Goal: Task Accomplishment & Management: Complete application form

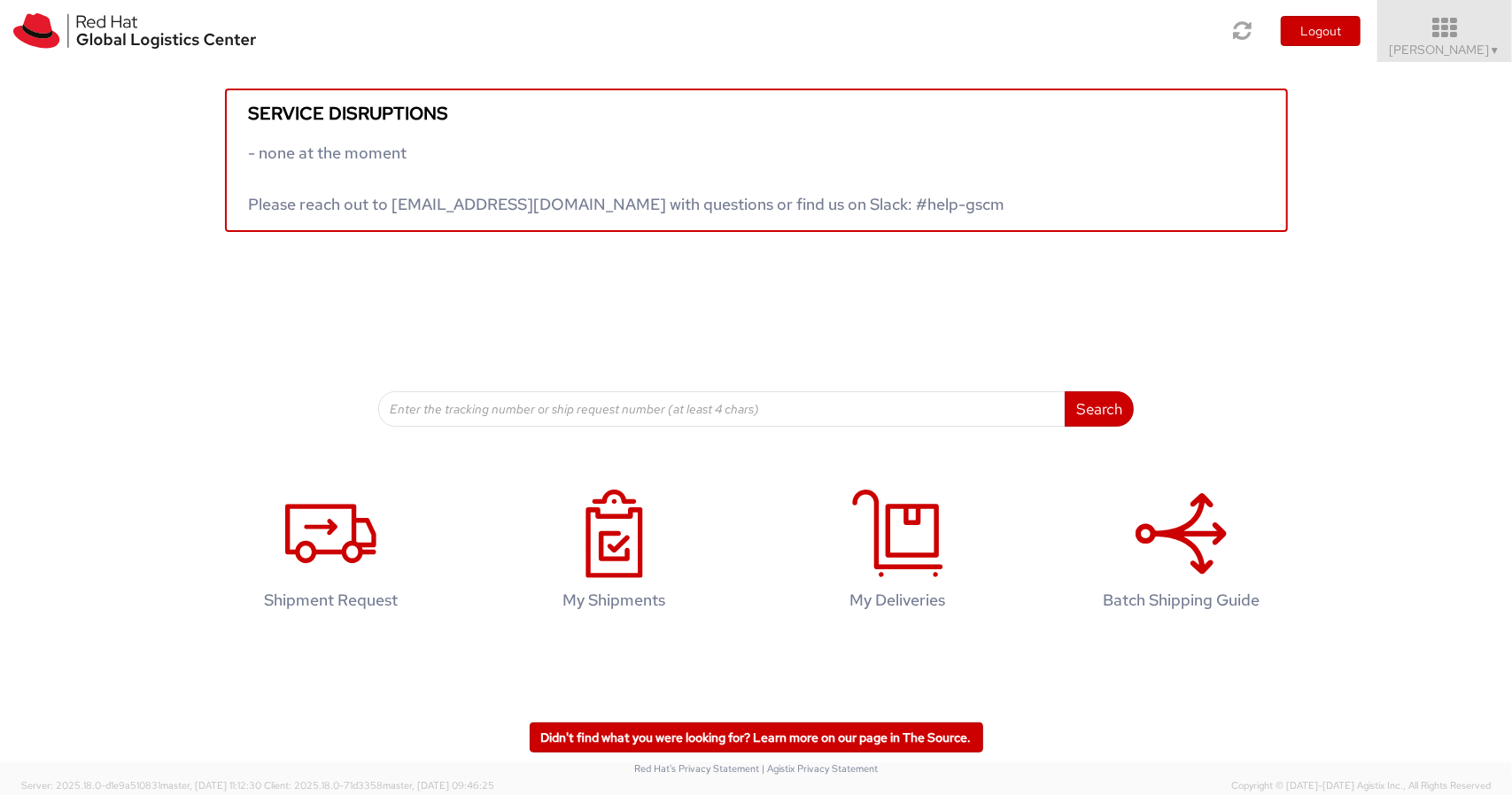
click at [1453, 17] on icon at bounding box center [1445, 28] width 155 height 24
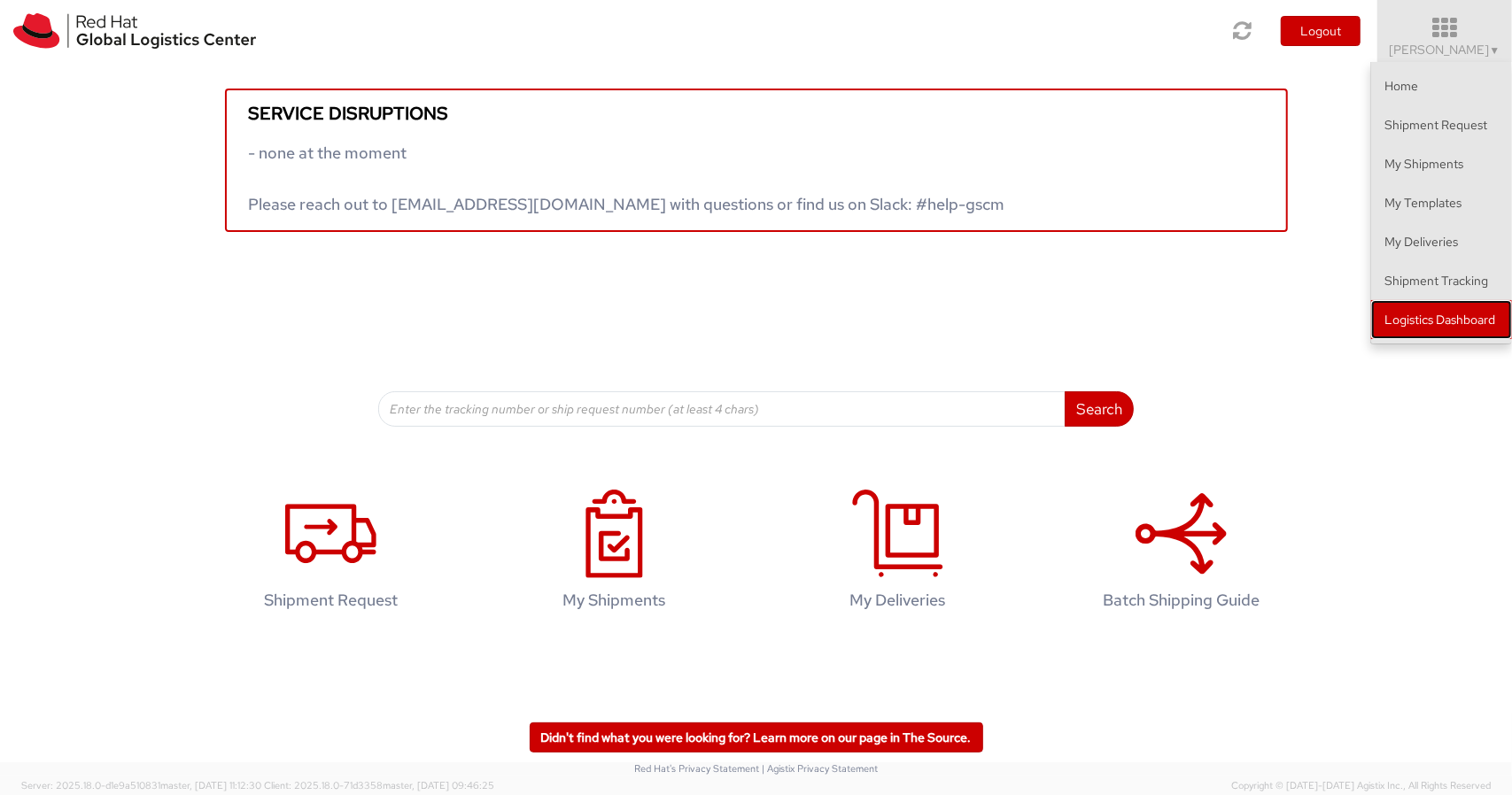
click at [1451, 325] on link "Logistics Dashboard" at bounding box center [1441, 319] width 141 height 39
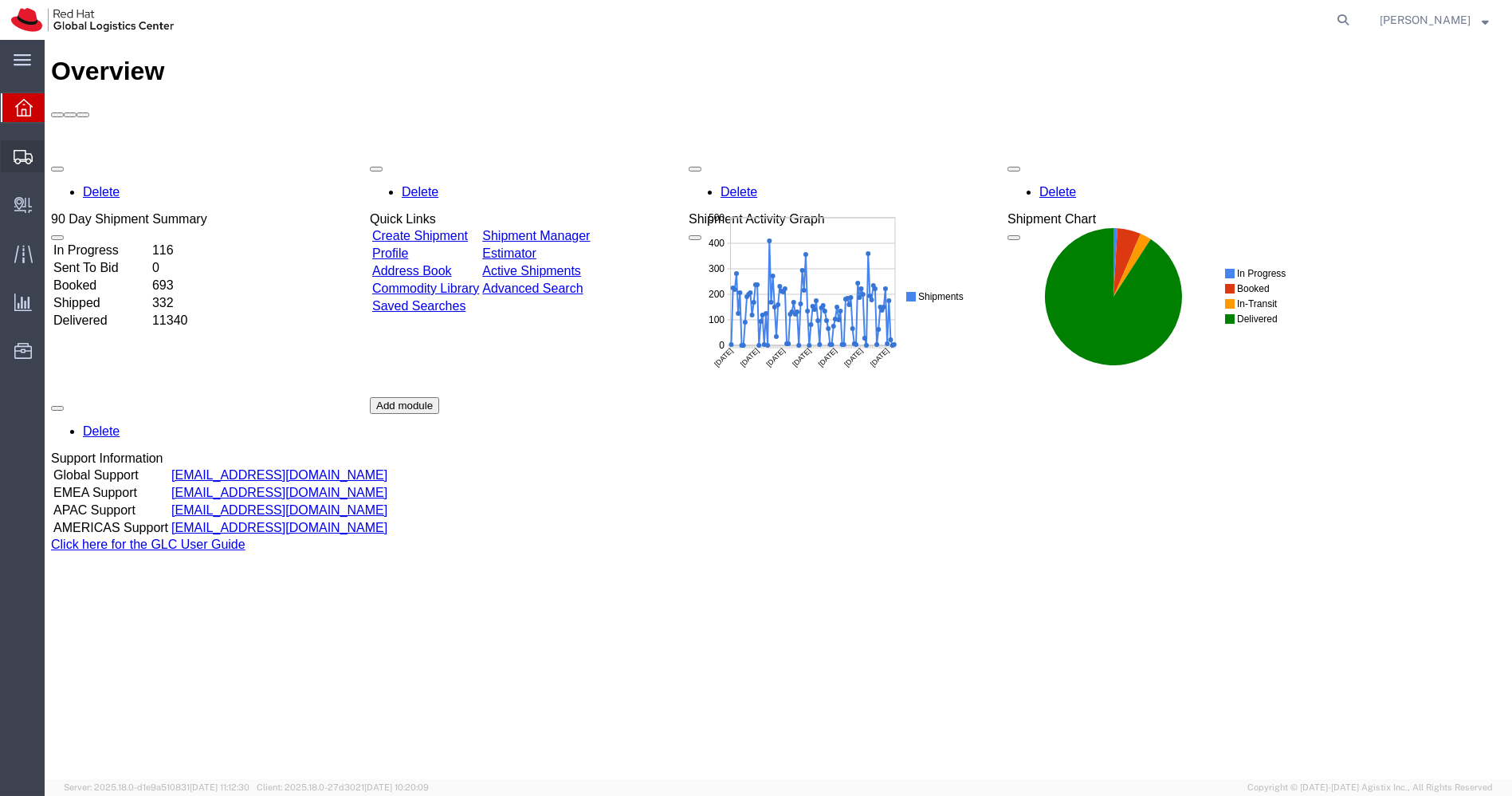
click at [55, 158] on span "Shipments" at bounding box center [50, 156] width 11 height 32
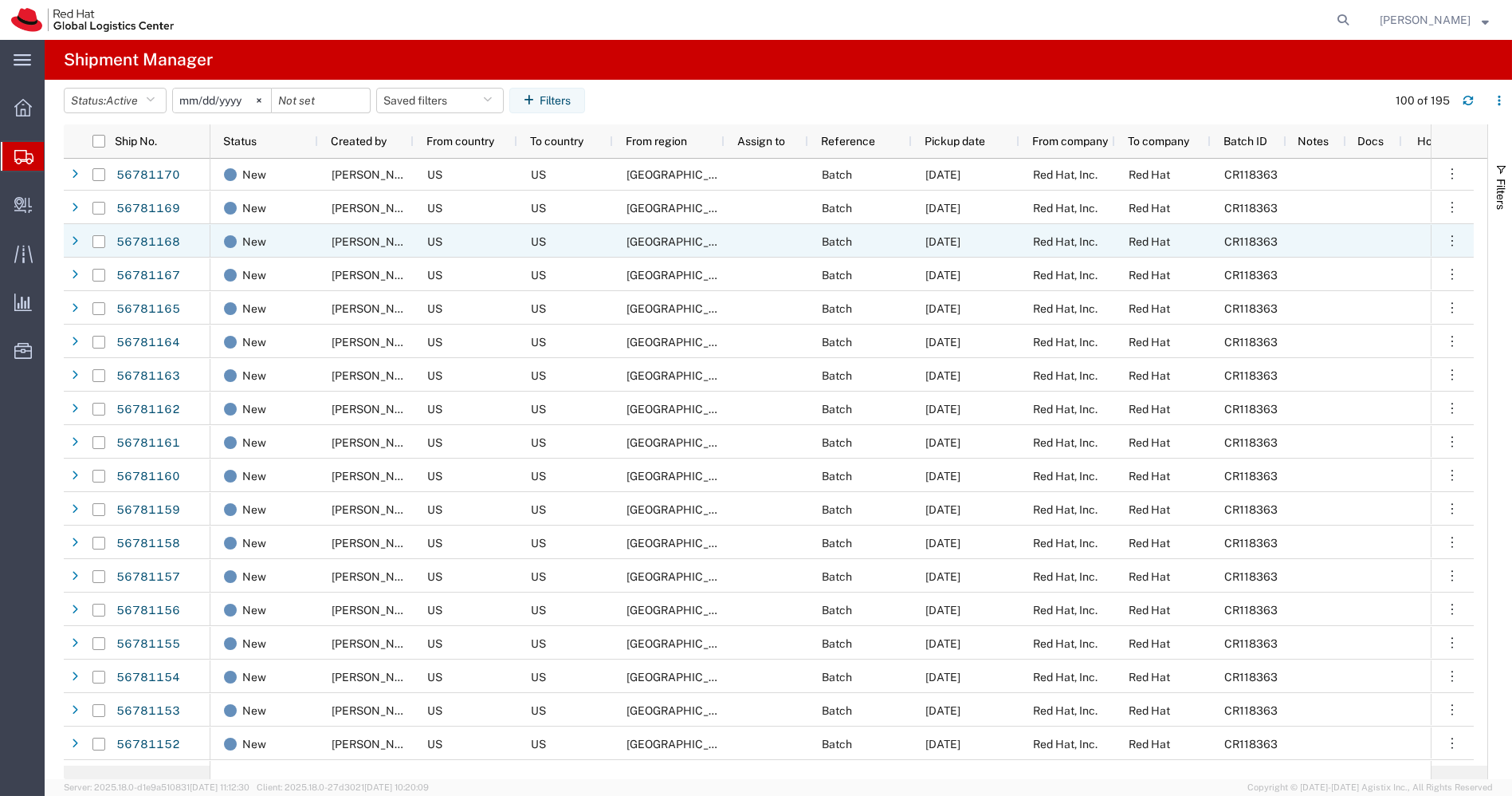
scroll to position [1452, 0]
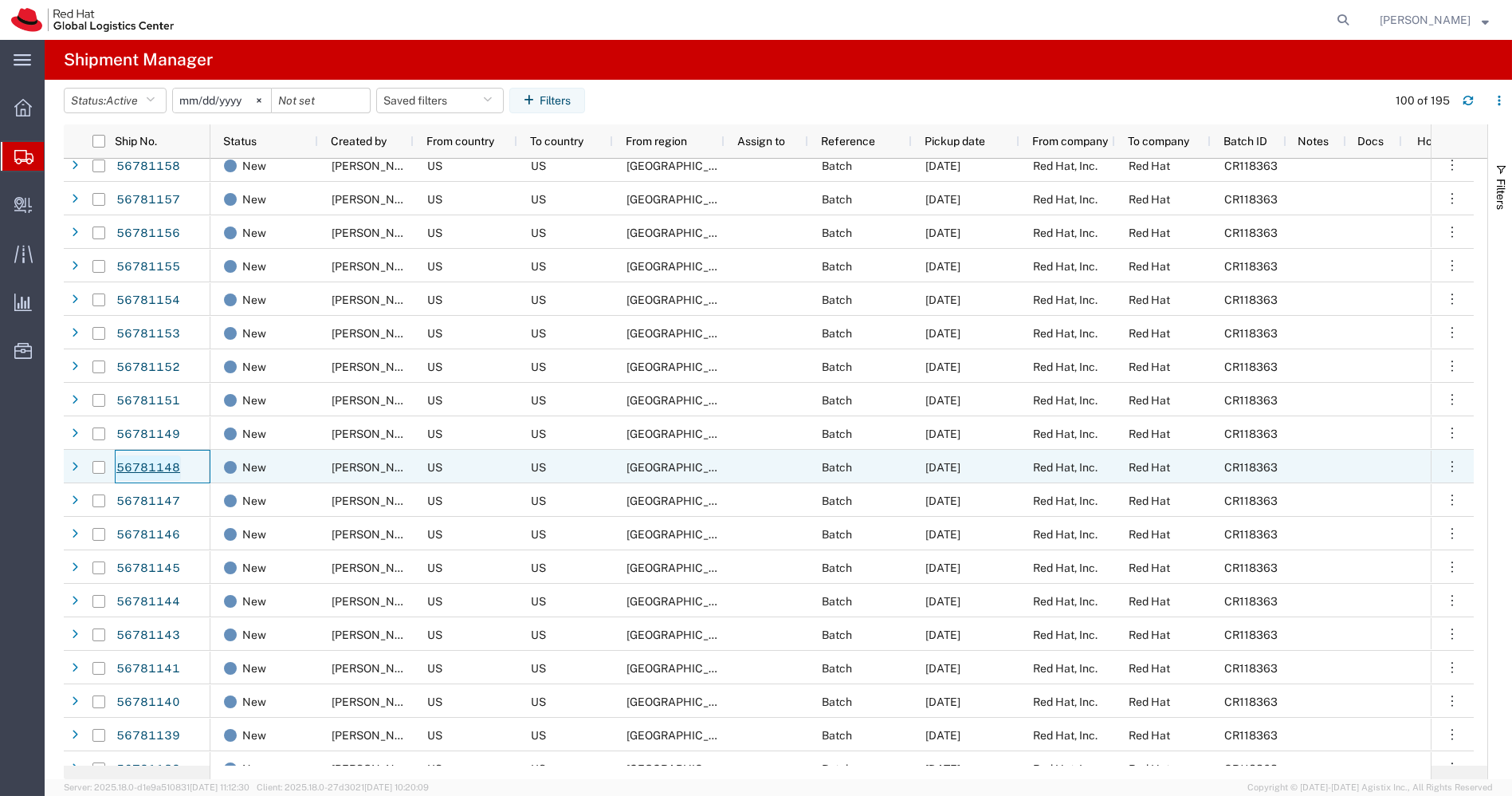
click at [159, 466] on link "56781148" at bounding box center [149, 468] width 65 height 25
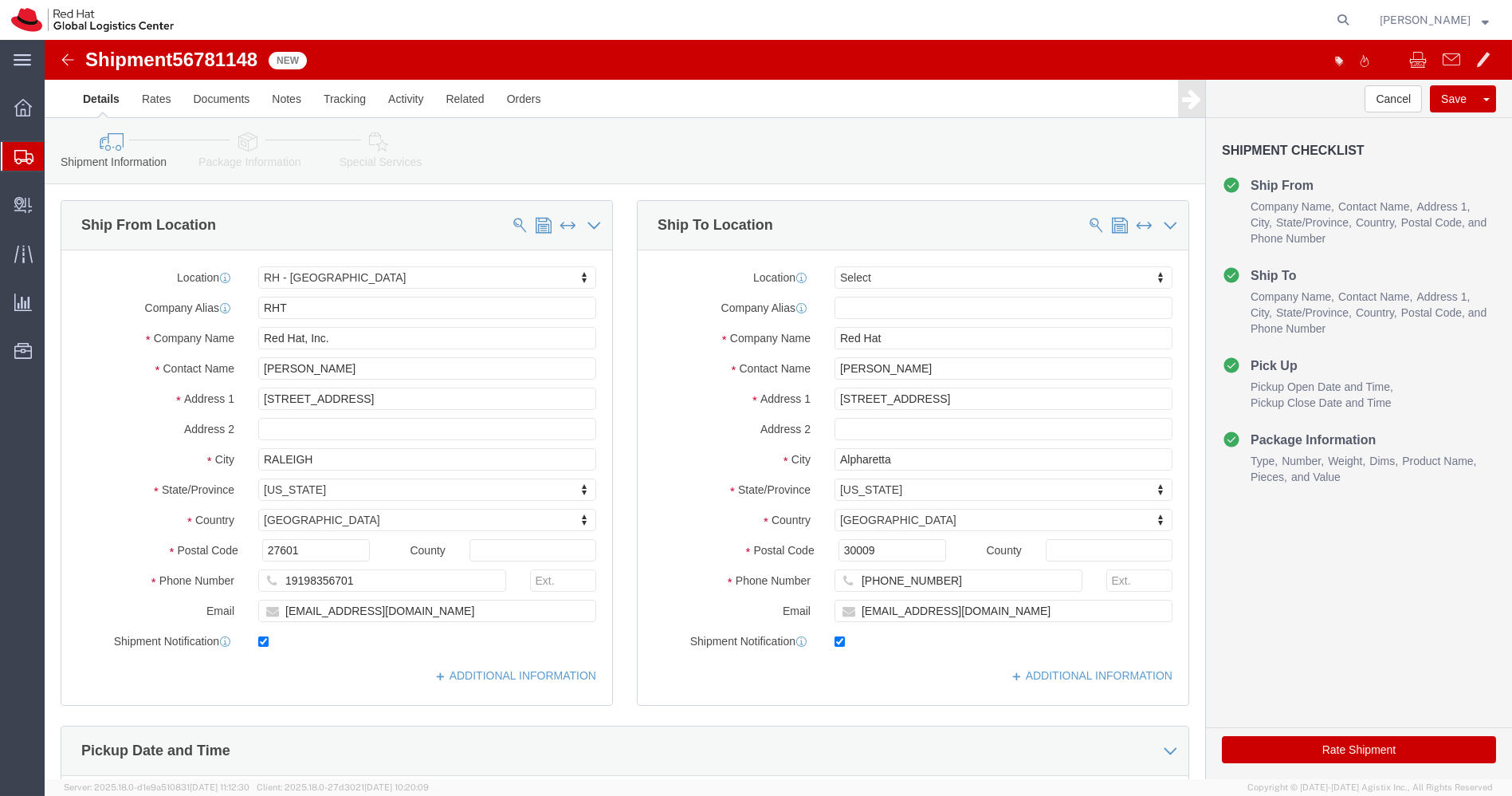
select select "38014"
select select
click icon
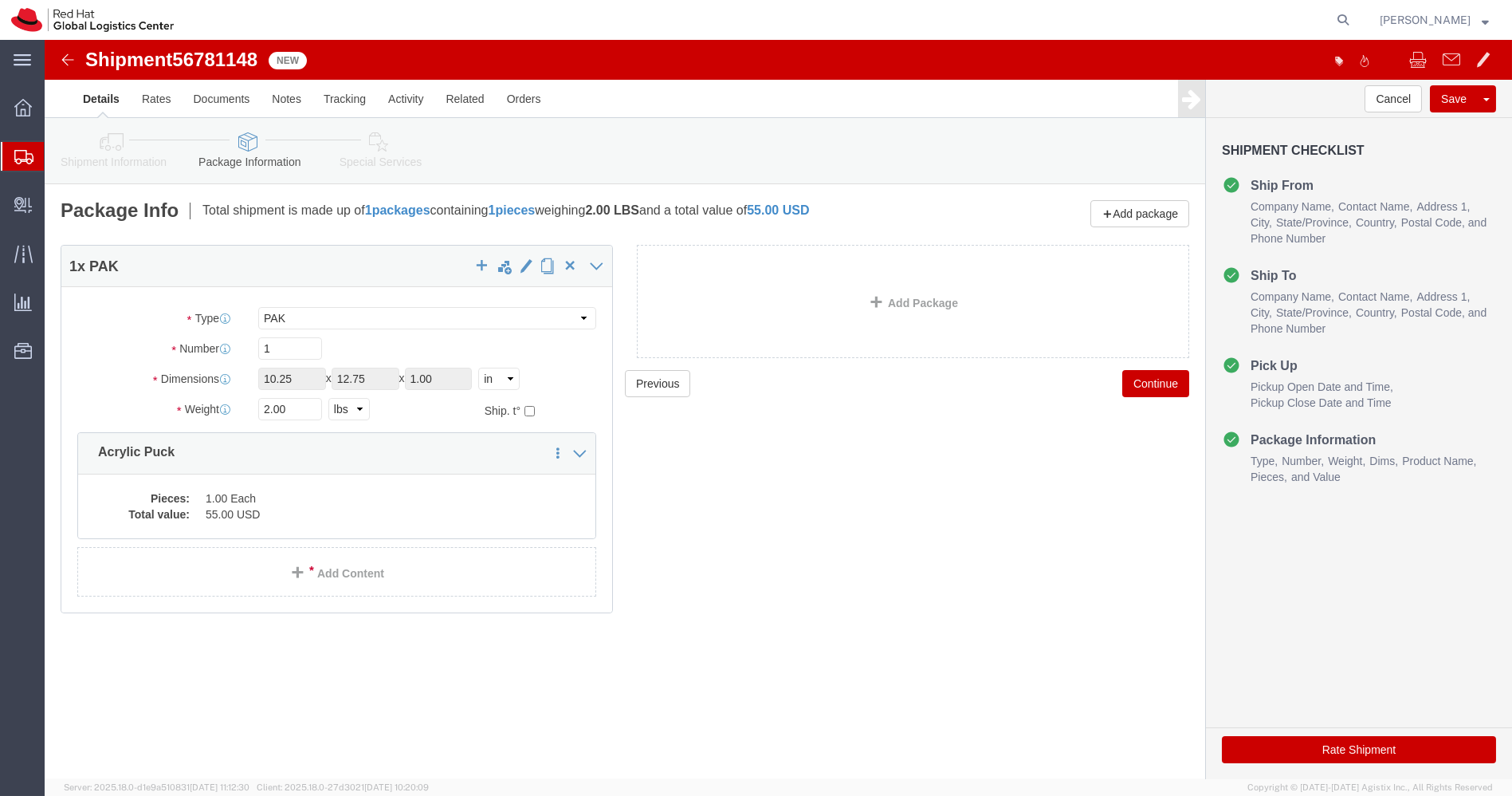
click at [17, 152] on icon at bounding box center [24, 158] width 19 height 15
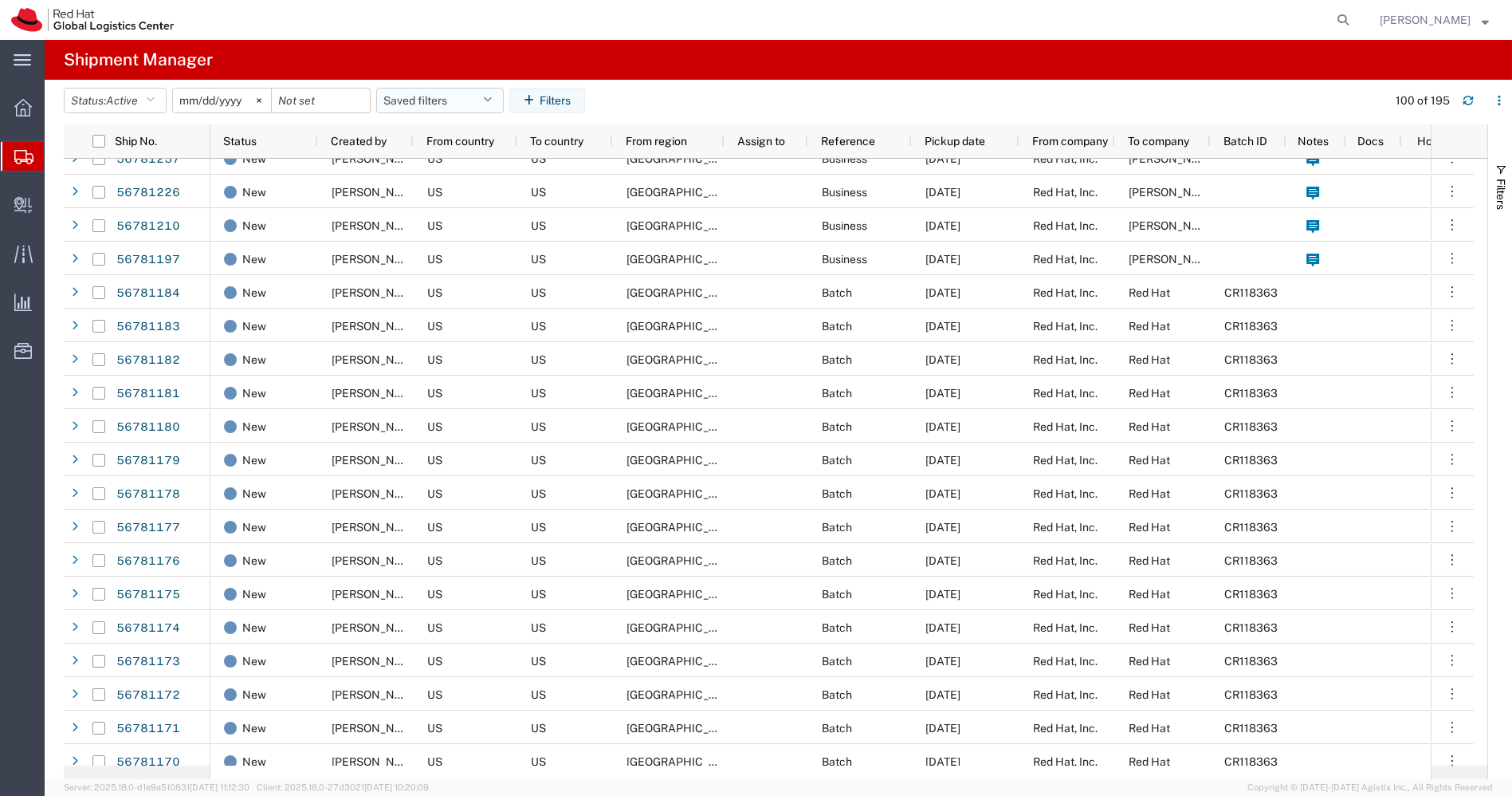
click at [492, 99] on icon "button" at bounding box center [487, 100] width 9 height 11
click at [423, 172] on span "APAC" at bounding box center [483, 170] width 209 height 29
type input "2023-12-07"
type input "2030-12-31"
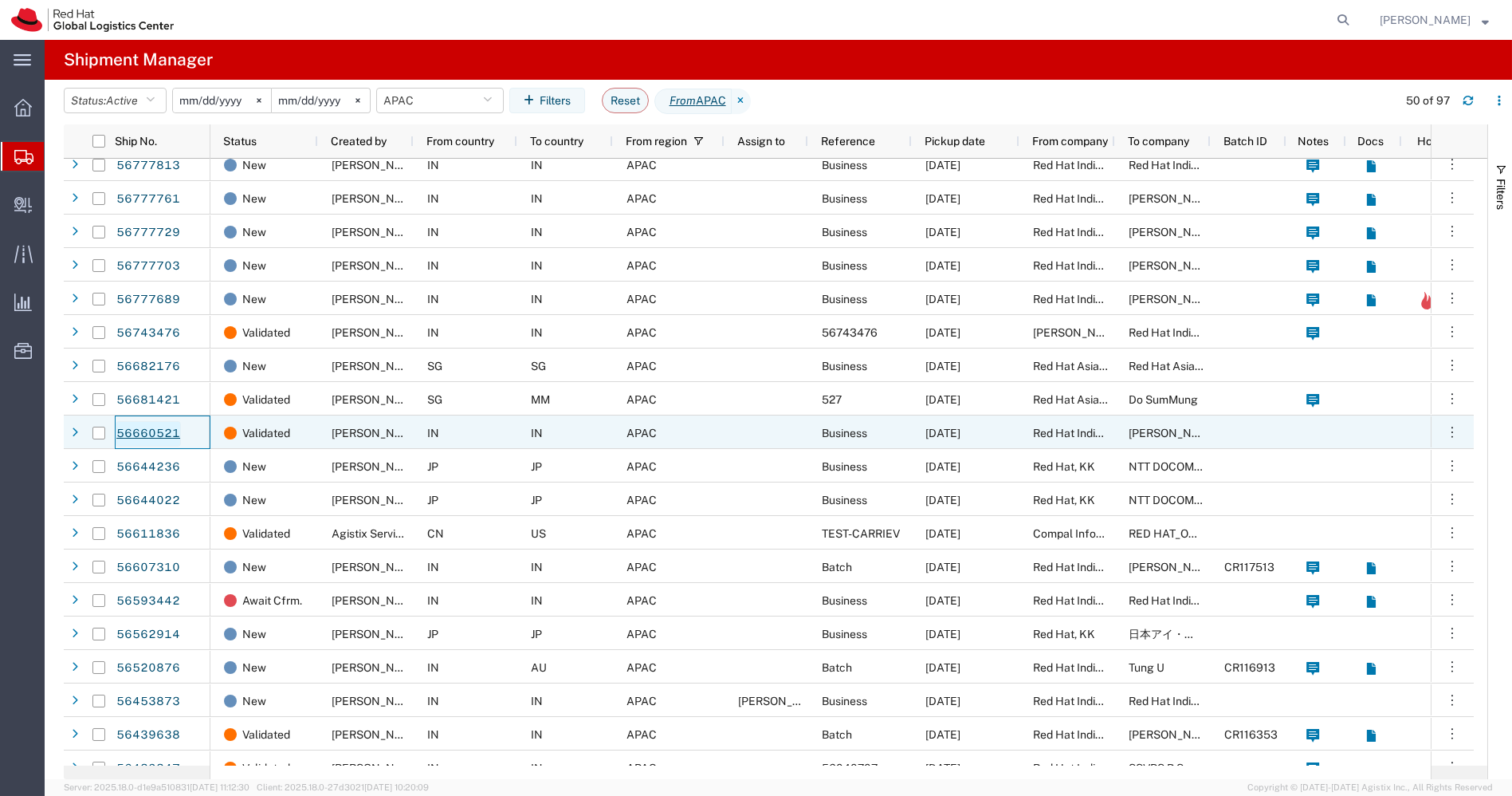
click at [161, 429] on link "56660521" at bounding box center [149, 434] width 65 height 25
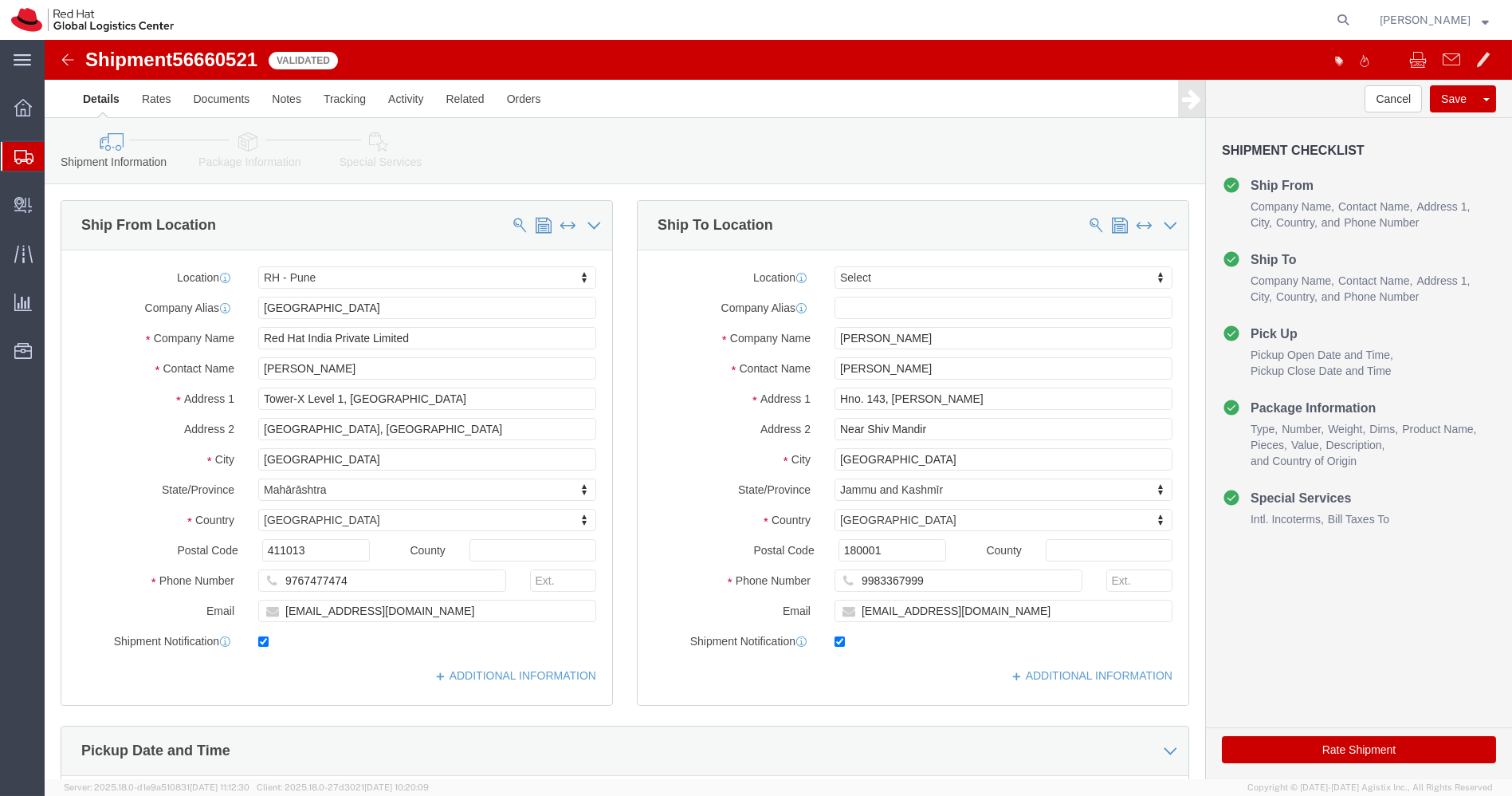
select select "38007"
select select
click icon
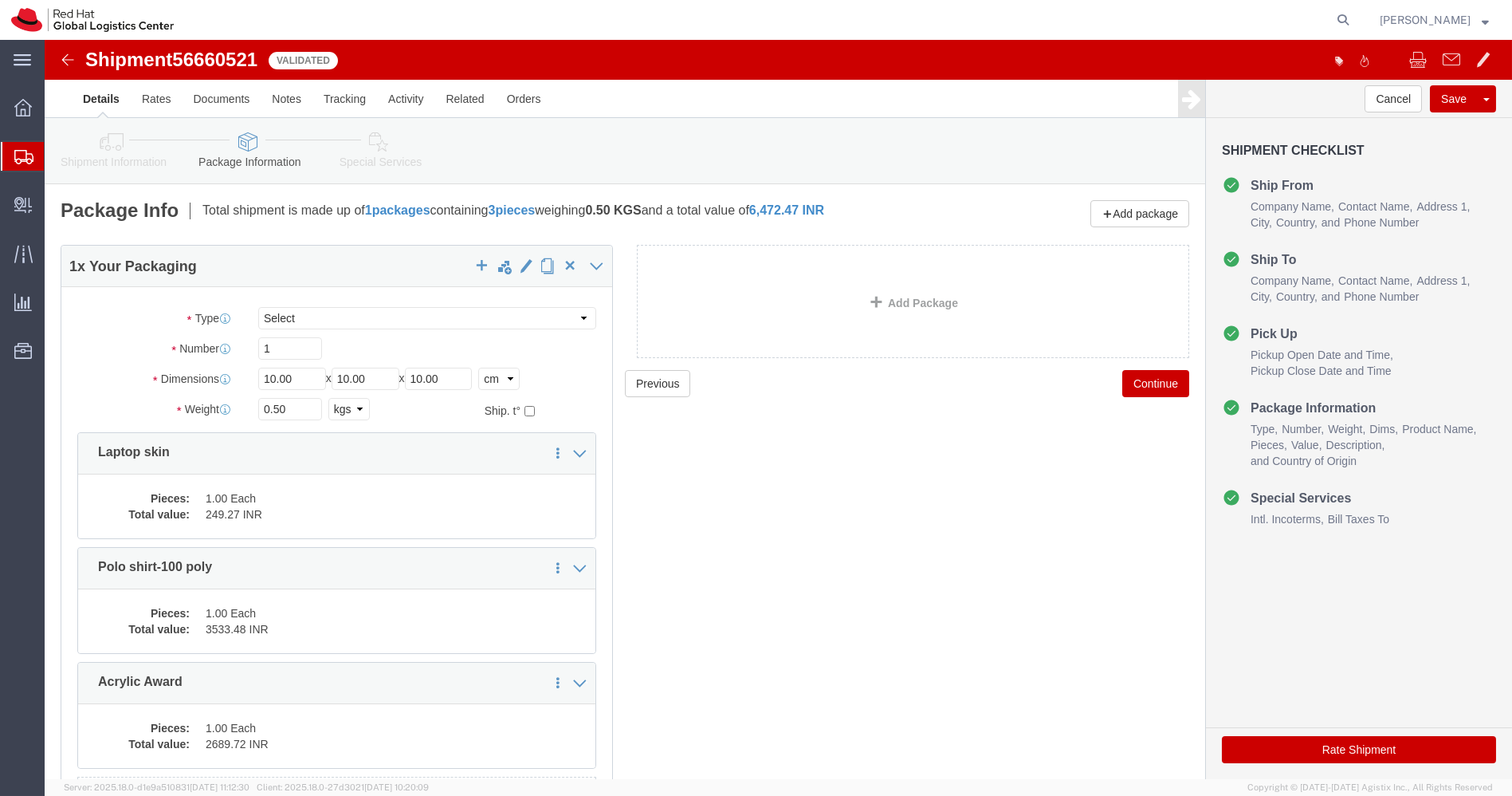
click icon
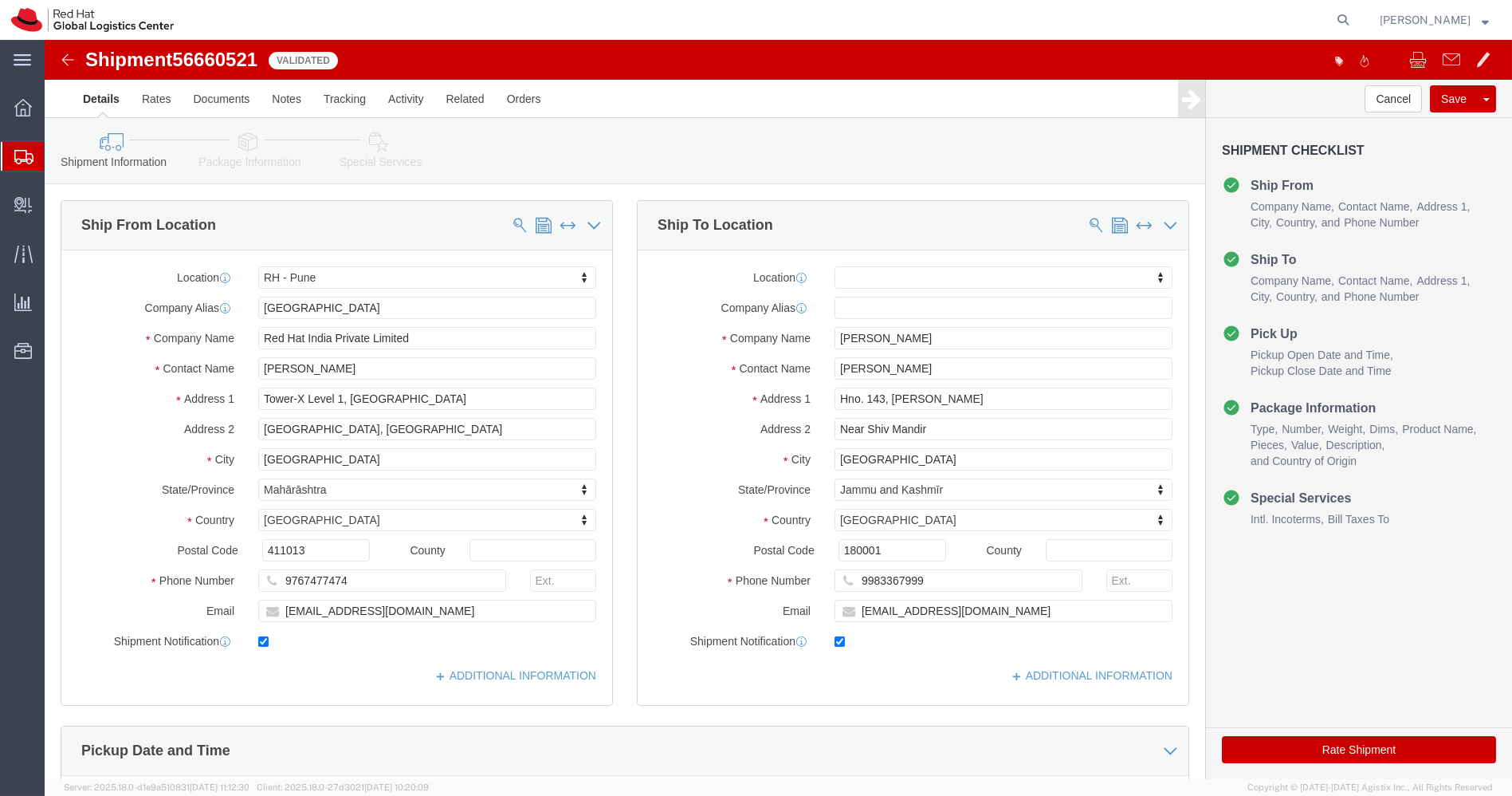
click button "Rate Shipment"
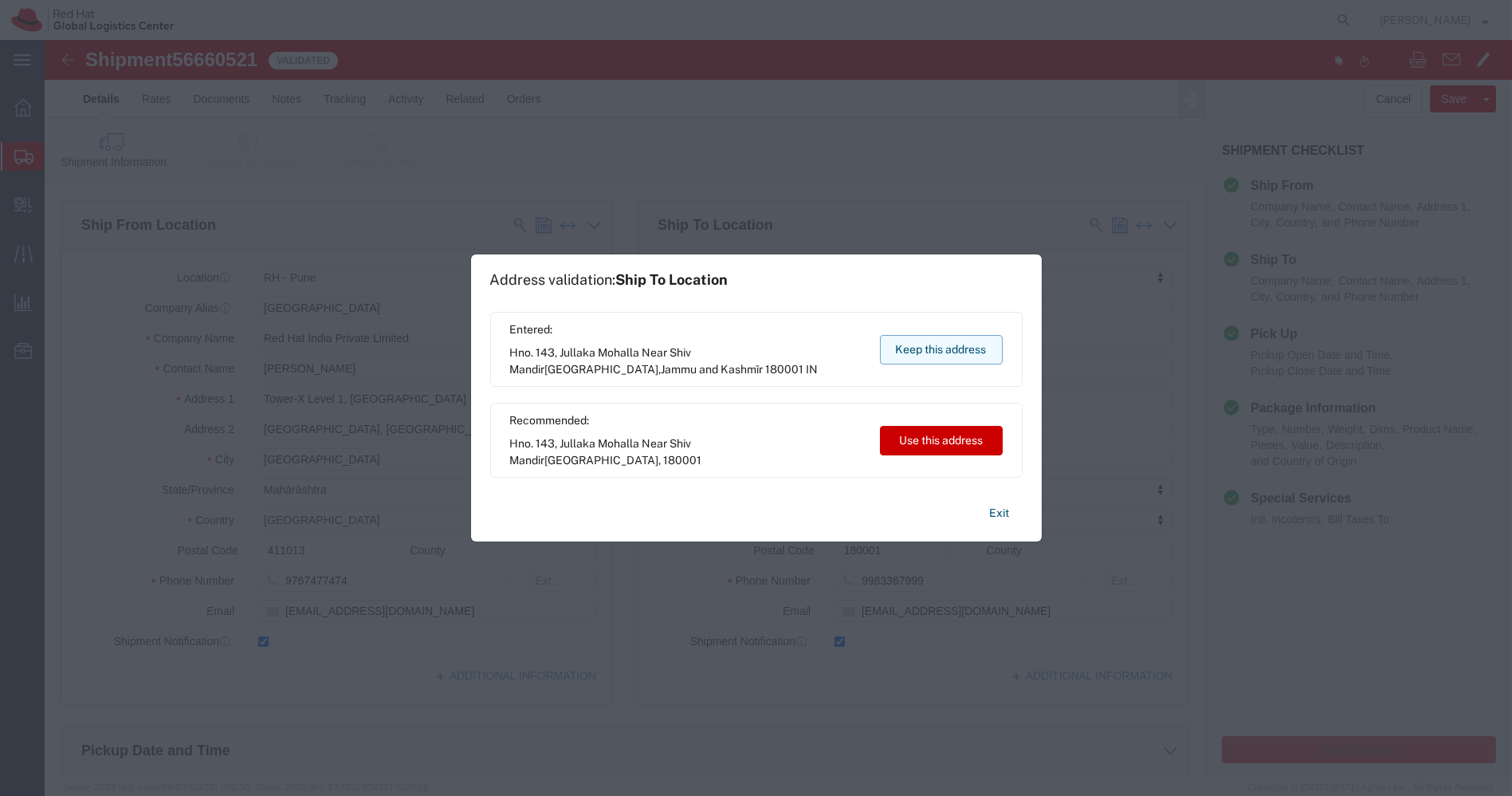
click at [968, 347] on button "Keep this address" at bounding box center [941, 349] width 122 height 29
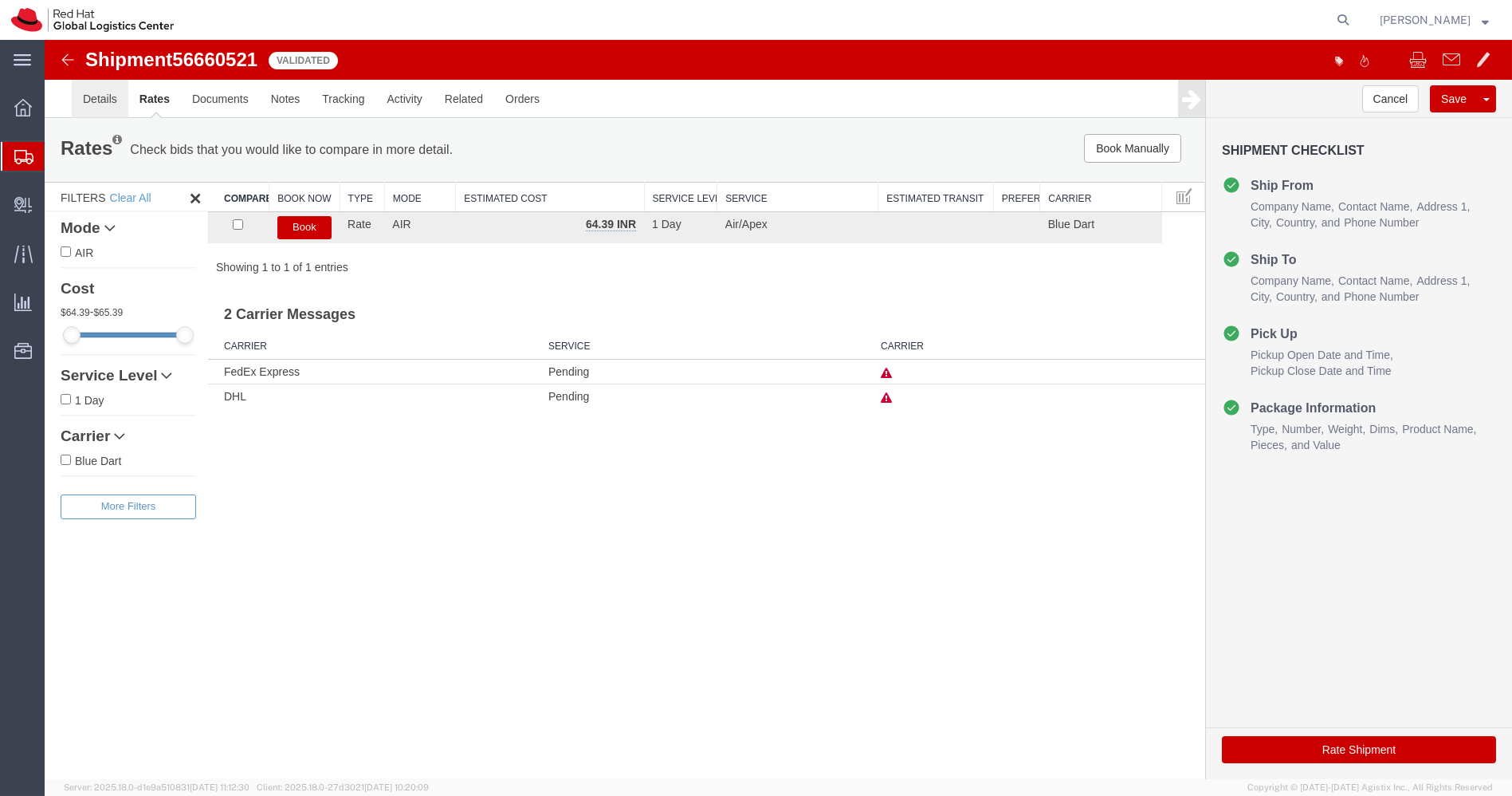
click at [100, 100] on link "Details" at bounding box center [100, 99] width 56 height 38
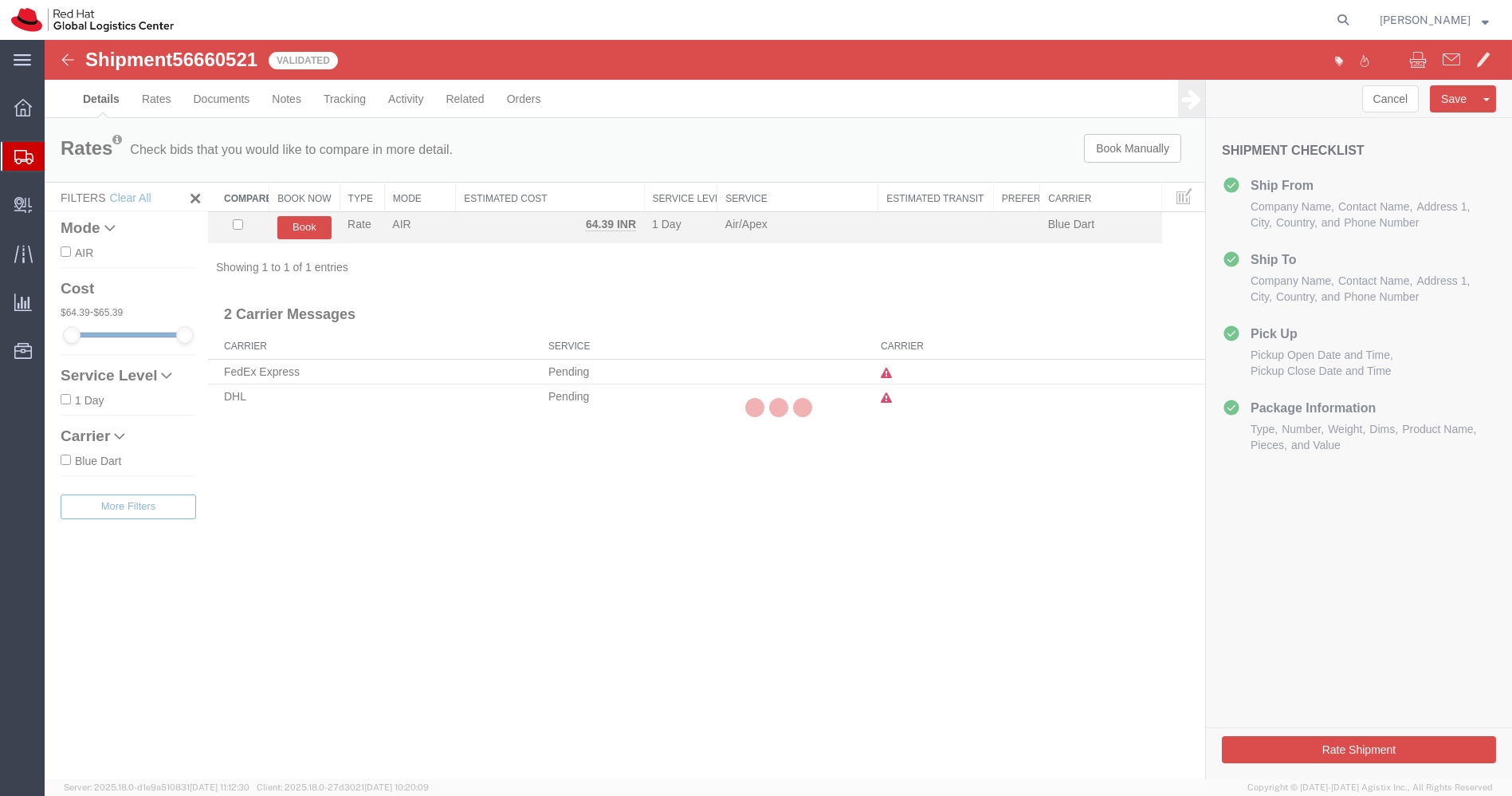
select select "38007"
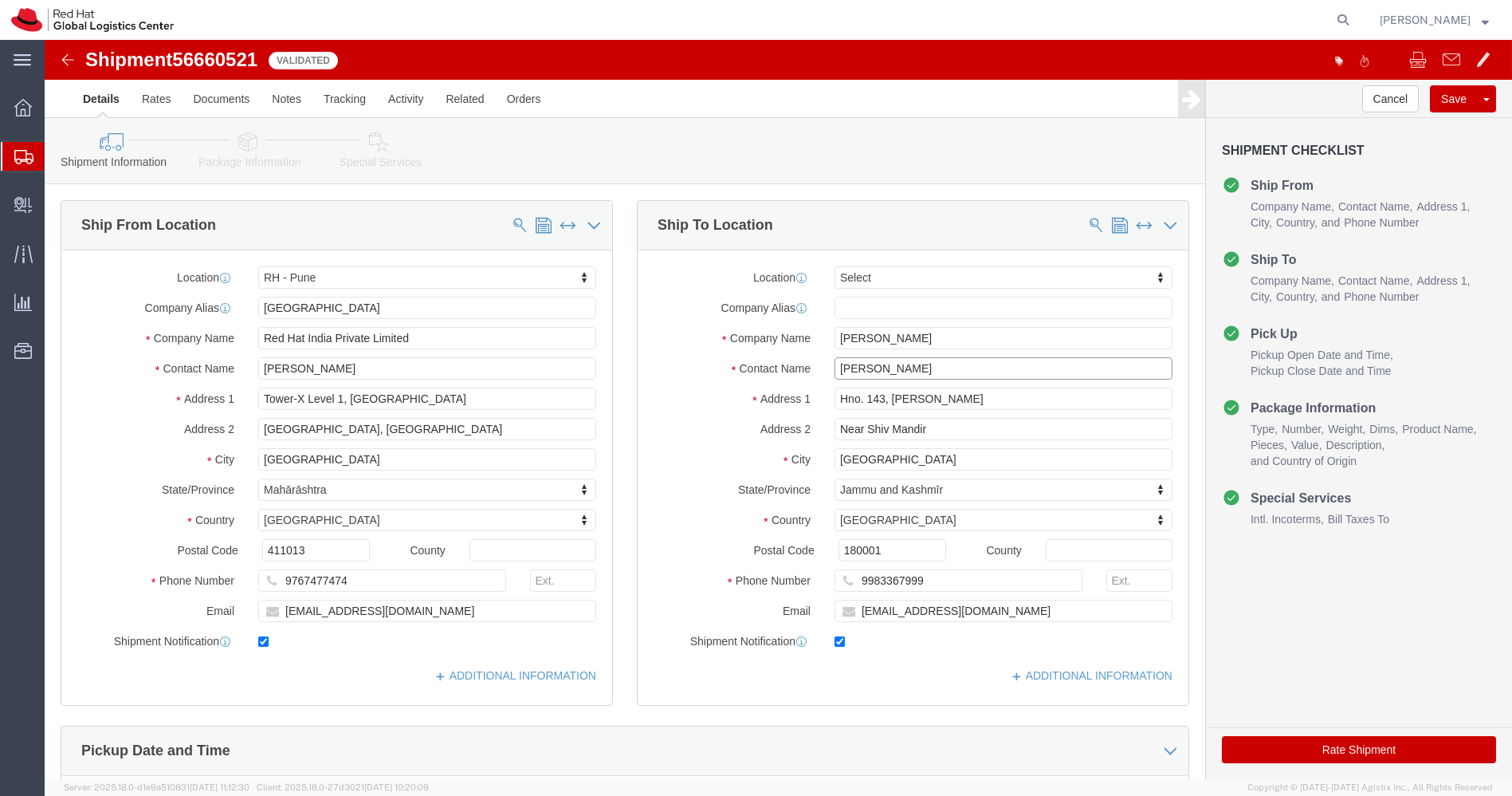
drag, startPoint x: 888, startPoint y: 327, endPoint x: 703, endPoint y: 305, distance: 186.3
click div "Location Select Select My Profile Location RH - Amsterdam - MSO RH - Amsterdam …"
click img
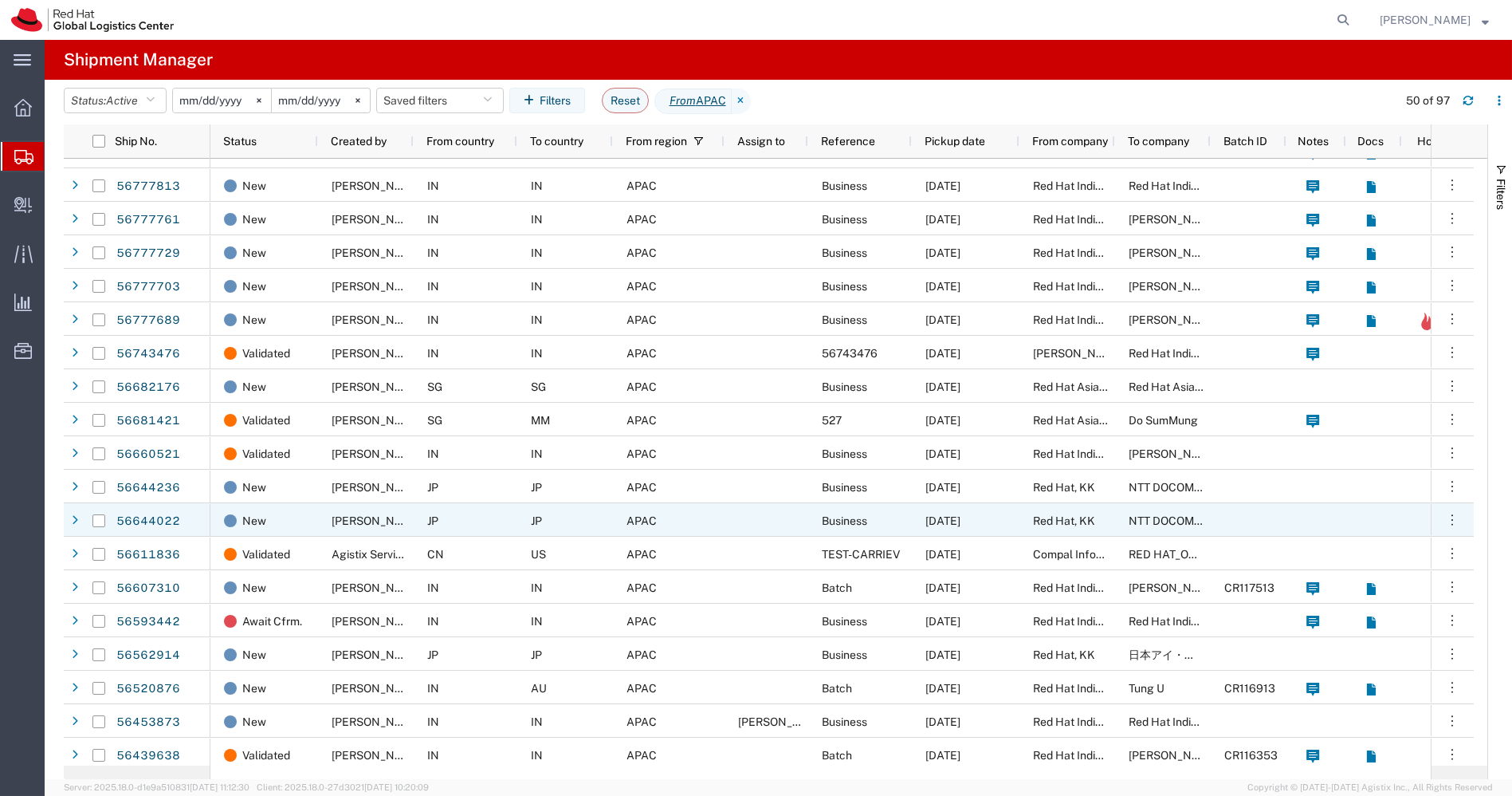
scroll to position [258, 0]
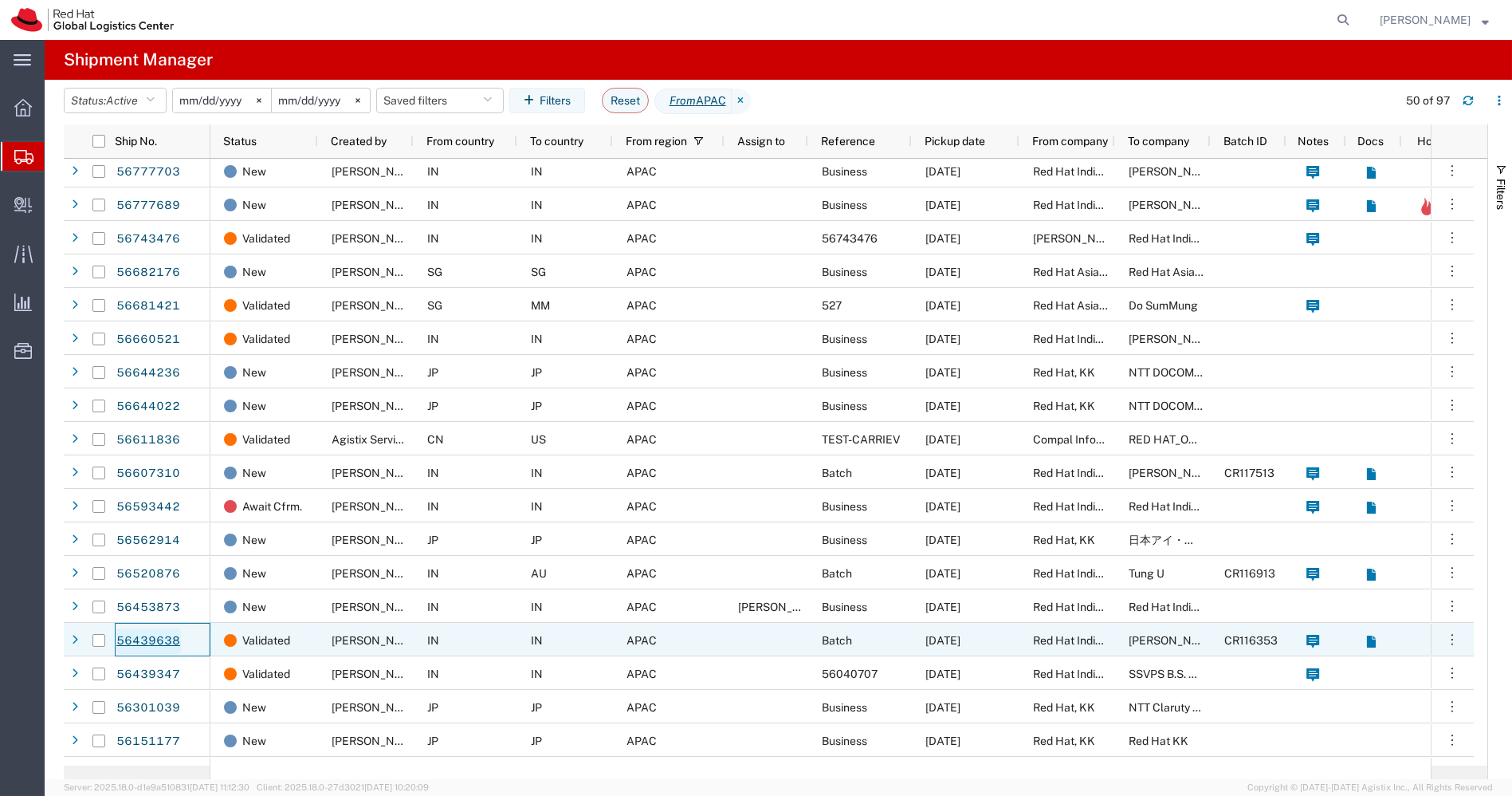
click at [154, 638] on link "56439638" at bounding box center [149, 641] width 65 height 25
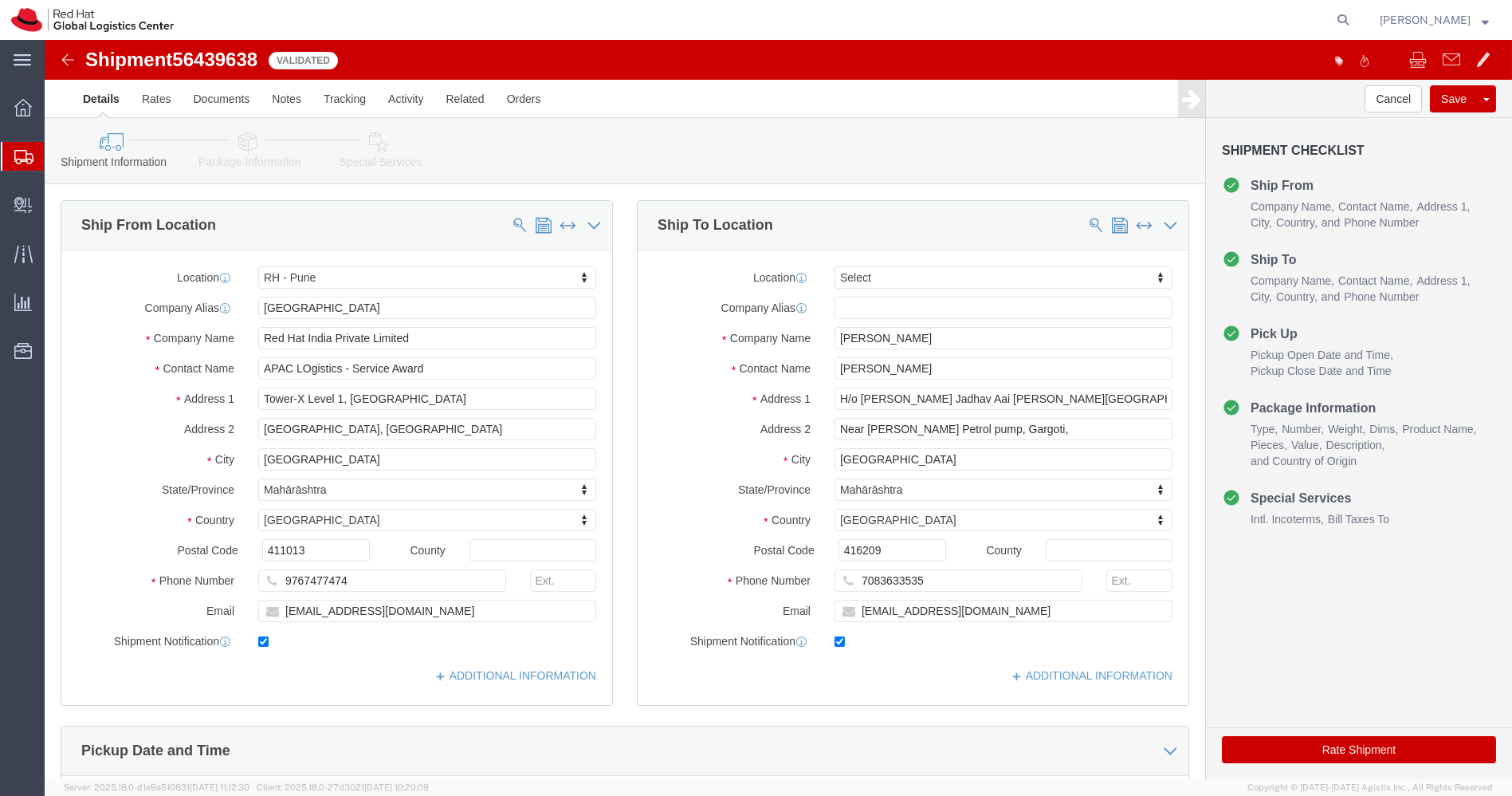
select select "38007"
select select
drag, startPoint x: 873, startPoint y: 327, endPoint x: 637, endPoint y: 351, distance: 237.2
click div "Location My Profile Location RH - Amsterdam - MSO RH - Amsterdam Data Center RH…"
click img
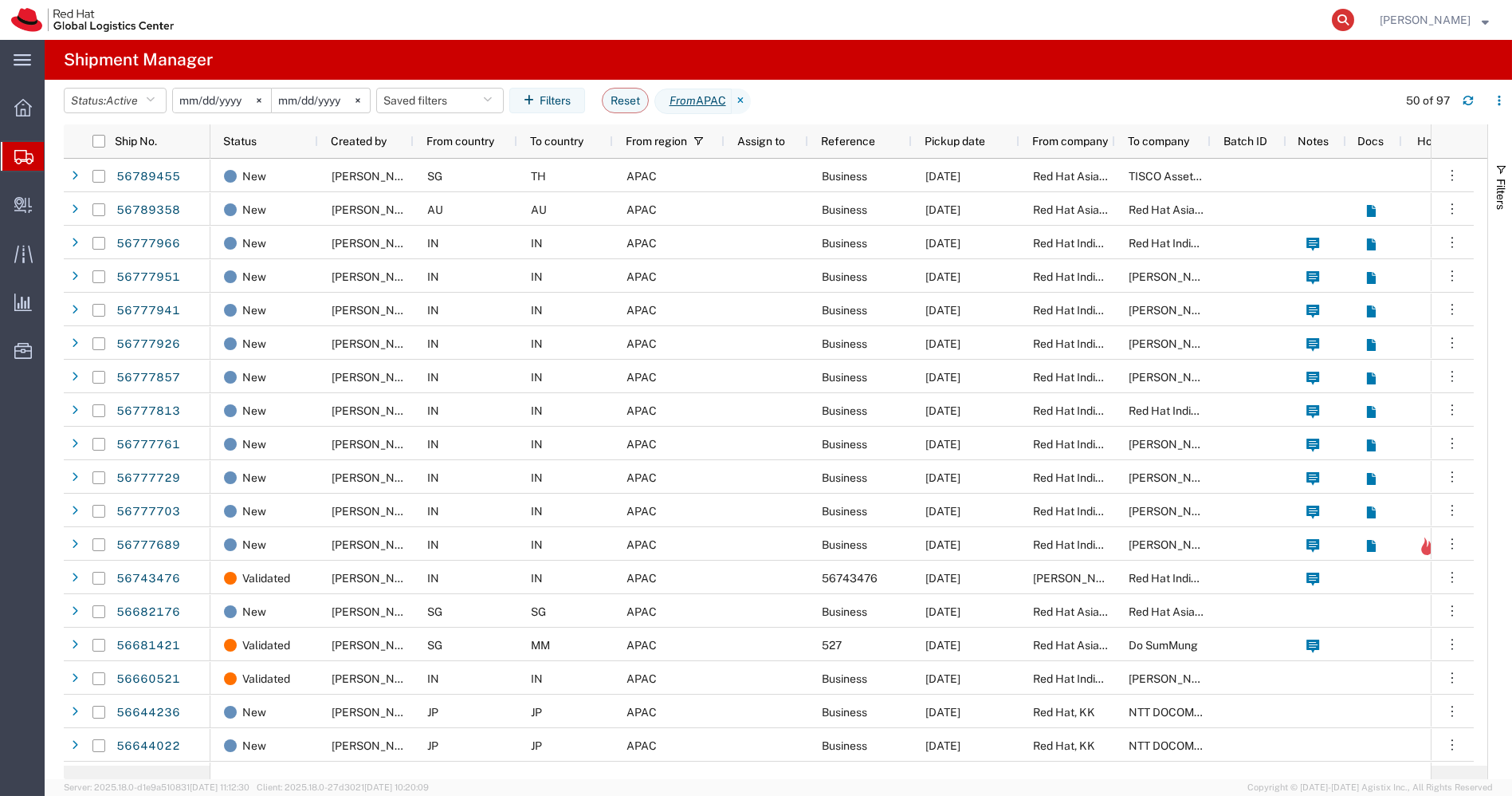
click at [1355, 22] on icon at bounding box center [1342, 20] width 22 height 22
paste input "20877220711"
type input "20877220711"
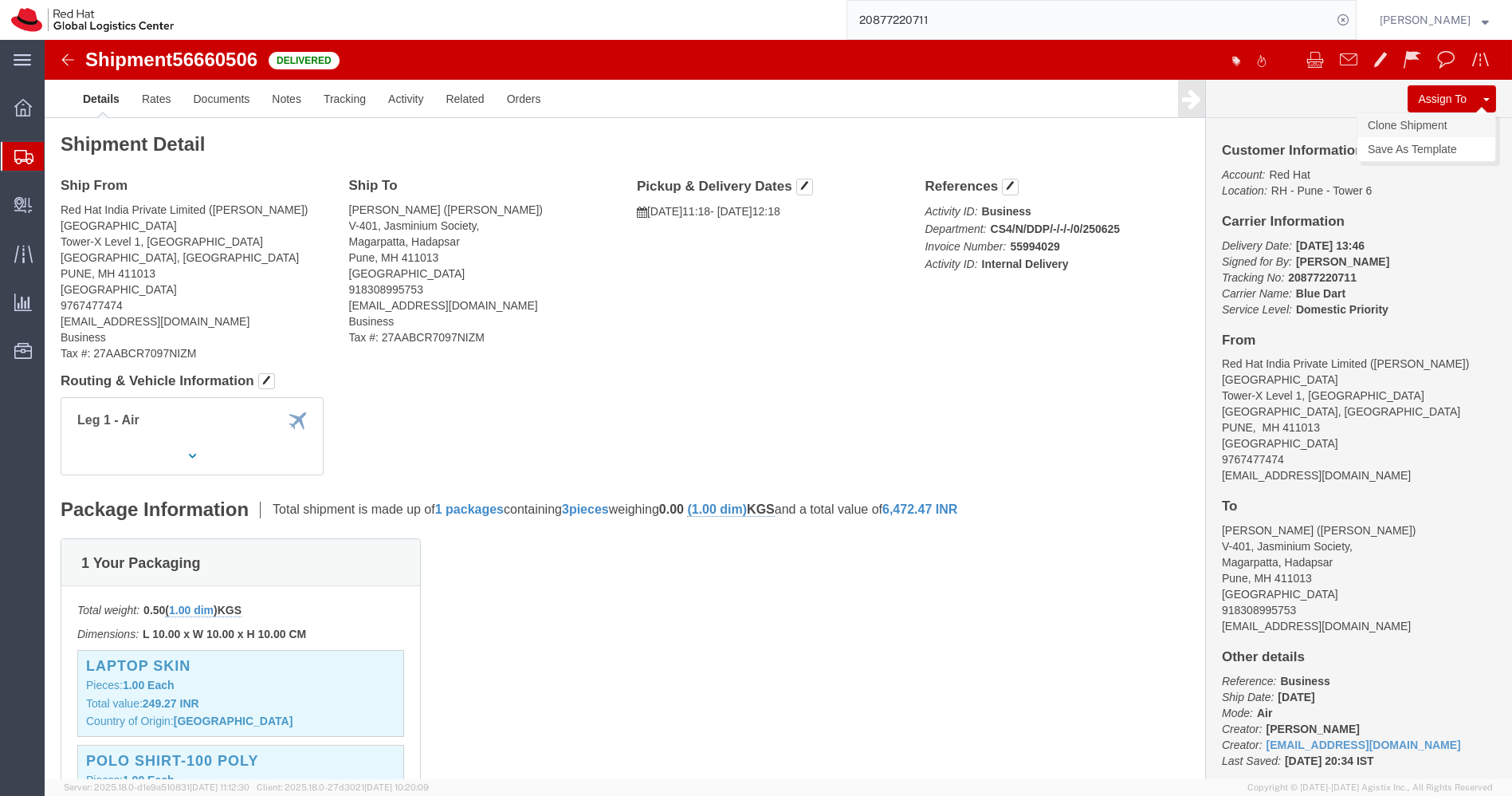
click link "Clone Shipment"
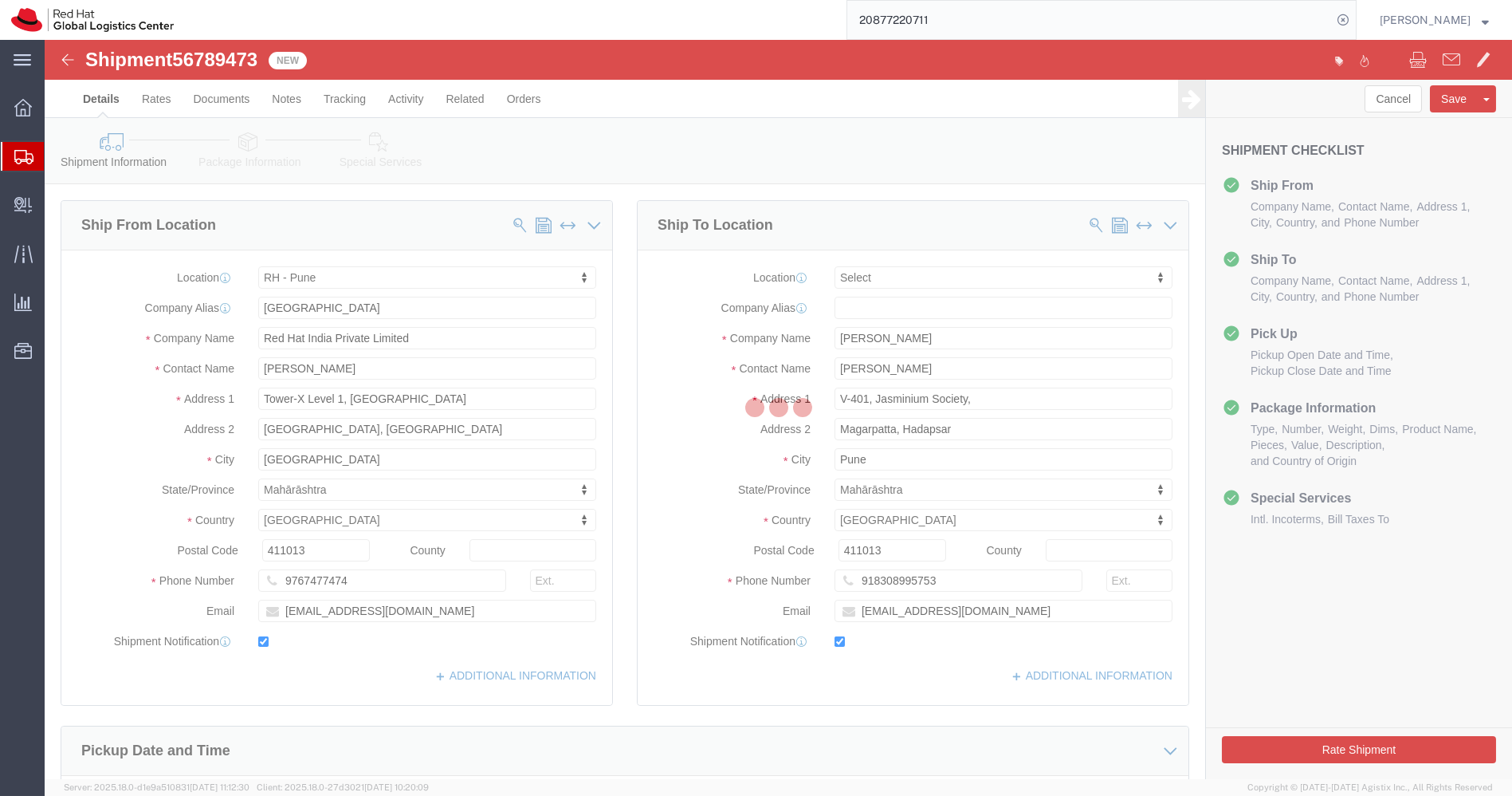
select select "38007"
select select
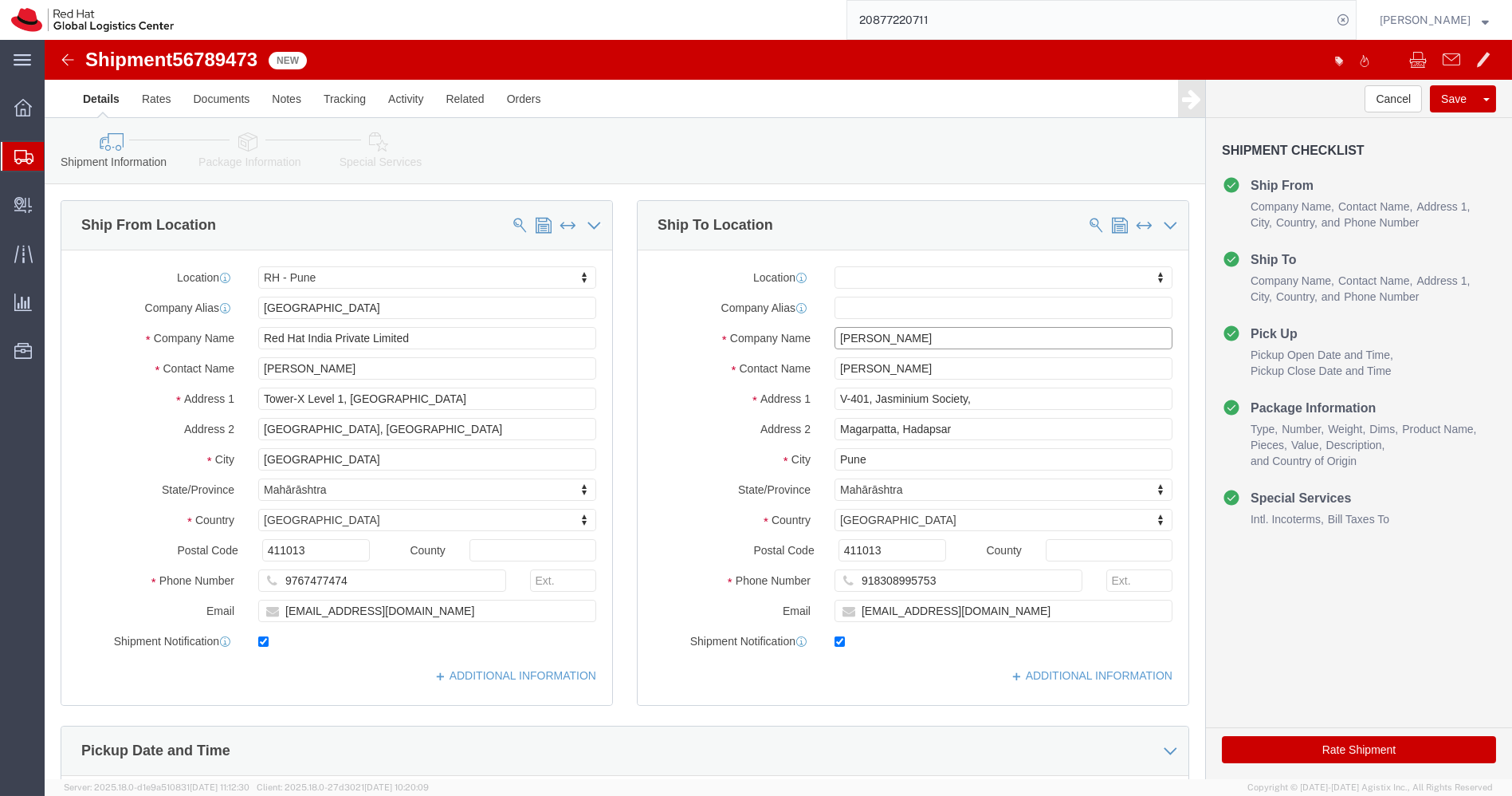
click input "Neha Chugh"
drag, startPoint x: 929, startPoint y: 300, endPoint x: 490, endPoint y: 314, distance: 439.2
click div "Ship From Location Location RH - Pune My Profile Location RH - Amsterdam - MSO …"
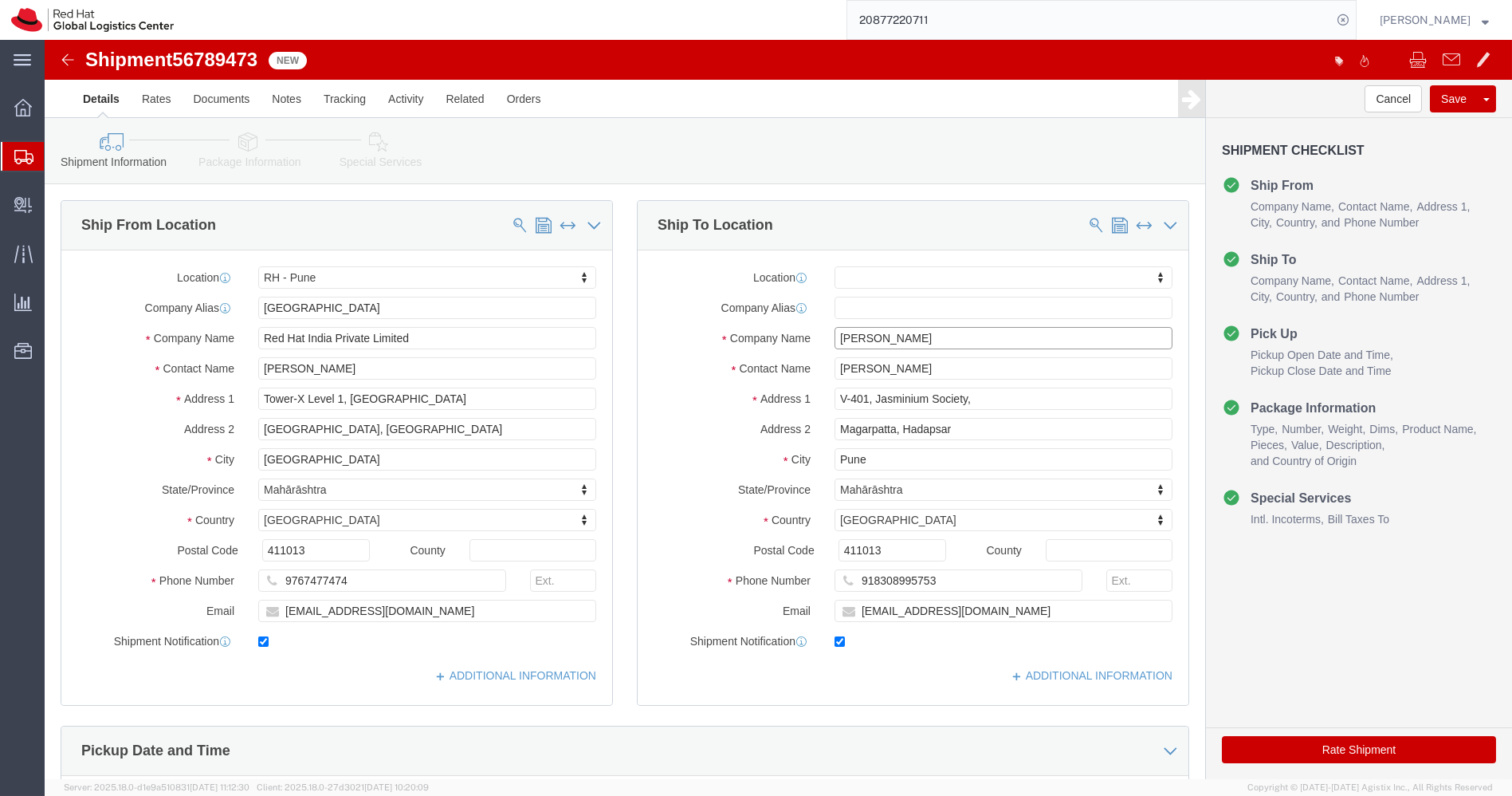
type input "Naga Aditya"
paste input "aga Aditya"
type input "Naga Aditya"
click input "nchugh@redhat.com"
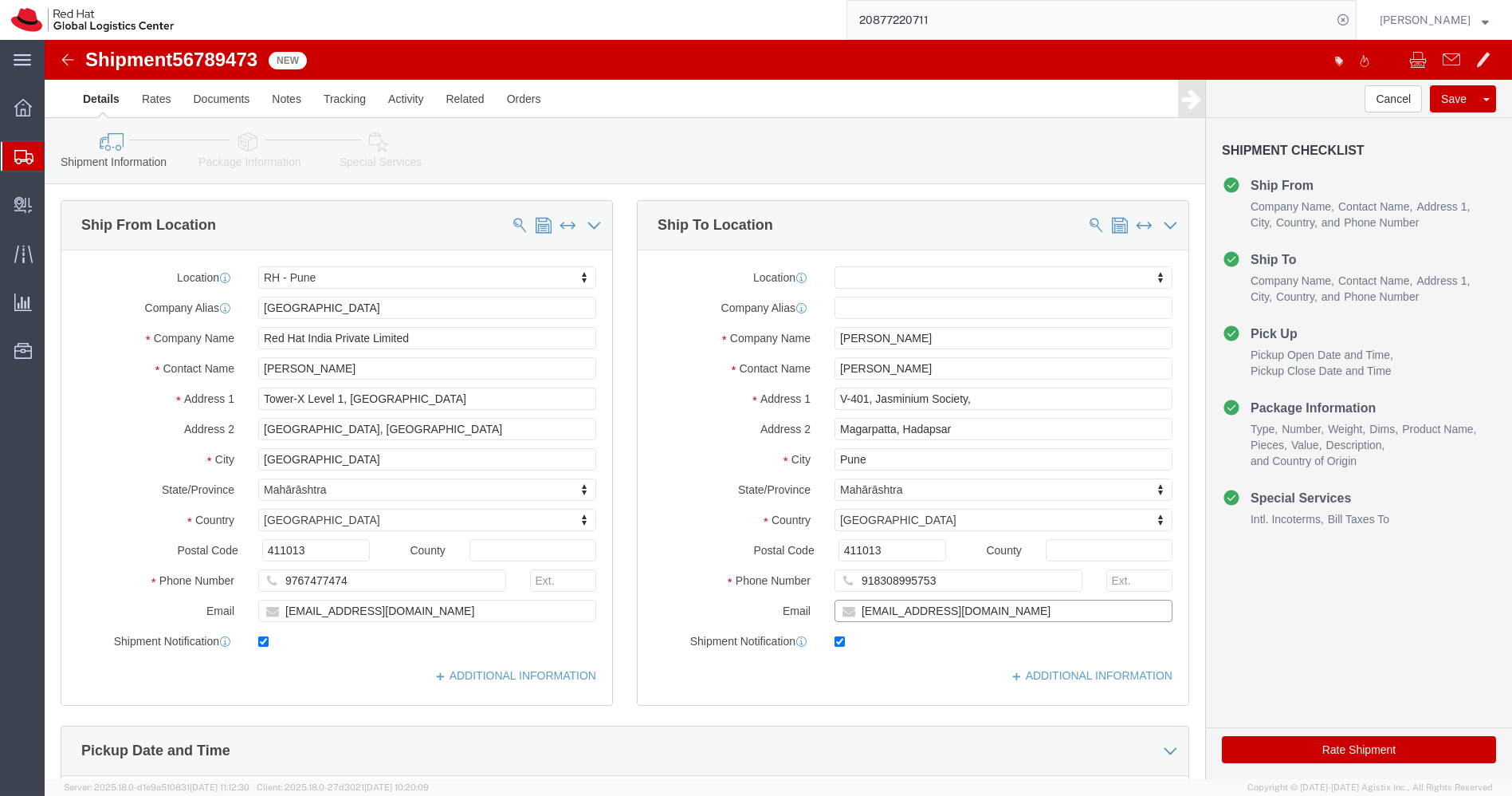
click input "nchugh@redhat.com"
paste input "puligadda.naga@gmail"
type input "puligadda.naga@gmail.com"
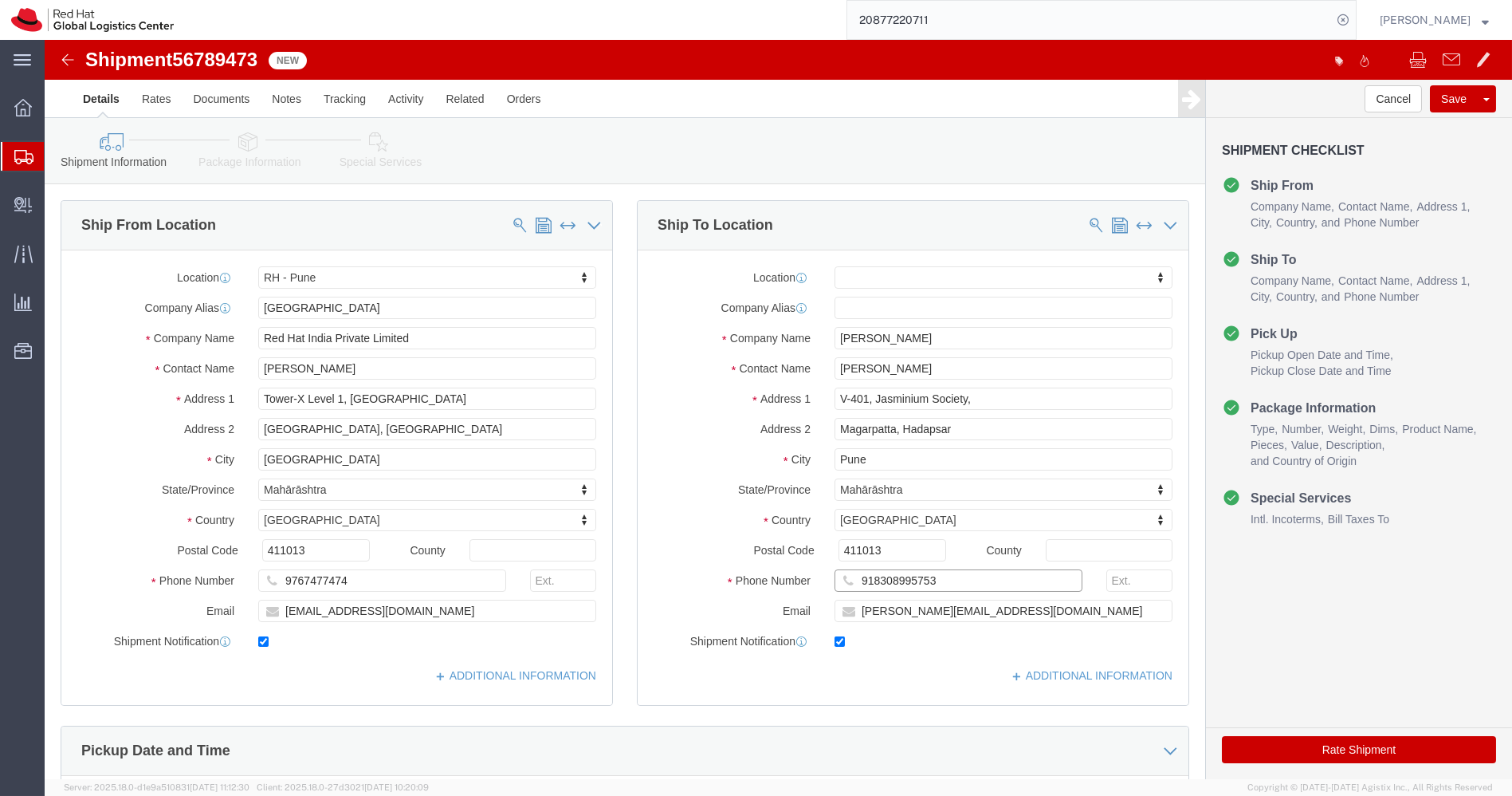
drag, startPoint x: 906, startPoint y: 533, endPoint x: 825, endPoint y: 536, distance: 81.1
click input "918308995753"
paste input "829914028"
type input "918829914028"
click input "V-401, Jasminium Society,"
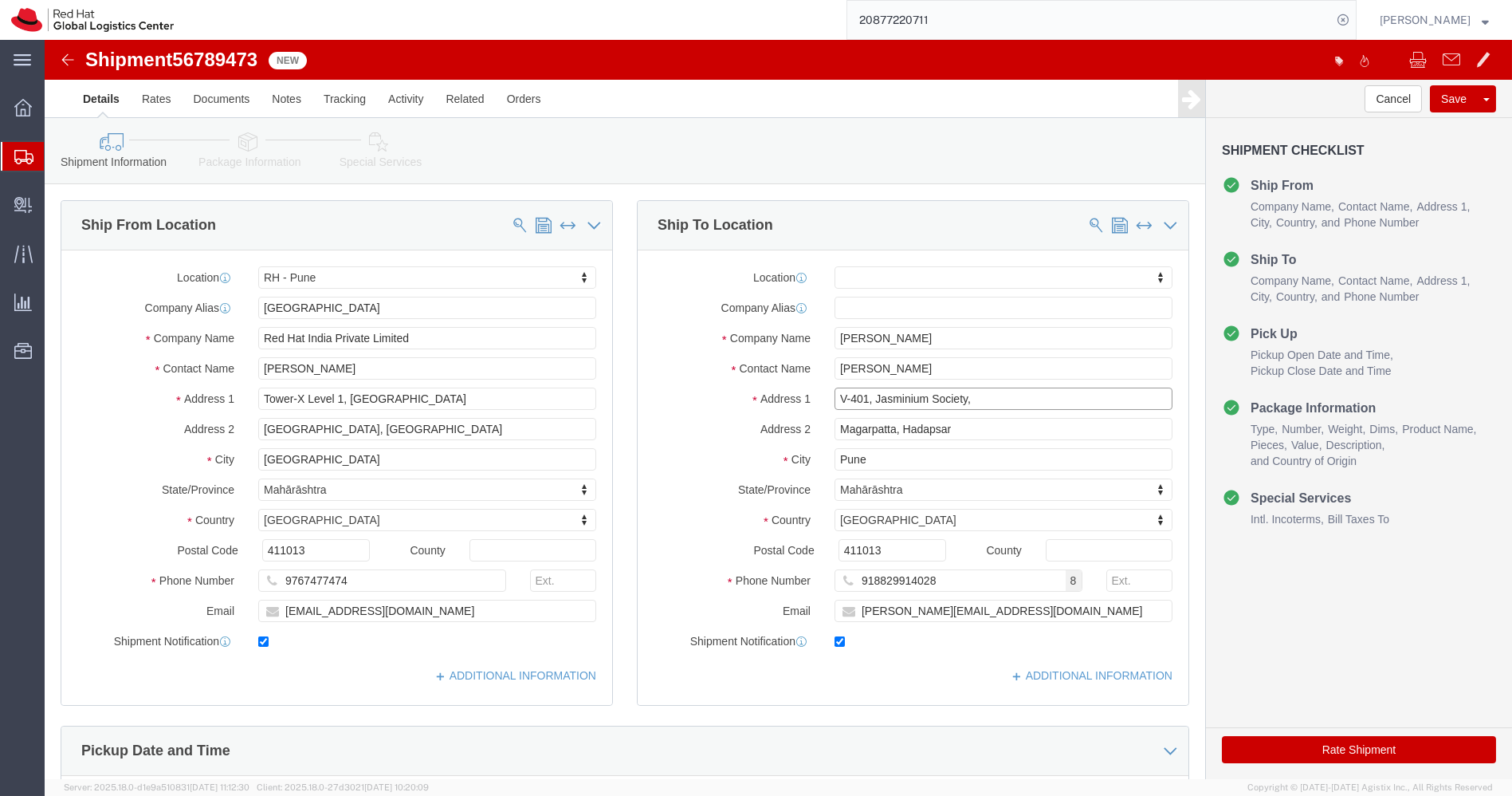
click input "V-401, Jasminium Society,"
paste input "Raghavendra's Mirra Panchajanya Apartments"
type input "Raghavendra's Mirra Panchajanya Apartments,"
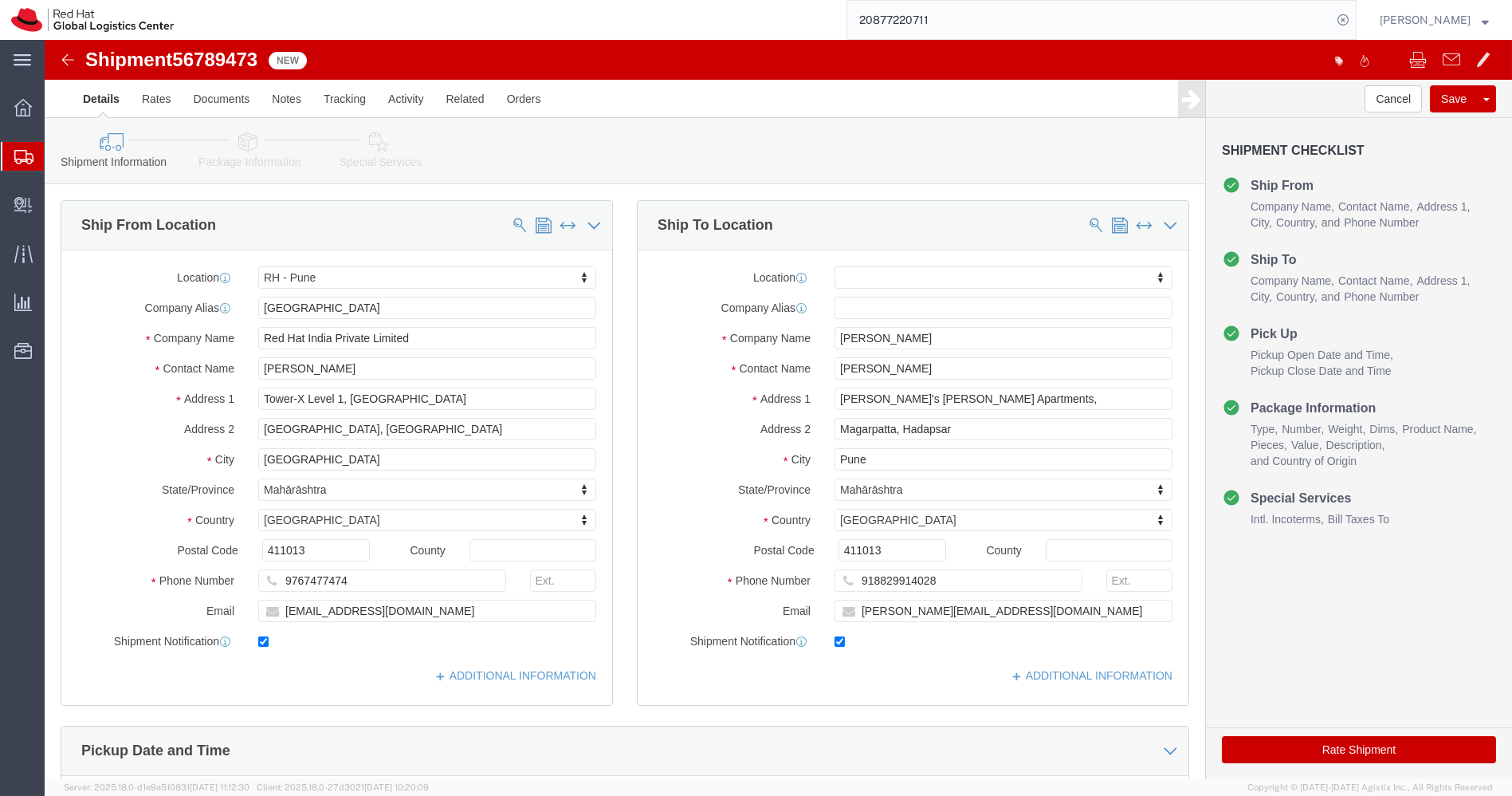
select select
paste input "A.S.Raju Nagar, Miyapur,"
paste input "1042, C-Block"
type input "A.S.Raju Nagar, Miyapur, 1042, C-Block"
paste input "Hyderabad"
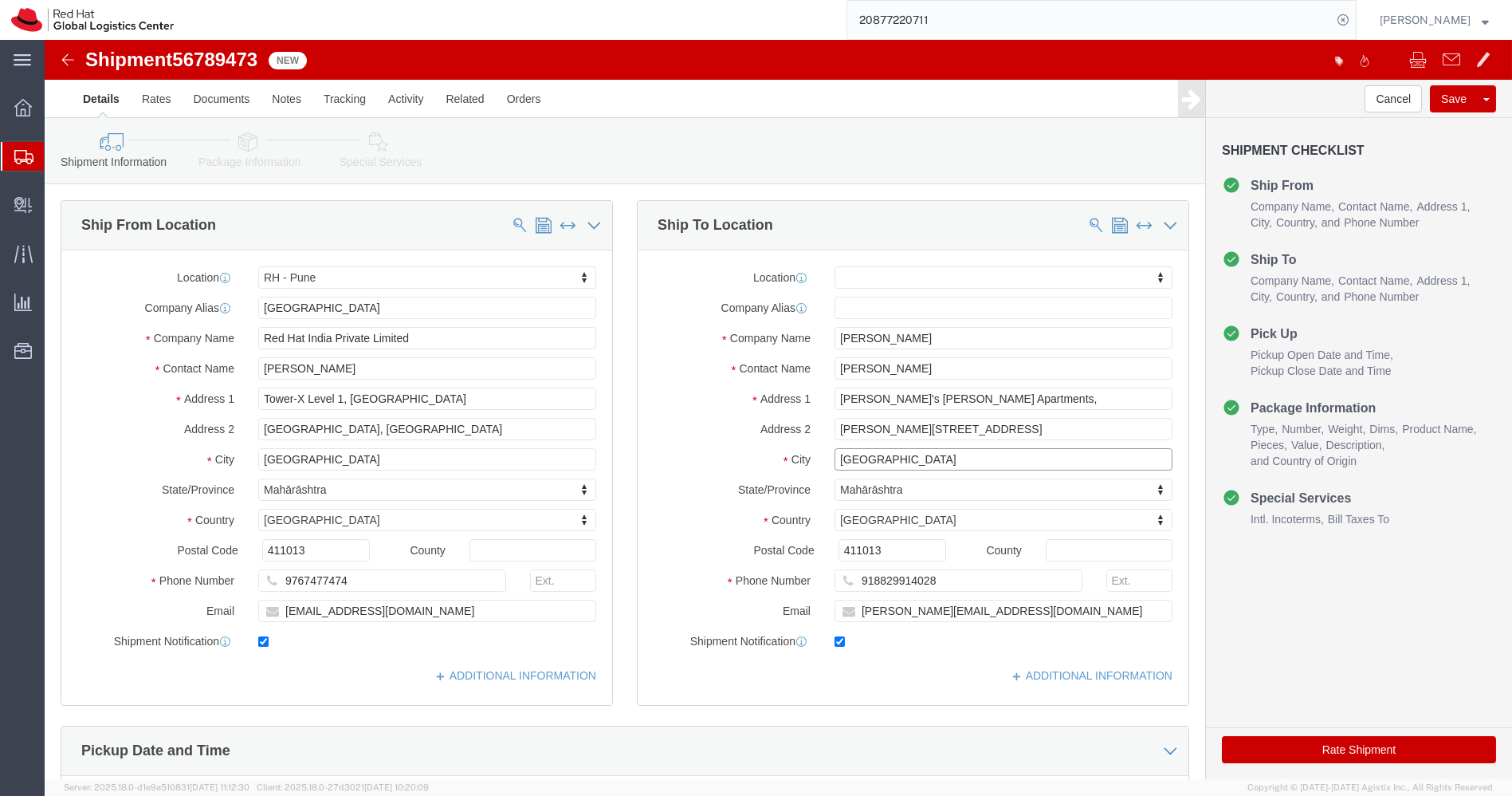
type input "Hyderabad"
select select
type input "t"
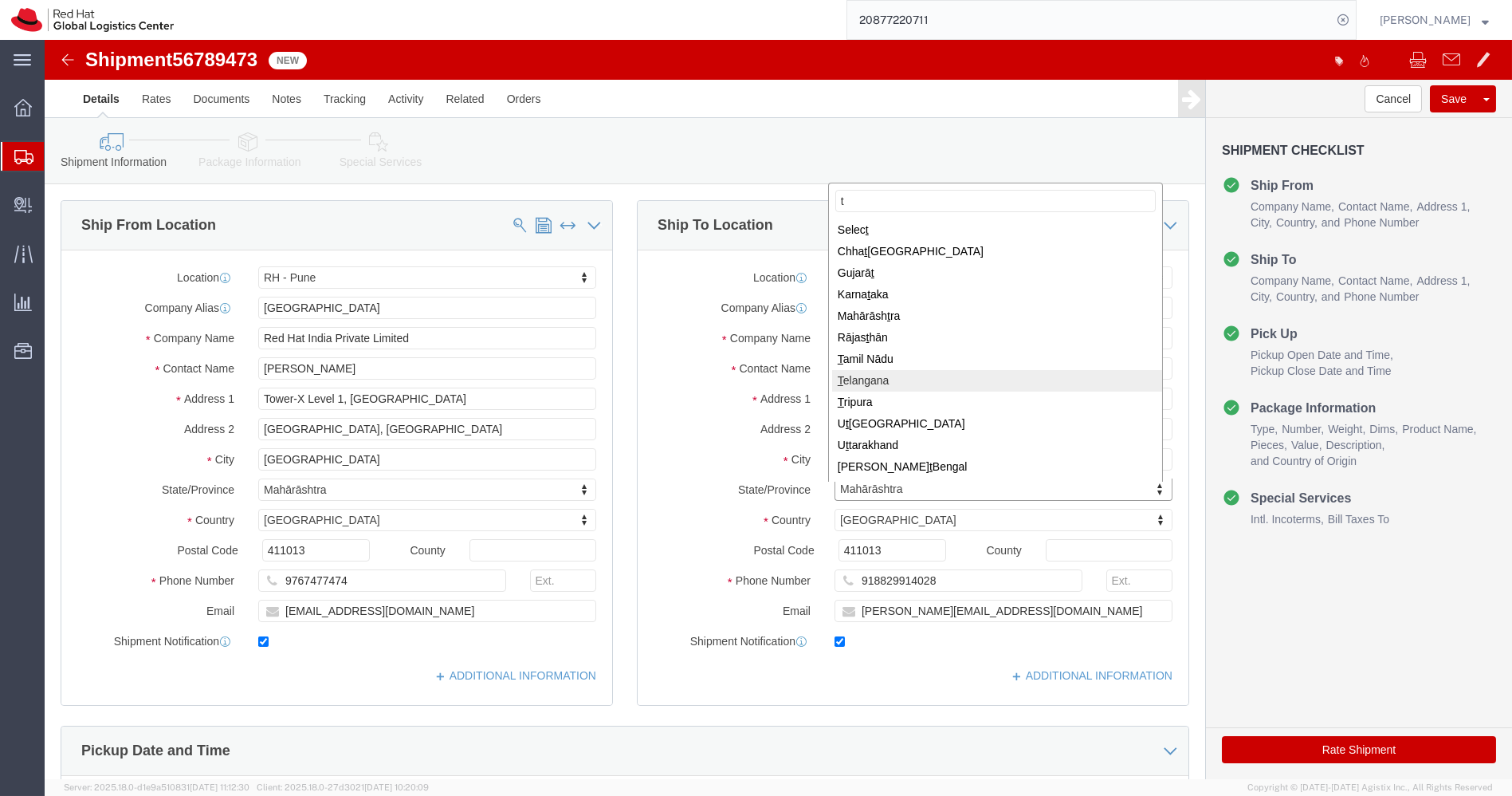
select select
select select "TG"
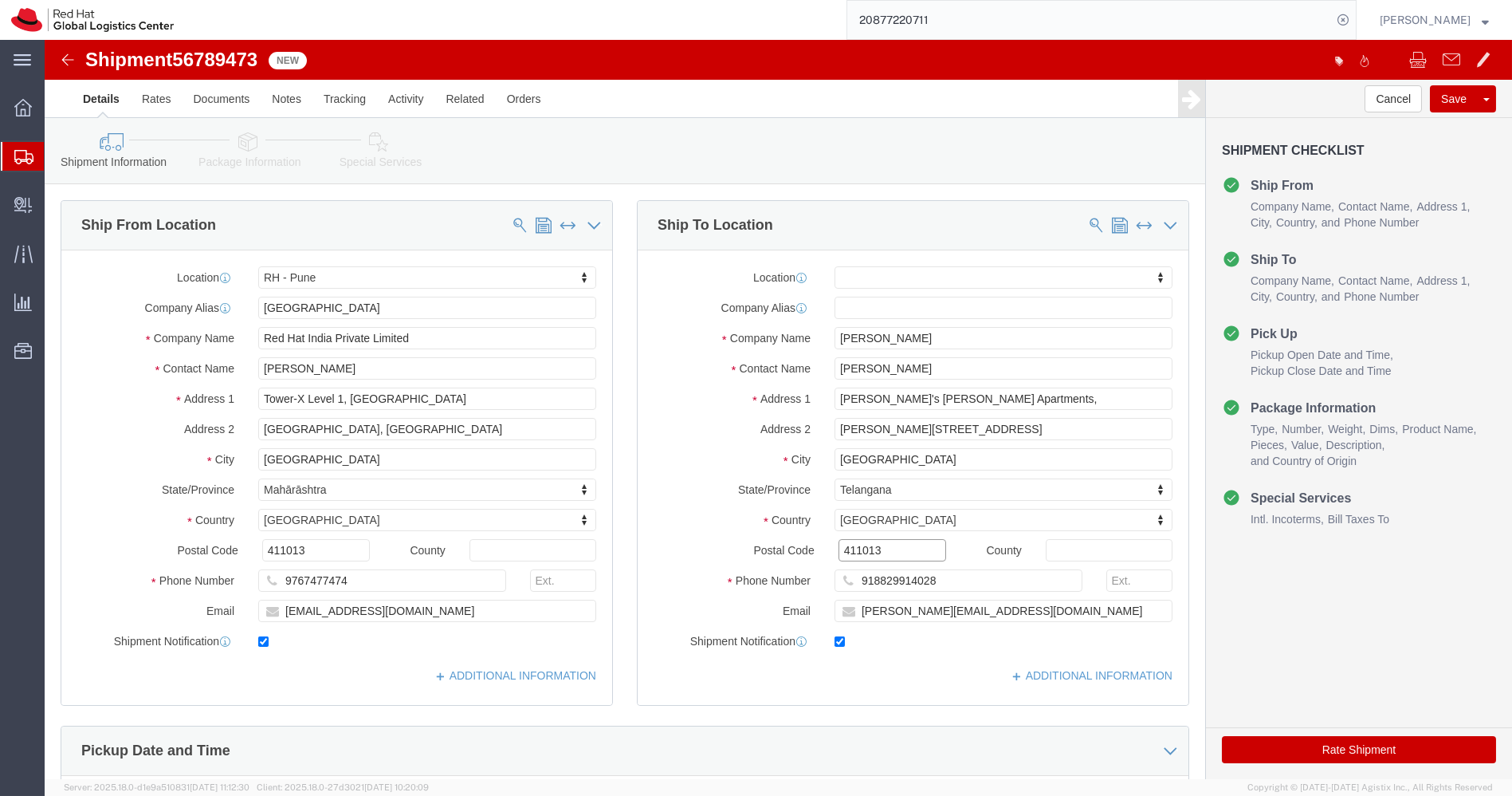
paste input "500049"
type input "500049"
select select
click button "Rate Shipment"
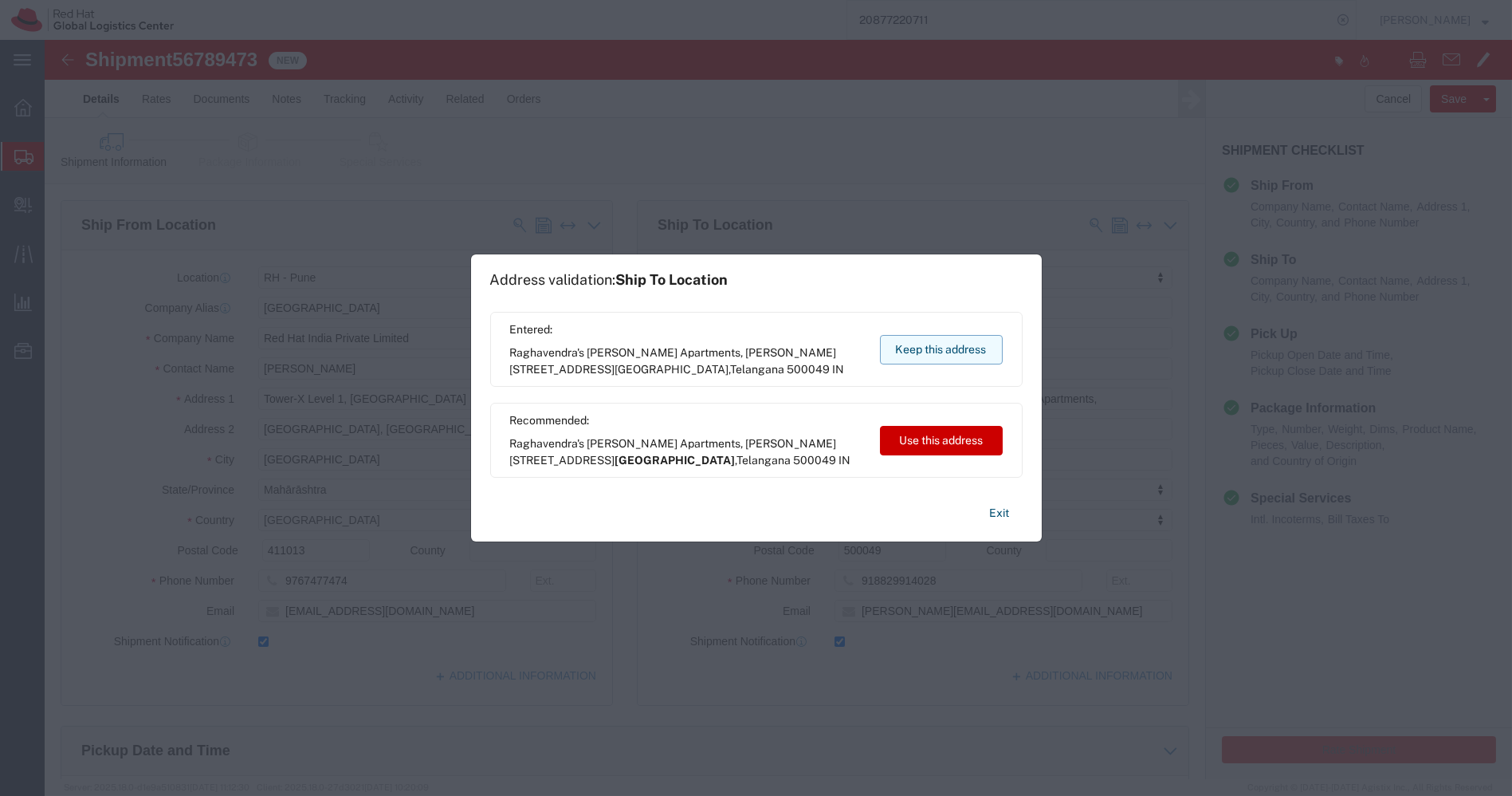
click at [930, 346] on button "Keep this address" at bounding box center [941, 349] width 122 height 29
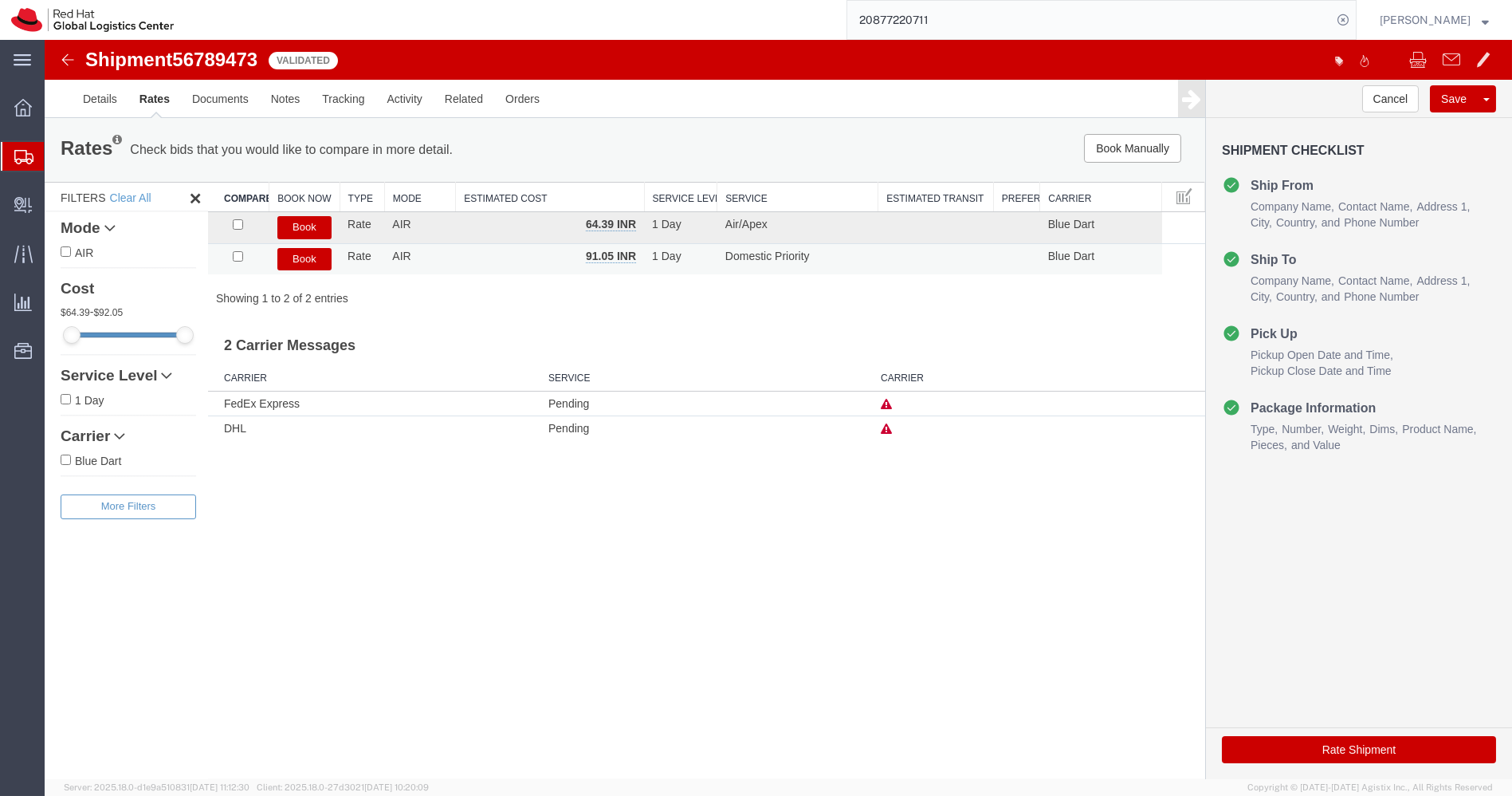
click at [310, 260] on button "Book" at bounding box center [304, 260] width 54 height 23
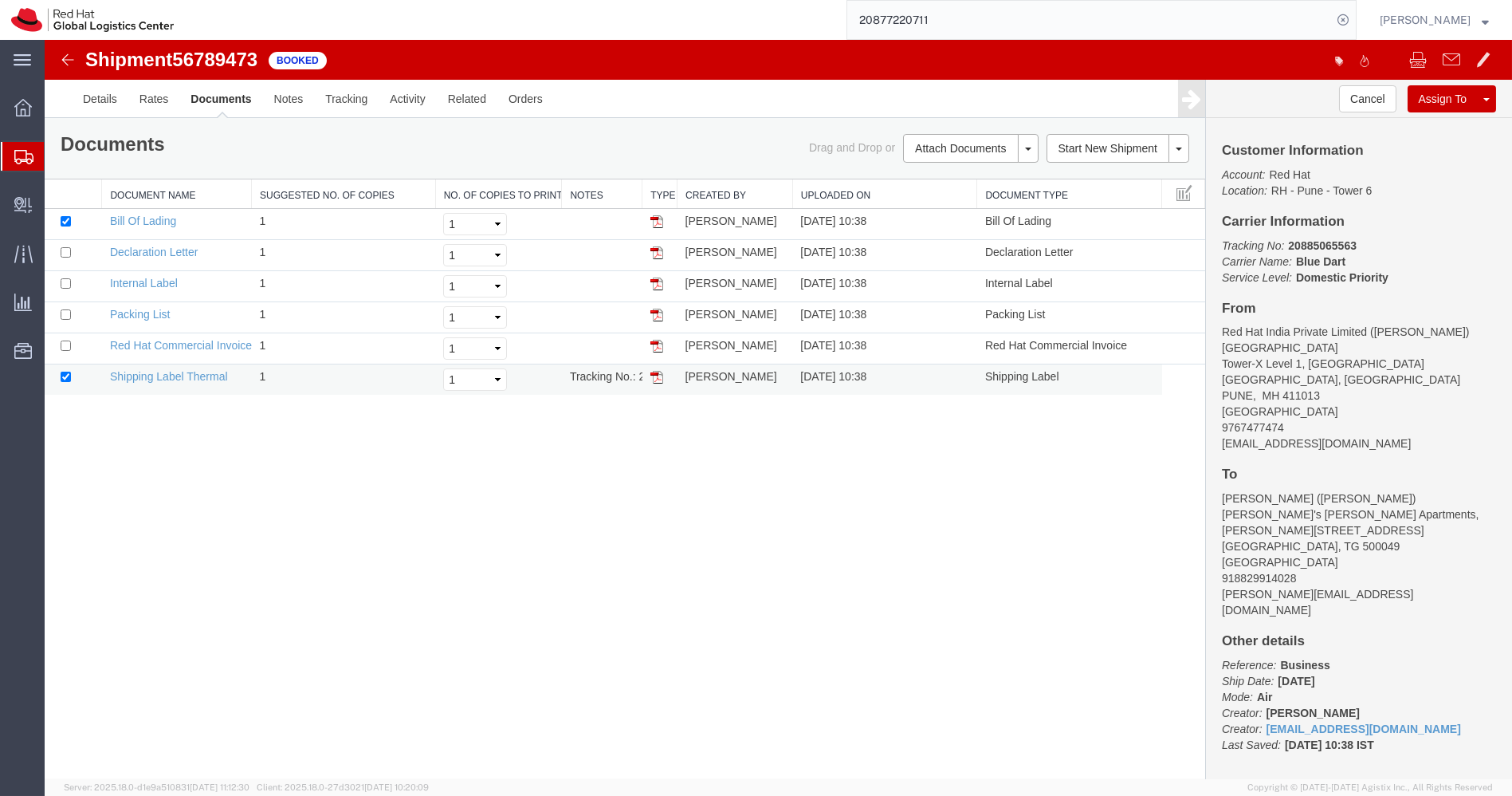
click at [659, 373] on img at bounding box center [657, 377] width 13 height 13
click at [0, 0] on span "Create Delivery" at bounding box center [0, 0] width 0 height 0
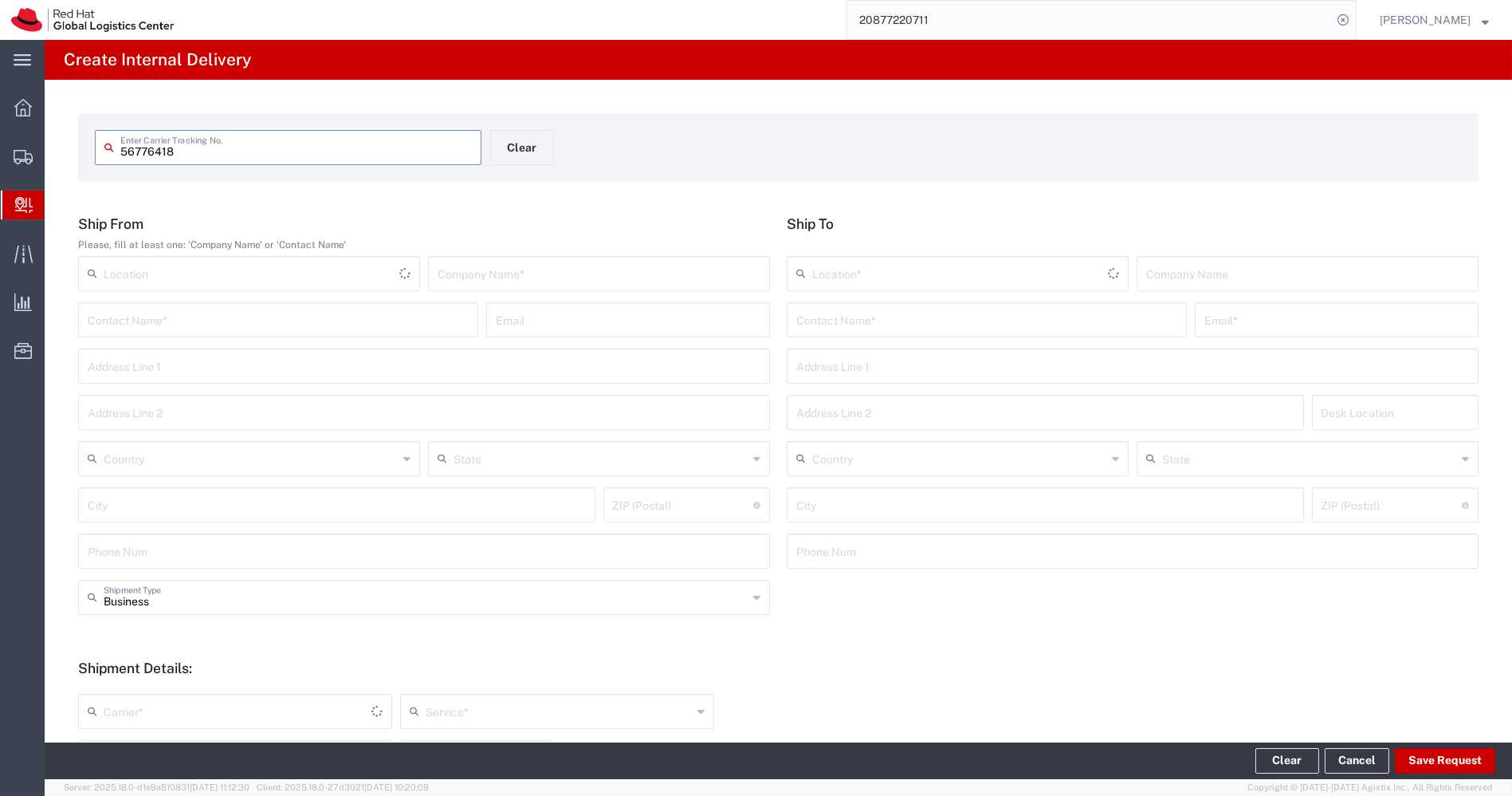
type input "56776418"
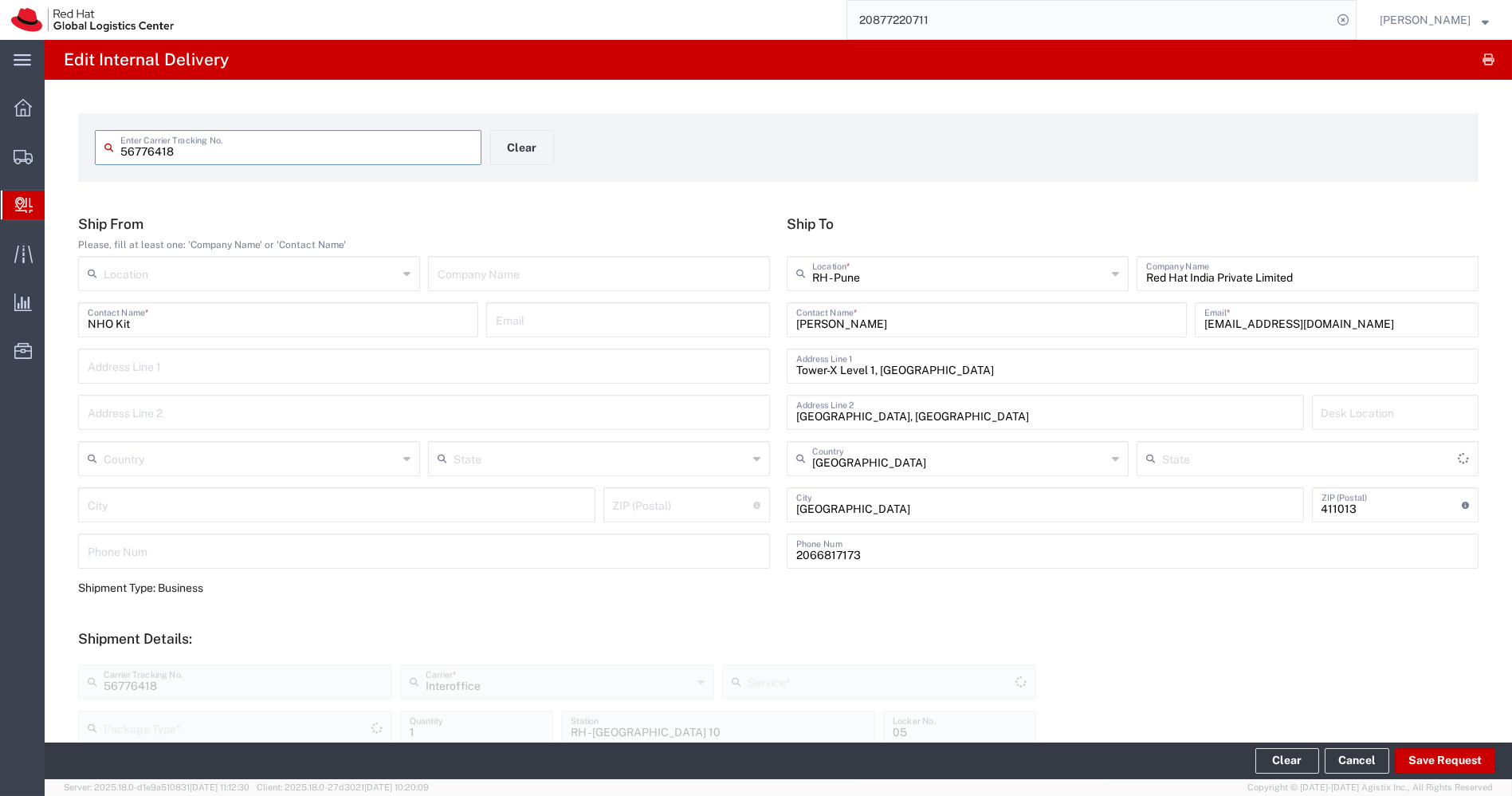
type input "PAK"
type input "IO_Ground"
type input "Mahārāshtra"
drag, startPoint x: 148, startPoint y: 325, endPoint x: 0, endPoint y: 331, distance: 148.1
click at [0, 331] on div "main_menu Created with Sketch. Collapse Menu Overview Shipments Shipment Manage…" at bounding box center [756, 418] width 1512 height 756
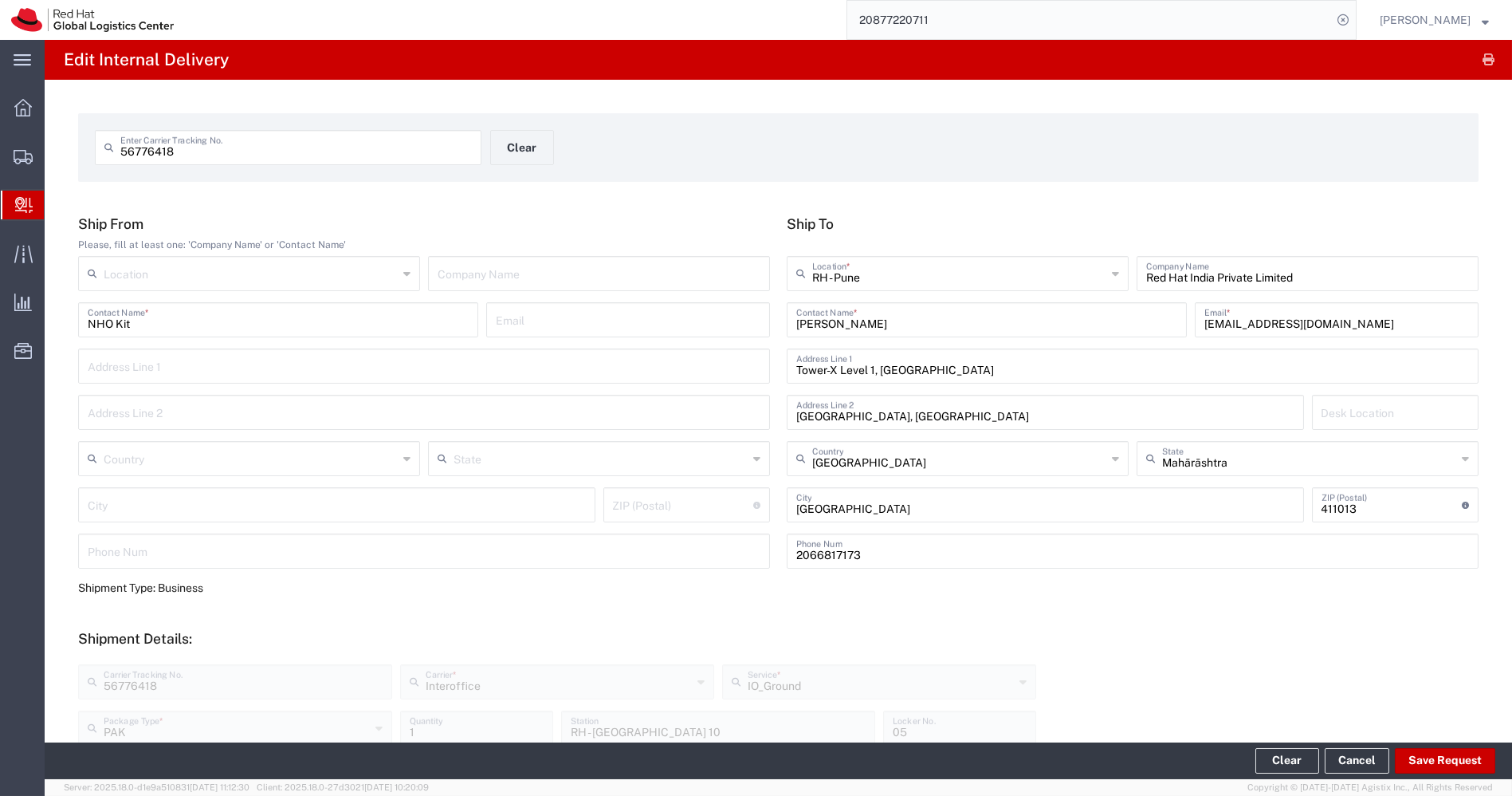
click at [0, 0] on span "Create Delivery" at bounding box center [0, 0] width 0 height 0
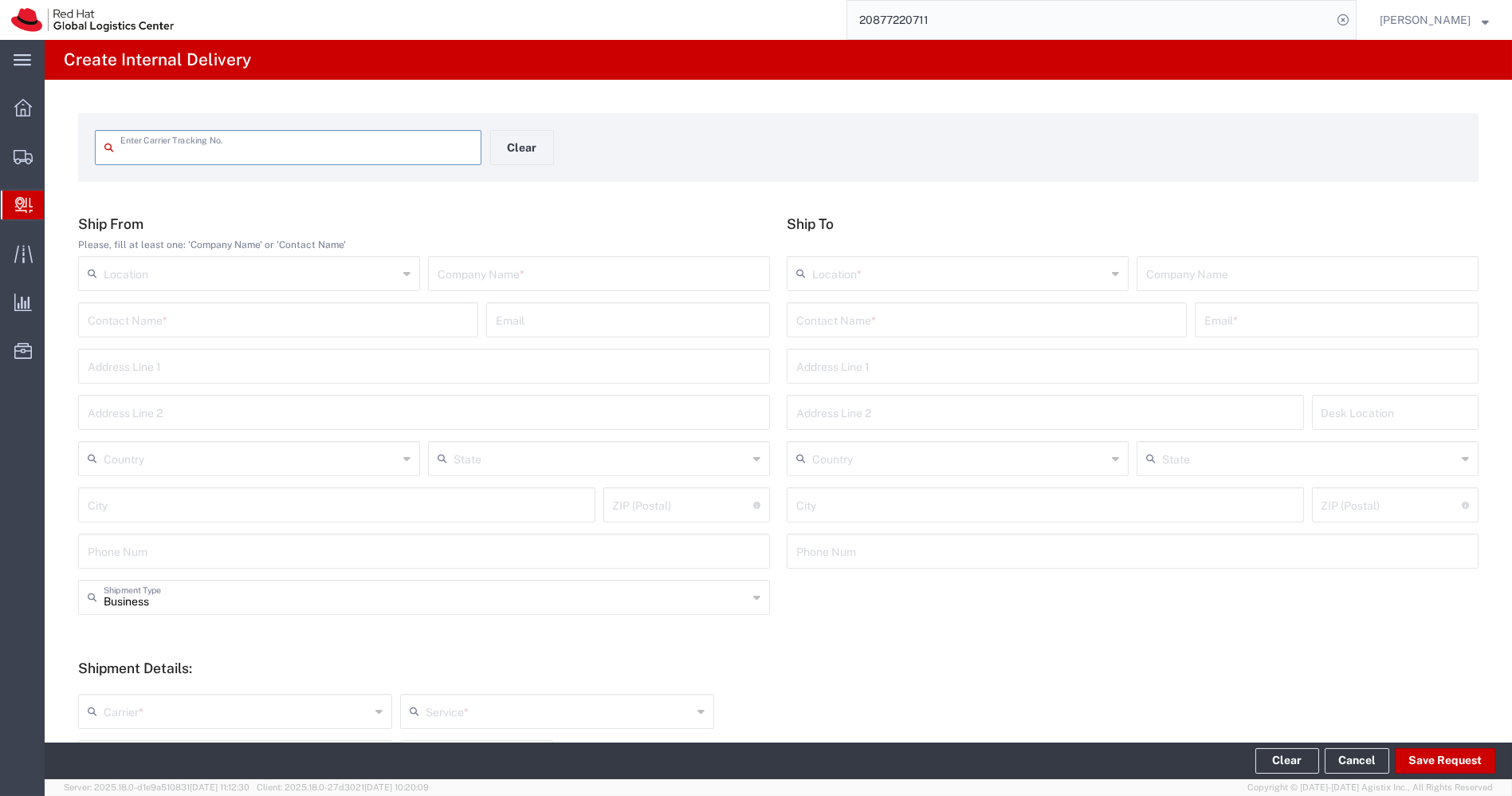
click at [270, 315] on input "text" at bounding box center [277, 318] width 381 height 28
paste input "NHO Kit"
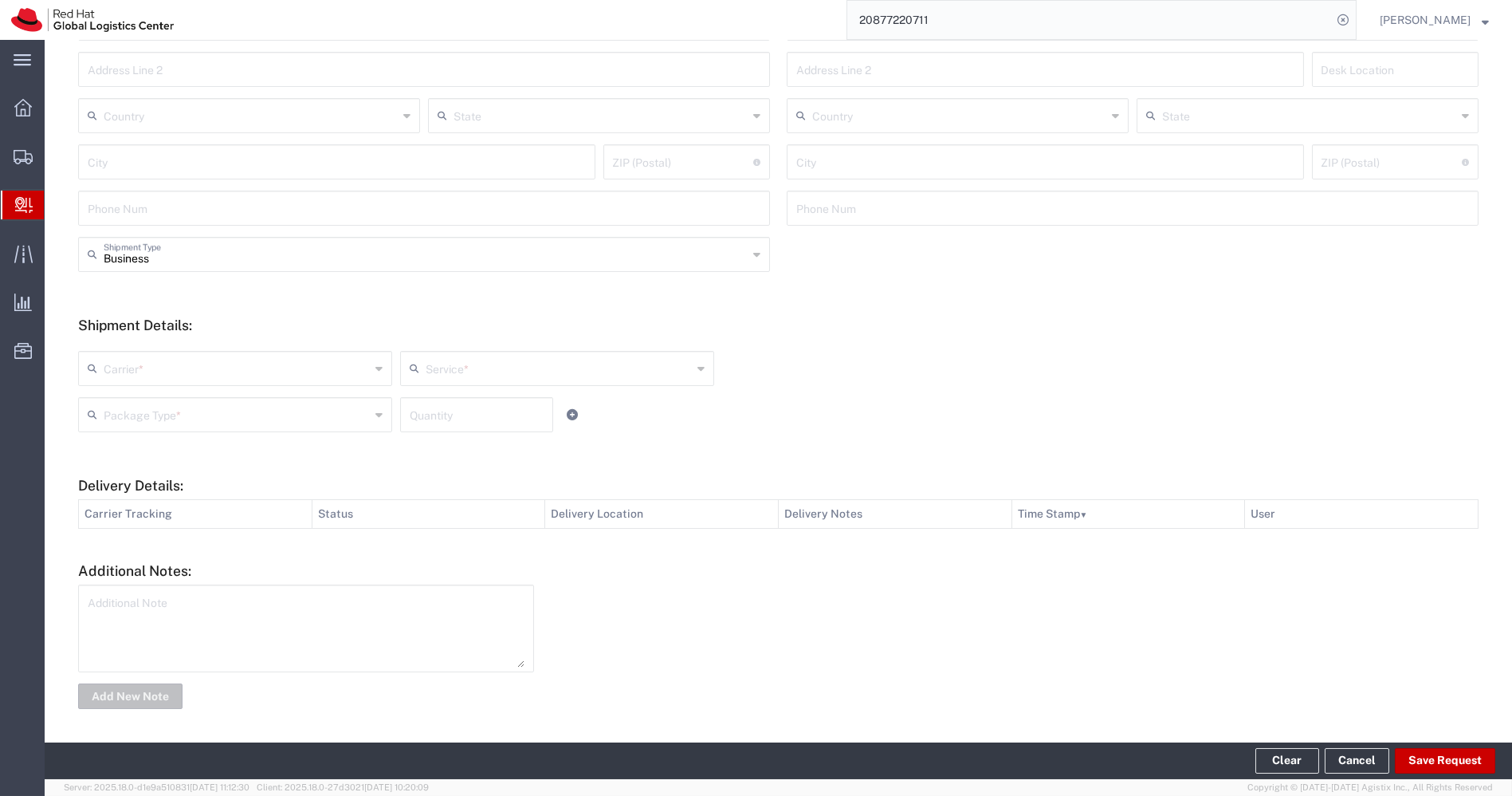
type input "NHO Kit"
click at [202, 636] on textarea at bounding box center [305, 629] width 437 height 78
paste textarea "NHO Kit"
type textarea "NHO Kit"
click at [140, 693] on button "Add New Note" at bounding box center [131, 696] width 104 height 25
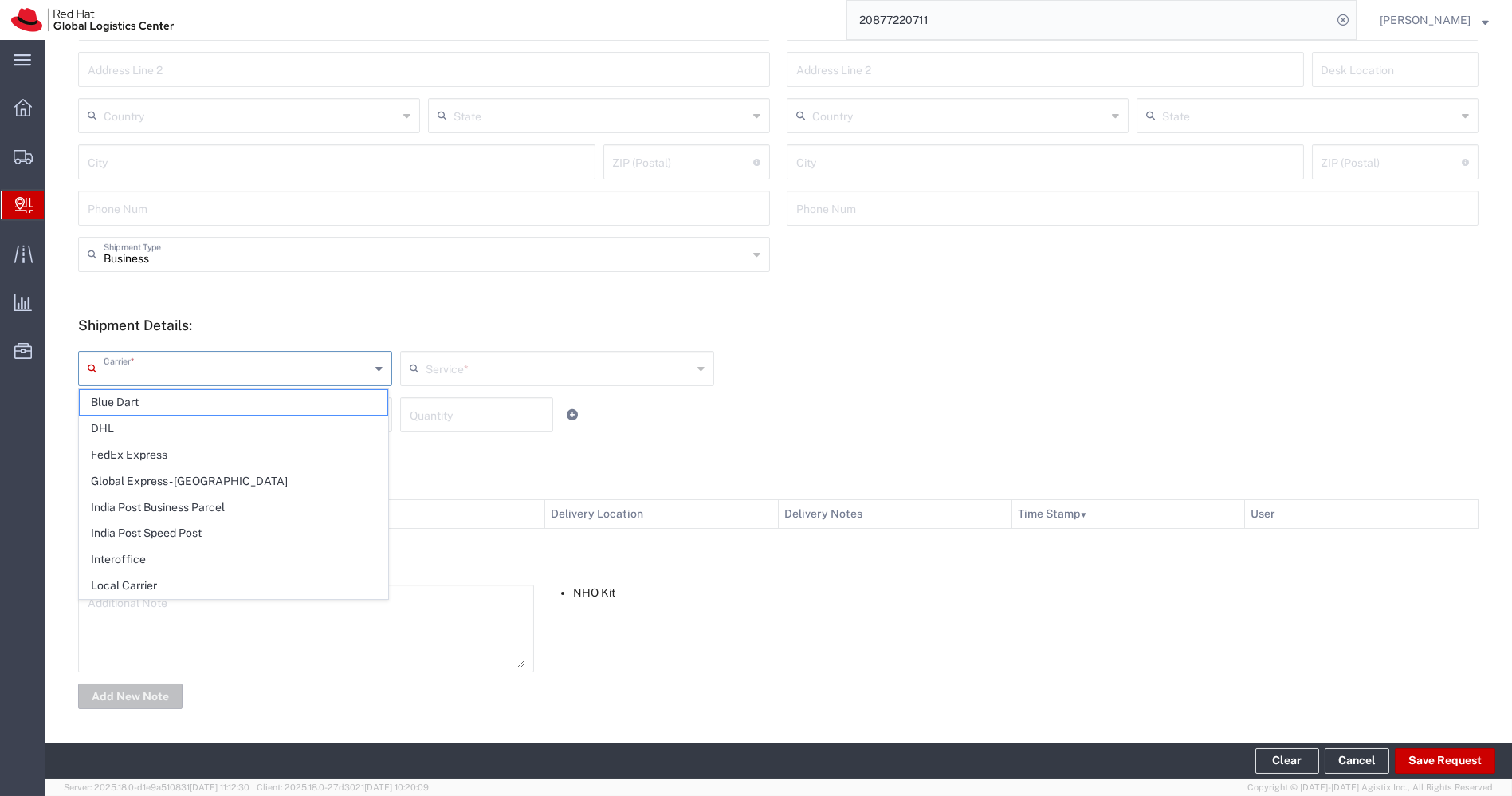
click at [341, 370] on input "text" at bounding box center [237, 367] width 266 height 28
click at [171, 547] on span "Interoffice" at bounding box center [233, 559] width 308 height 24
type input "Interoffice"
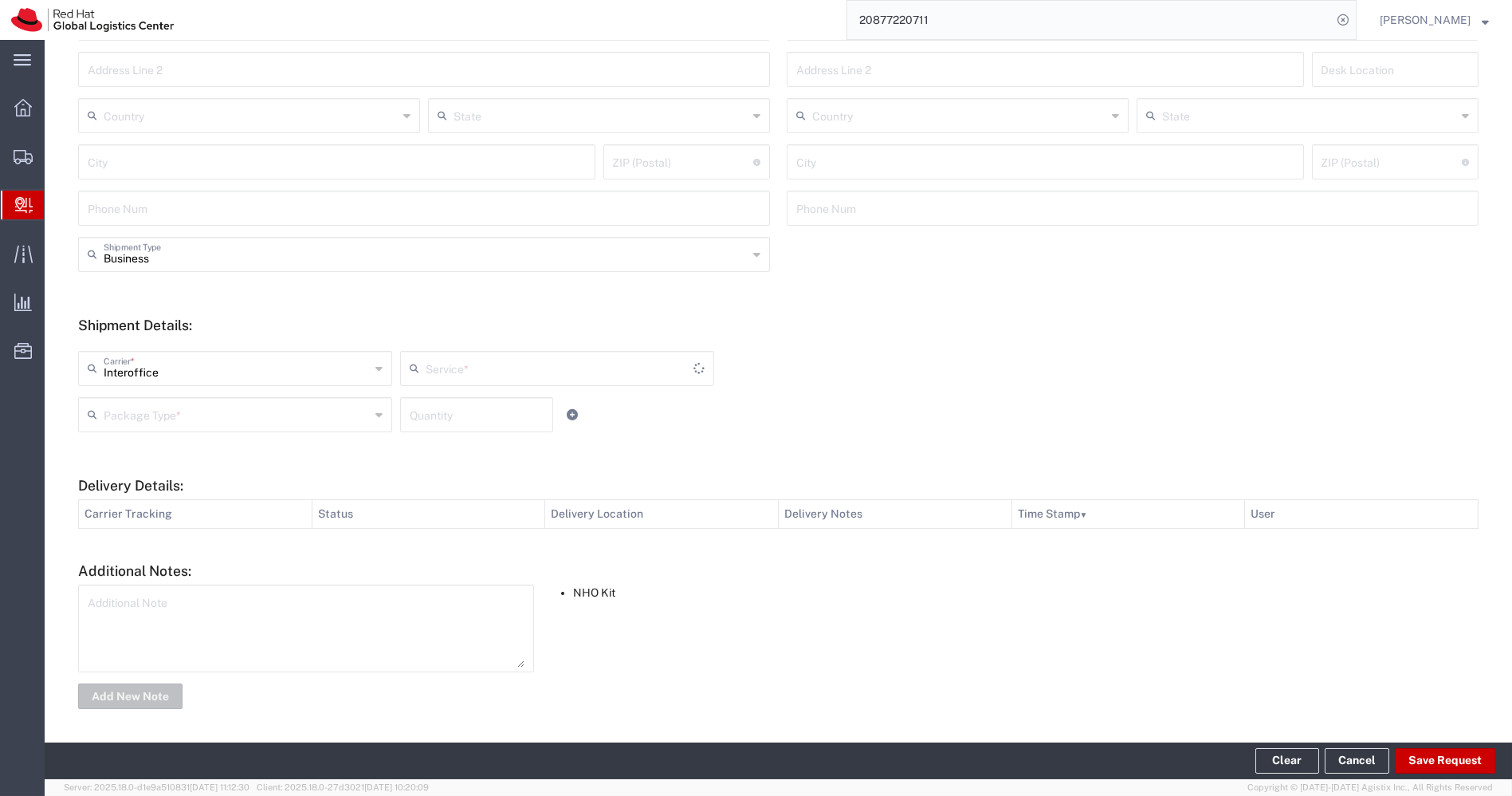
type input "IO_Ground"
click at [313, 419] on input "text" at bounding box center [237, 413] width 266 height 28
click at [166, 493] on span "PAK" at bounding box center [233, 501] width 308 height 24
type input "PAK"
click at [427, 416] on input "number" at bounding box center [477, 413] width 134 height 28
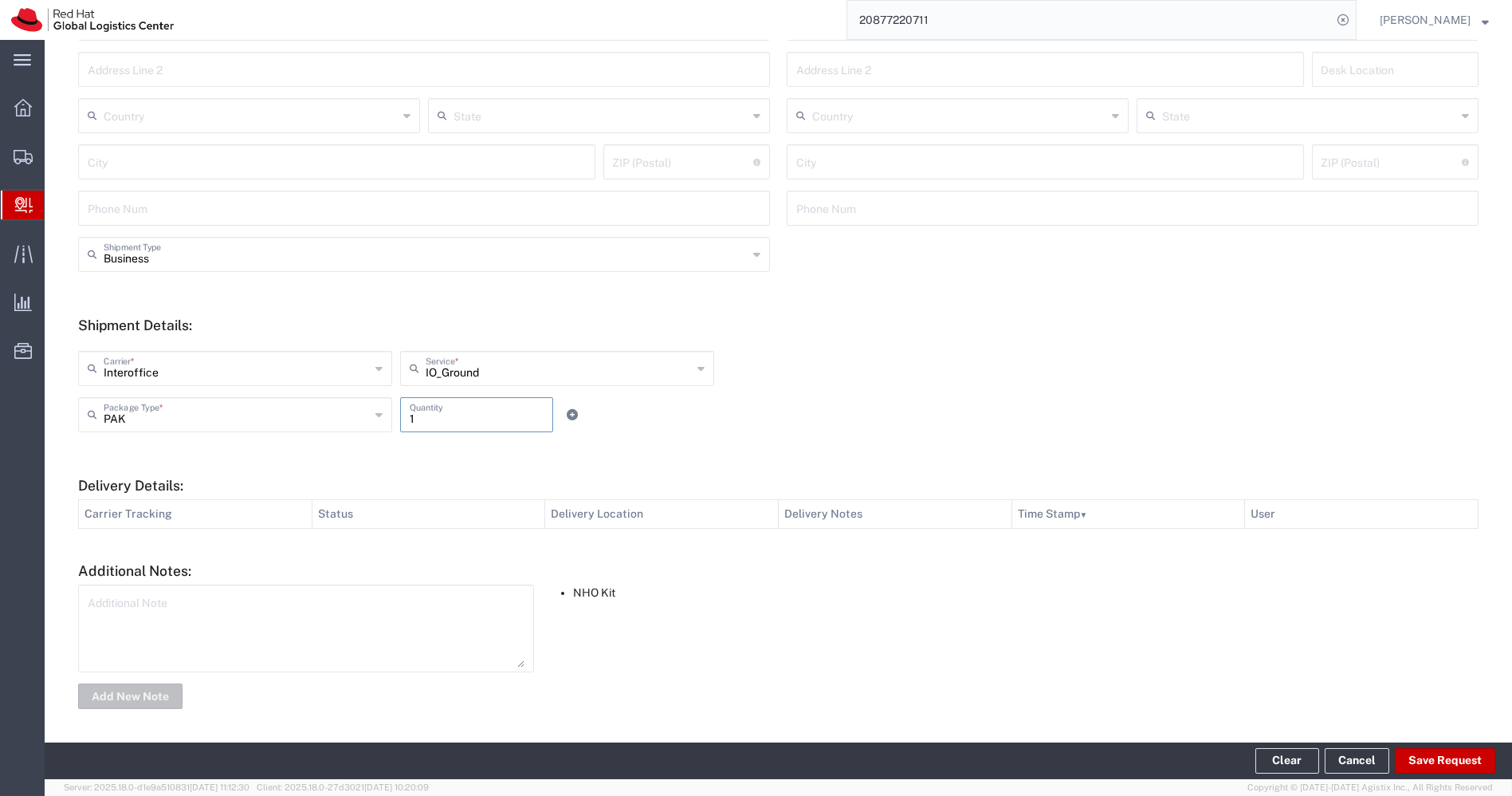
scroll to position [0, 0]
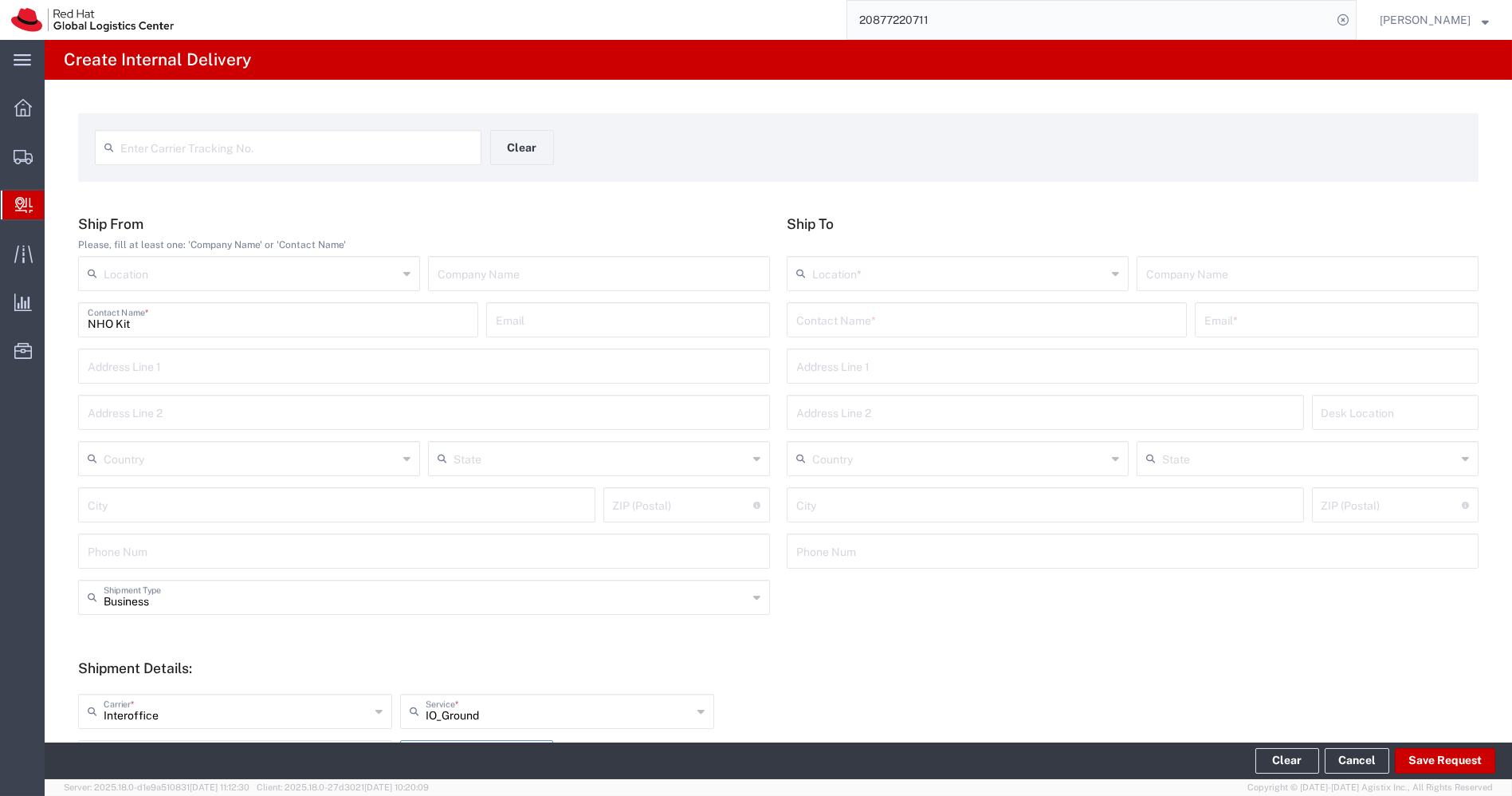
type input "1"
click at [888, 325] on input "text" at bounding box center [987, 318] width 381 height 28
paste input "Shailesh Babanrao Bhandakkar"
type input "Shailesh Babanrao Bhandakkar"
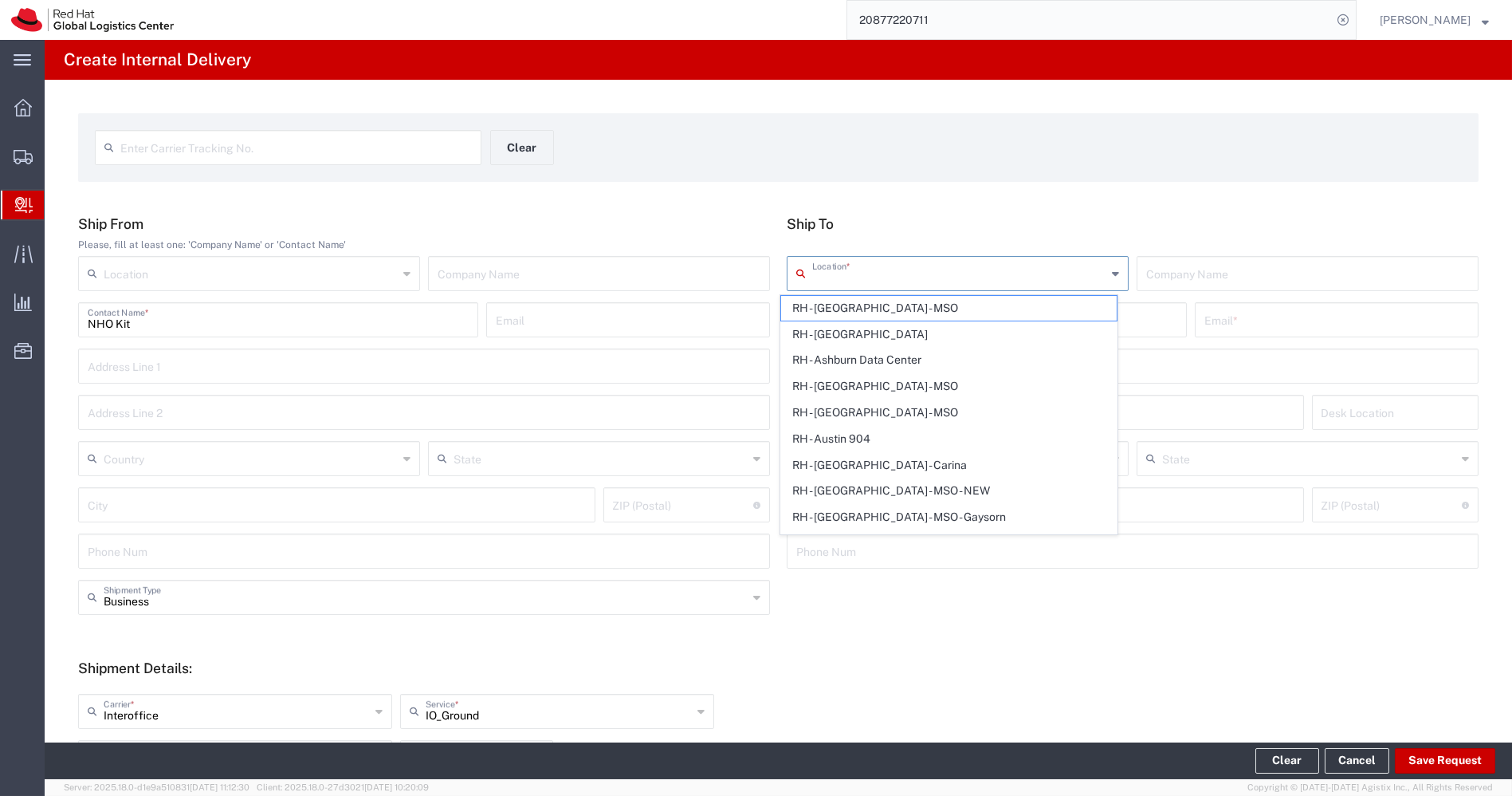
click at [1002, 275] on input "text" at bounding box center [959, 272] width 294 height 28
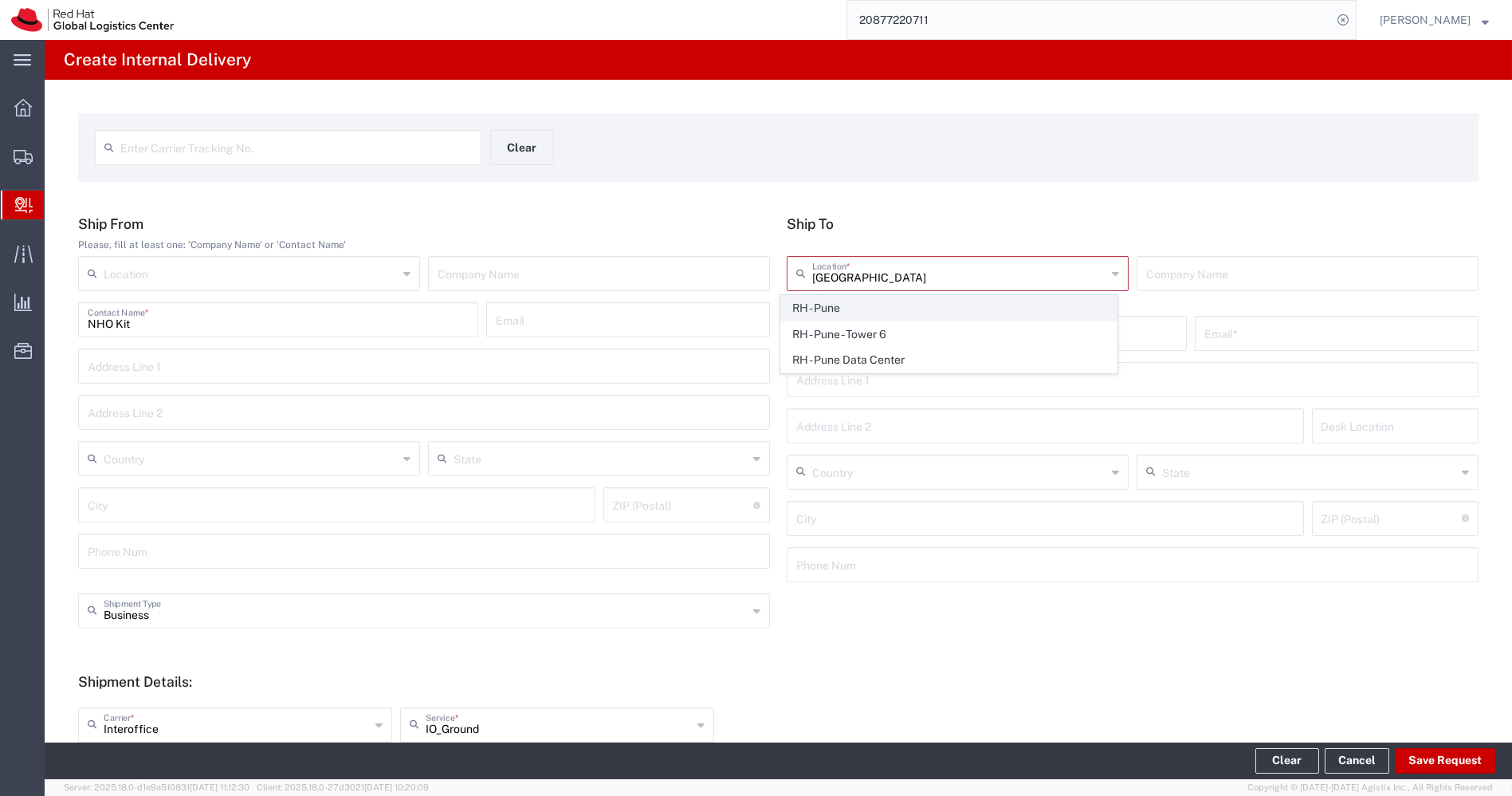
click at [905, 310] on span "RH - Pune" at bounding box center [948, 308] width 335 height 24
type input "RH - Pune"
type input "Red Hat India Private Limited"
type input "Tower-X Level 1, Cyber City"
type input "Magarpatta City, Hadapsar"
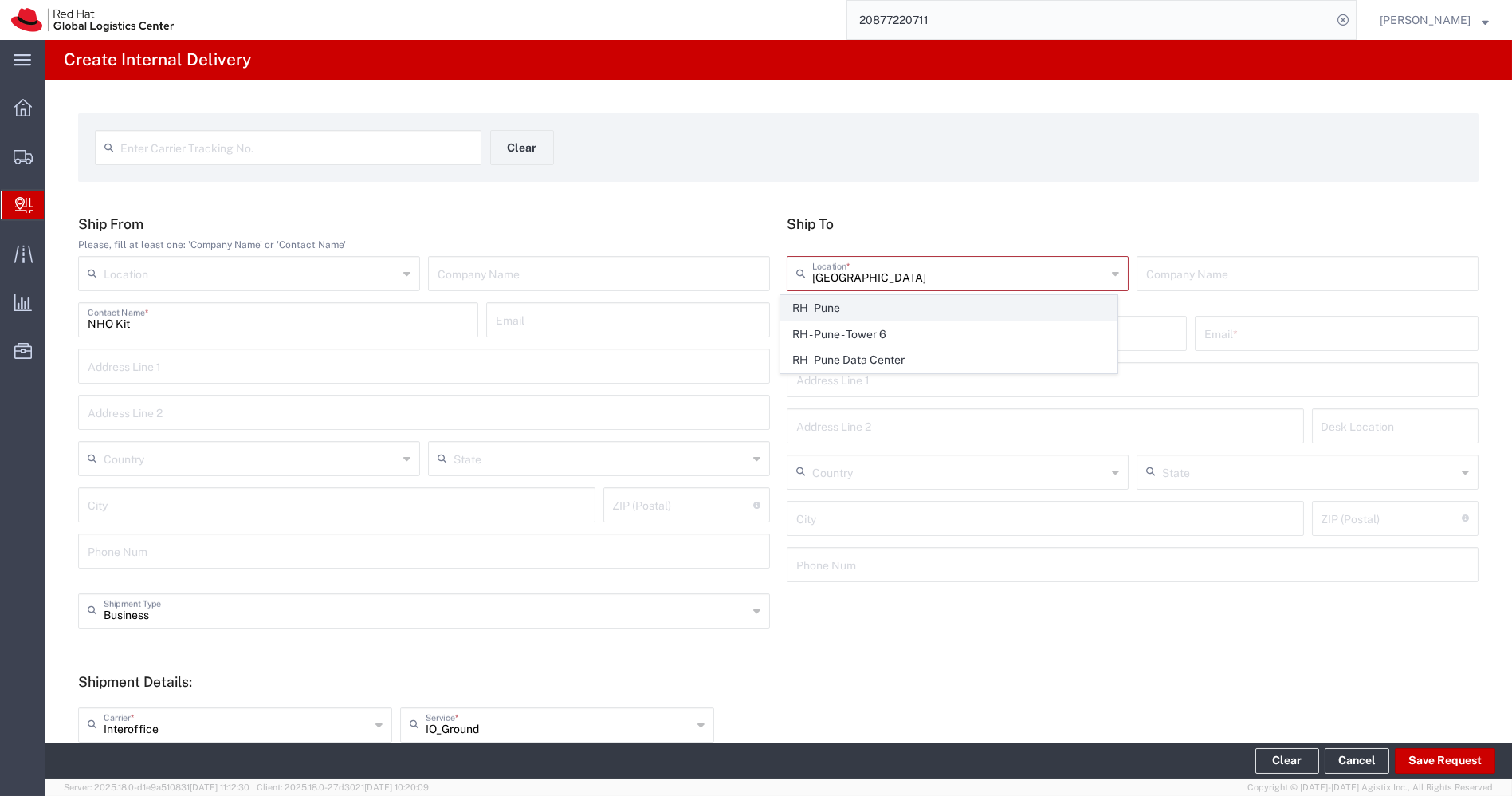
type input "India"
type input "PUNE"
type input "411013"
type input "2066817173"
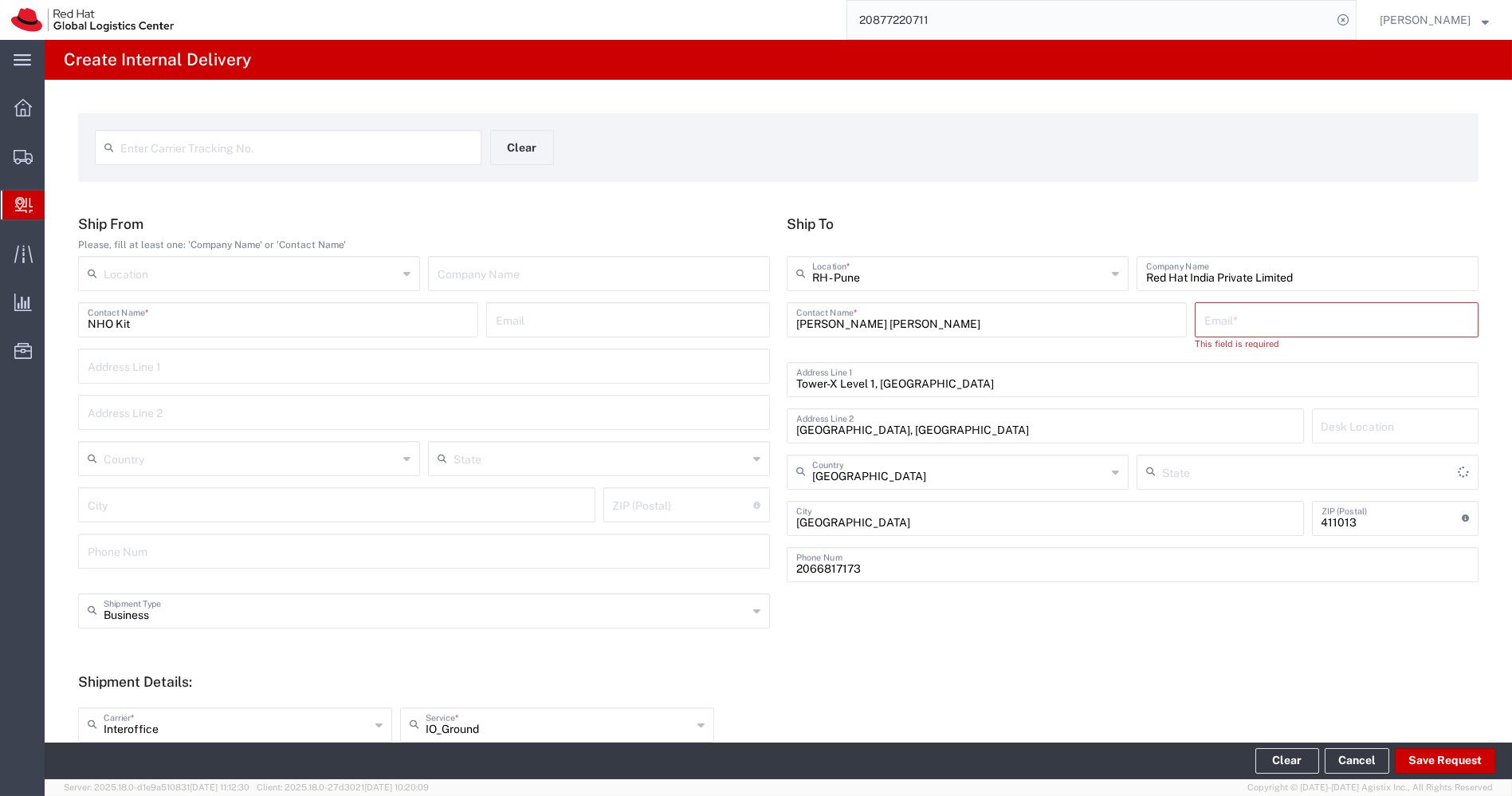
type input "Mahārāshtra"
click at [1250, 312] on input "text" at bounding box center [1337, 318] width 264 height 28
paste input "sbhandak@redhat.com"
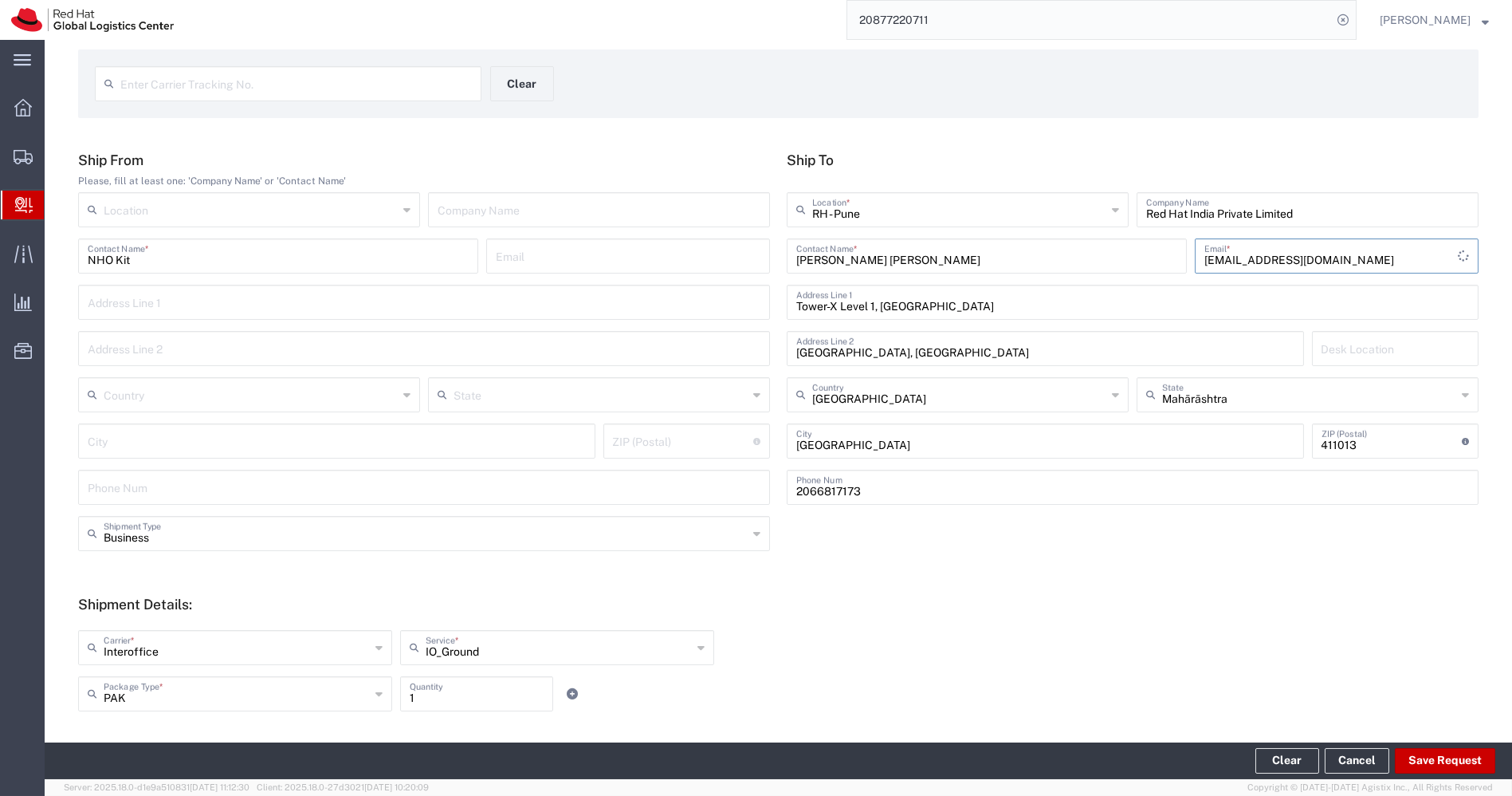
scroll to position [65, 0]
type input "sbhandak@redhat.com"
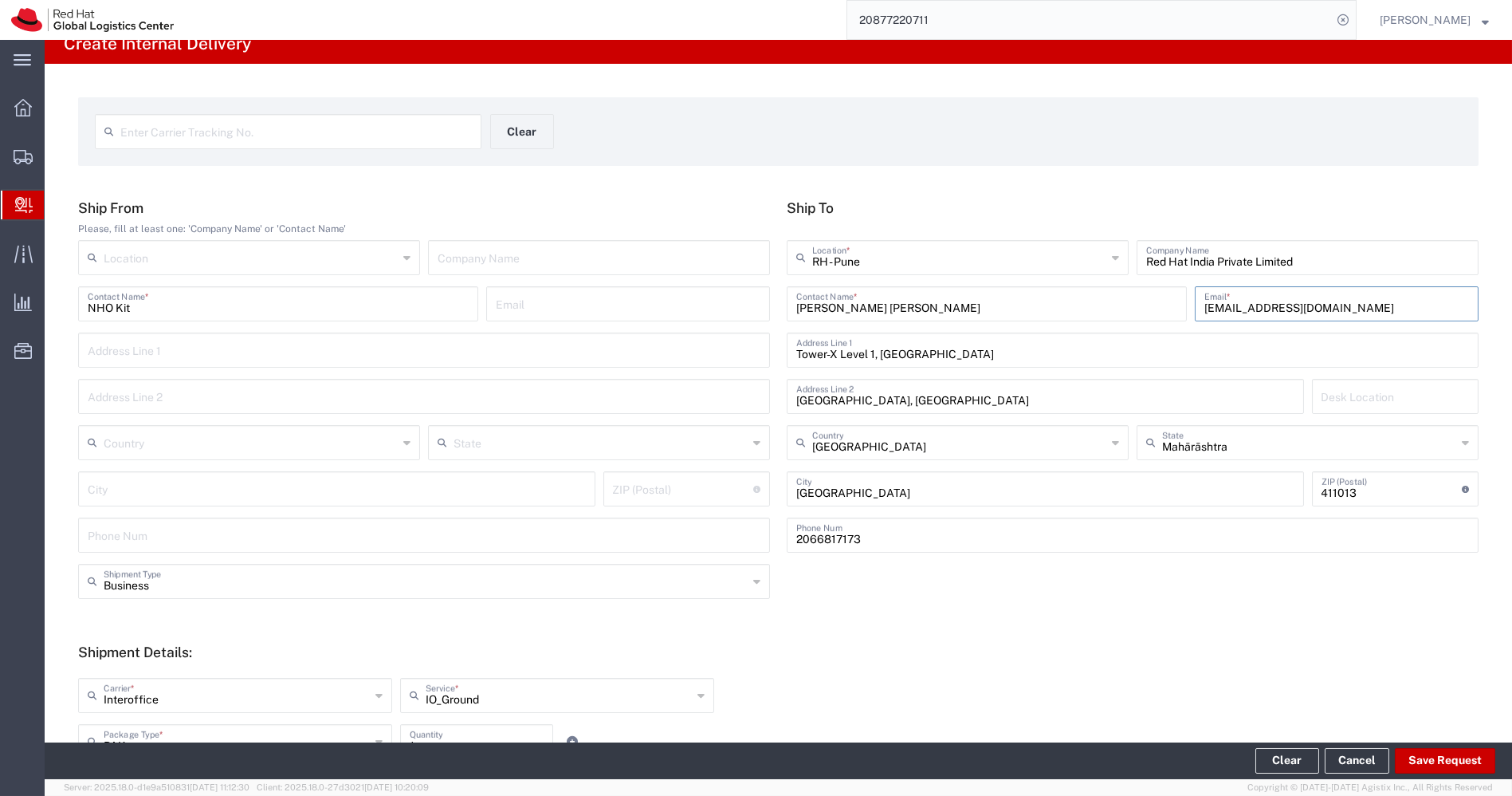
scroll to position [343, 0]
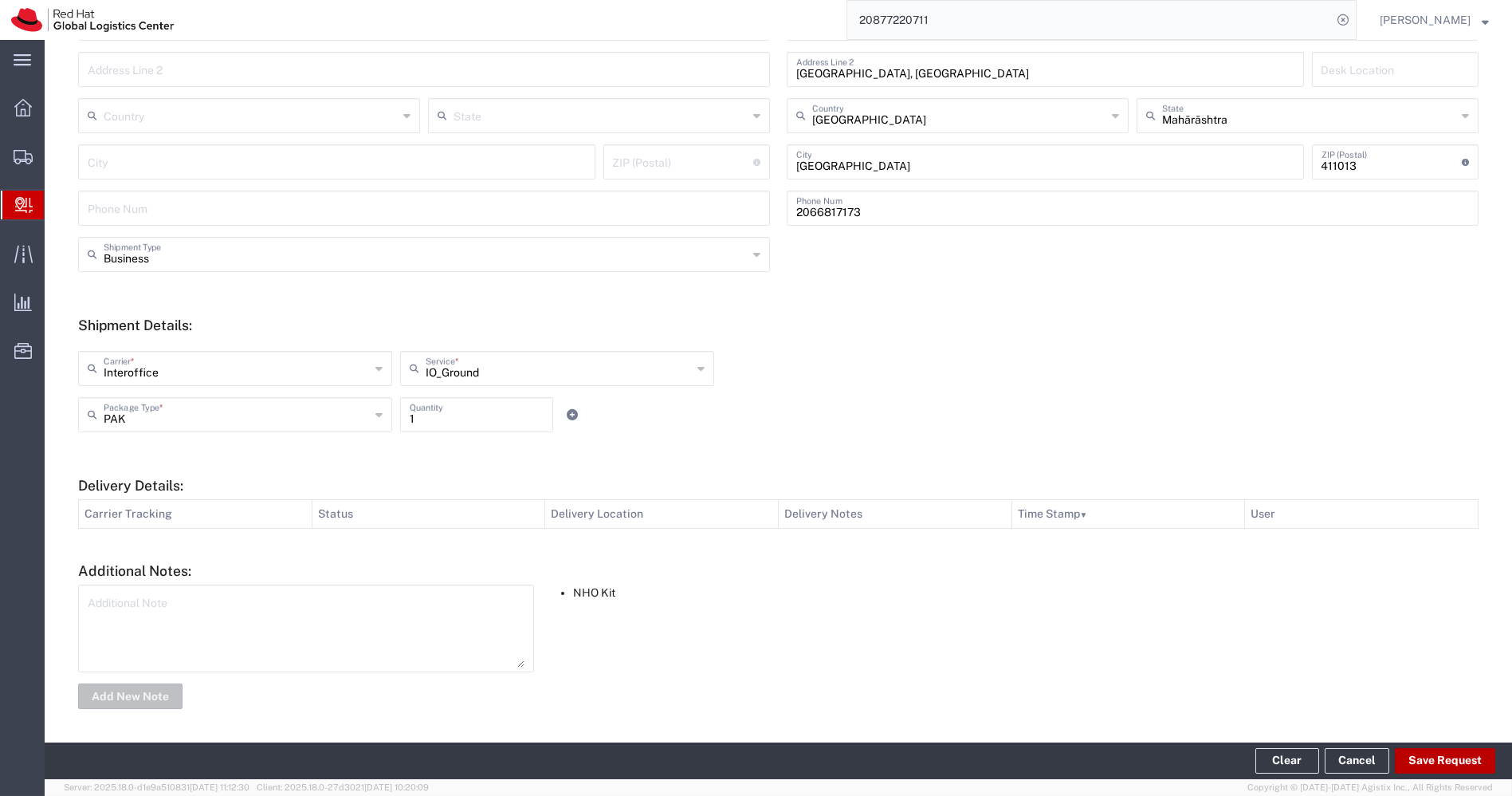
click at [1446, 761] on button "Save Request" at bounding box center [1444, 760] width 100 height 25
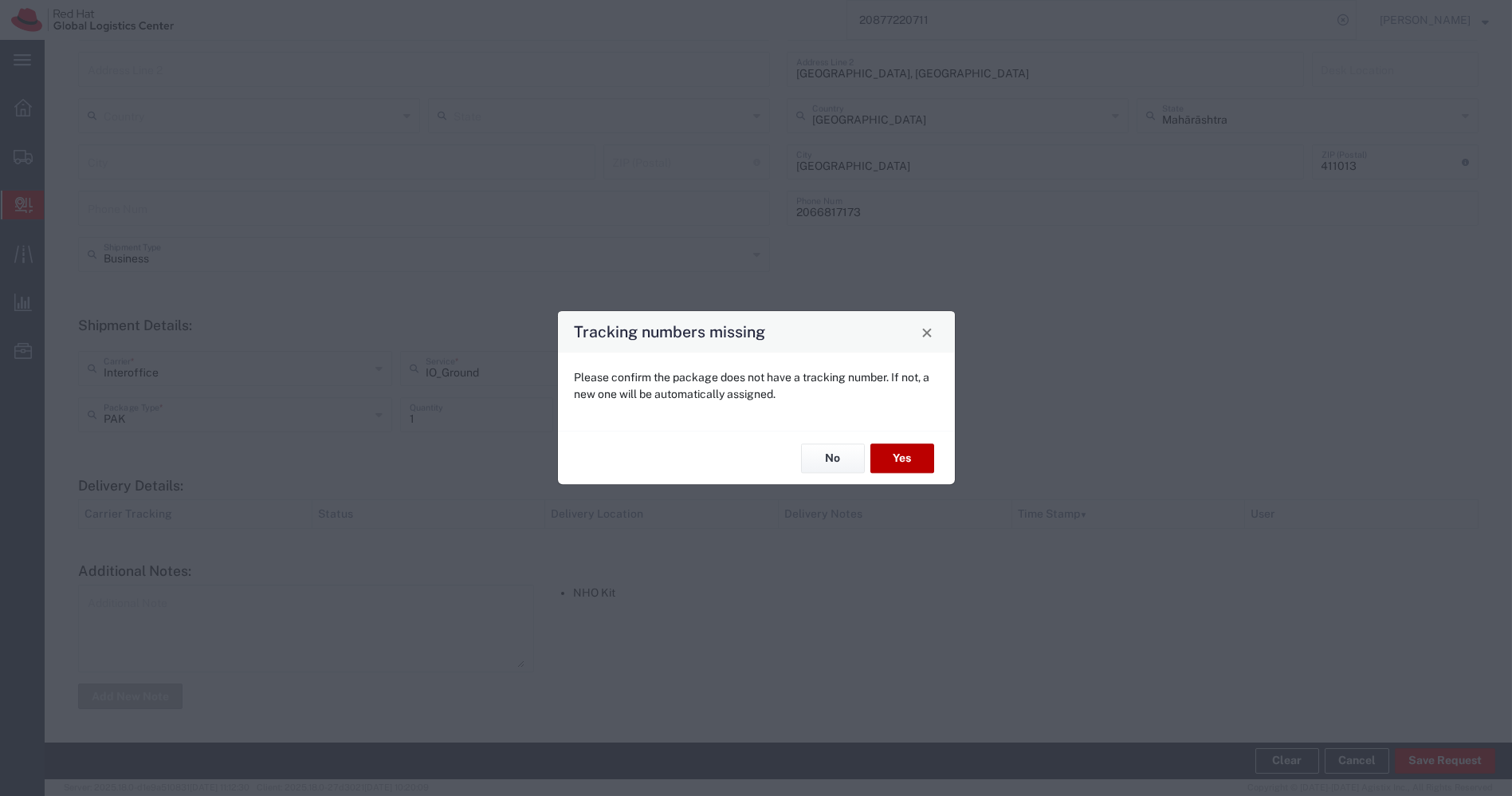
click at [896, 460] on button "Yes" at bounding box center [902, 458] width 64 height 29
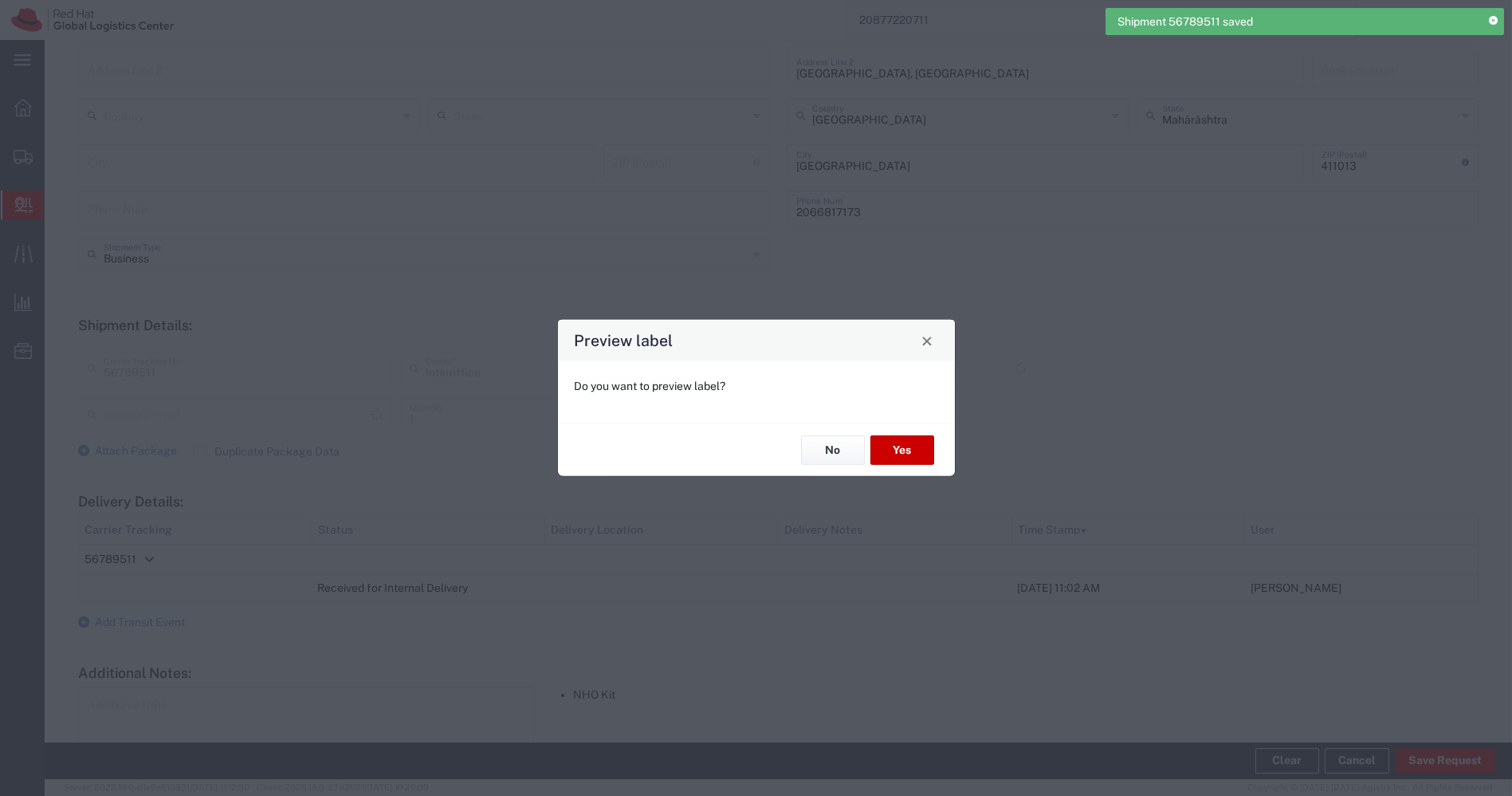
type input "IO_Ground"
type input "PAK"
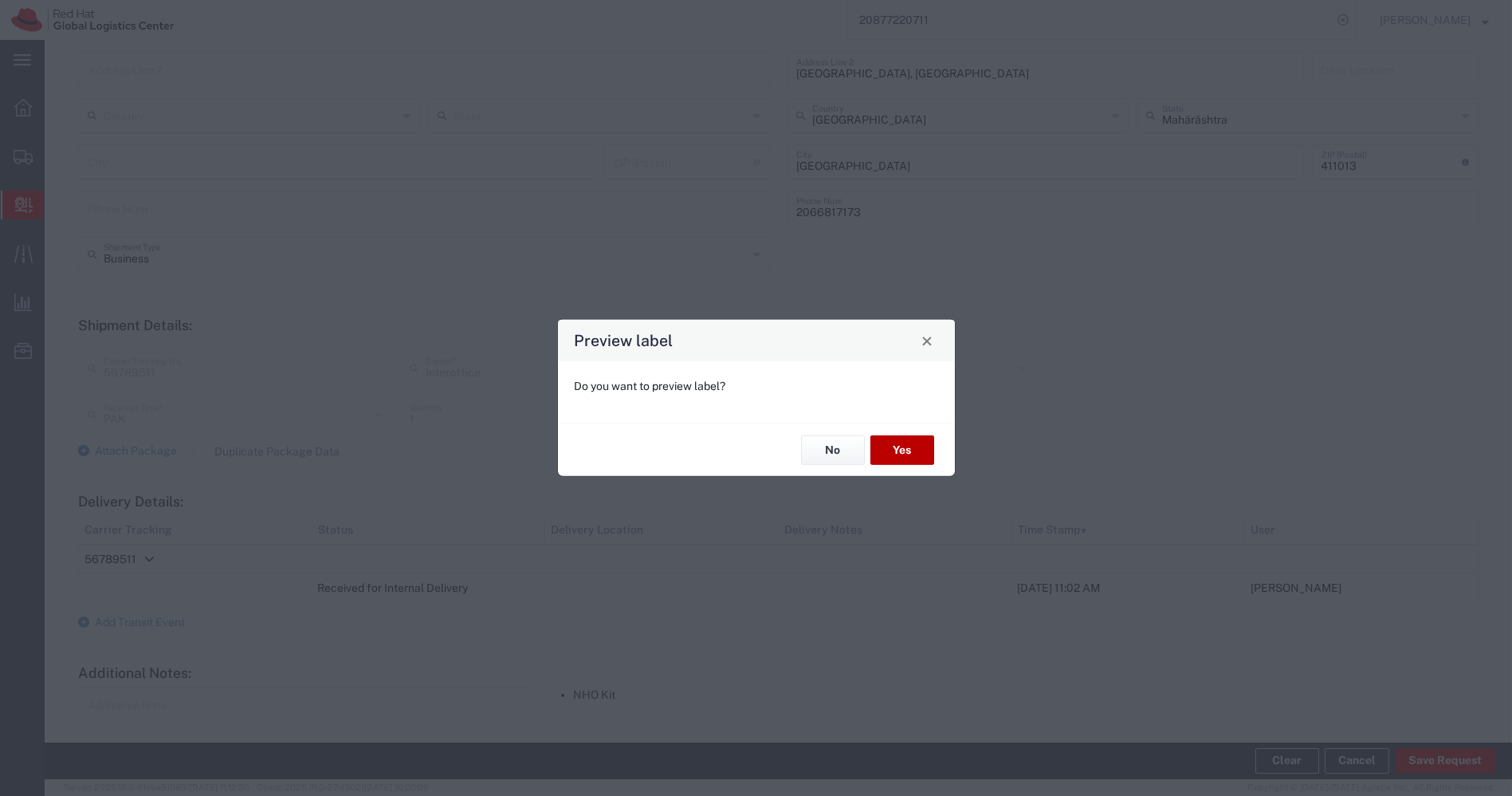
click at [896, 460] on button "Yes" at bounding box center [902, 450] width 64 height 29
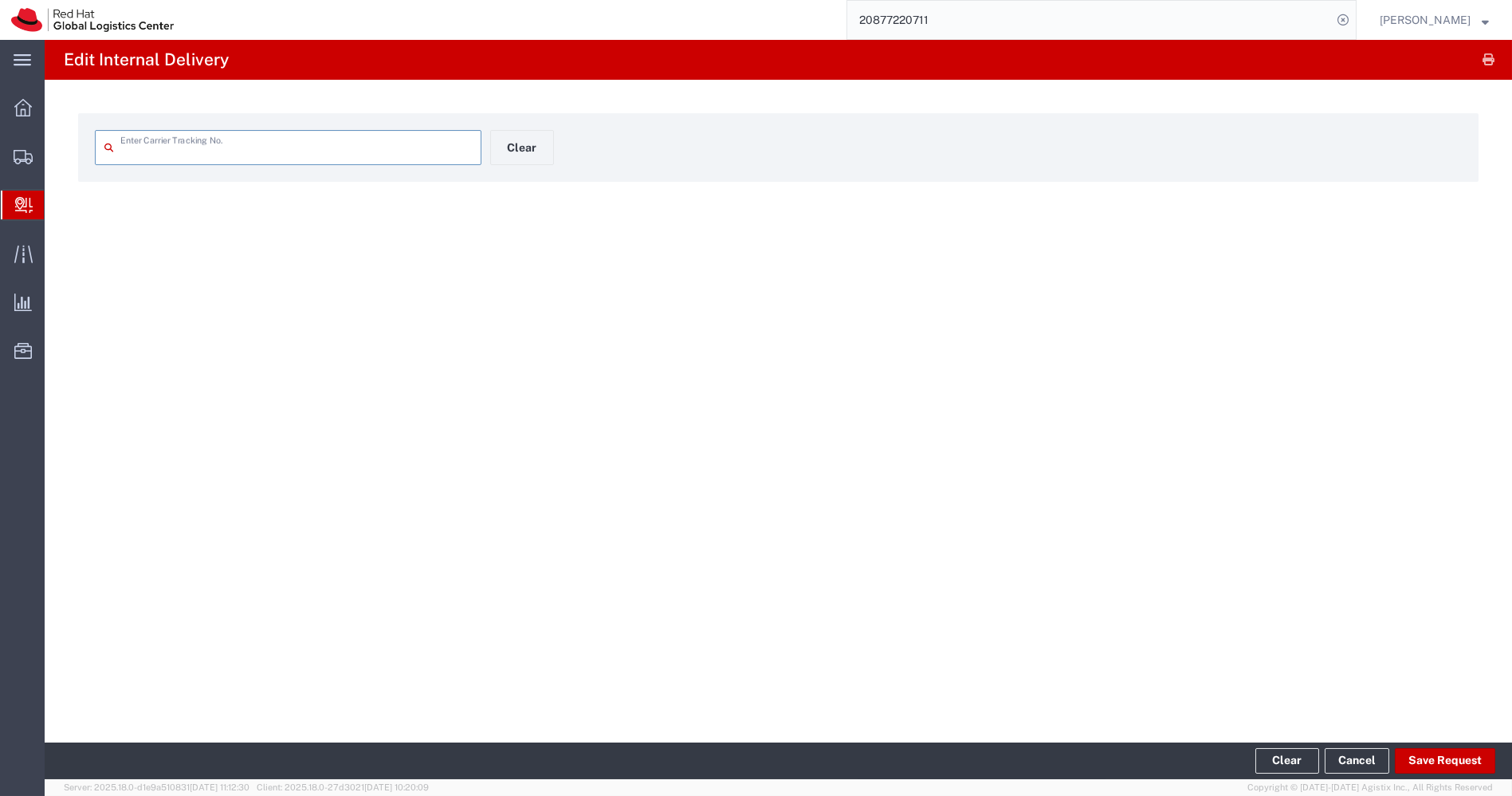
type input "56789511"
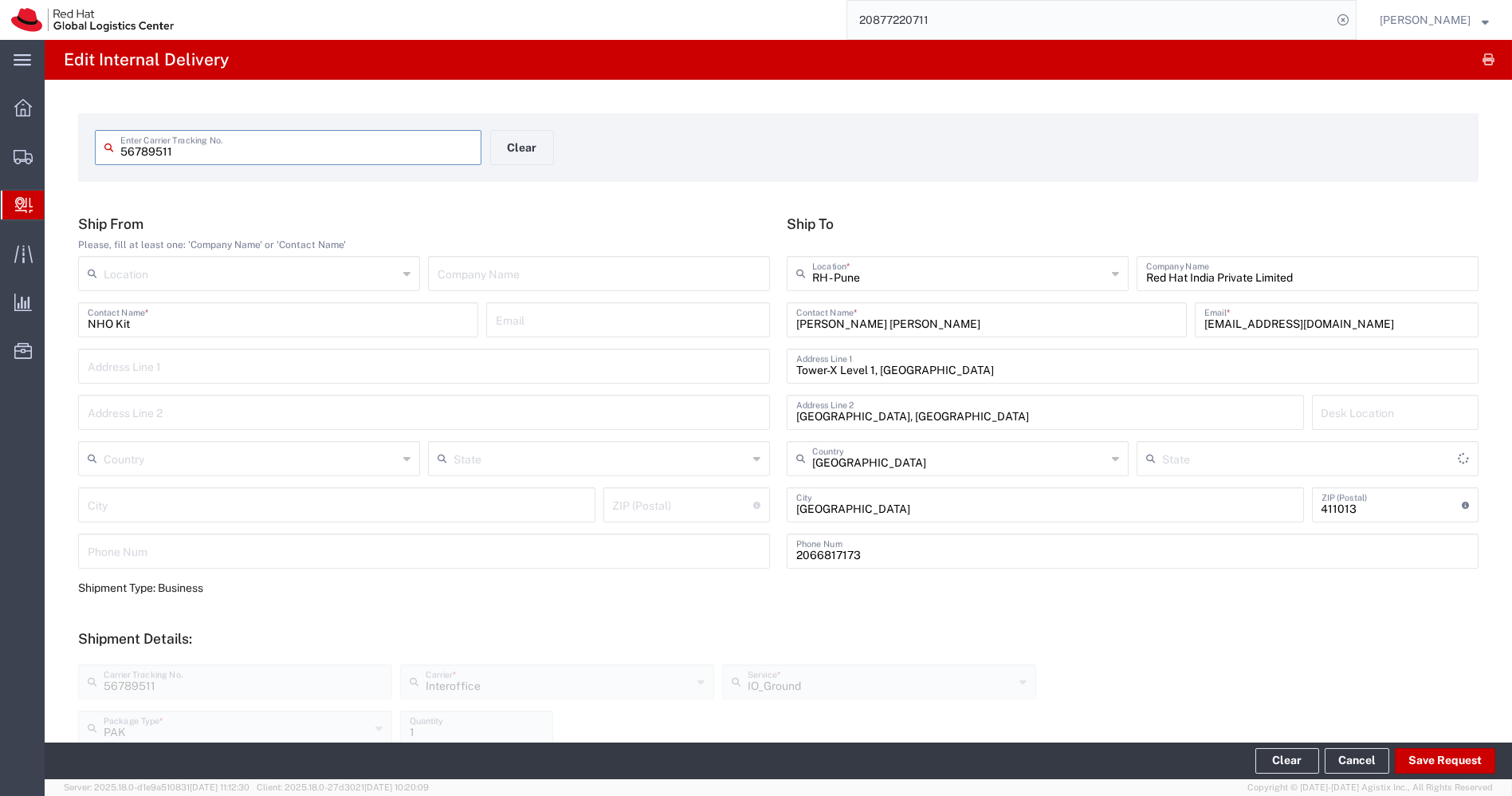
type input "Mahārāshtra"
drag, startPoint x: 183, startPoint y: 154, endPoint x: 43, endPoint y: 173, distance: 141.3
click at [43, 173] on div "main_menu Created with Sketch. Collapse Menu Overview Shipments Shipment Manage…" at bounding box center [756, 418] width 1512 height 756
click at [251, 149] on input "56789511" at bounding box center [295, 146] width 352 height 28
drag, startPoint x: 251, startPoint y: 149, endPoint x: 0, endPoint y: 152, distance: 251.0
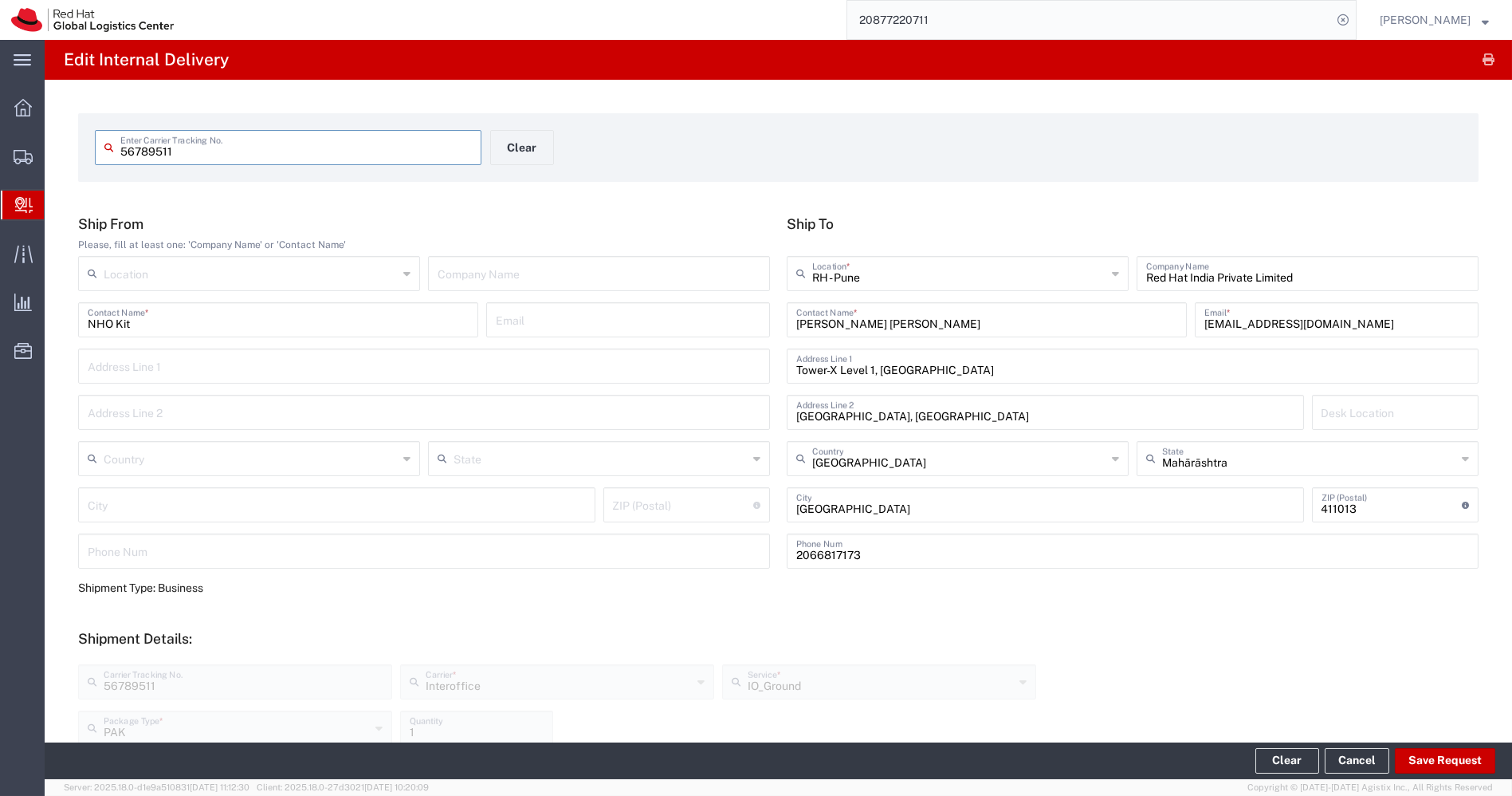
click at [0, 152] on div "main_menu Created with Sketch. Collapse Menu Overview Shipments Shipment Manage…" at bounding box center [756, 418] width 1512 height 756
click at [0, 0] on span "Create Delivery" at bounding box center [0, 0] width 0 height 0
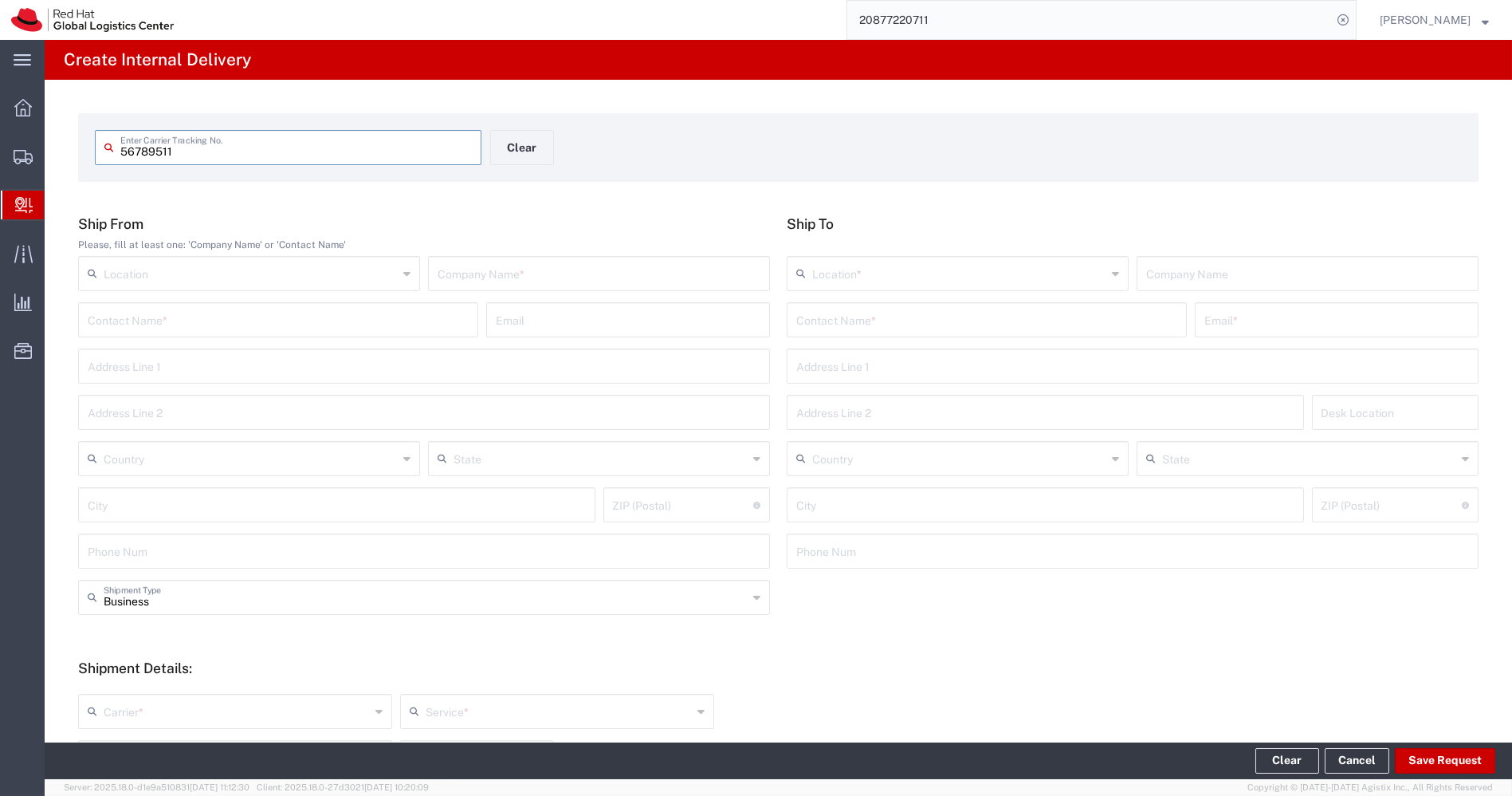
type input "56789511"
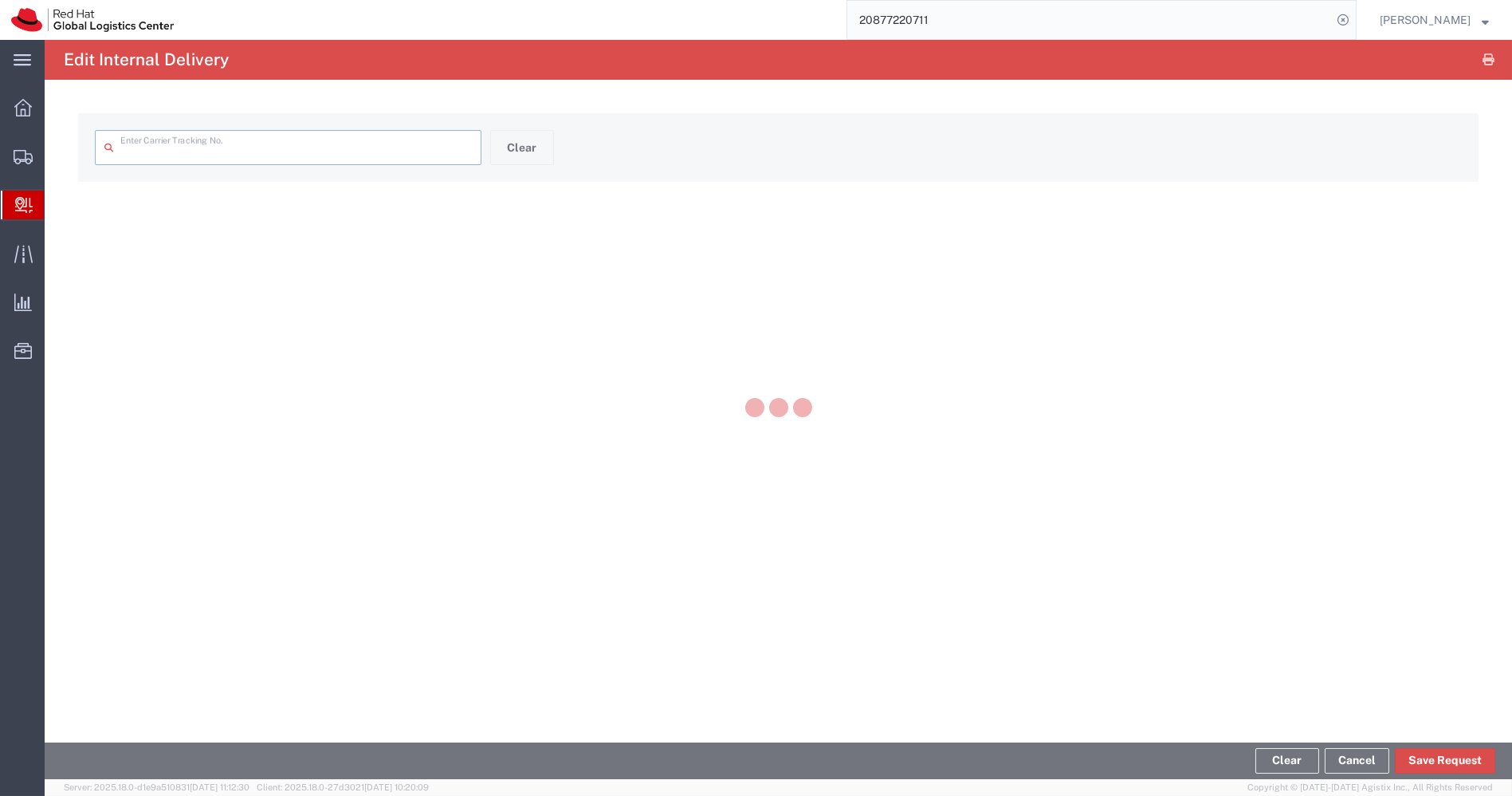
type input "56789511"
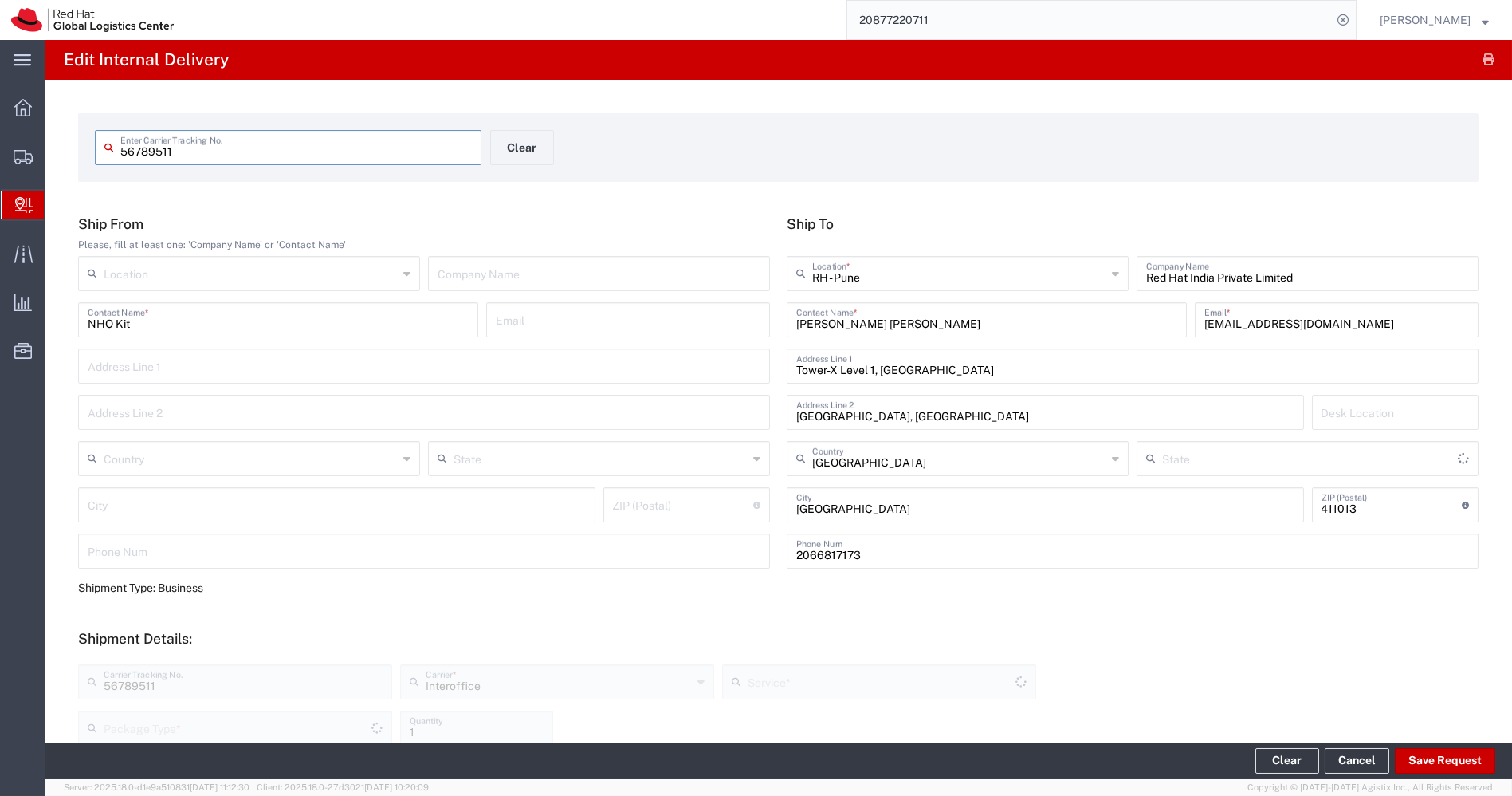
type input "PAK"
type input "IO_Ground"
type input "Mahārāshtra"
drag, startPoint x: 157, startPoint y: 323, endPoint x: 0, endPoint y: 339, distance: 157.8
click at [0, 339] on div "main_menu Created with Sketch. Collapse Menu Overview Shipments Shipment Manage…" at bounding box center [756, 418] width 1512 height 756
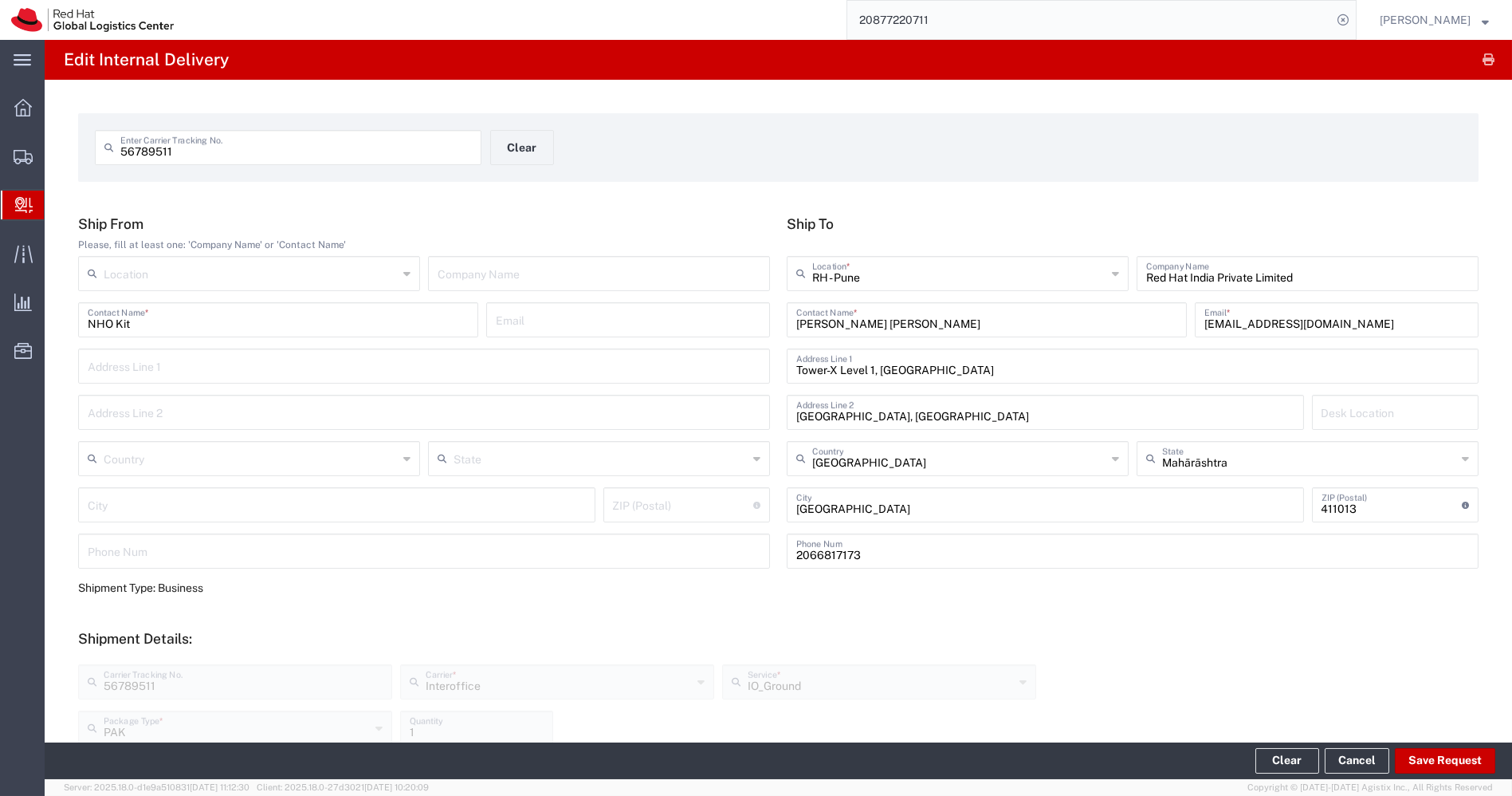
click at [0, 0] on span "Create Delivery" at bounding box center [0, 0] width 0 height 0
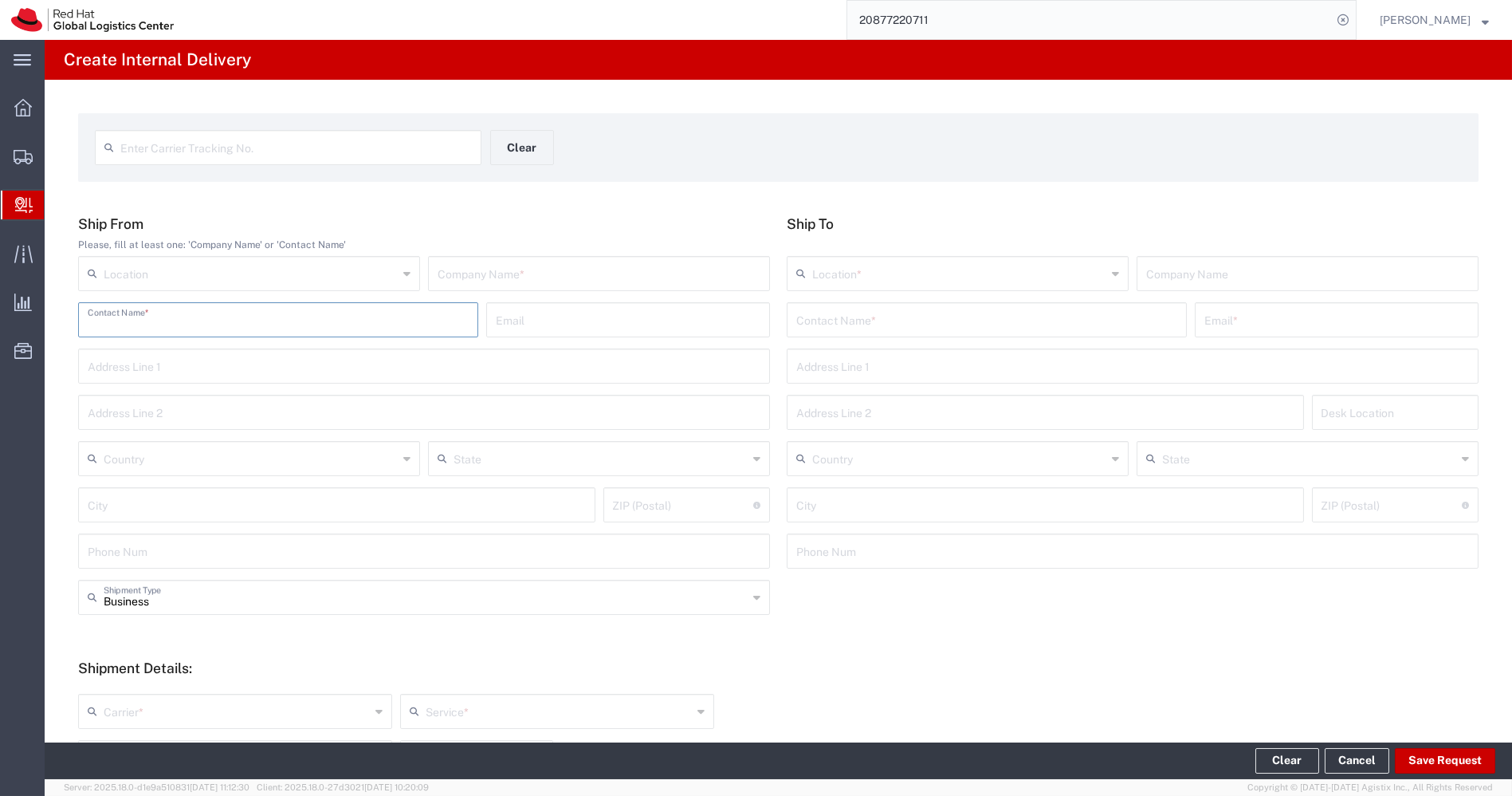
click at [188, 320] on input "text" at bounding box center [277, 318] width 381 height 28
paste input "NHO Kit"
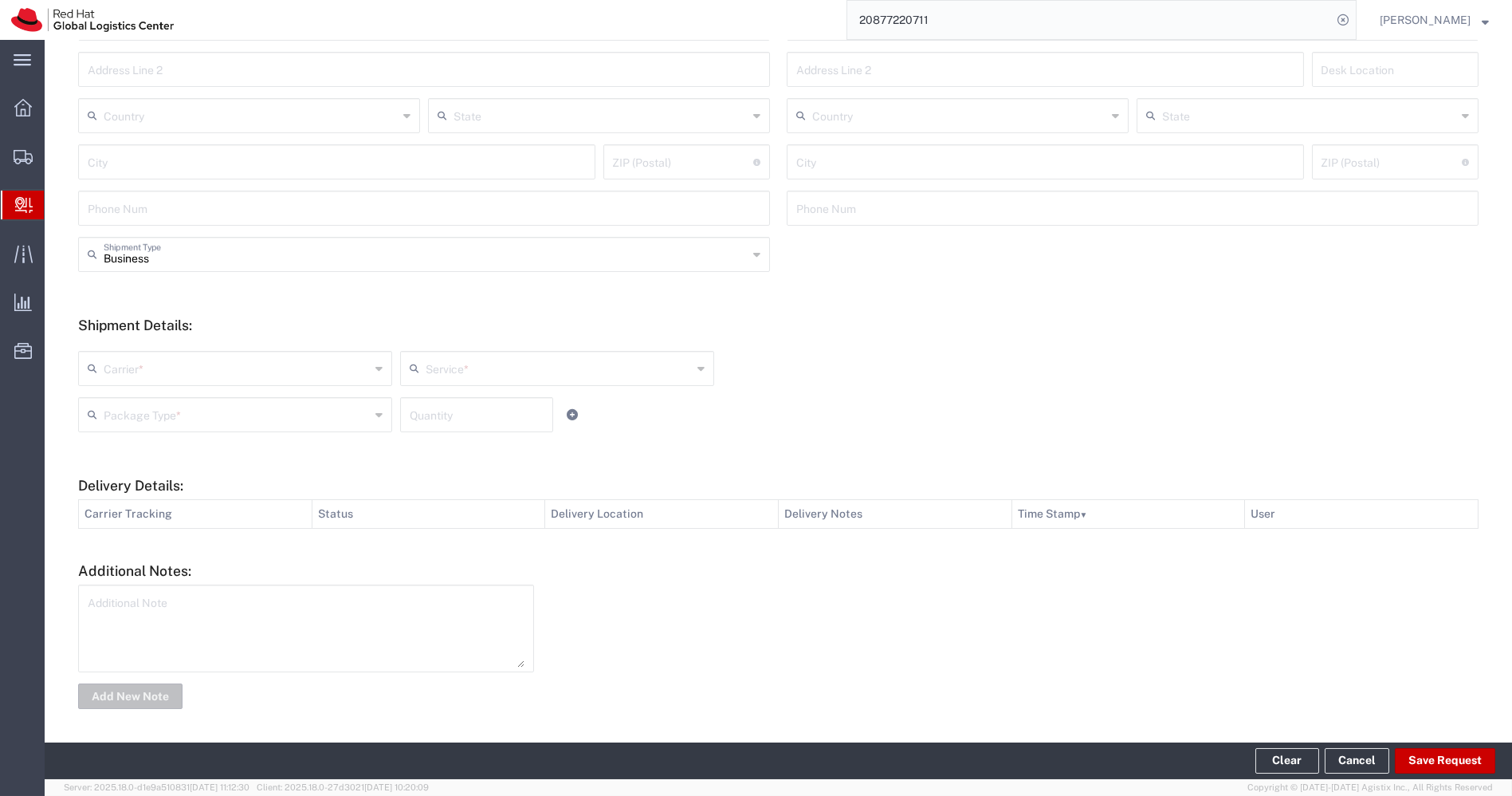
type input "NHO Kit"
click at [192, 606] on textarea at bounding box center [305, 629] width 437 height 78
paste textarea "NHO Kit"
type textarea "NHO Kit"
click at [138, 696] on button "Add New Note" at bounding box center [131, 696] width 104 height 25
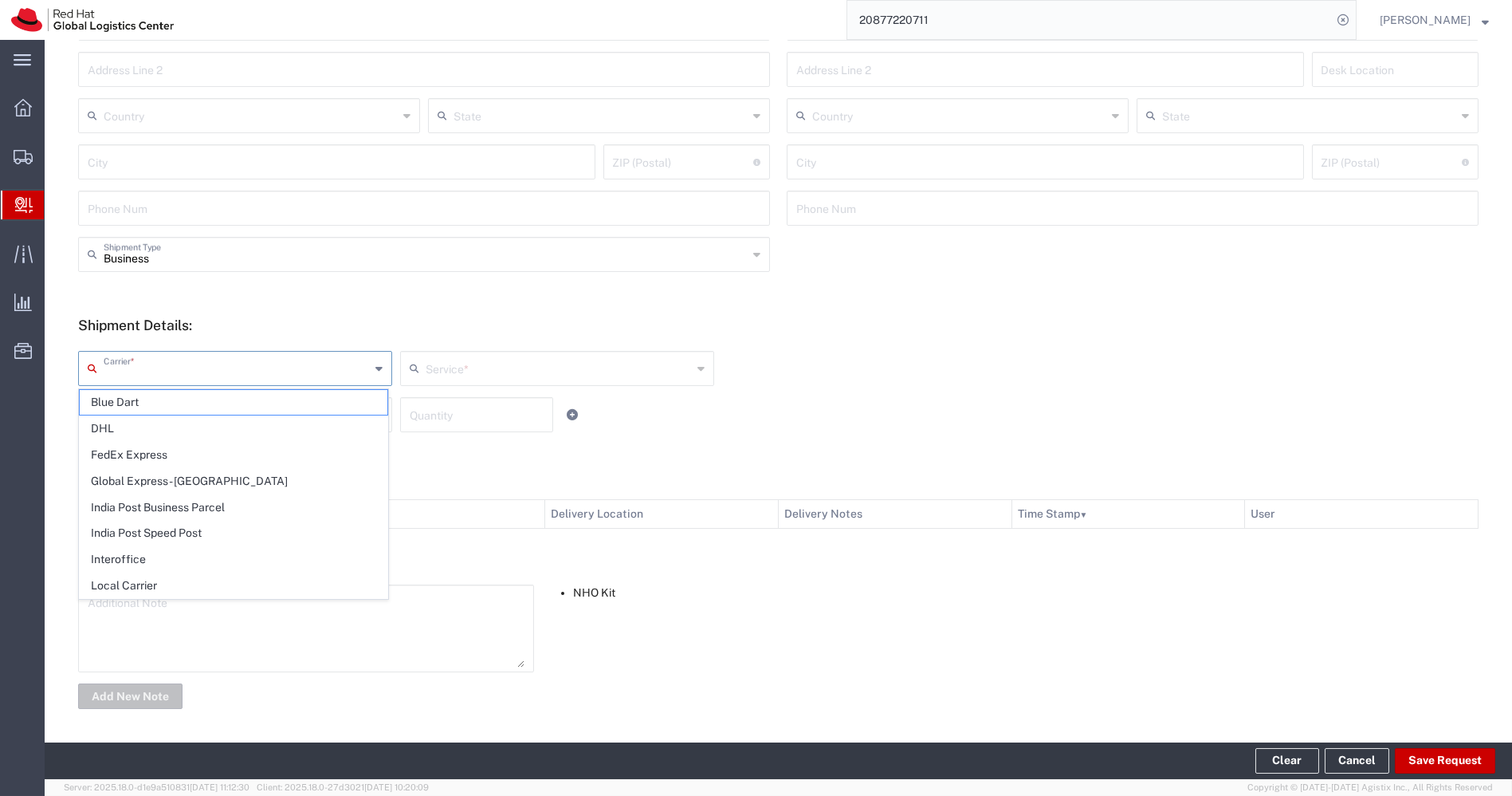
click at [348, 374] on input "text" at bounding box center [237, 367] width 266 height 28
click at [135, 557] on span "Interoffice" at bounding box center [233, 559] width 308 height 24
type input "Interoffice"
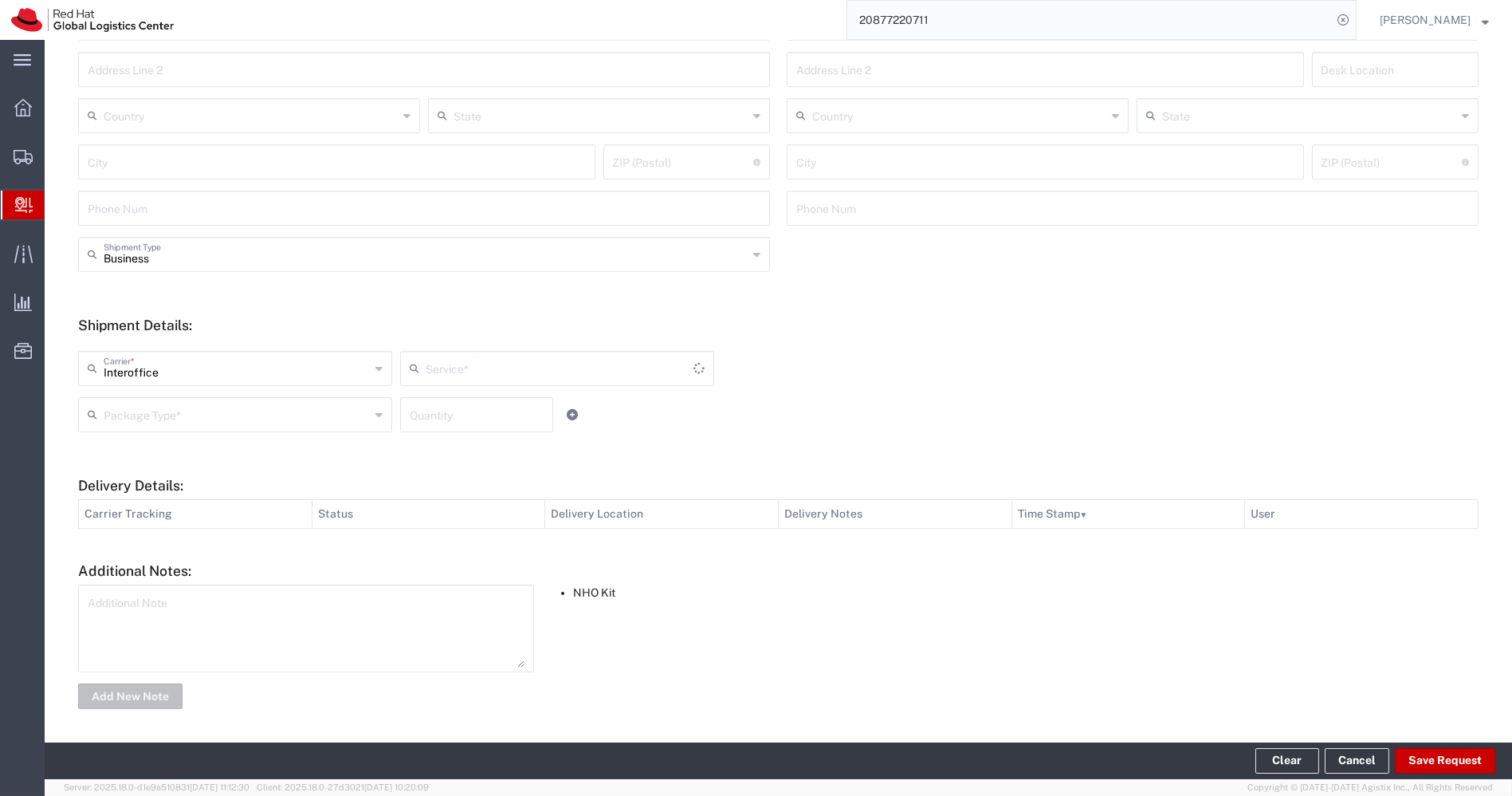
type input "IO_Ground"
click at [327, 406] on input "text" at bounding box center [237, 413] width 266 height 28
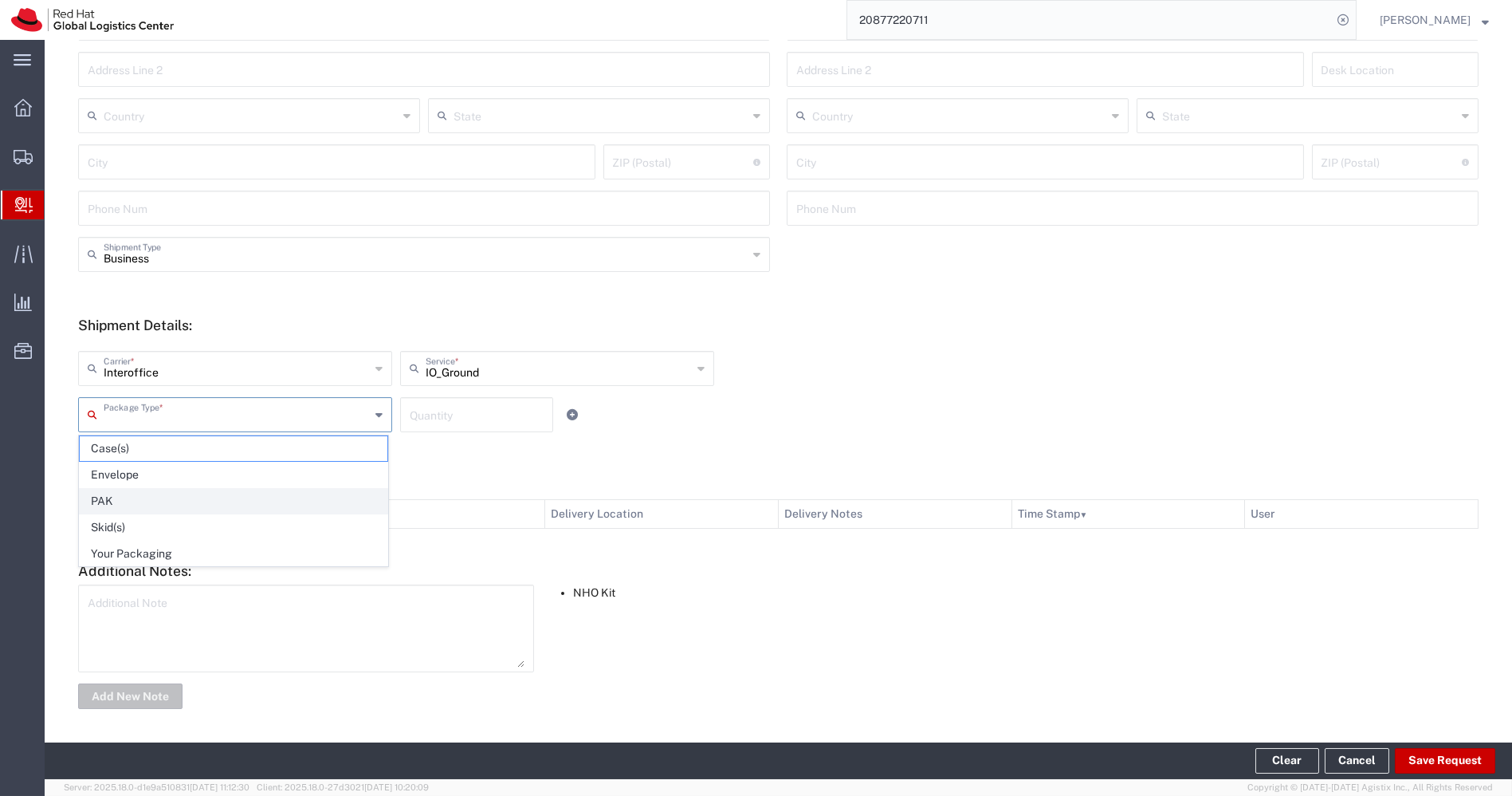
click at [189, 491] on span "PAK" at bounding box center [233, 501] width 308 height 24
type input "PAK"
click at [469, 413] on input "number" at bounding box center [477, 413] width 134 height 28
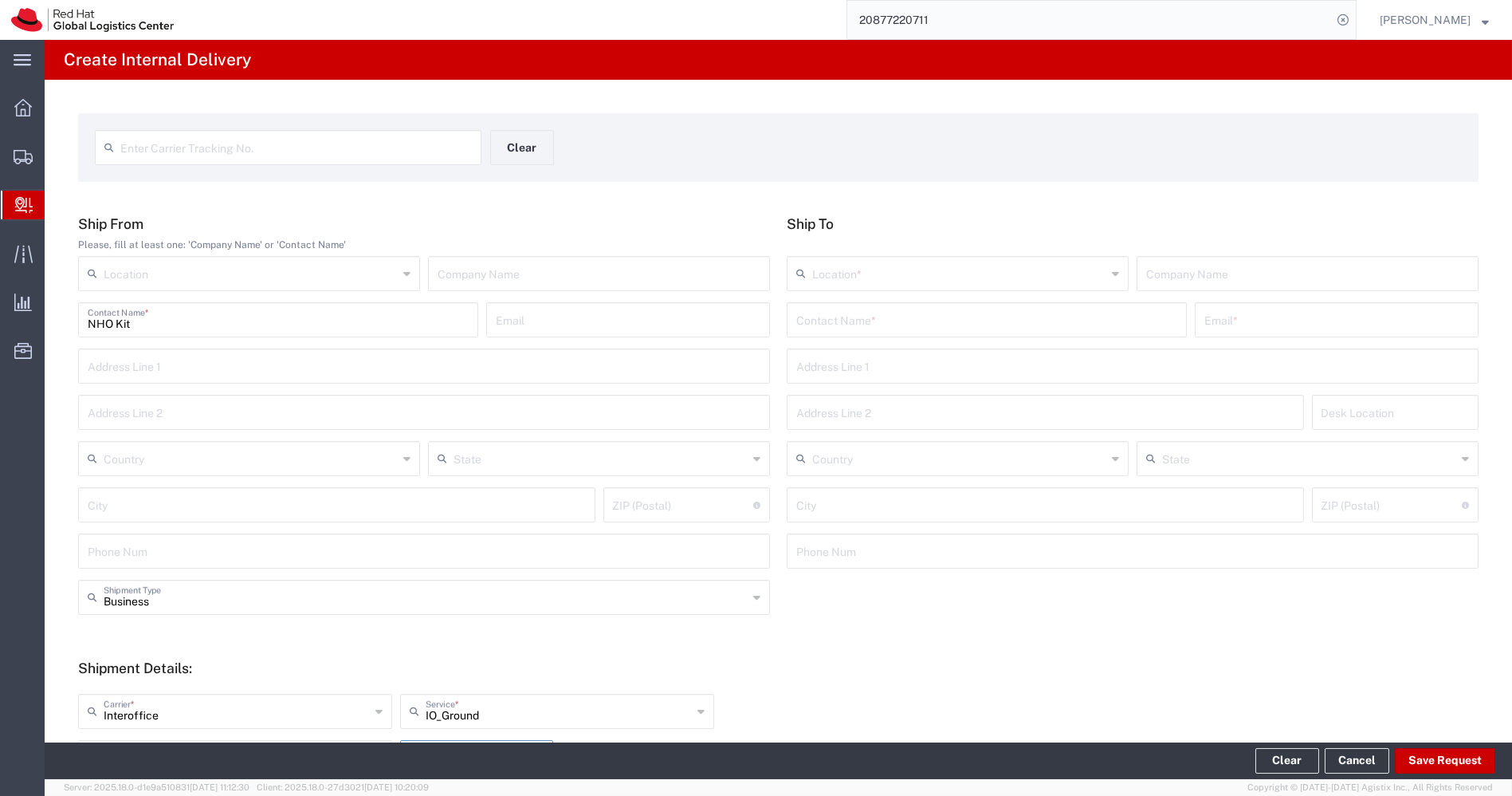
type input "1"
click at [855, 308] on input "text" at bounding box center [987, 318] width 381 height 28
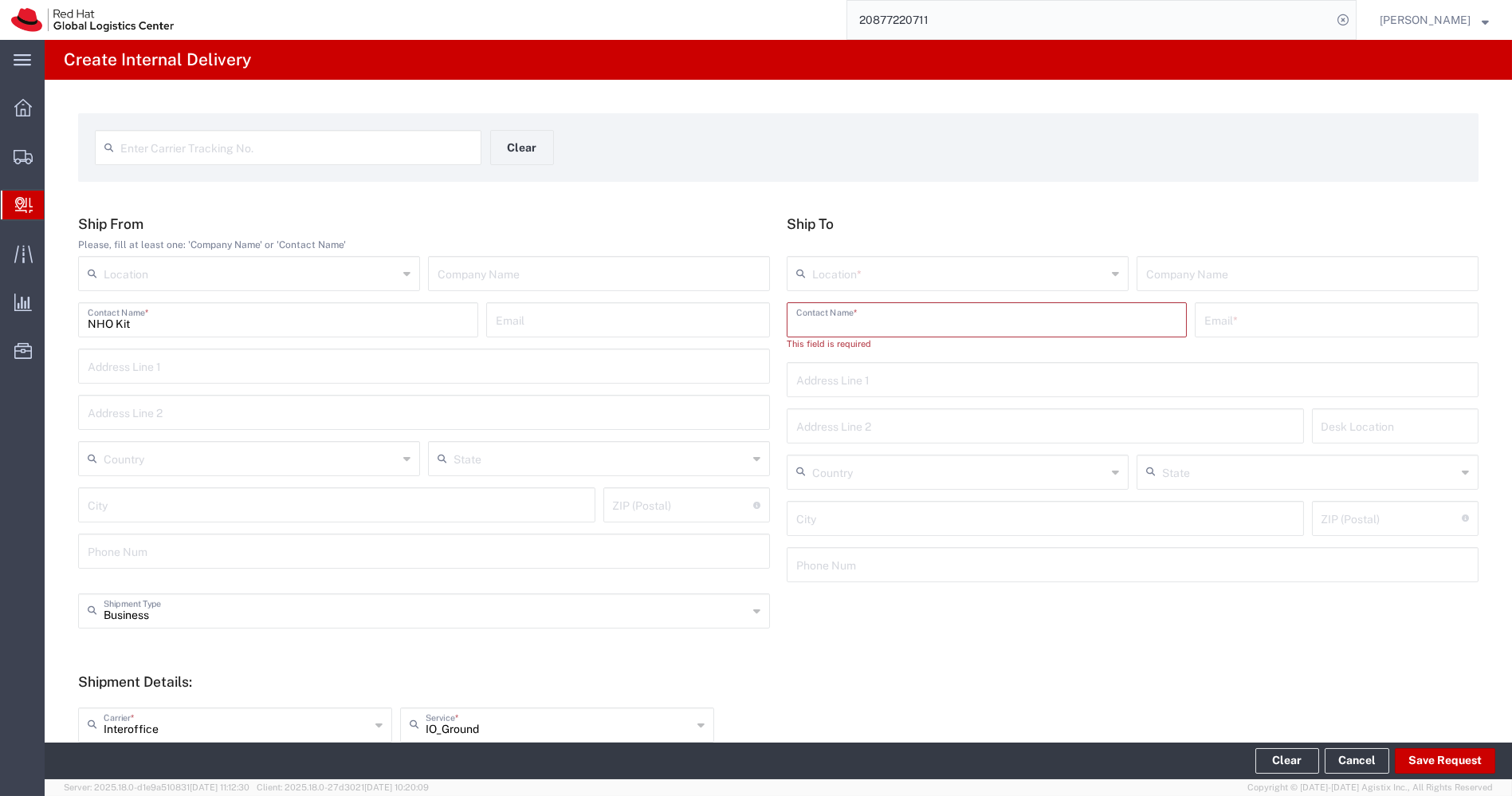
paste input "Anit Pratap"
type input "Anit Pratap"
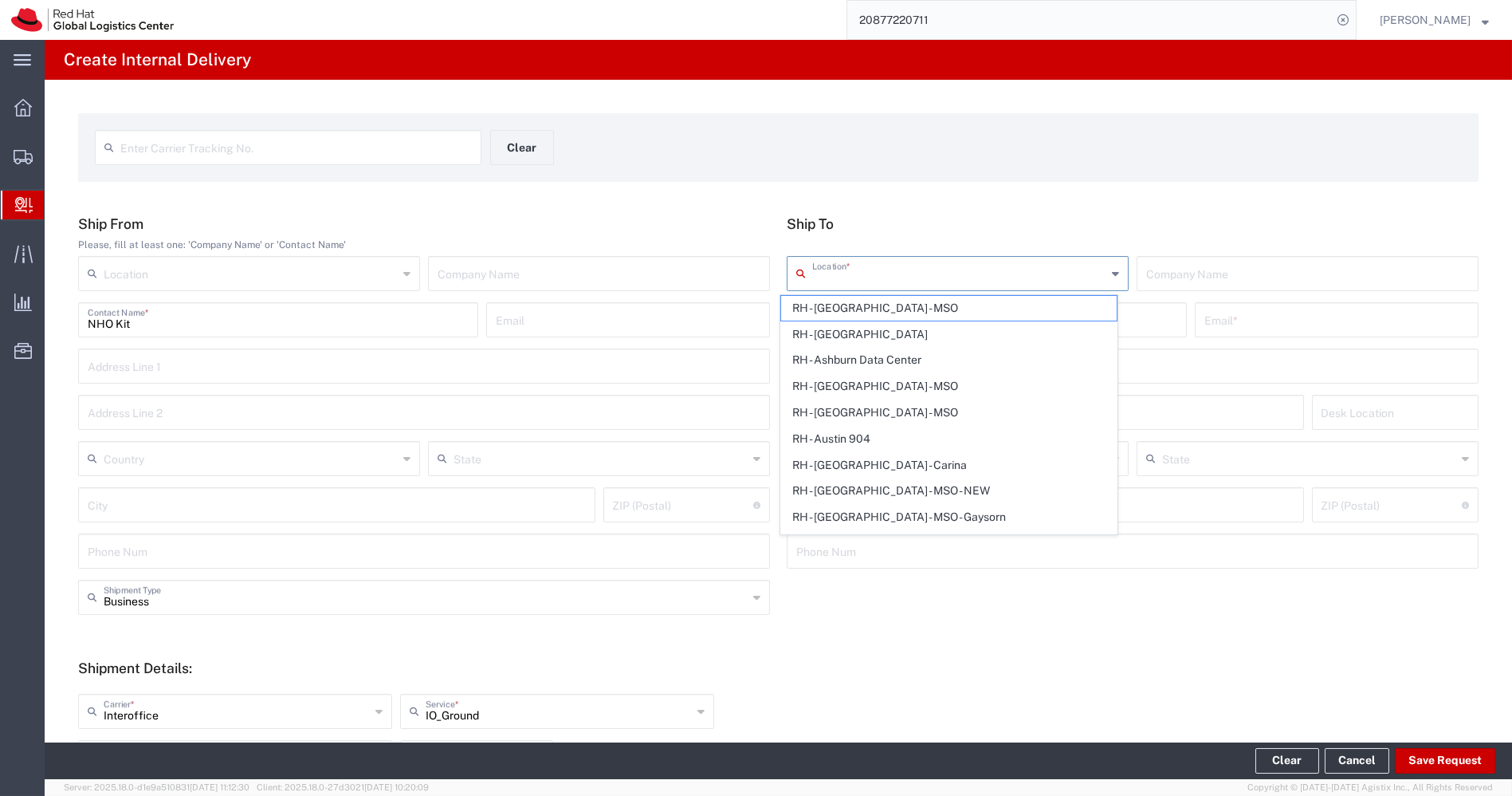
click at [988, 269] on input "text" at bounding box center [959, 272] width 294 height 28
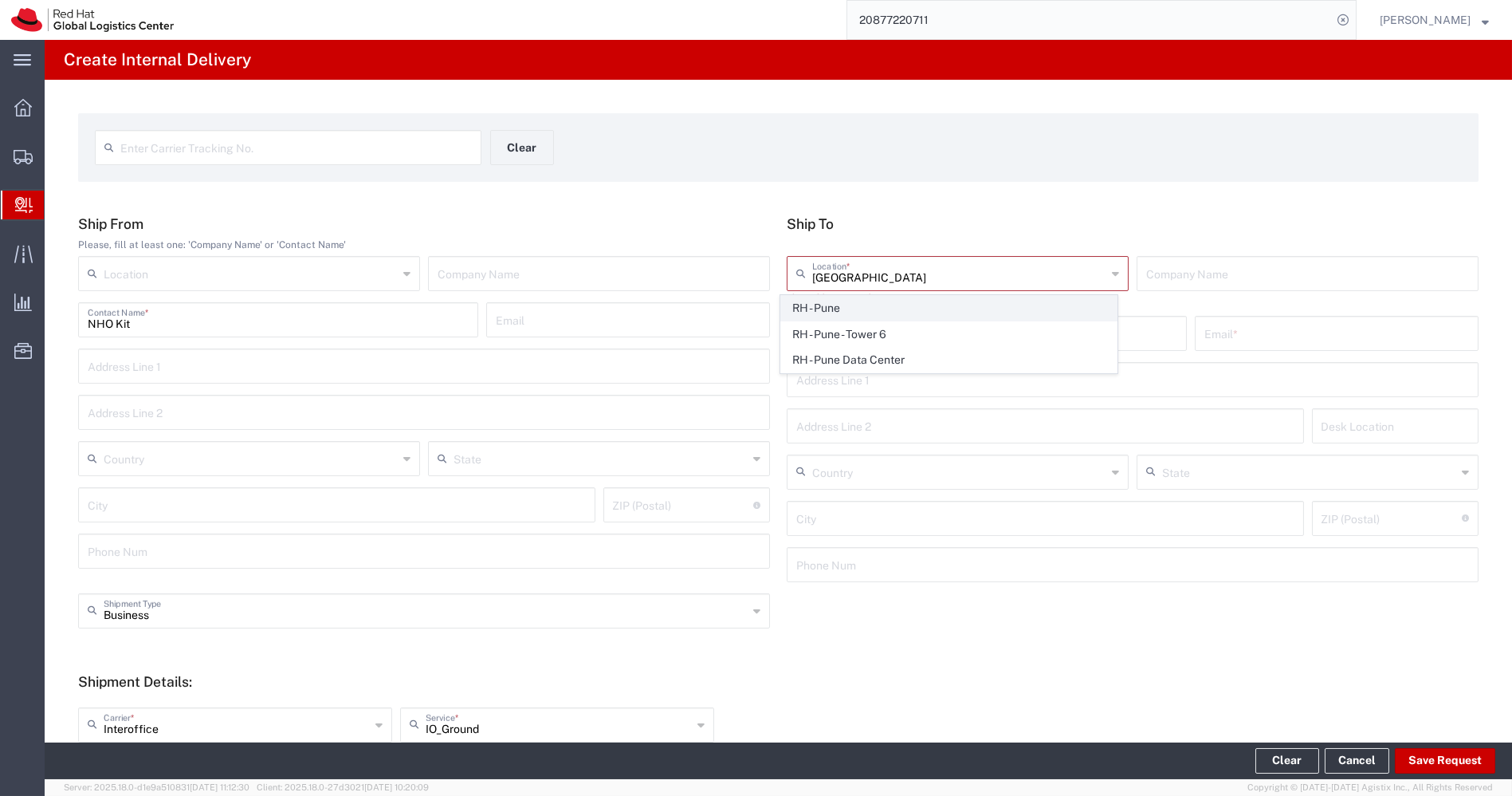
click at [896, 304] on span "RH - Pune" at bounding box center [948, 308] width 335 height 24
type input "RH - Pune"
type input "Red Hat India Private Limited"
type input "Tower-X Level 1, Cyber City"
type input "Magarpatta City, Hadapsar"
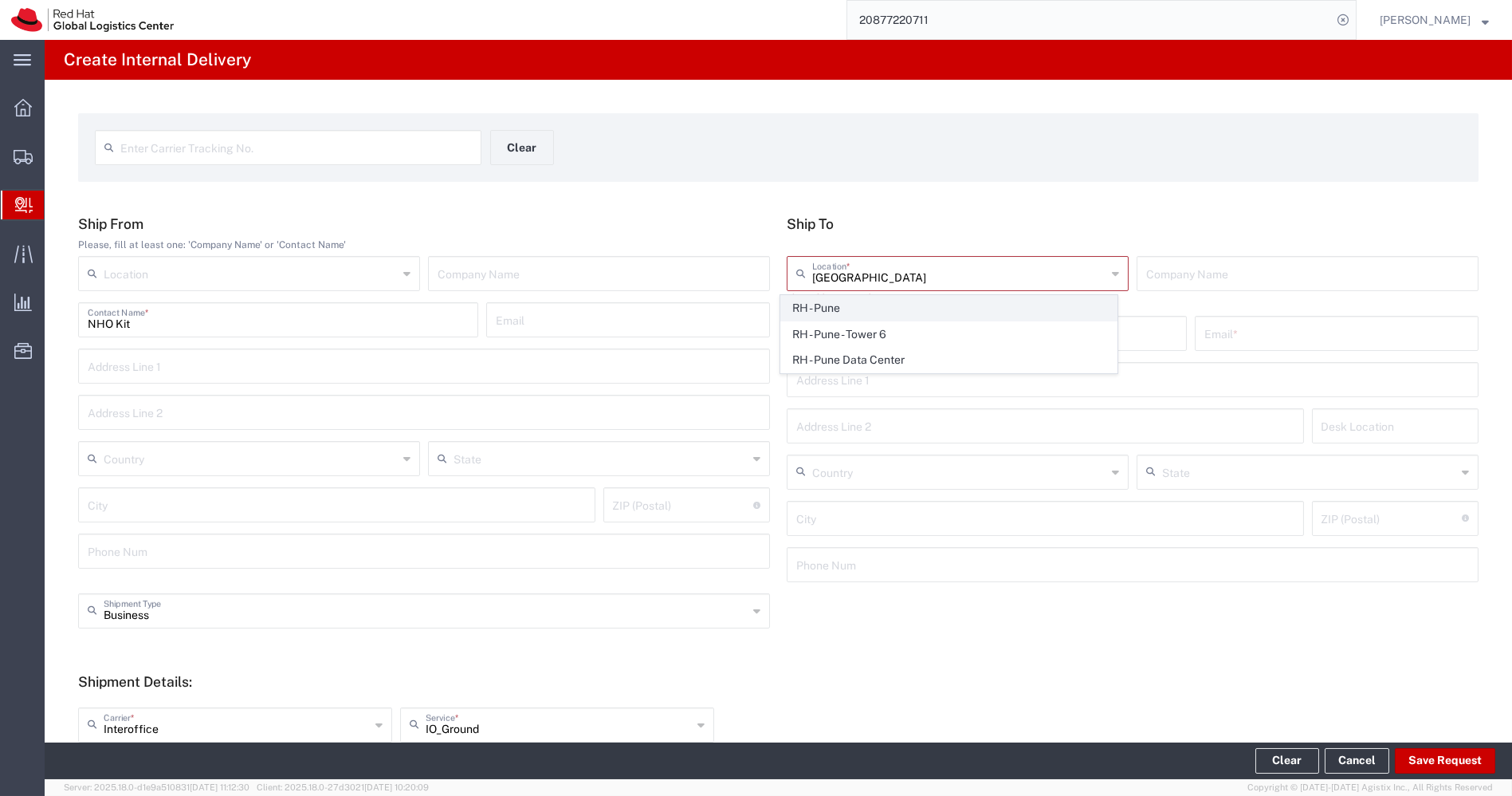
type input "India"
type input "PUNE"
type input "411013"
type input "2066817173"
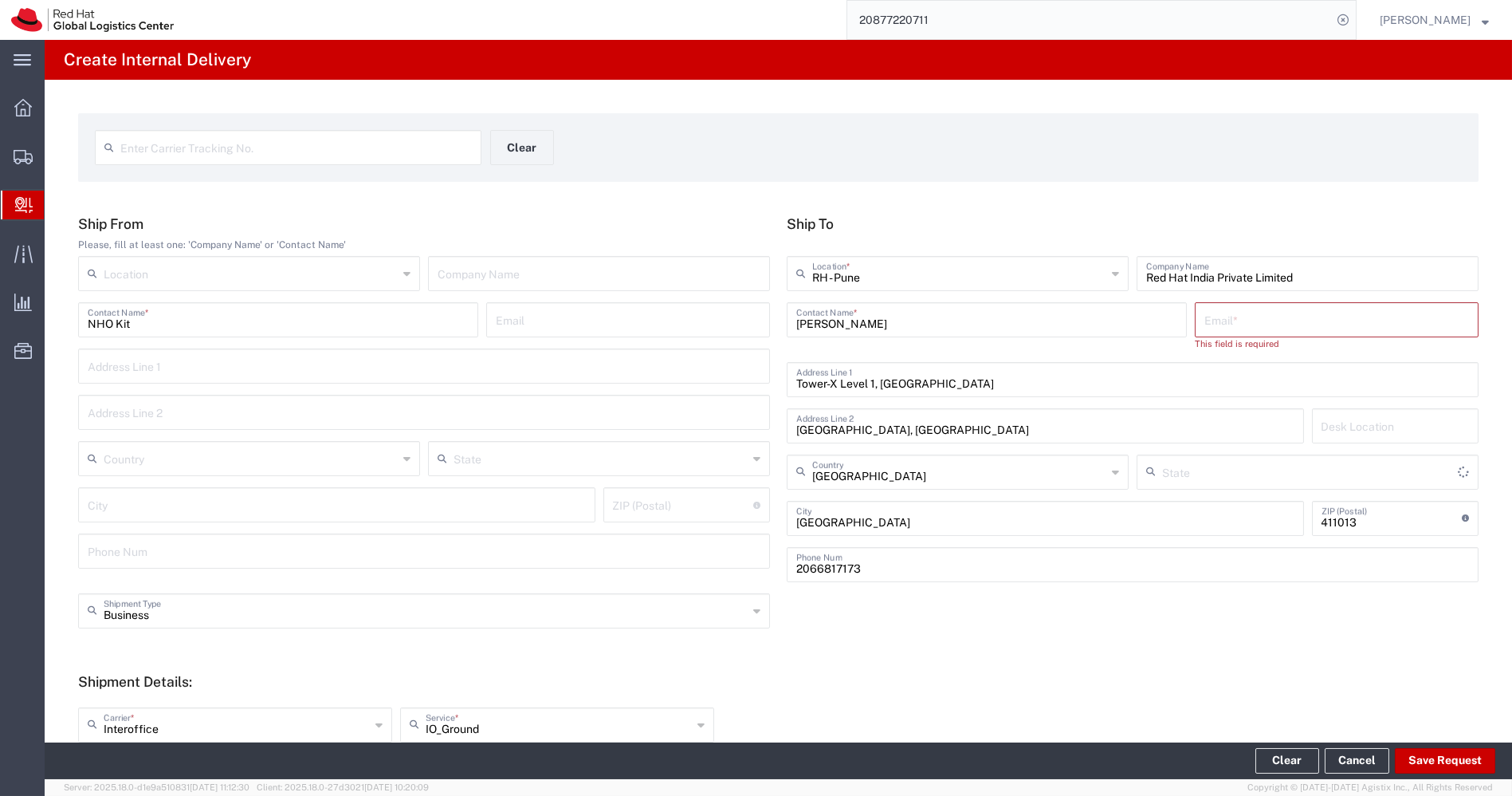
type input "Mahārāshtra"
click at [1207, 316] on input "text" at bounding box center [1337, 318] width 264 height 28
paste input "anpratap@redhat.com"
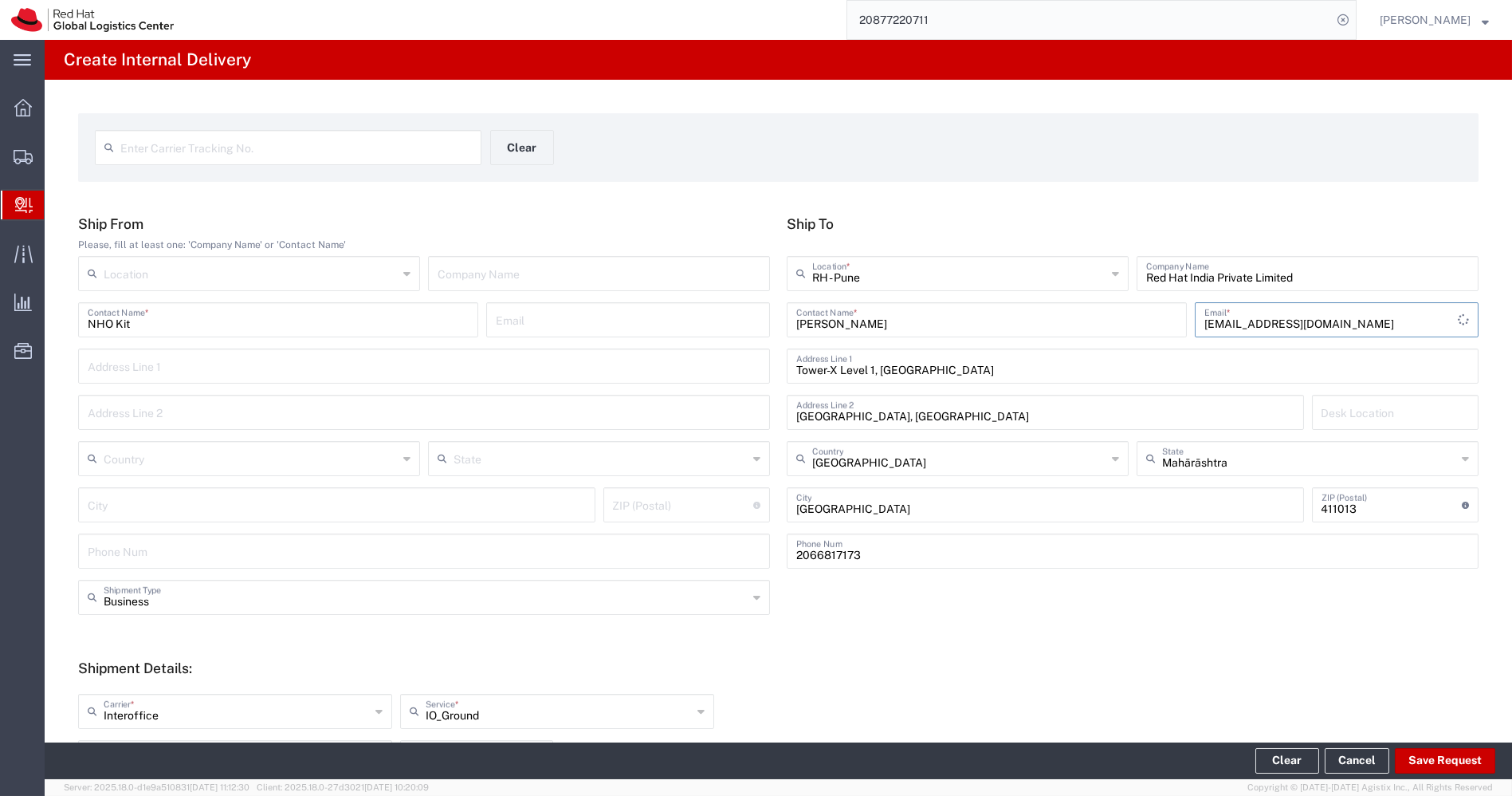
scroll to position [343, 0]
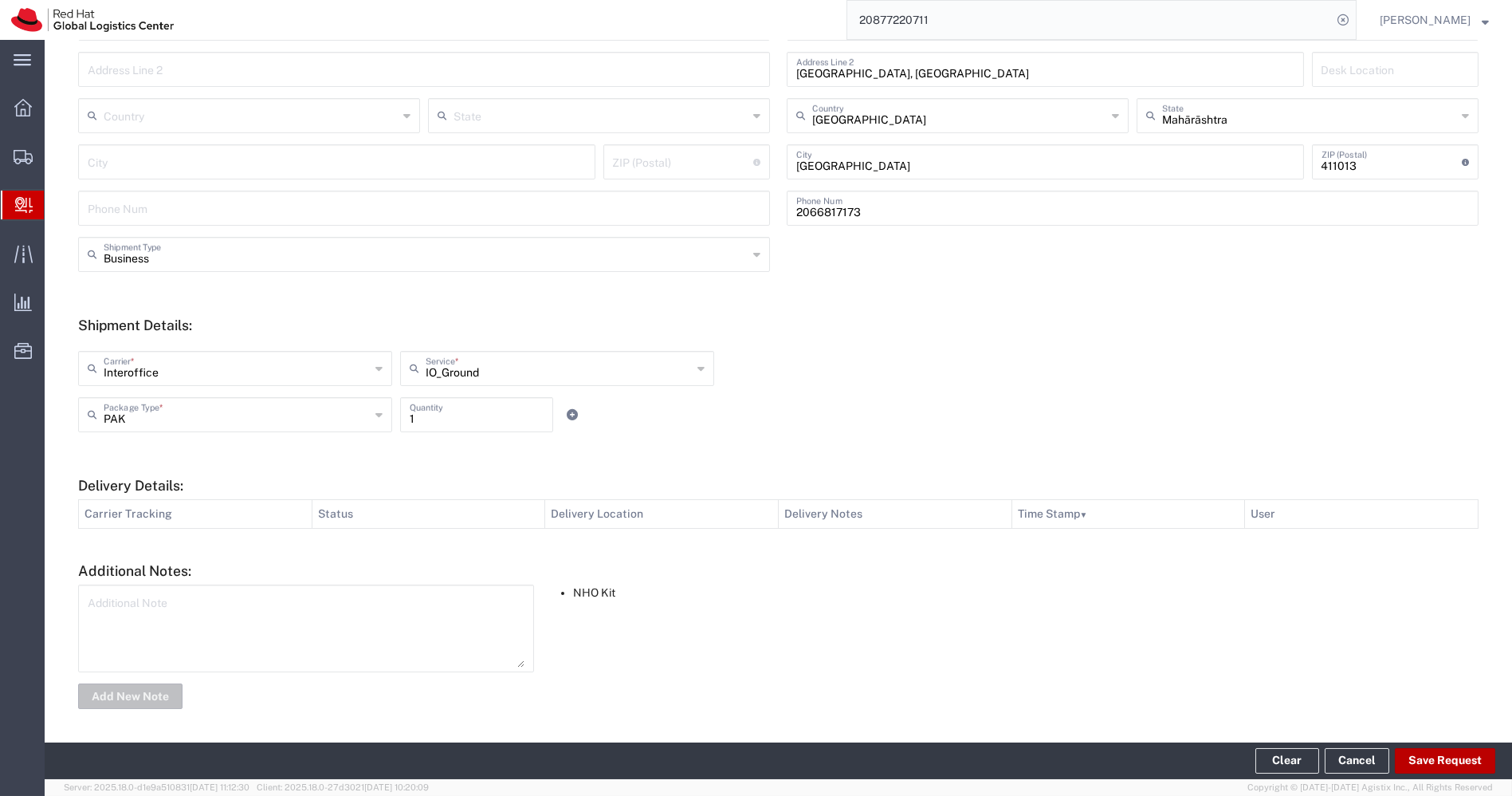
type input "anpratap@redhat.com"
click at [1449, 760] on button "Save Request" at bounding box center [1444, 760] width 100 height 25
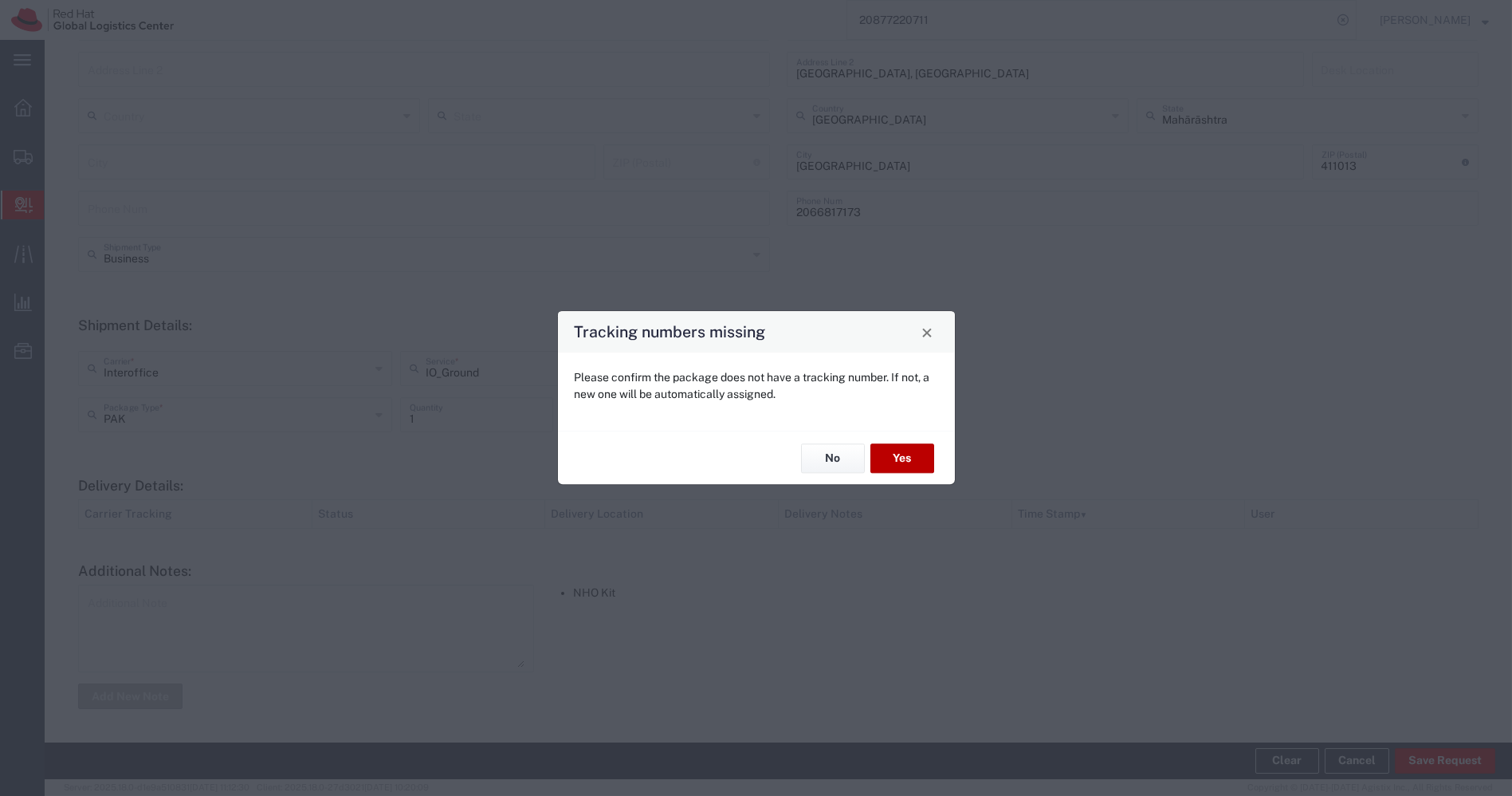
click at [897, 462] on button "Yes" at bounding box center [902, 458] width 64 height 29
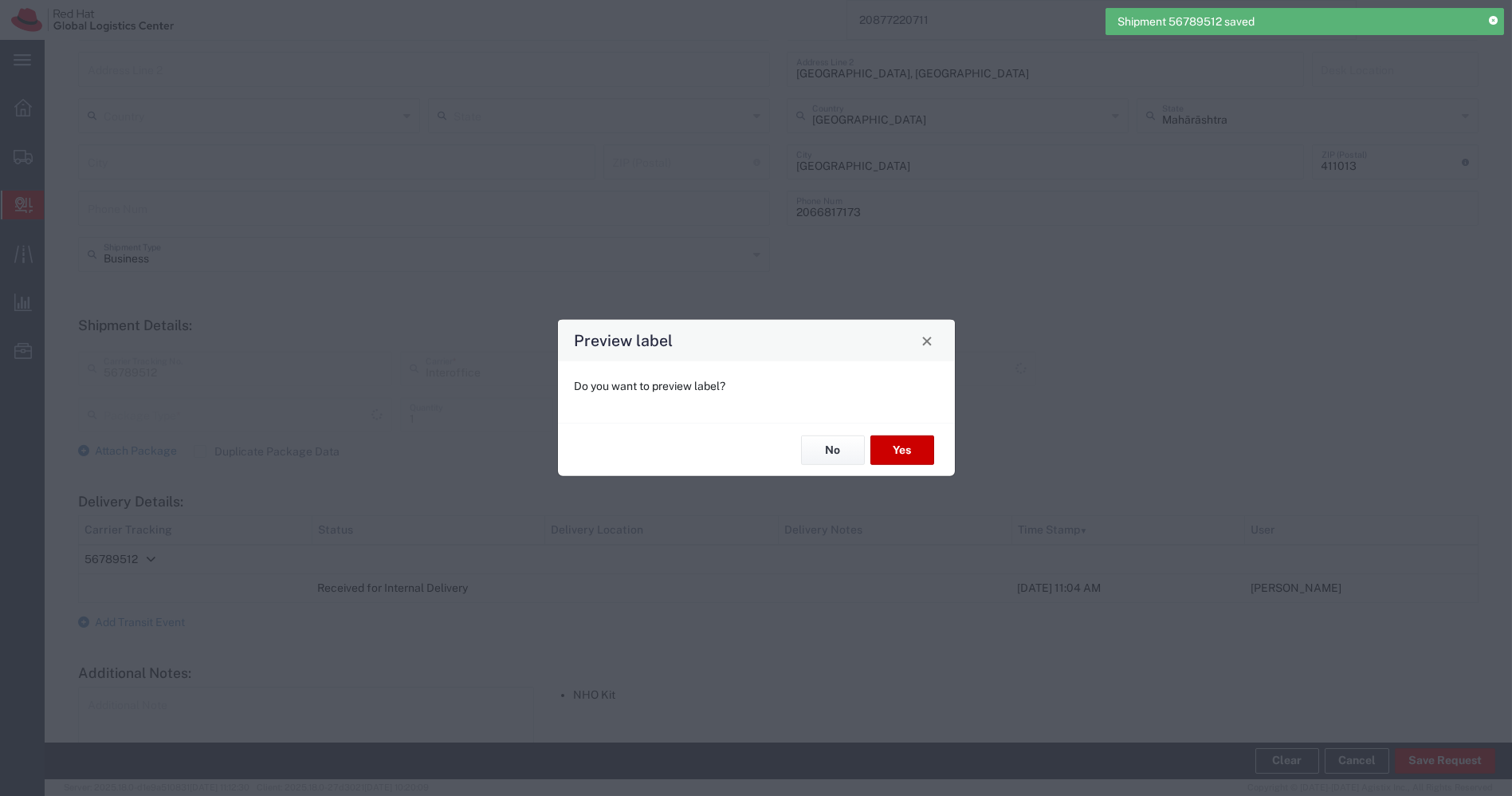
type input "PAK"
type input "IO_Ground"
click at [899, 450] on button "Yes" at bounding box center [902, 450] width 64 height 29
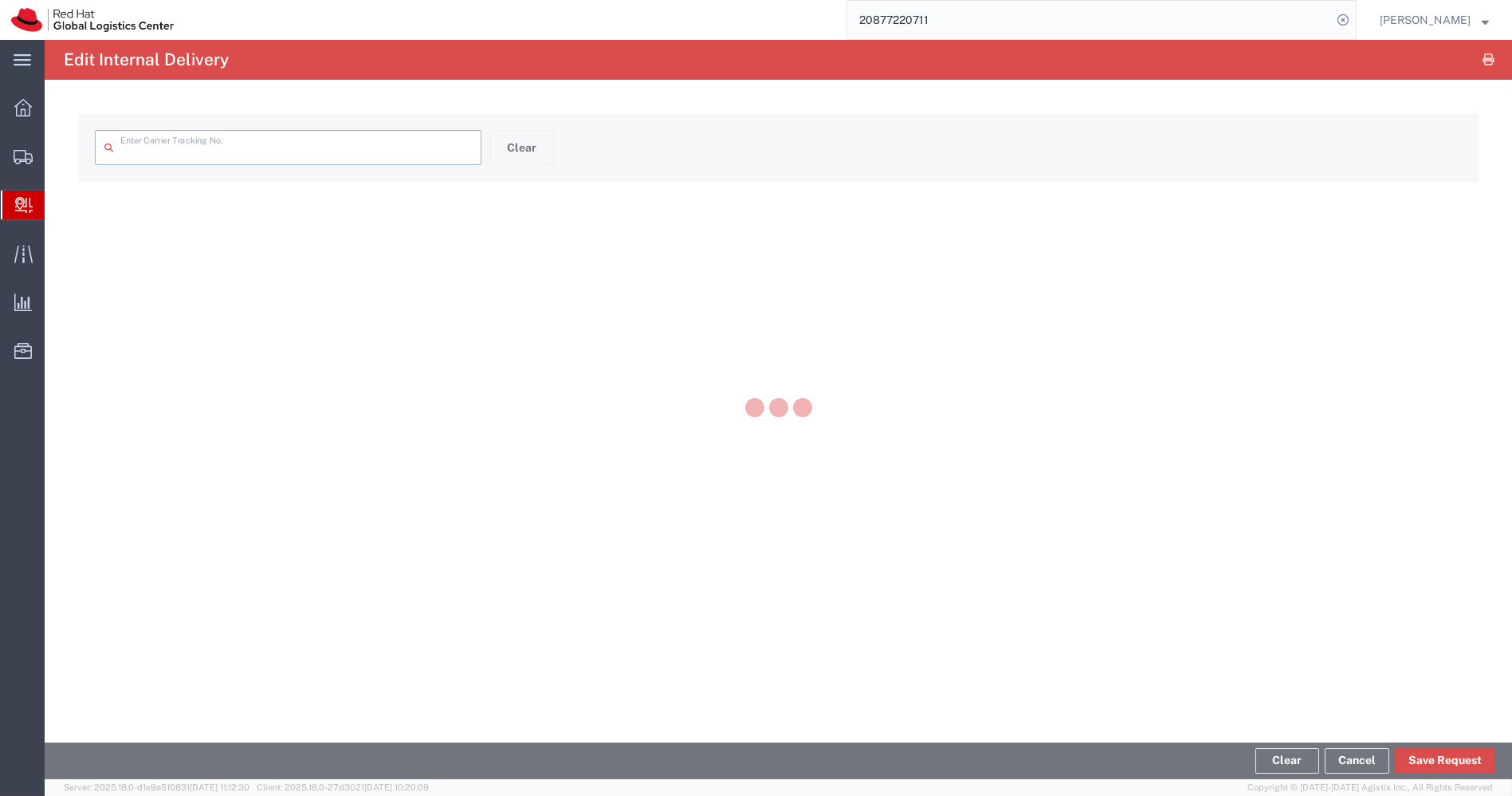
type input "56789512"
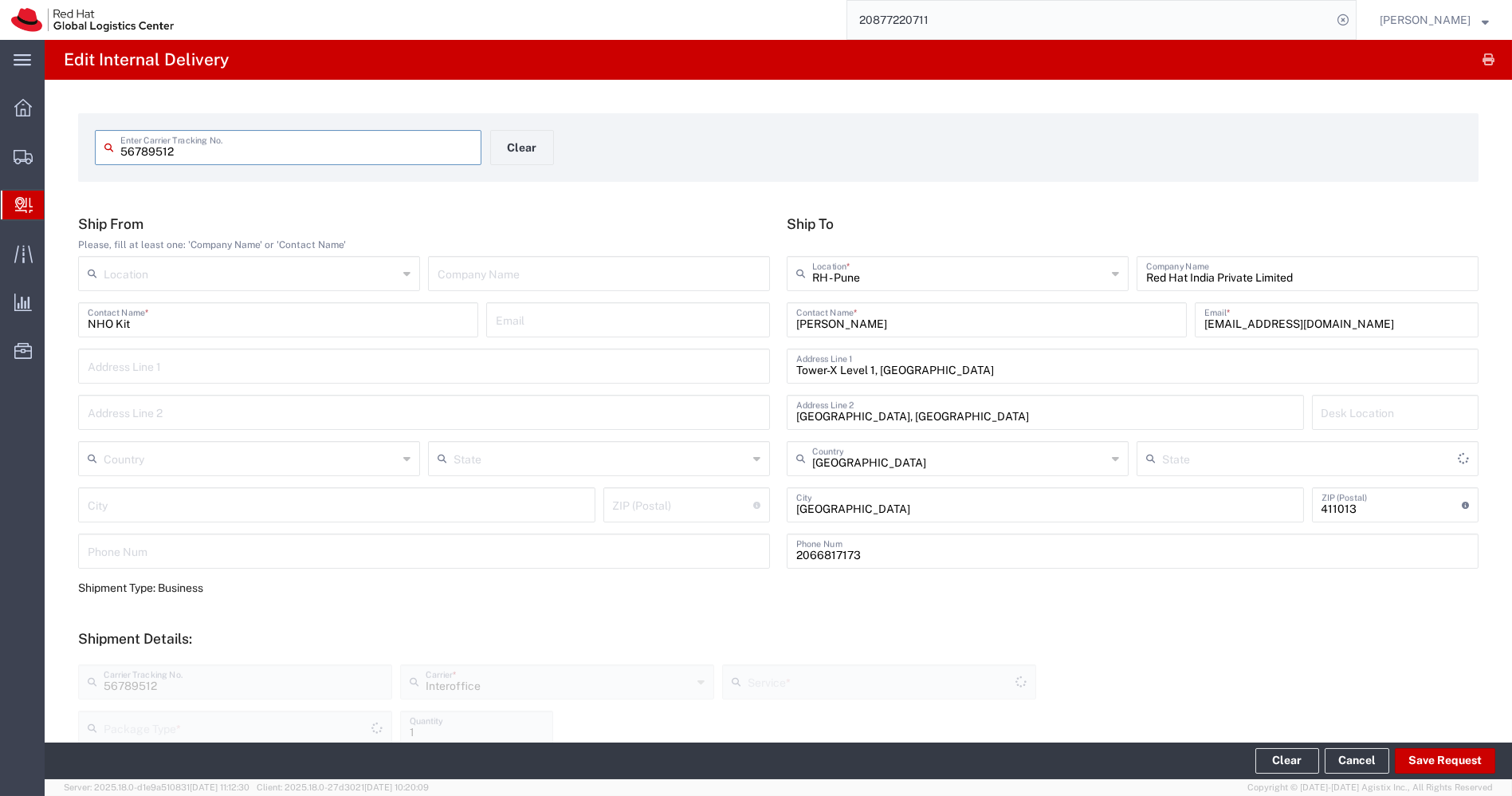
type input "PAK"
type input "IO_Ground"
type input "Mahārāshtra"
drag, startPoint x: 182, startPoint y: 149, endPoint x: 0, endPoint y: 128, distance: 183.2
click at [0, 128] on div "main_menu Created with Sketch. Collapse Menu Overview Shipments Shipment Manage…" at bounding box center [756, 418] width 1512 height 756
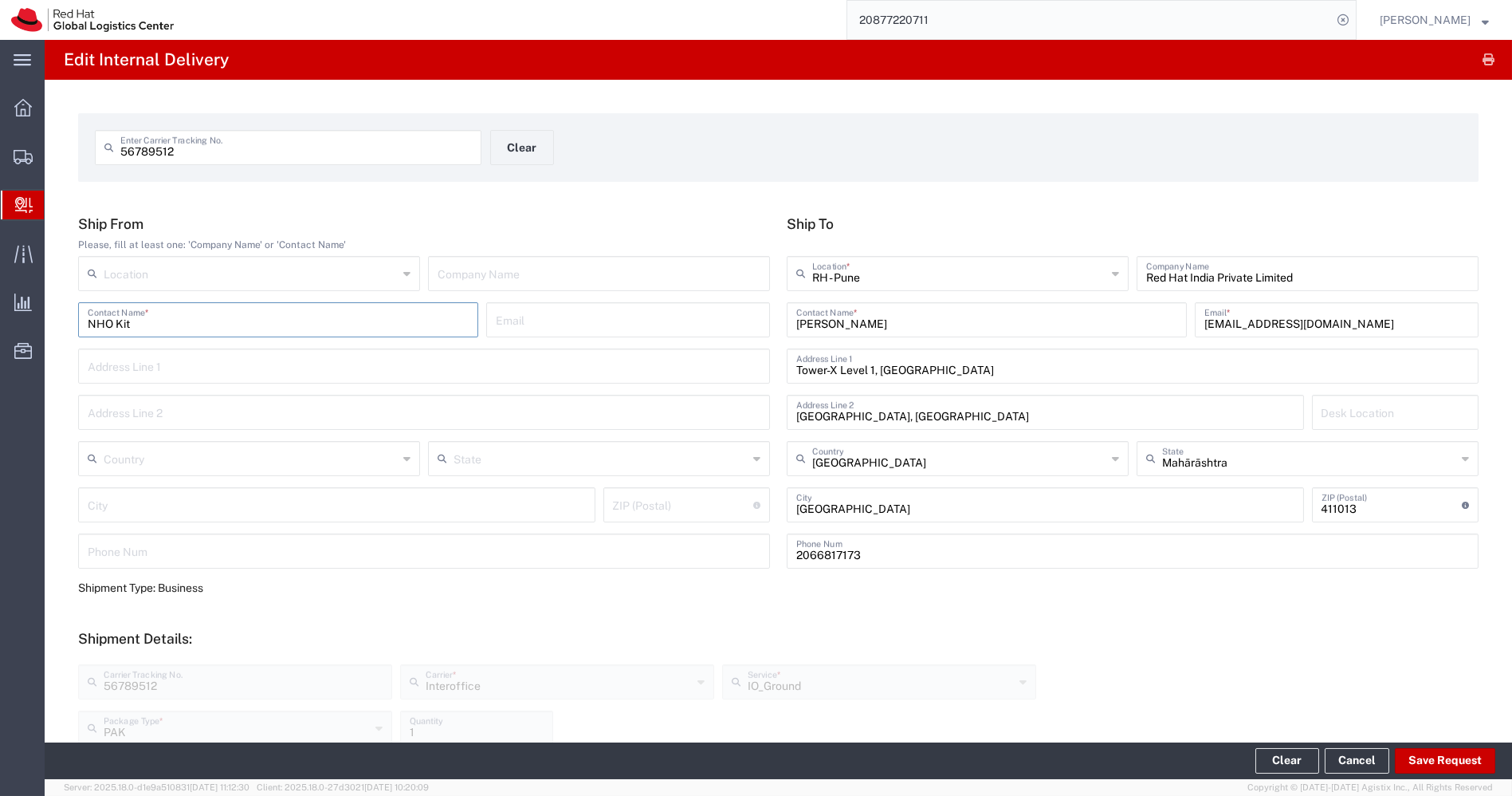
click at [247, 330] on input "NHO Kit" at bounding box center [277, 318] width 381 height 28
click at [0, 0] on span "Create Delivery" at bounding box center [0, 0] width 0 height 0
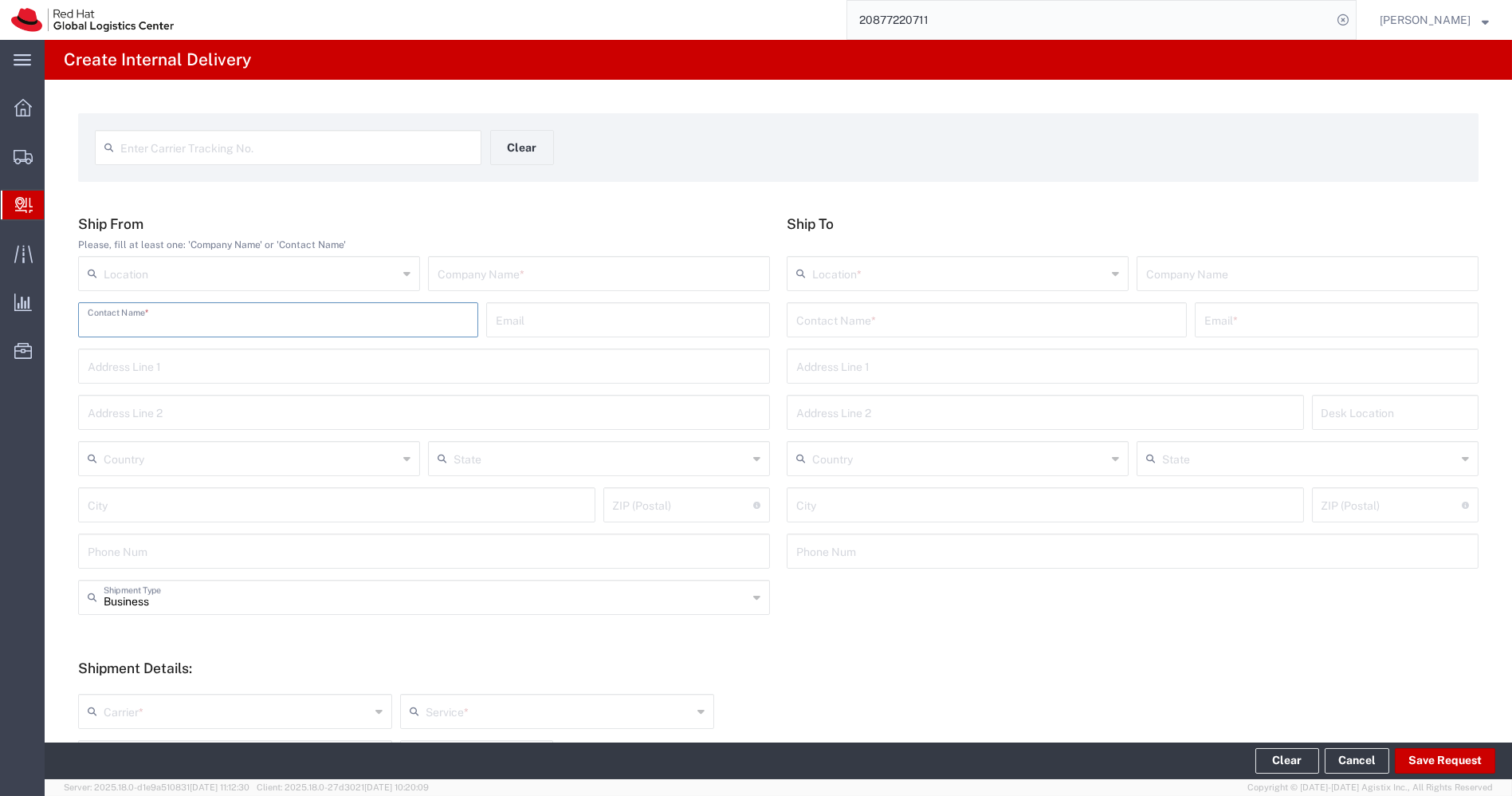
click at [171, 330] on input "text" at bounding box center [277, 318] width 381 height 28
paste input "NHO Kit"
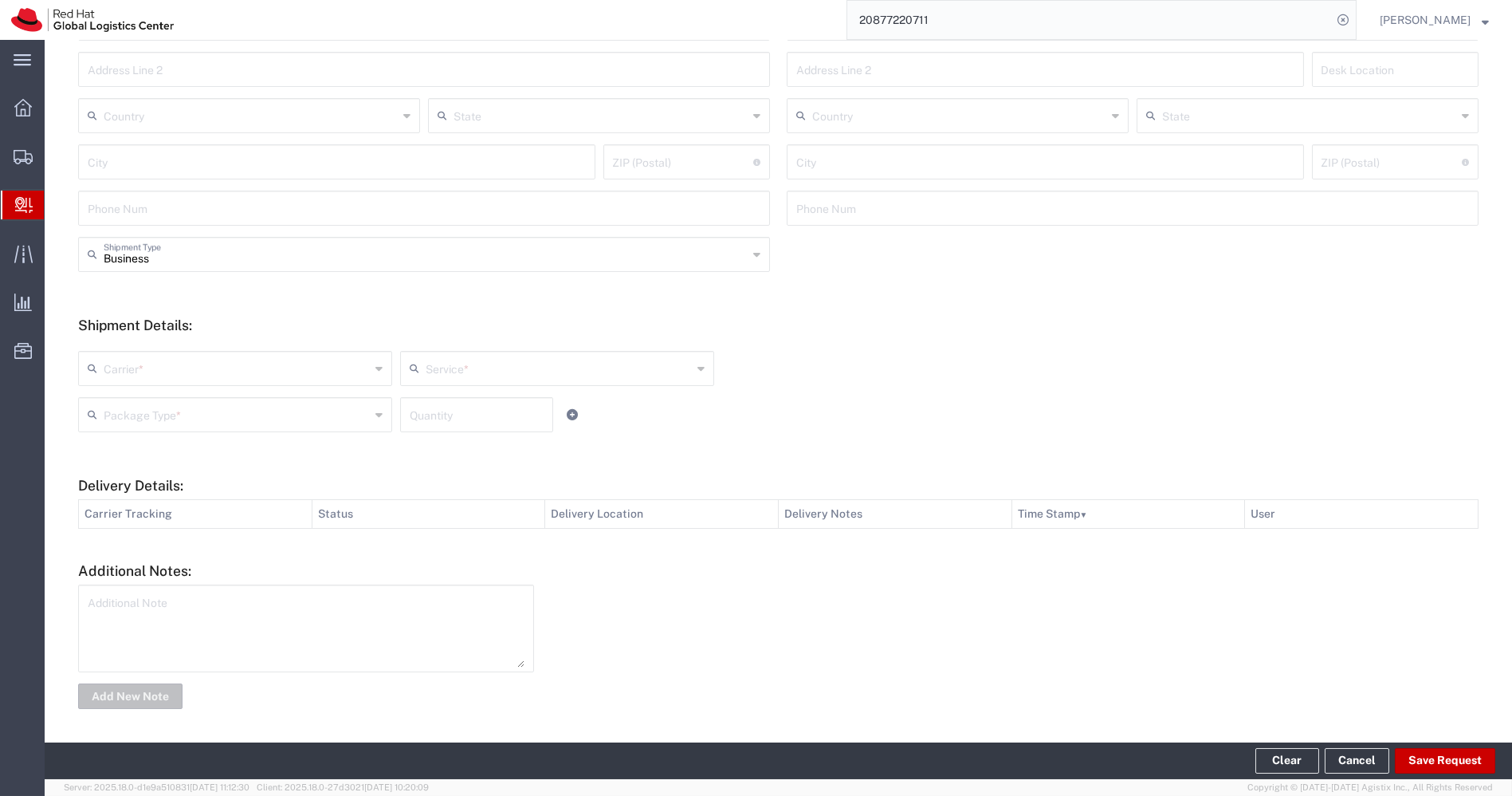
type input "NHO Kit"
click at [232, 611] on textarea at bounding box center [305, 629] width 437 height 78
paste textarea "NHO Kit"
type textarea "NHO Kit"
click at [150, 687] on button "Add New Note" at bounding box center [131, 696] width 104 height 25
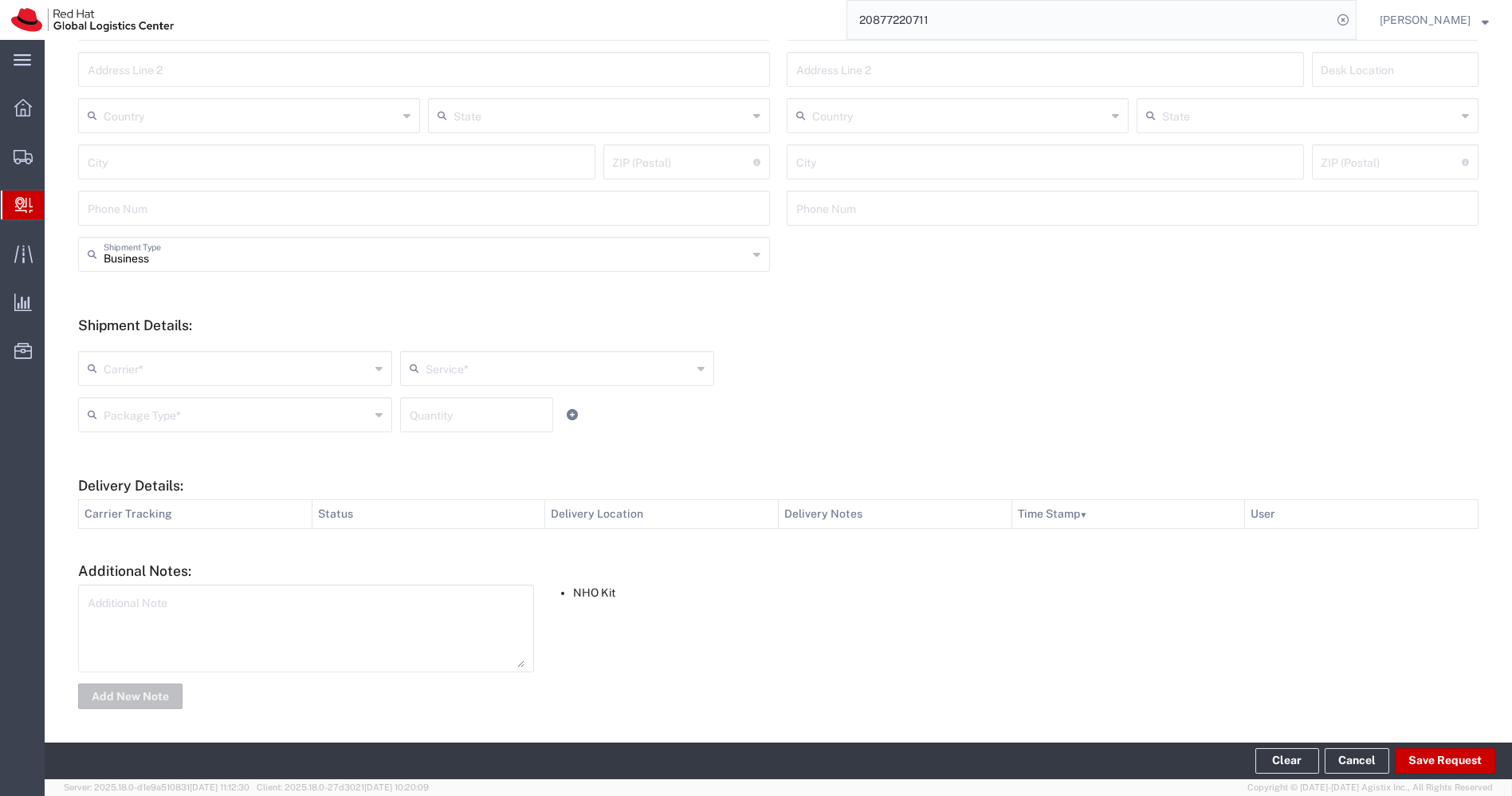
scroll to position [0, 0]
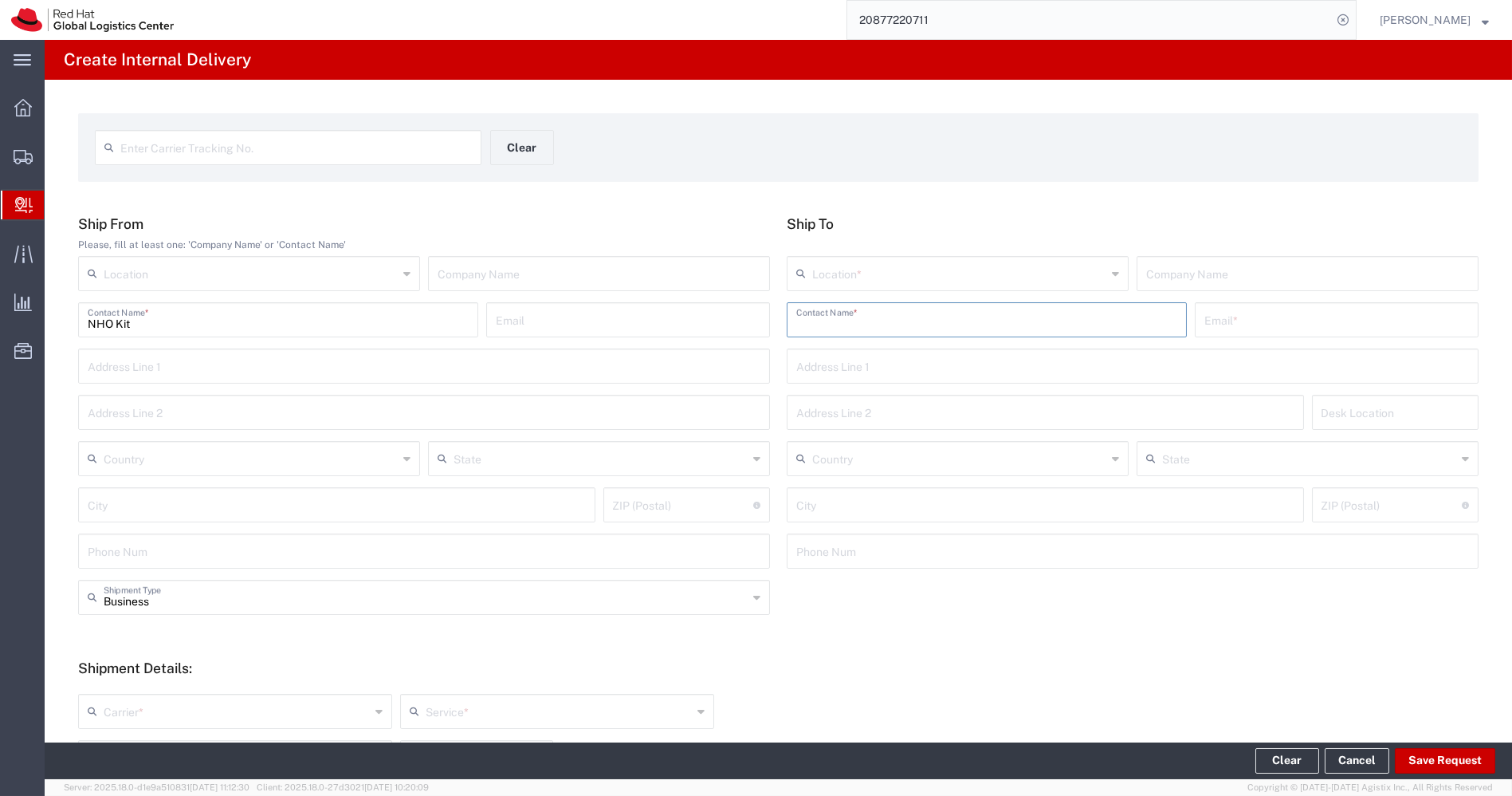
click at [840, 318] on input "text" at bounding box center [987, 318] width 381 height 28
paste input "Rajandeep Singh"
type input "Rajandeep Singh"
click at [1023, 282] on input "text" at bounding box center [959, 272] width 294 height 28
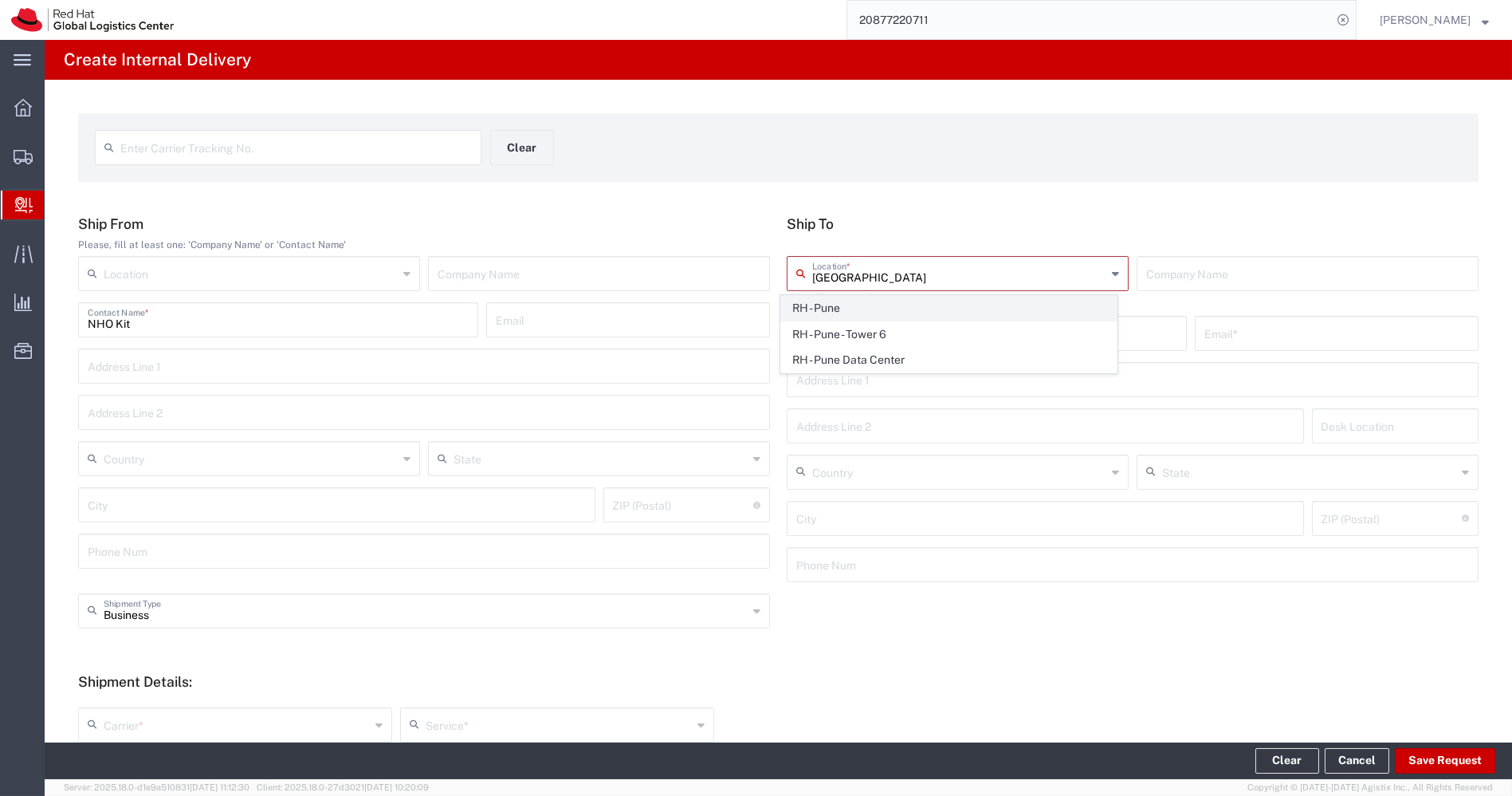
click at [950, 313] on span "RH - Pune" at bounding box center [948, 308] width 335 height 24
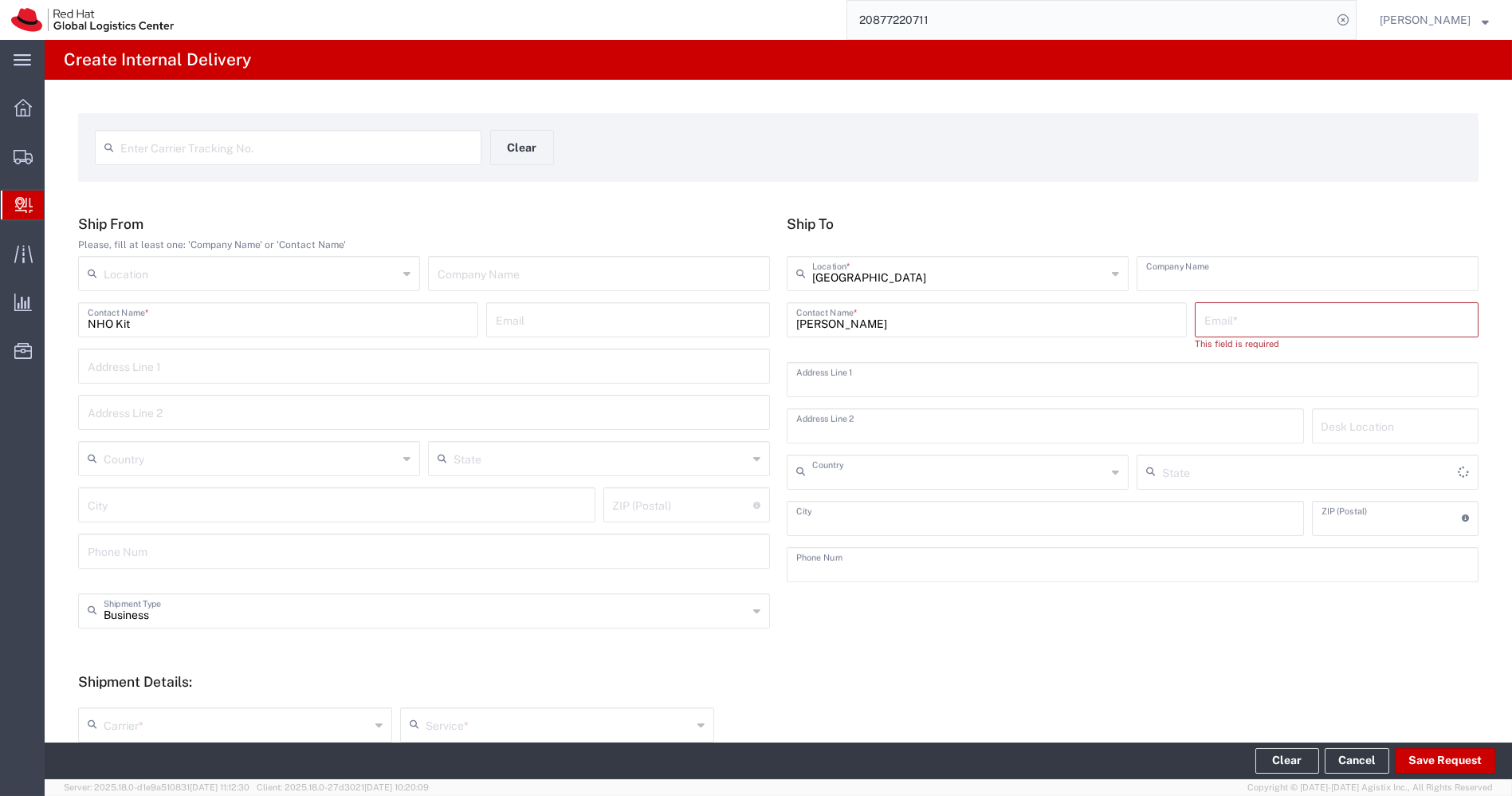
type input "RH - Pune"
type input "Red Hat India Private Limited"
type input "Tower-X Level 1, Cyber City"
type input "Magarpatta City, Hadapsar"
type input "India"
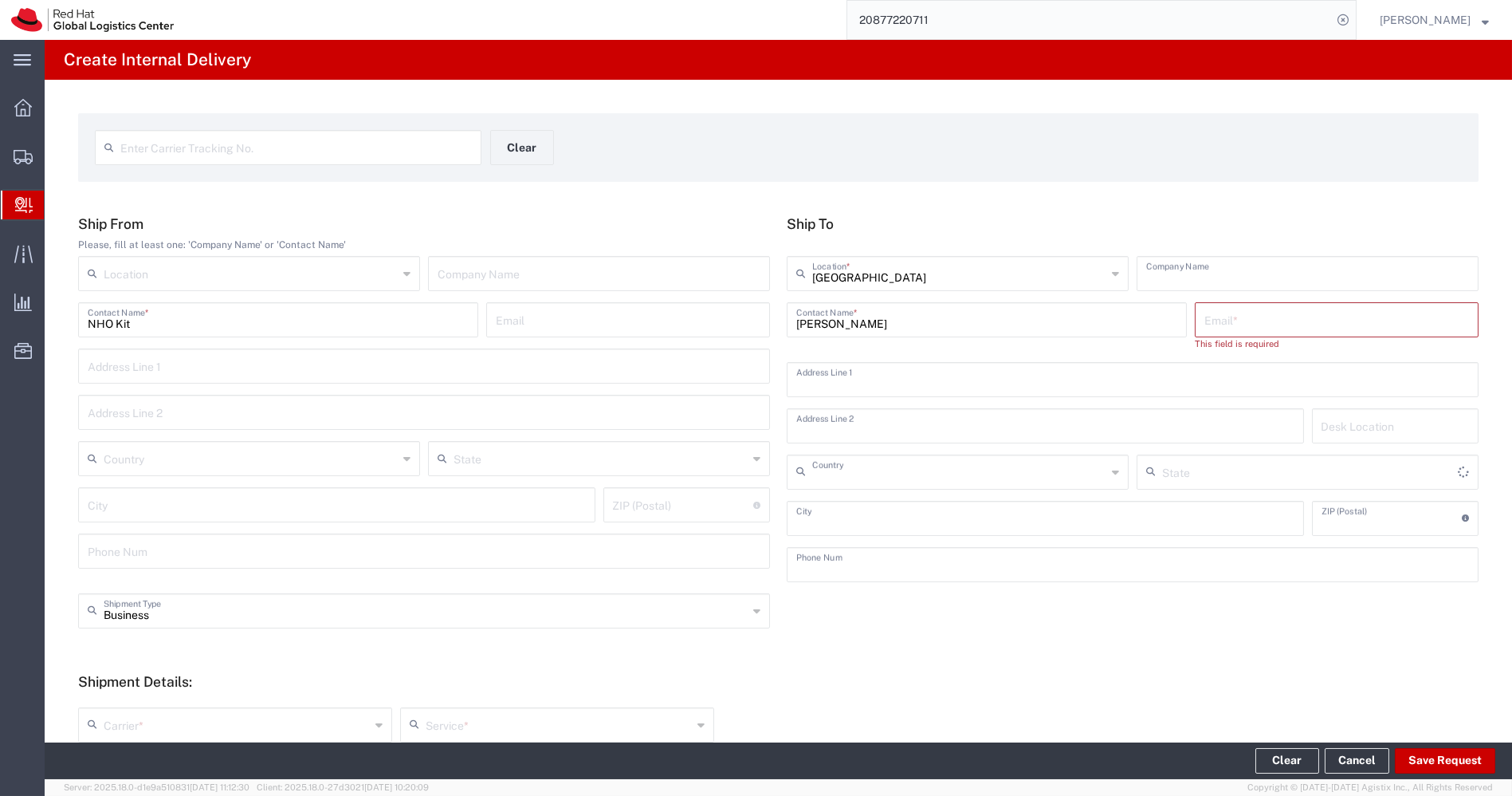
type input "PUNE"
type input "411013"
type input "2066817173"
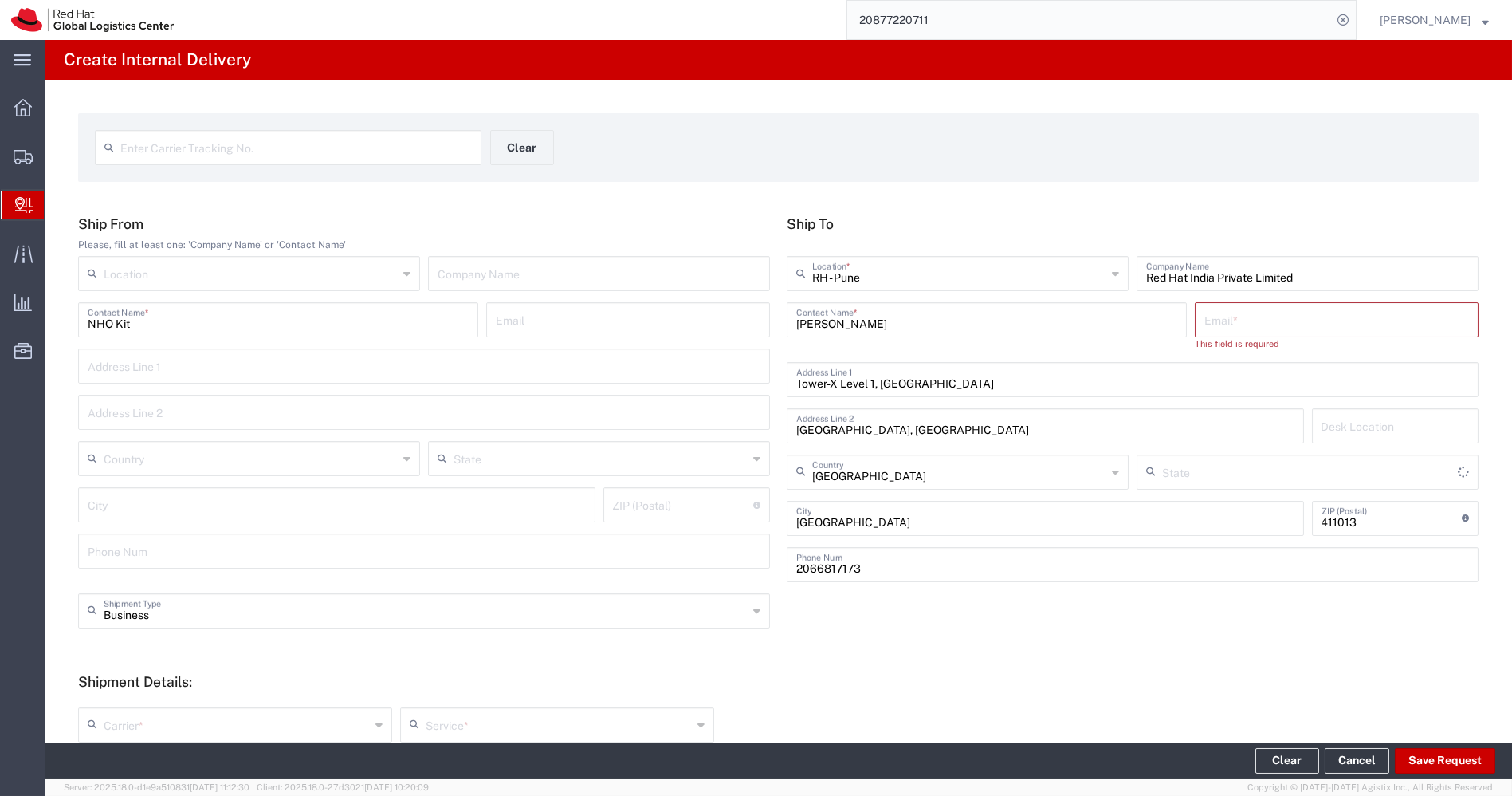
type input "Mahārāshtra"
click at [1250, 318] on input "text" at bounding box center [1337, 318] width 264 height 28
paste input "rajansin@redhat.com"
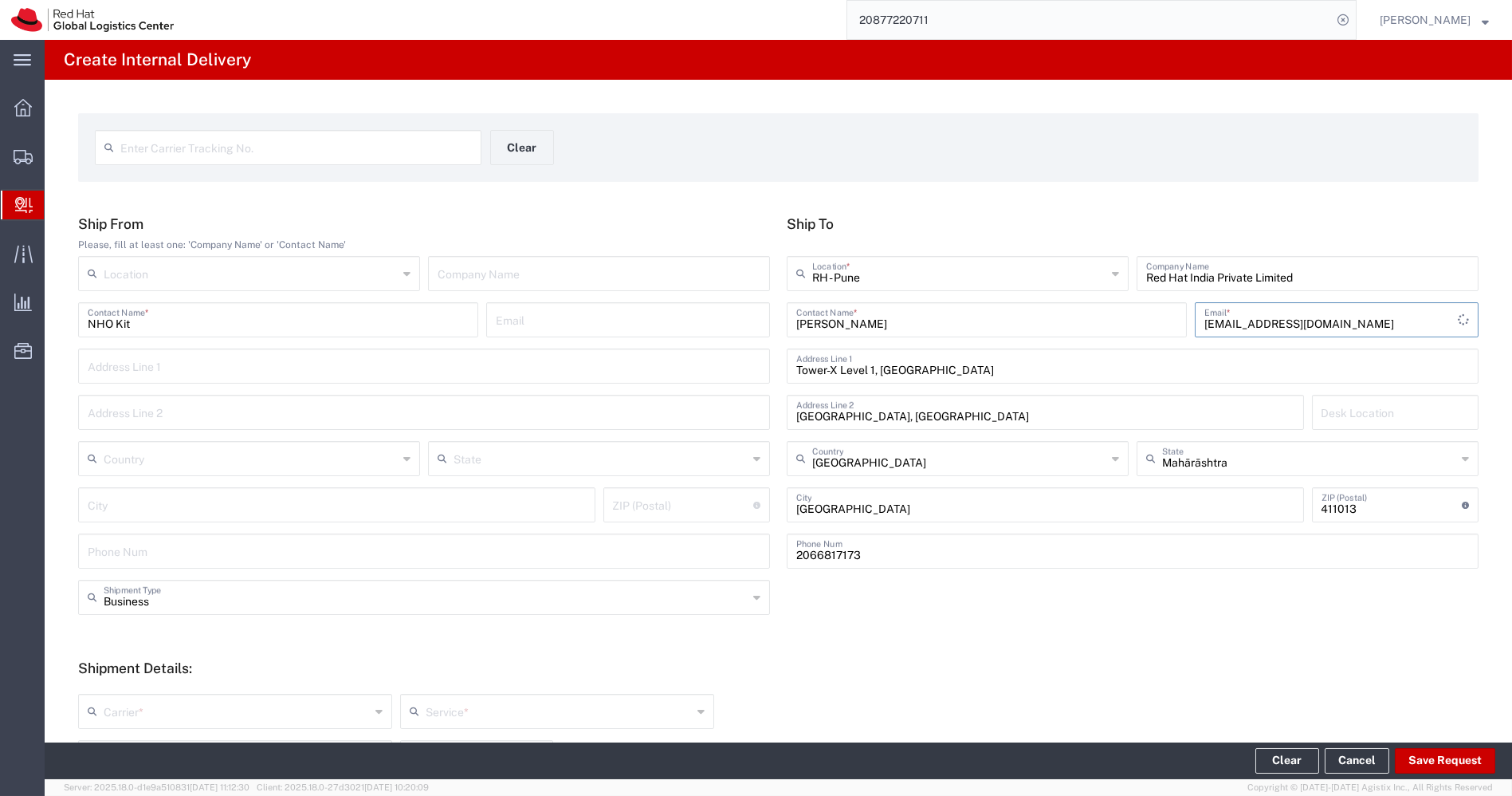
scroll to position [343, 0]
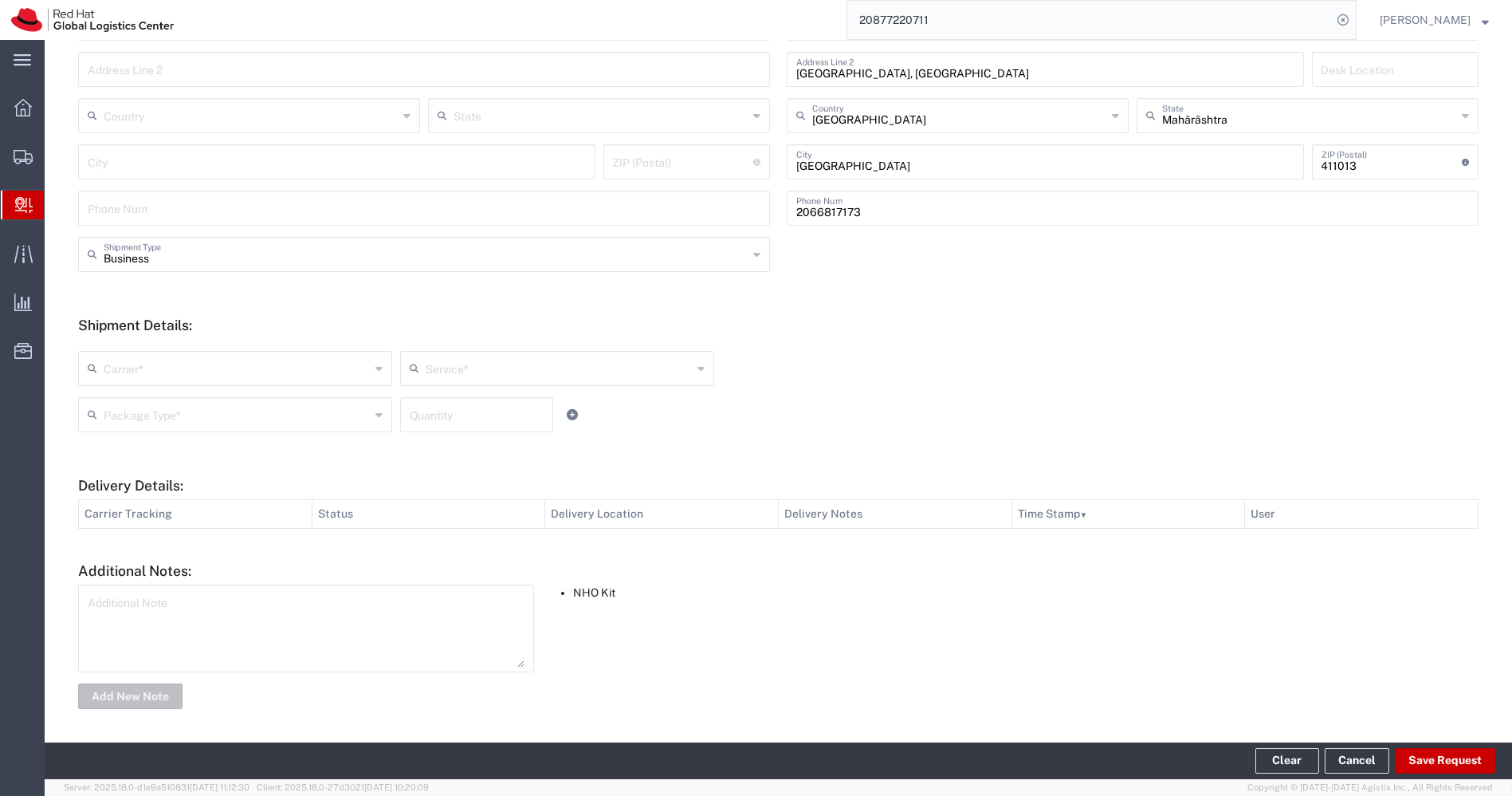
type input "rajansin@redhat.com"
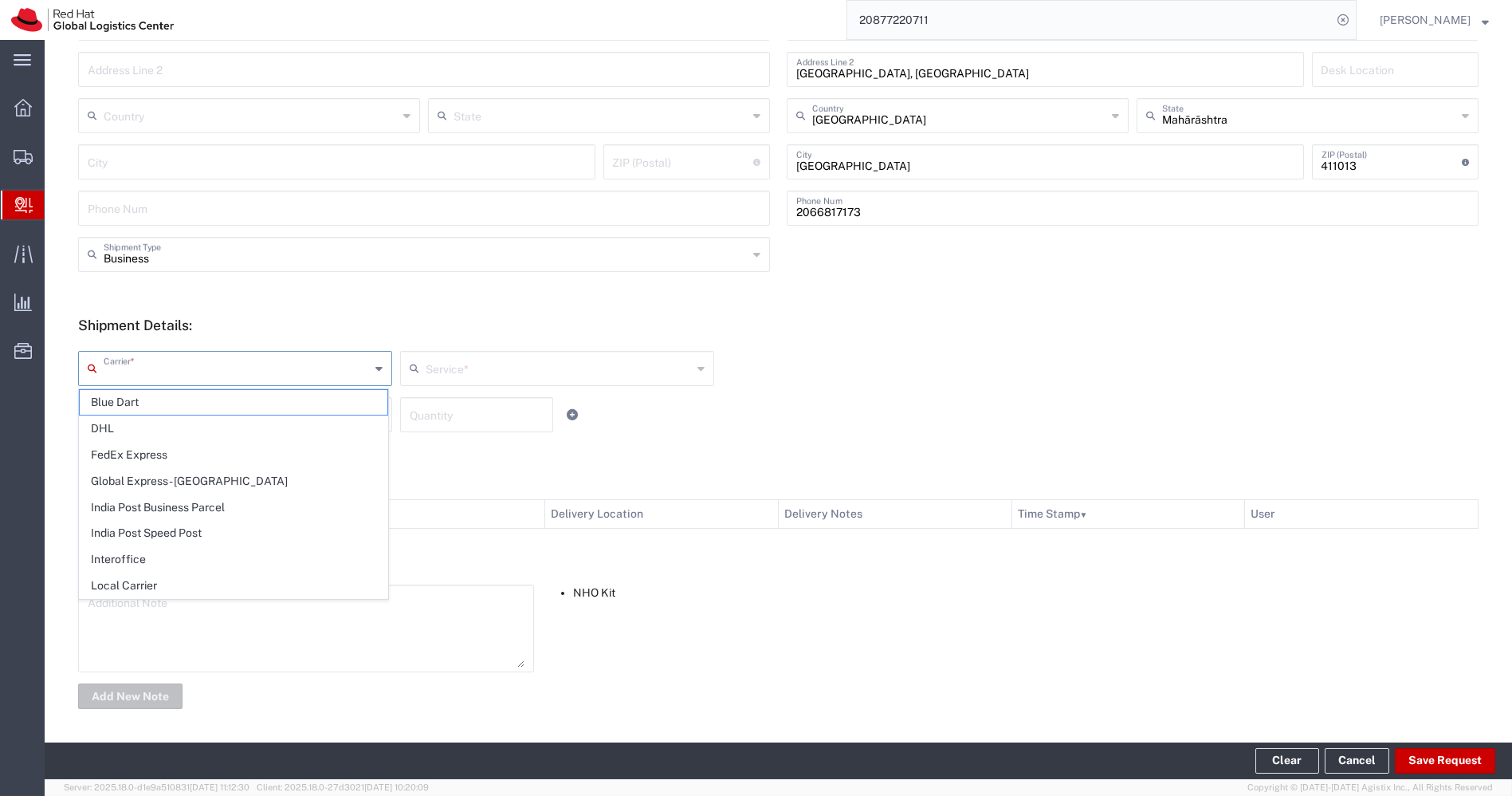
click at [317, 380] on input "text" at bounding box center [237, 367] width 266 height 28
click at [122, 559] on span "Interoffice" at bounding box center [233, 559] width 308 height 24
type input "Interoffice"
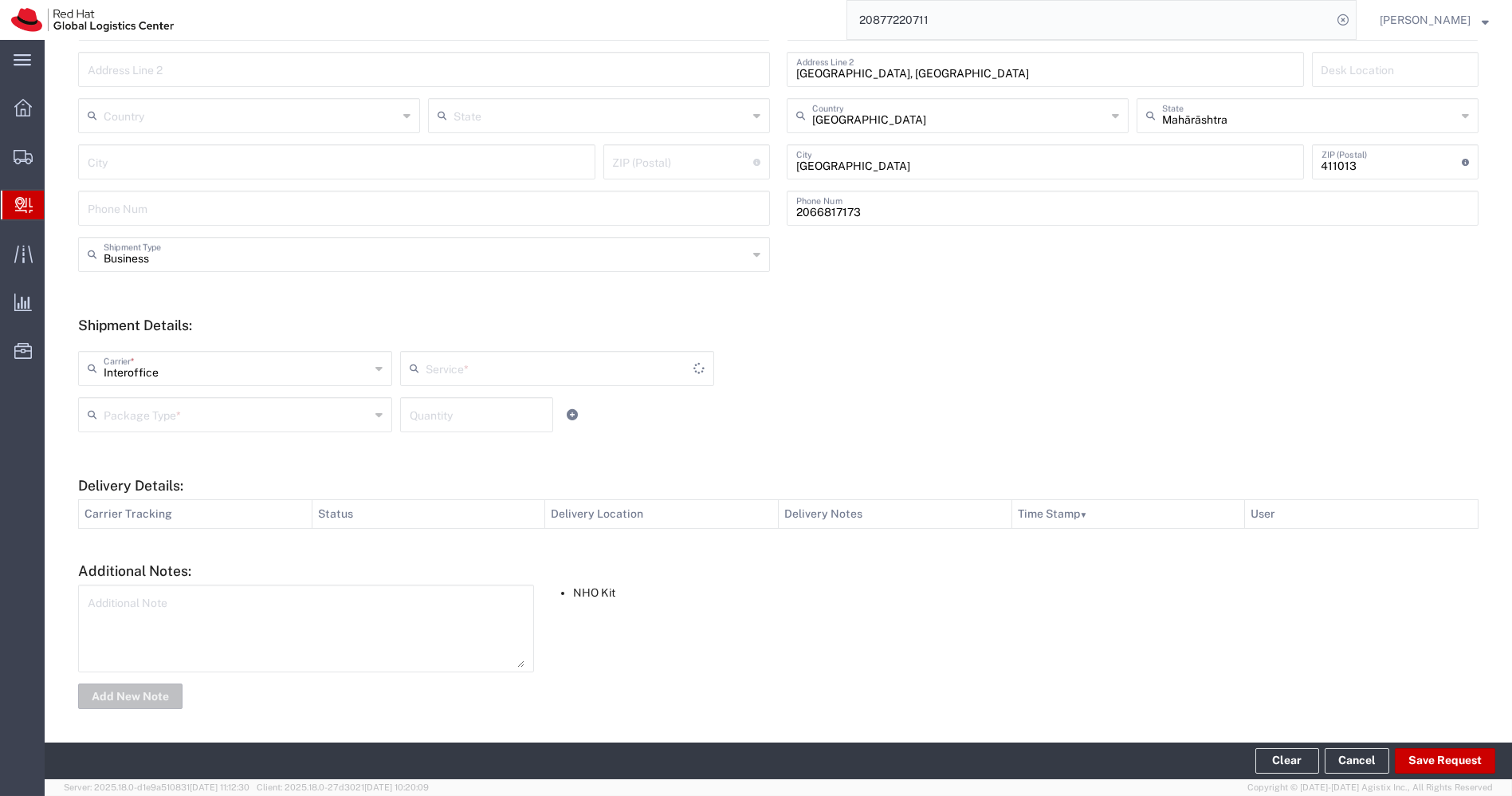
type input "IO_Ground"
click at [620, 363] on input "text" at bounding box center [559, 367] width 266 height 28
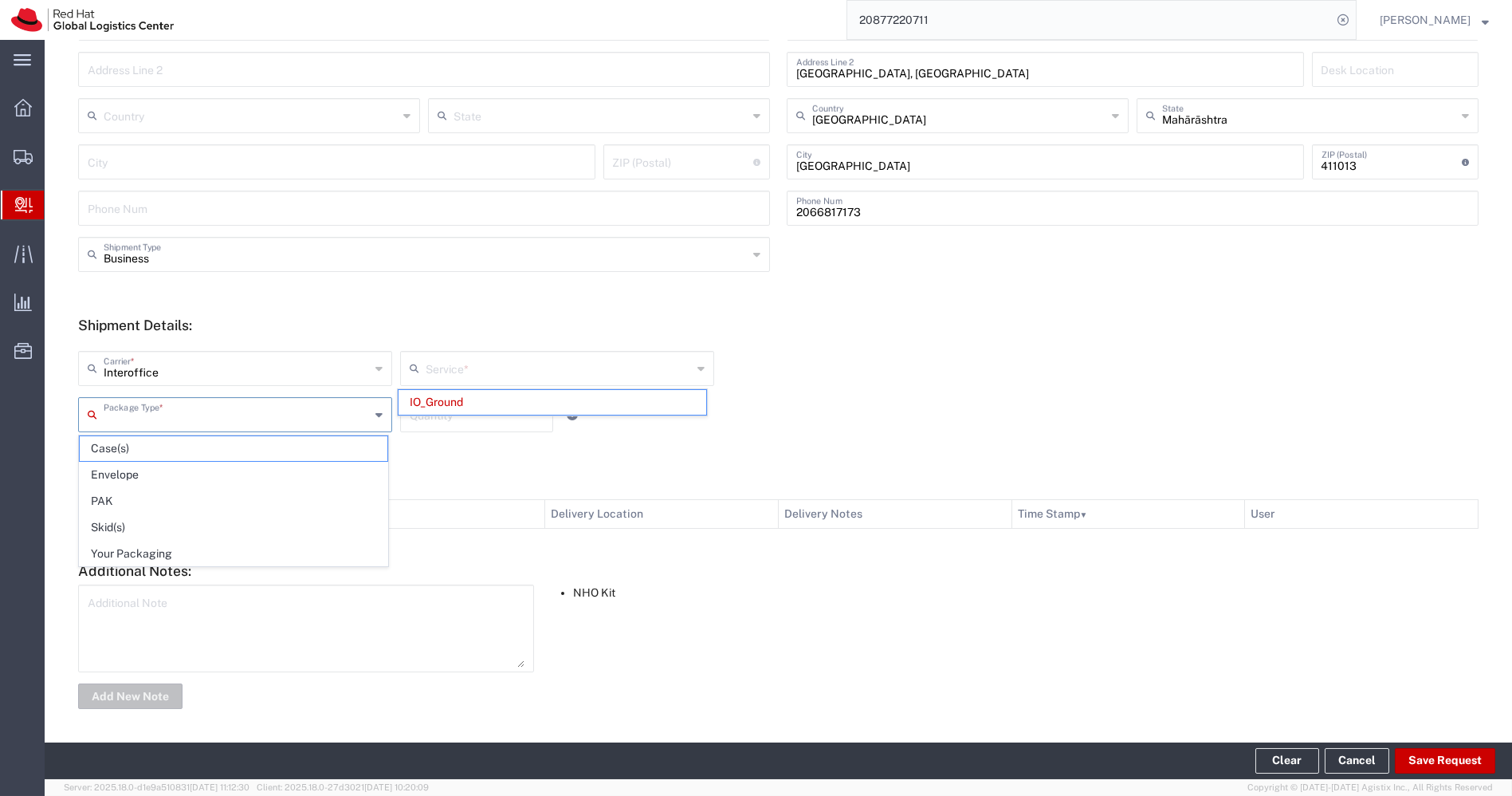
click at [242, 417] on input "text" at bounding box center [237, 413] width 266 height 28
type input "IO_Ground"
click at [242, 417] on input "text" at bounding box center [237, 413] width 266 height 28
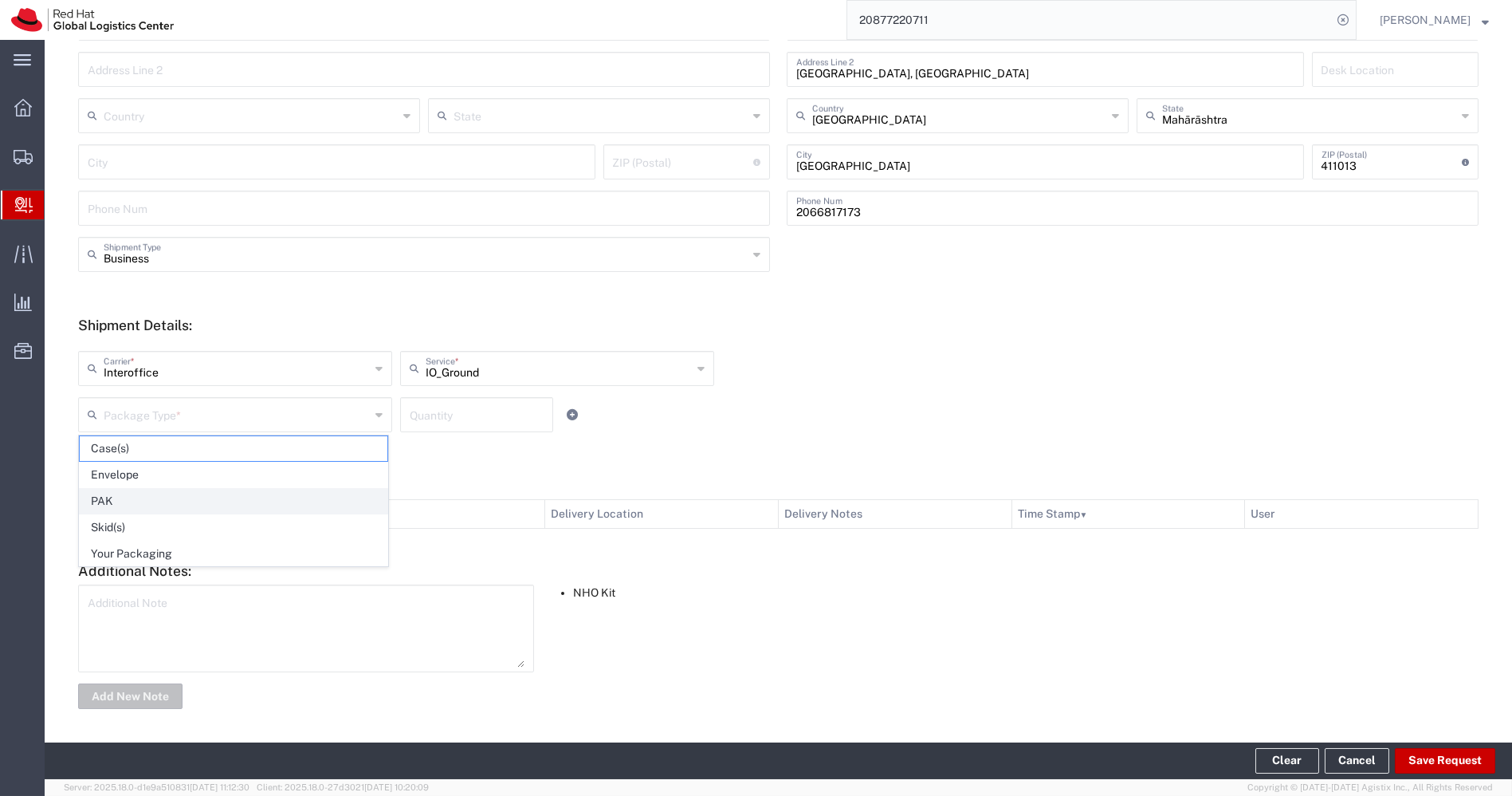
click at [146, 496] on span "PAK" at bounding box center [233, 501] width 308 height 24
type input "PAK"
click at [434, 408] on input "number" at bounding box center [477, 413] width 134 height 28
type input "1"
click at [1443, 762] on button "Save Request" at bounding box center [1444, 760] width 100 height 25
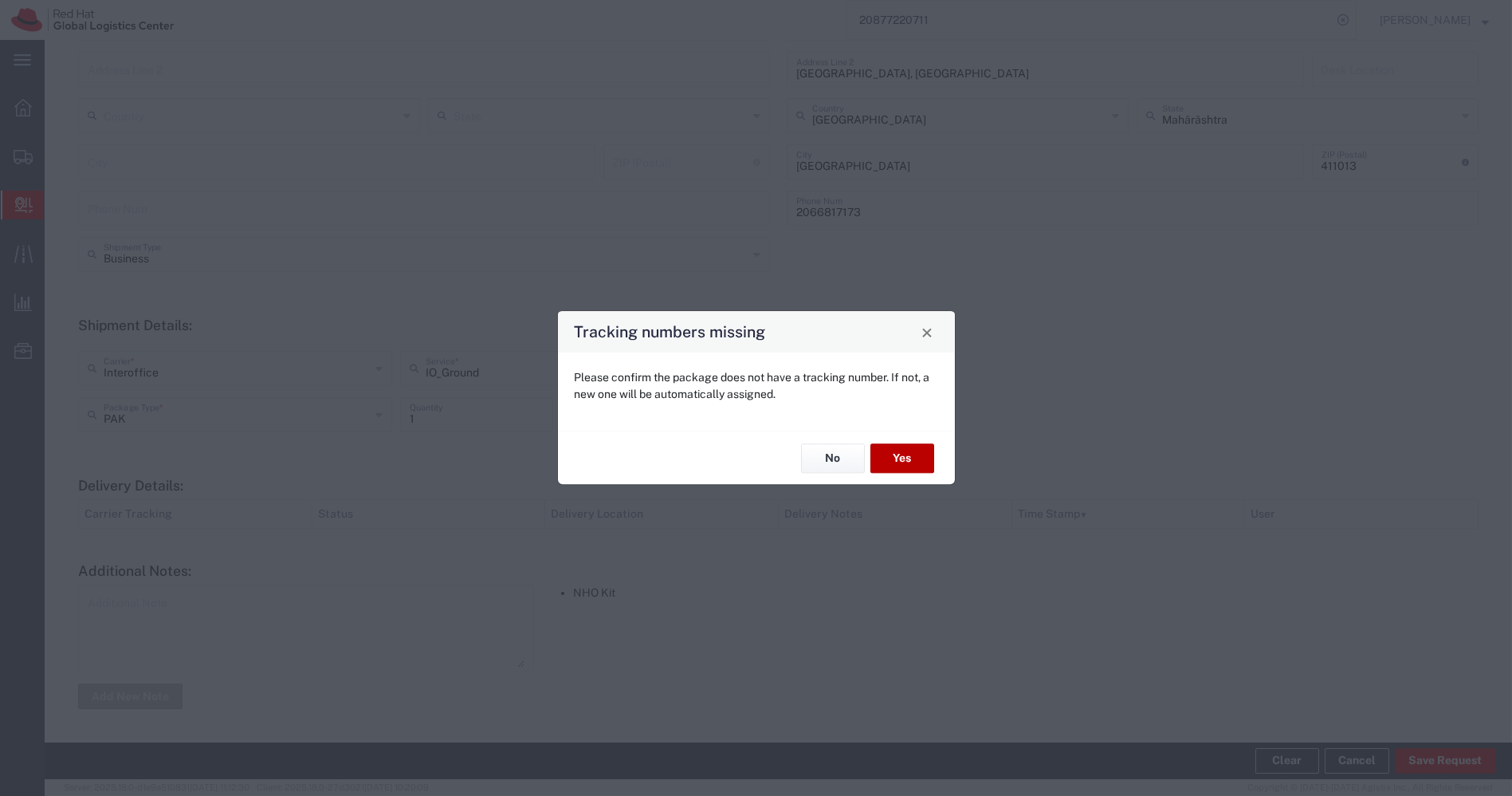
click at [899, 472] on button "Yes" at bounding box center [902, 458] width 64 height 29
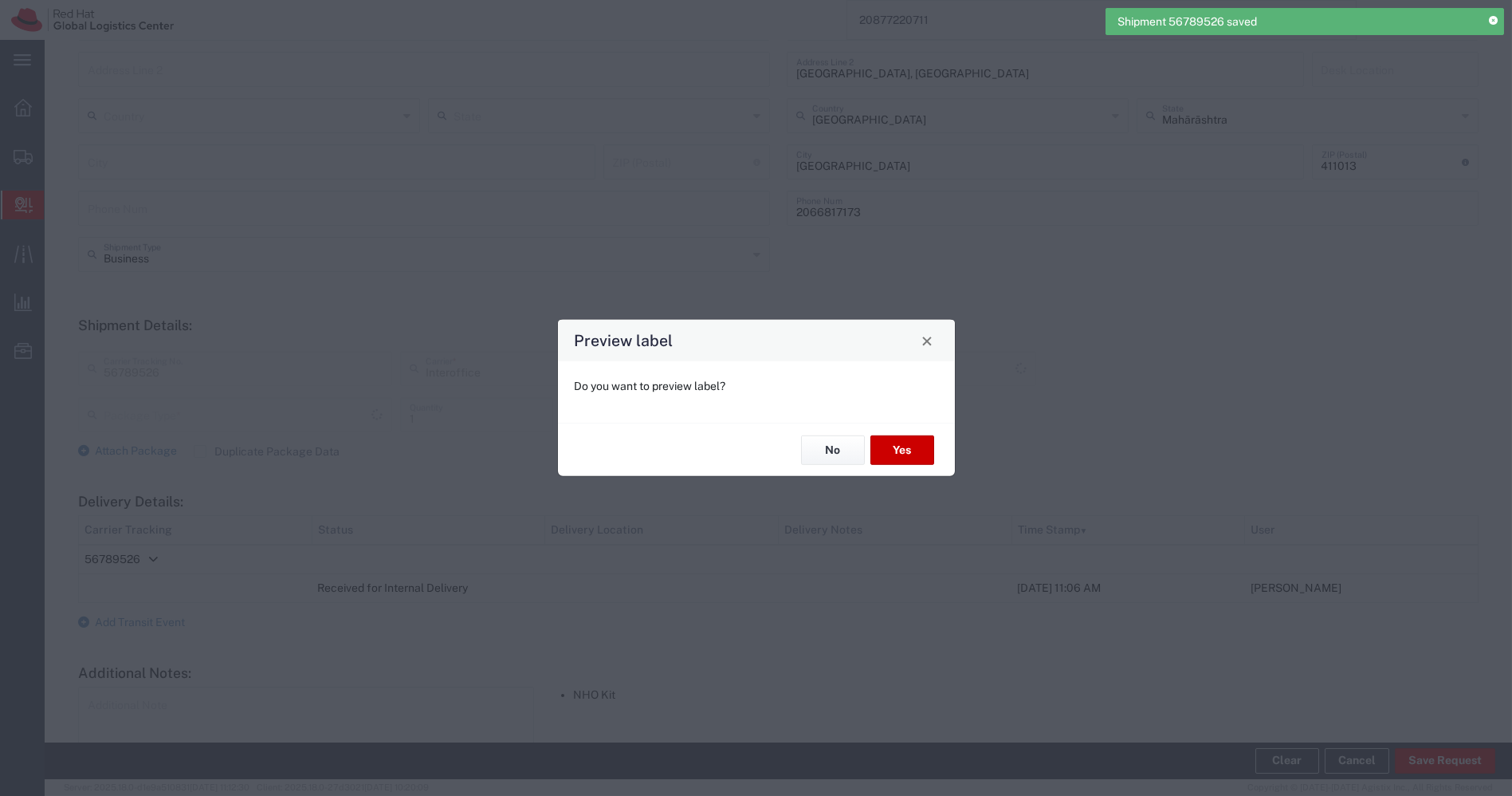
type input "PAK"
type input "IO_Ground"
click at [884, 437] on button "Yes" at bounding box center [902, 450] width 64 height 29
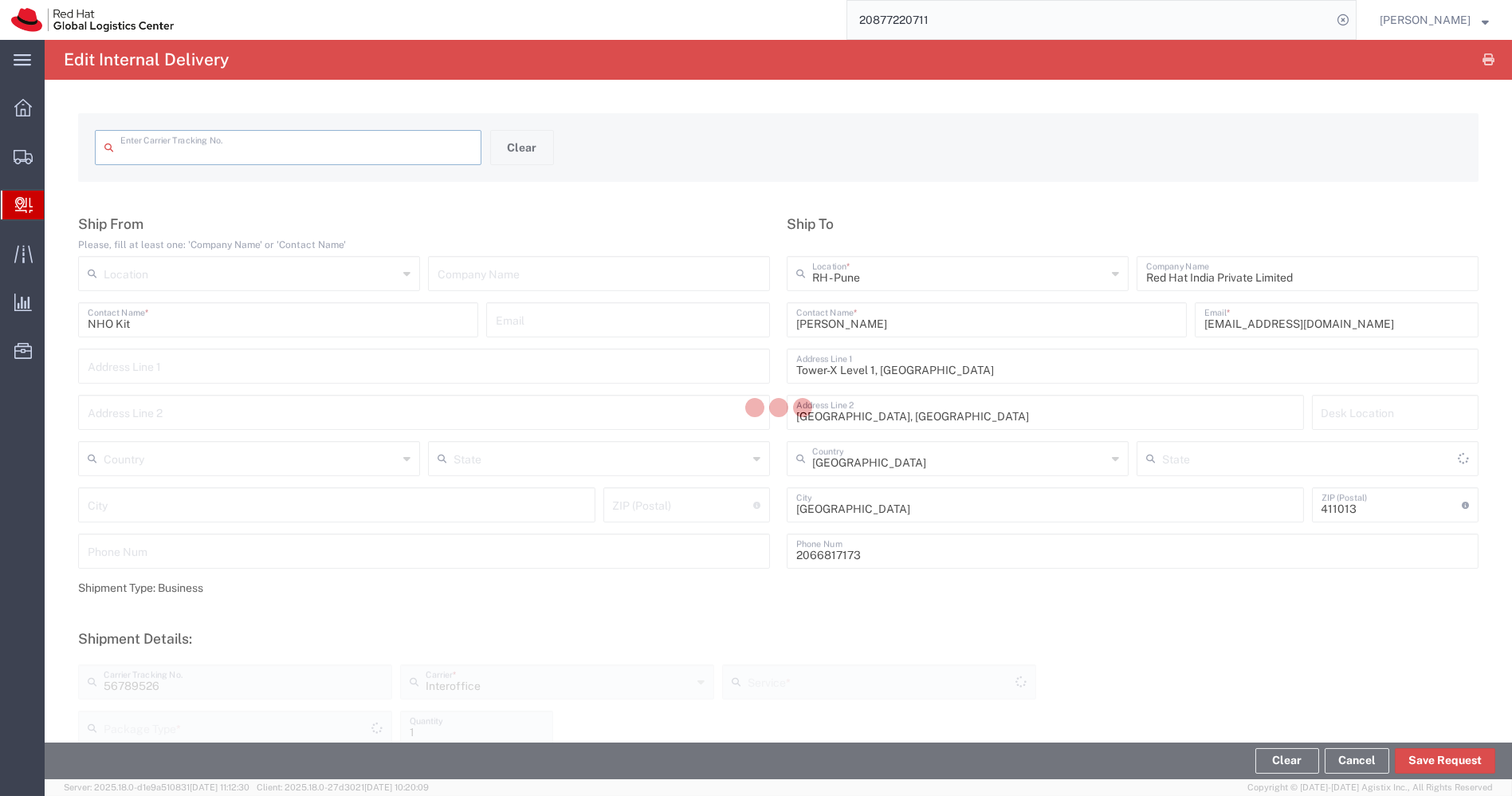
type input "56789526"
type input "IO_Ground"
type input "PAK"
type input "Mahārāshtra"
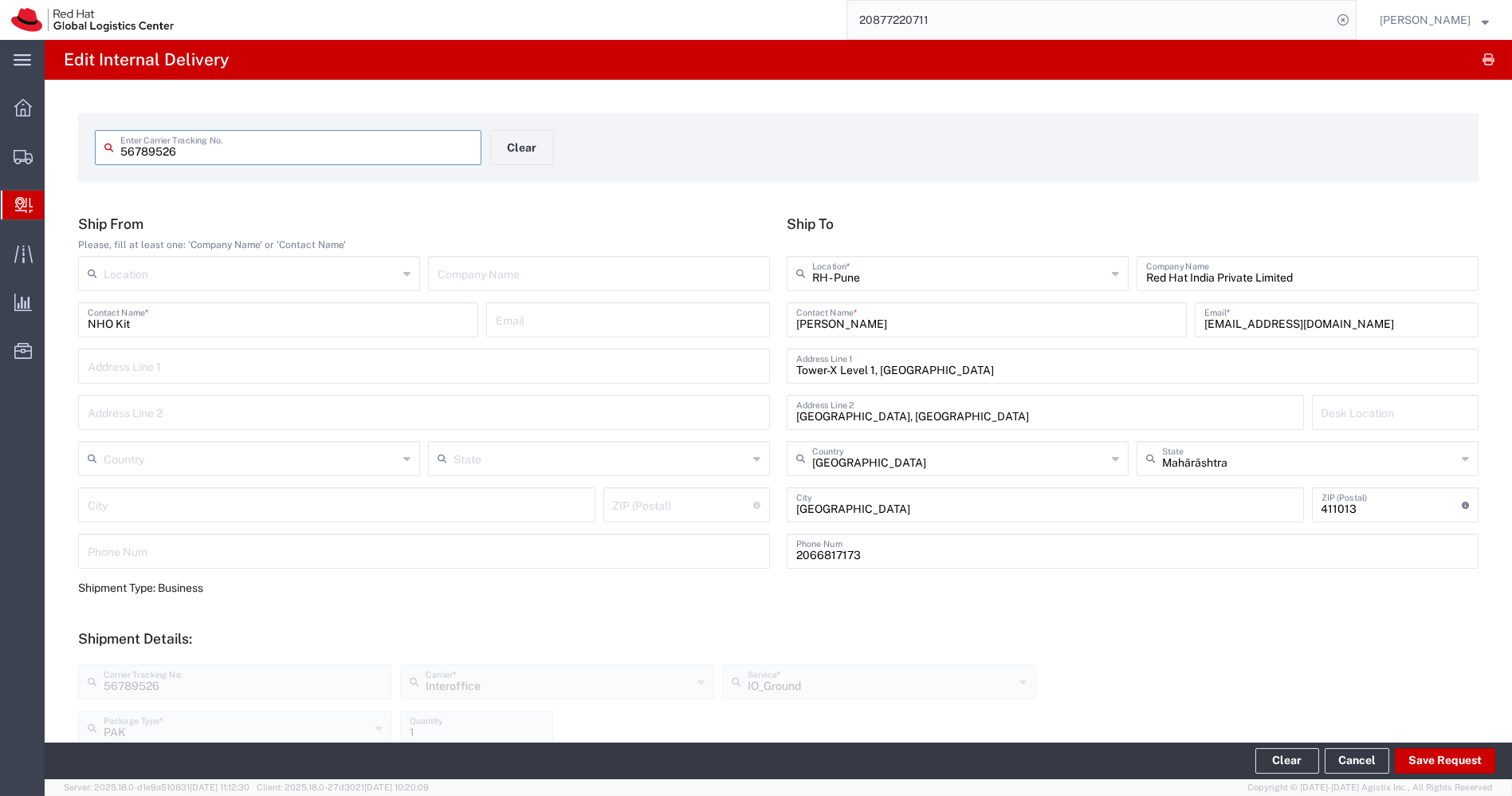
drag, startPoint x: 339, startPoint y: 146, endPoint x: 99, endPoint y: 169, distance: 241.1
click at [99, 169] on div "56789526 Enter Carrier Tracking No. Clear" at bounding box center [490, 153] width 807 height 47
click at [158, 318] on input "NHO Kit" at bounding box center [277, 318] width 381 height 28
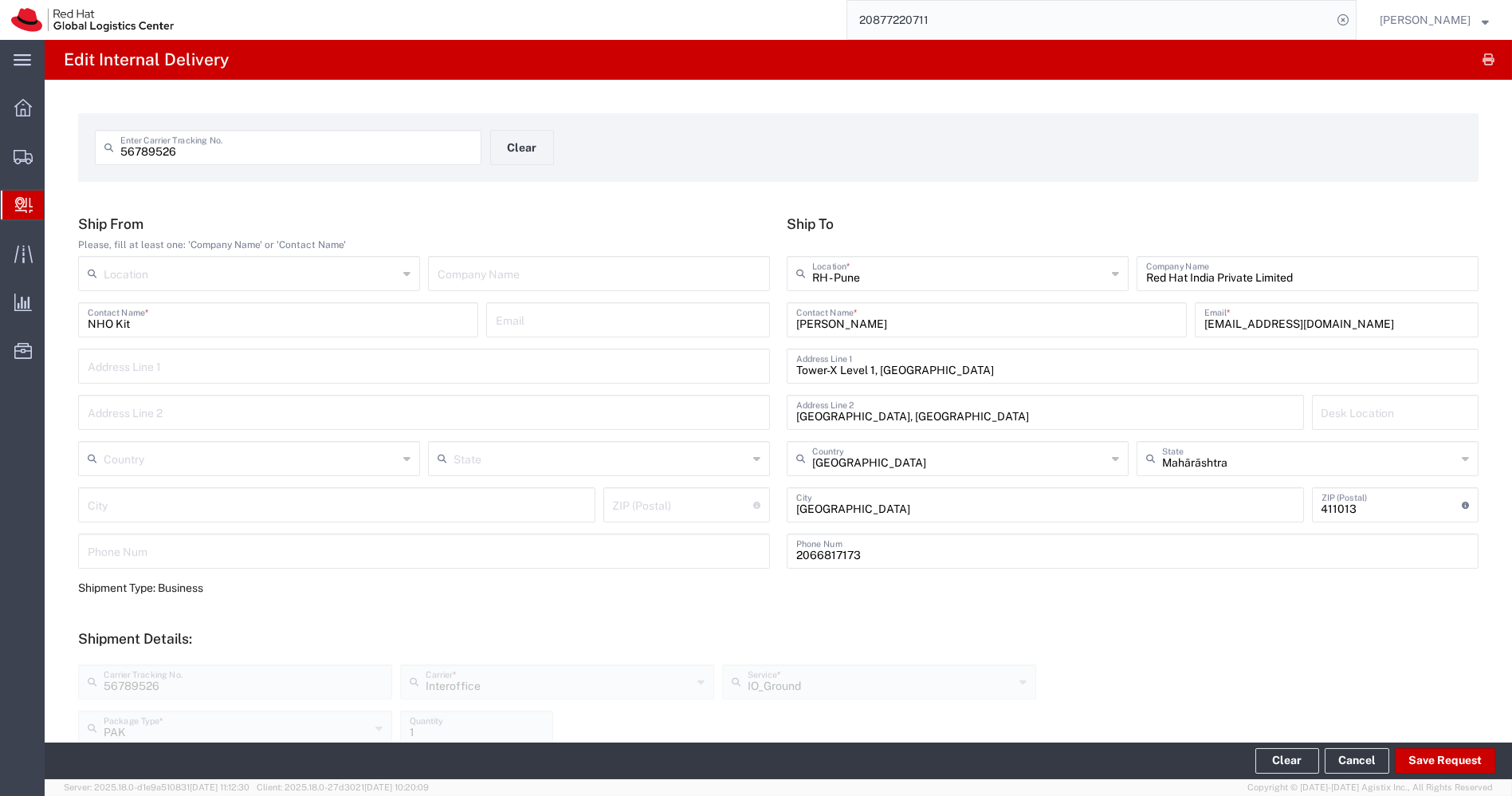
click at [0, 0] on span "Create Delivery" at bounding box center [0, 0] width 0 height 0
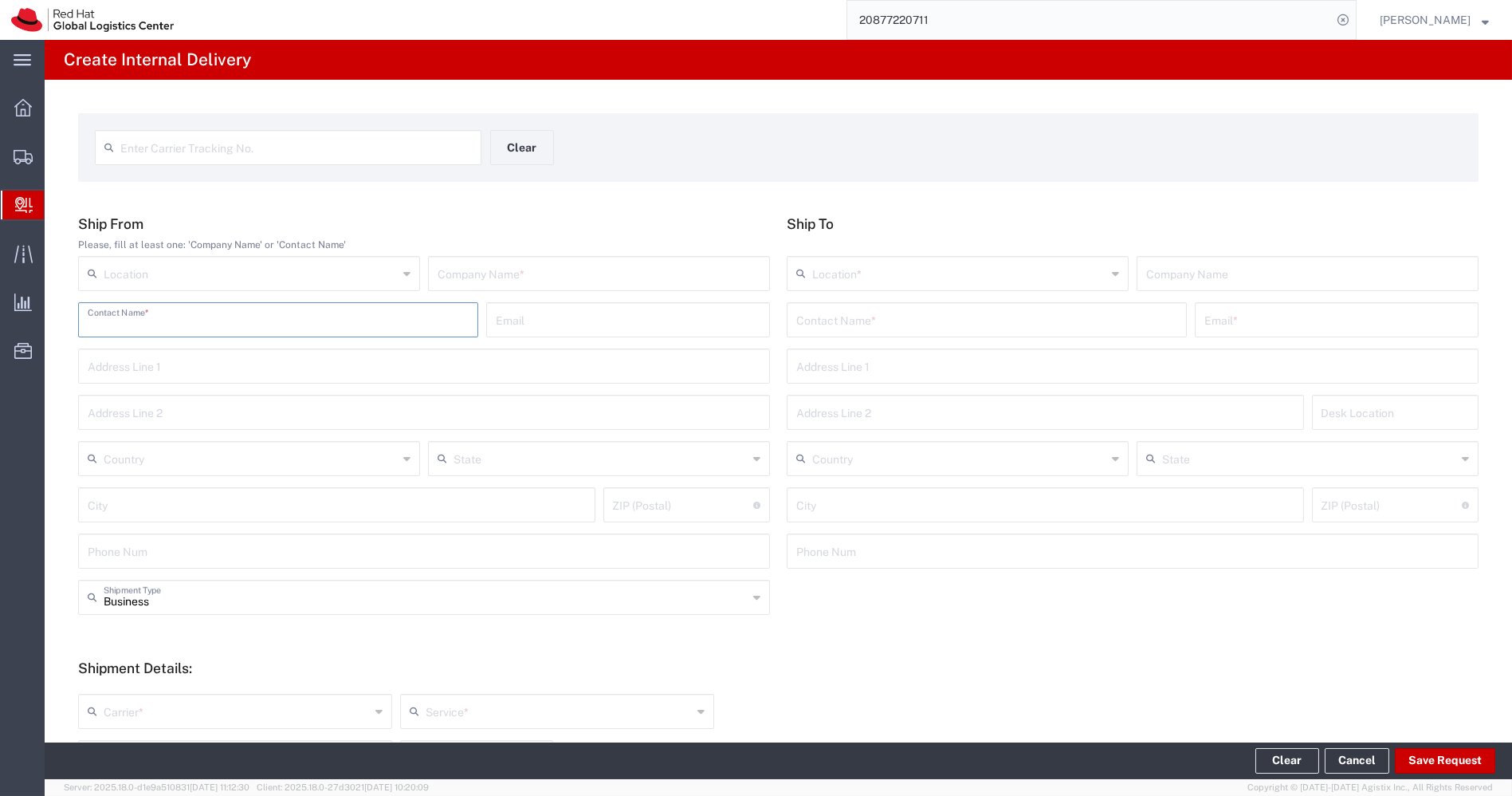
click at [222, 322] on input "text" at bounding box center [277, 318] width 381 height 28
paste input "NHO Kit"
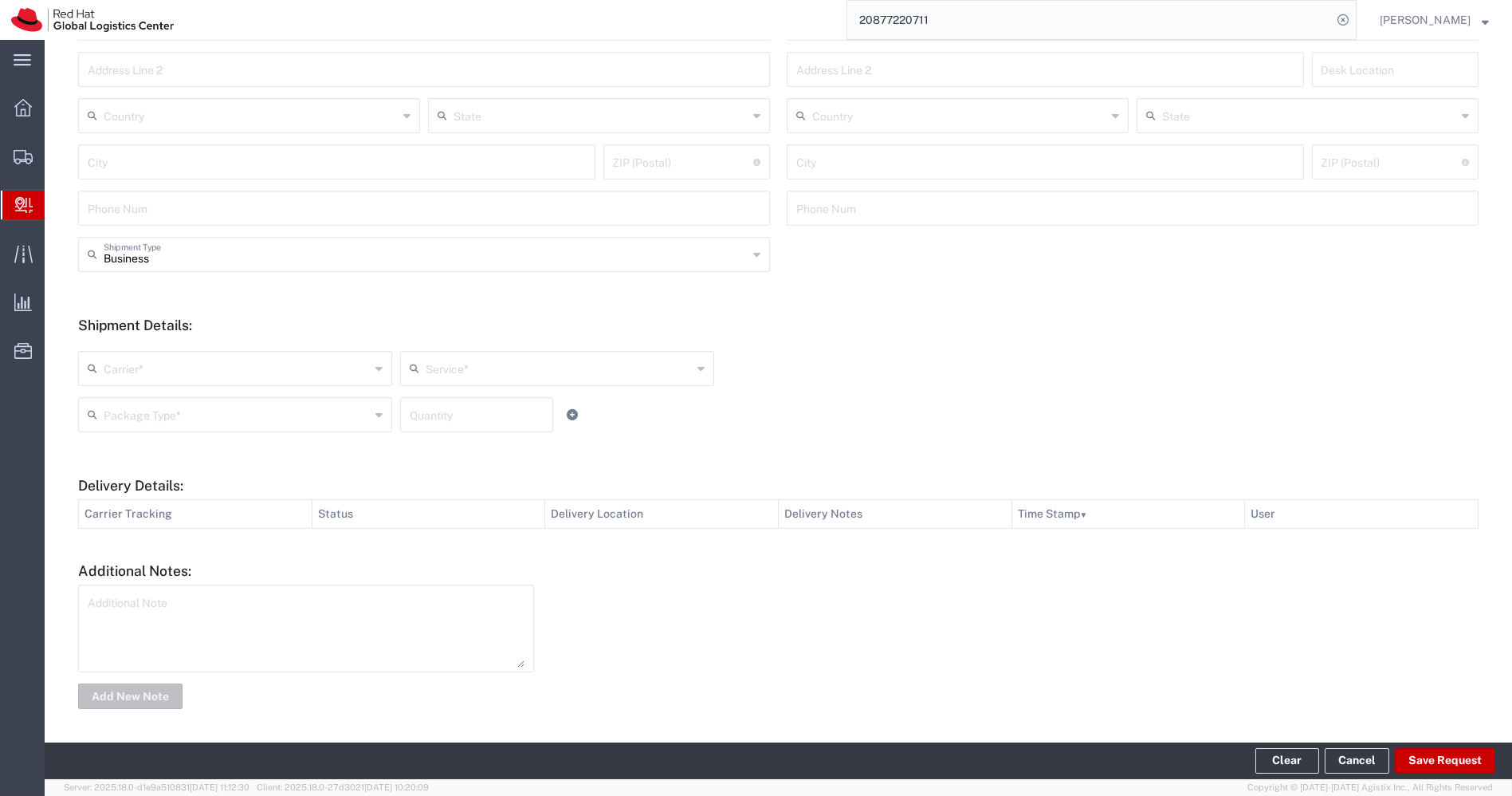
type input "NHO Kit"
click at [269, 616] on textarea at bounding box center [305, 629] width 437 height 78
paste textarea "NHO Kit"
type textarea "NHO Kit"
click at [136, 696] on button "Add New Note" at bounding box center [131, 696] width 104 height 25
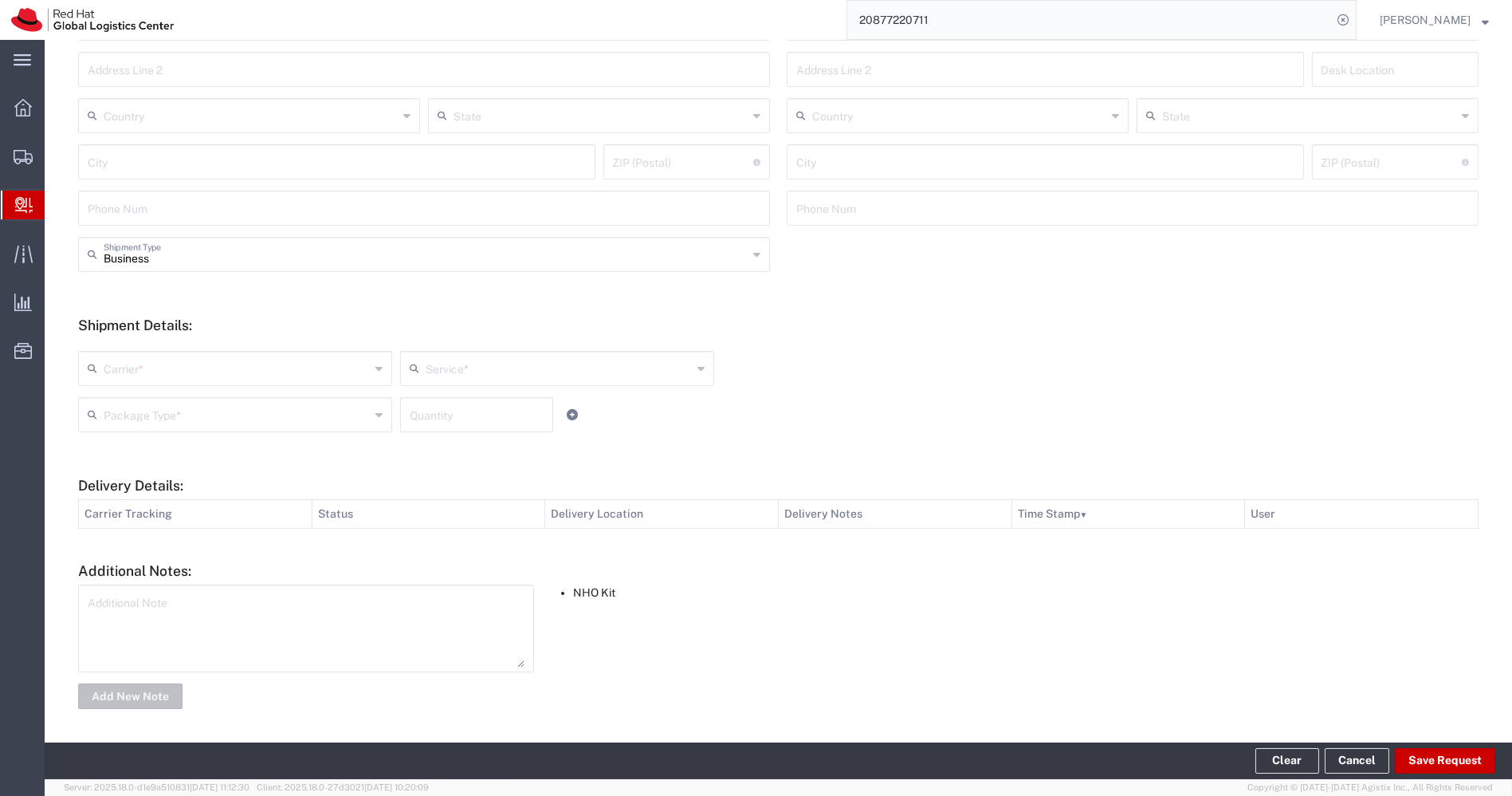
click at [321, 371] on input "text" at bounding box center [237, 367] width 266 height 28
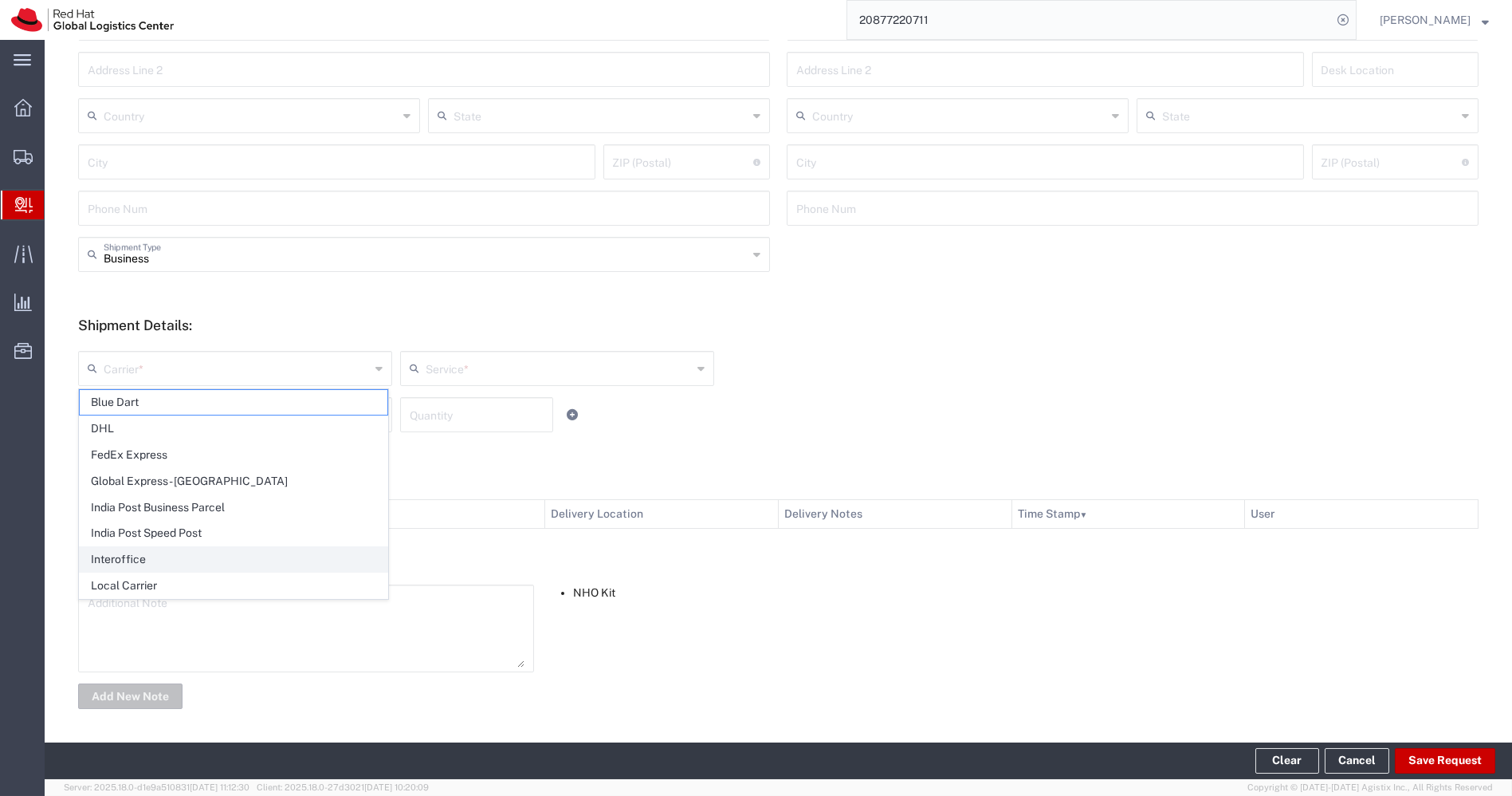
click at [207, 557] on span "Interoffice" at bounding box center [233, 559] width 308 height 24
type input "Interoffice"
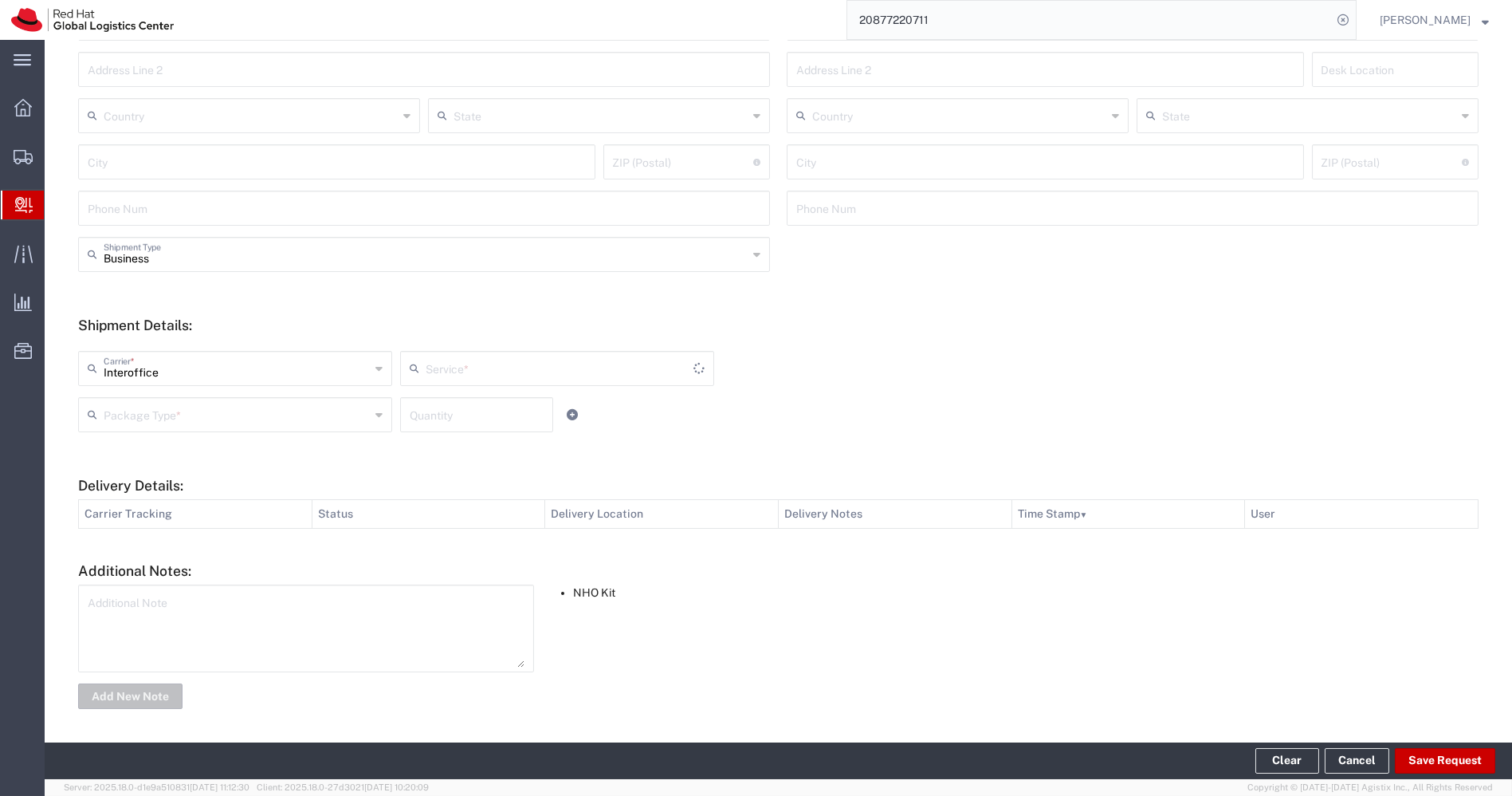
type input "IO_Ground"
click at [339, 412] on input "text" at bounding box center [237, 413] width 266 height 28
click at [179, 517] on span "Skid(s)" at bounding box center [233, 527] width 308 height 24
click at [282, 402] on input "Skid(s)" at bounding box center [237, 413] width 266 height 28
click at [148, 515] on span "PAK" at bounding box center [233, 527] width 308 height 24
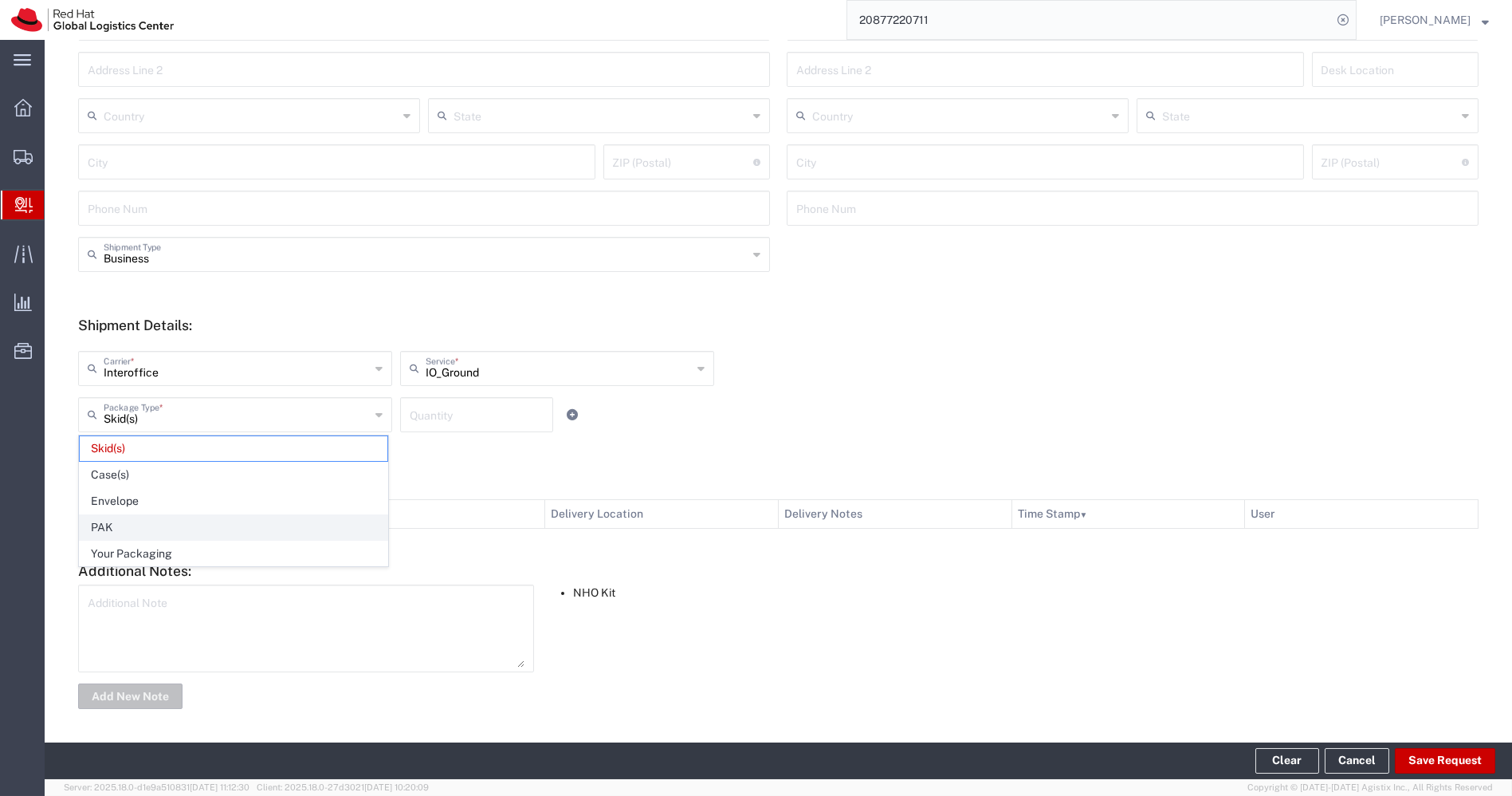
type input "PAK"
click at [455, 420] on input "number" at bounding box center [477, 413] width 134 height 28
type input "1"
click at [942, 258] on div "Business Shipment Type Business Personal" at bounding box center [778, 260] width 1417 height 47
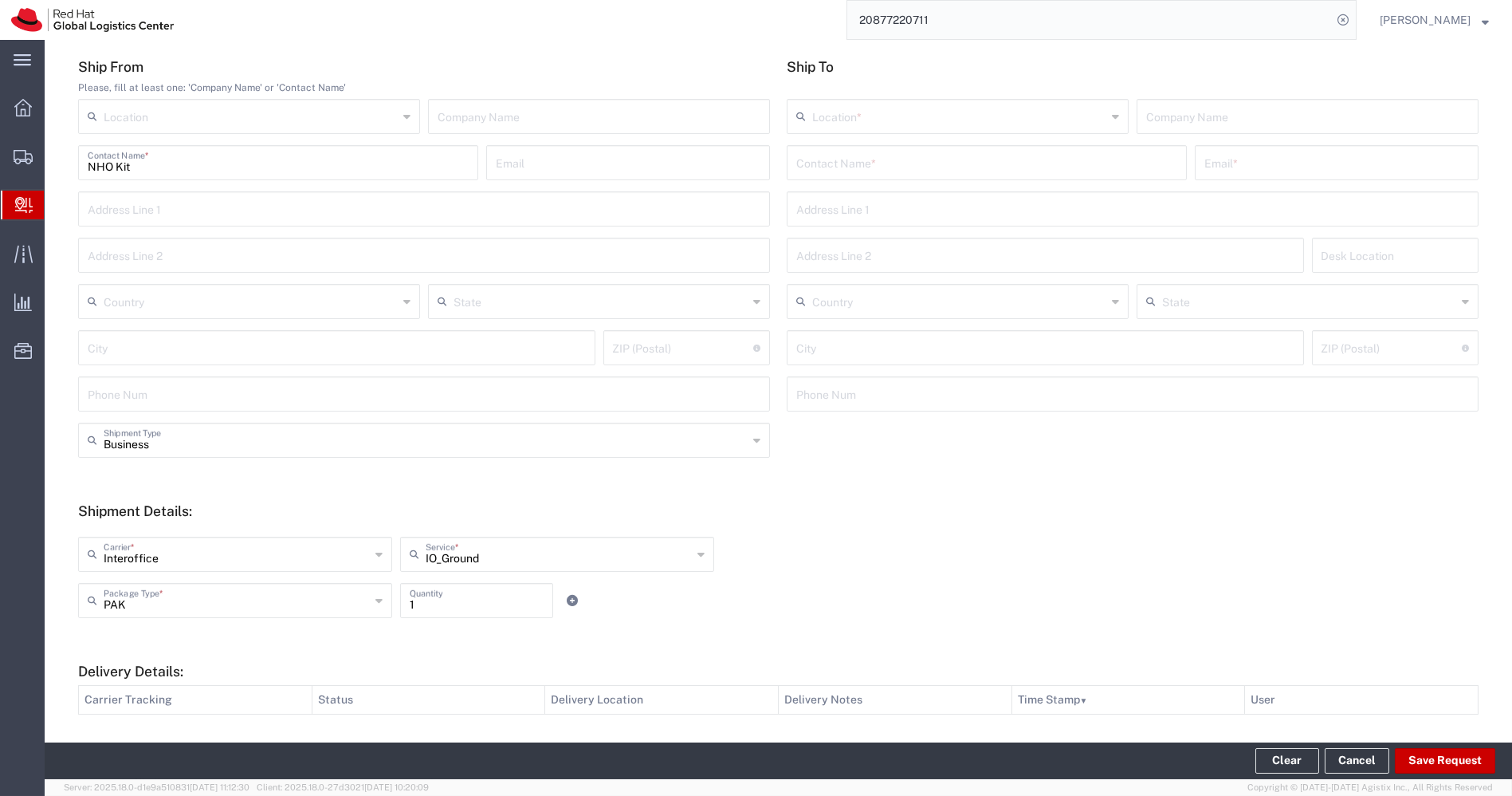
scroll to position [154, 0]
click at [869, 171] on input "text" at bounding box center [987, 164] width 381 height 28
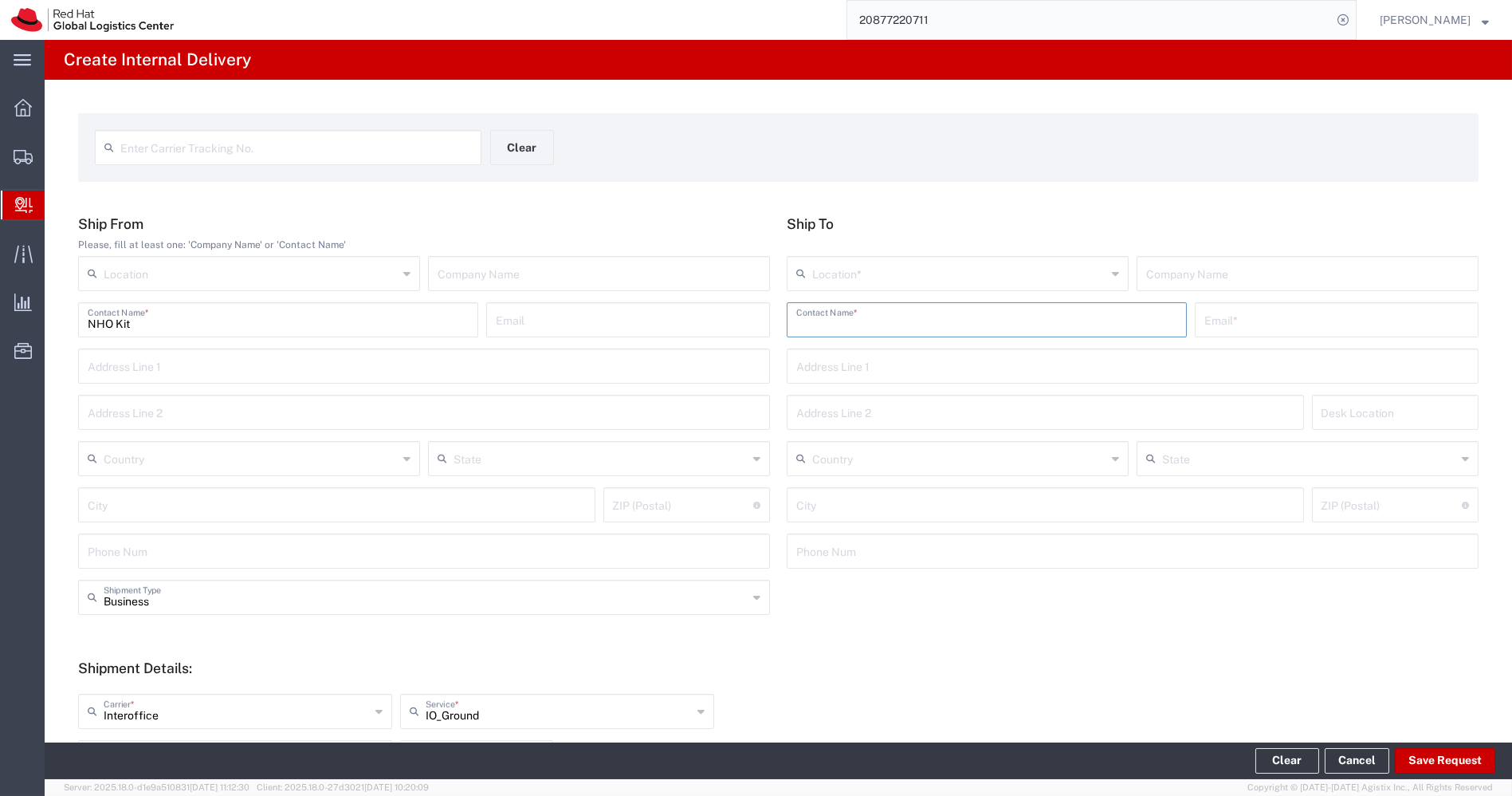
scroll to position [0, 0]
paste input "Ankit Raikwar"
click at [1009, 322] on input "Ankit Raikwar" at bounding box center [987, 318] width 381 height 28
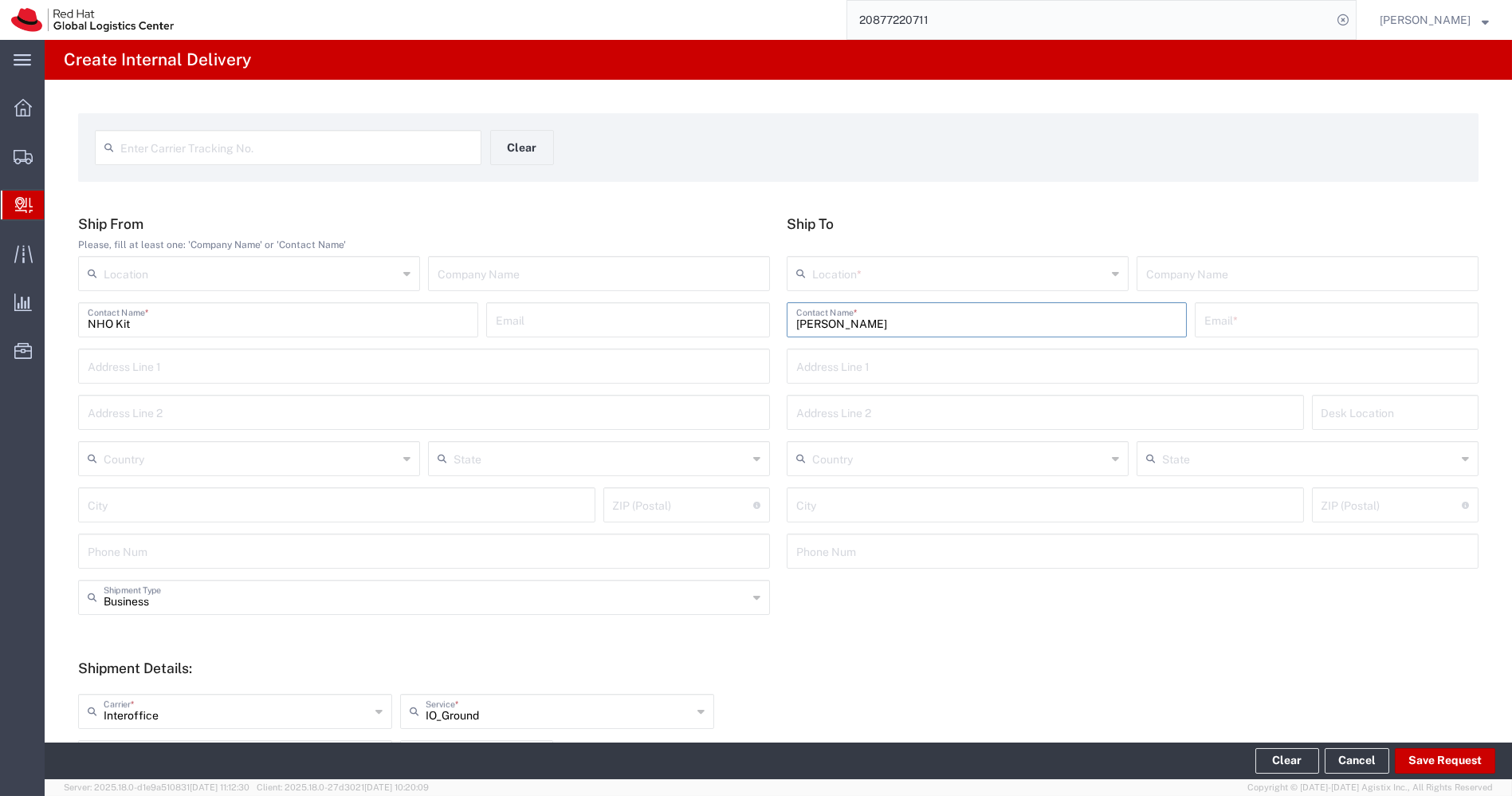
paste input "Vivek Khandelwal"
type input "Vivek Khandelwal"
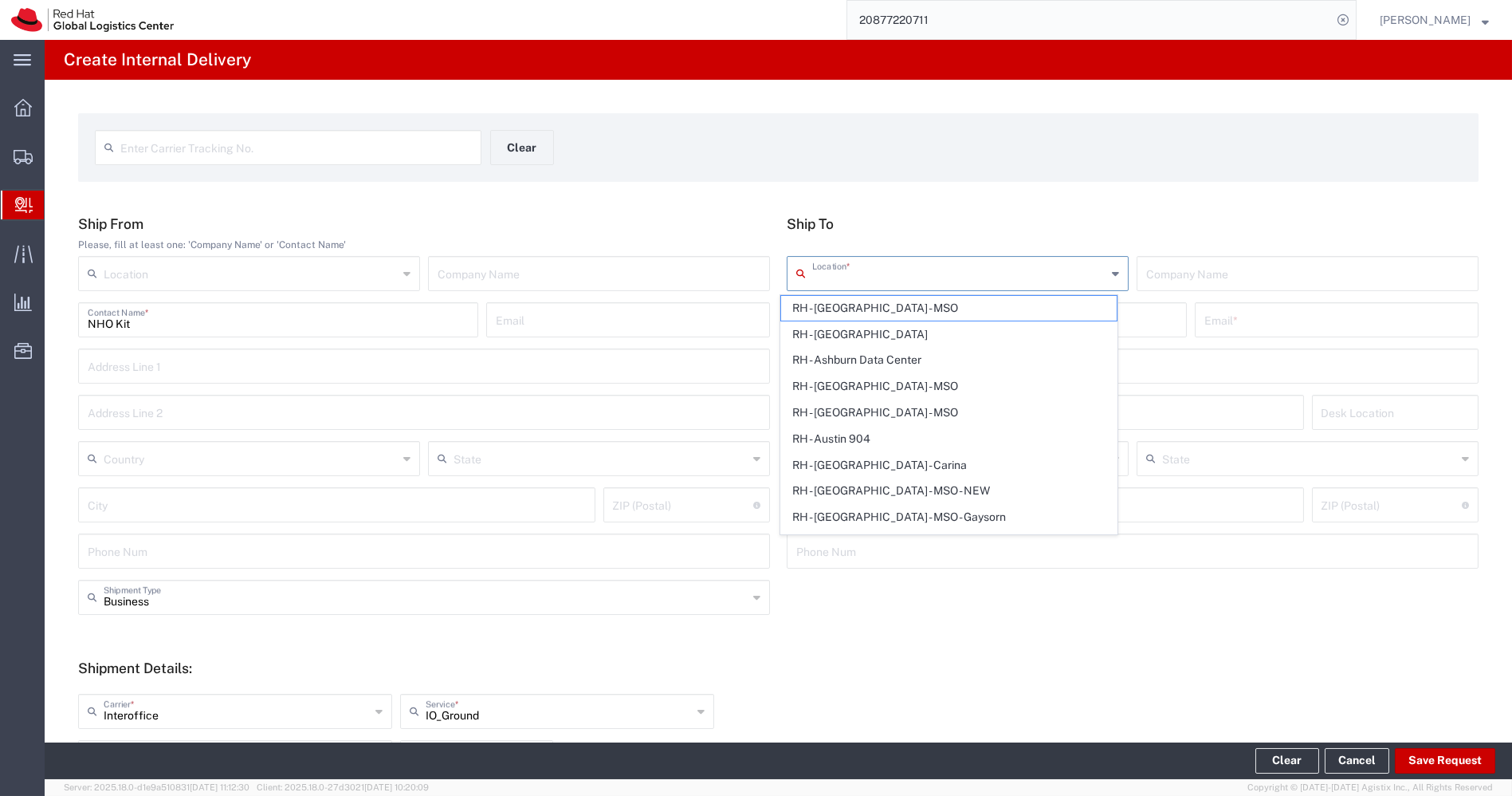
click at [1050, 274] on input "text" at bounding box center [959, 272] width 294 height 28
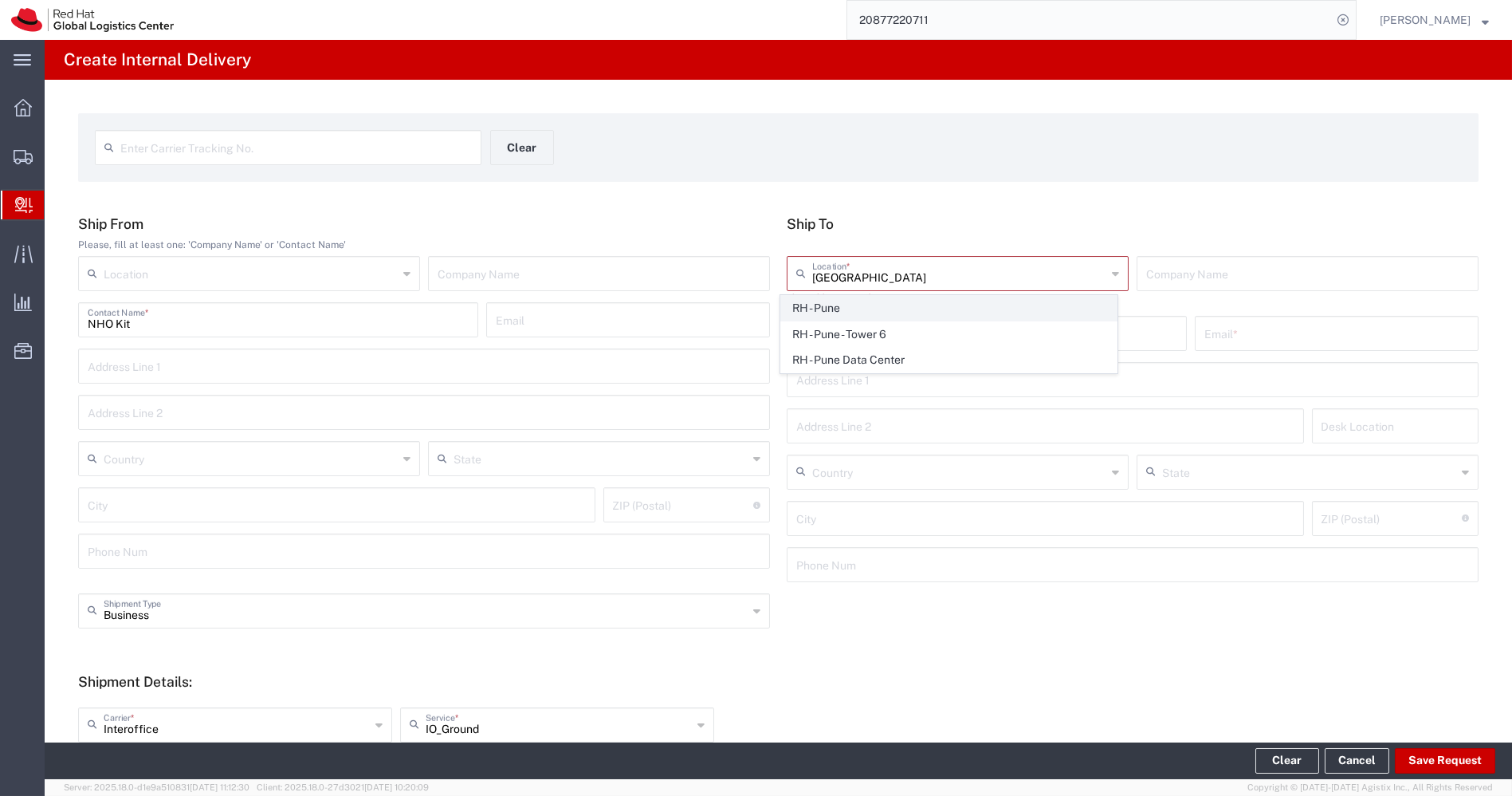
click at [951, 309] on span "RH - Pune" at bounding box center [948, 308] width 335 height 24
type input "RH - Pune"
type input "Red Hat India Private Limited"
type input "Tower-X Level 1, Cyber City"
type input "Magarpatta City, Hadapsar"
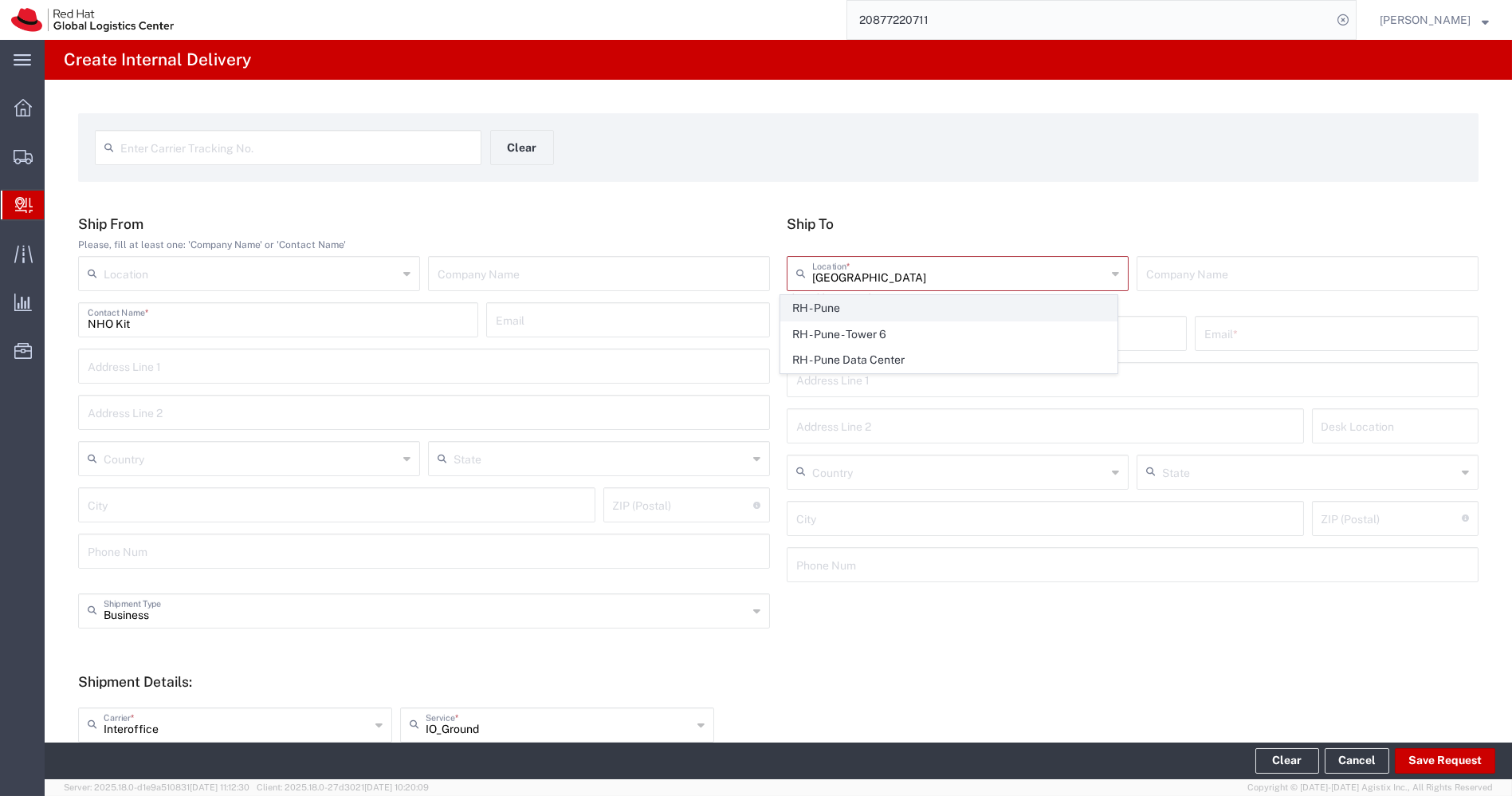
type input "India"
type input "PUNE"
type input "411013"
type input "2066817173"
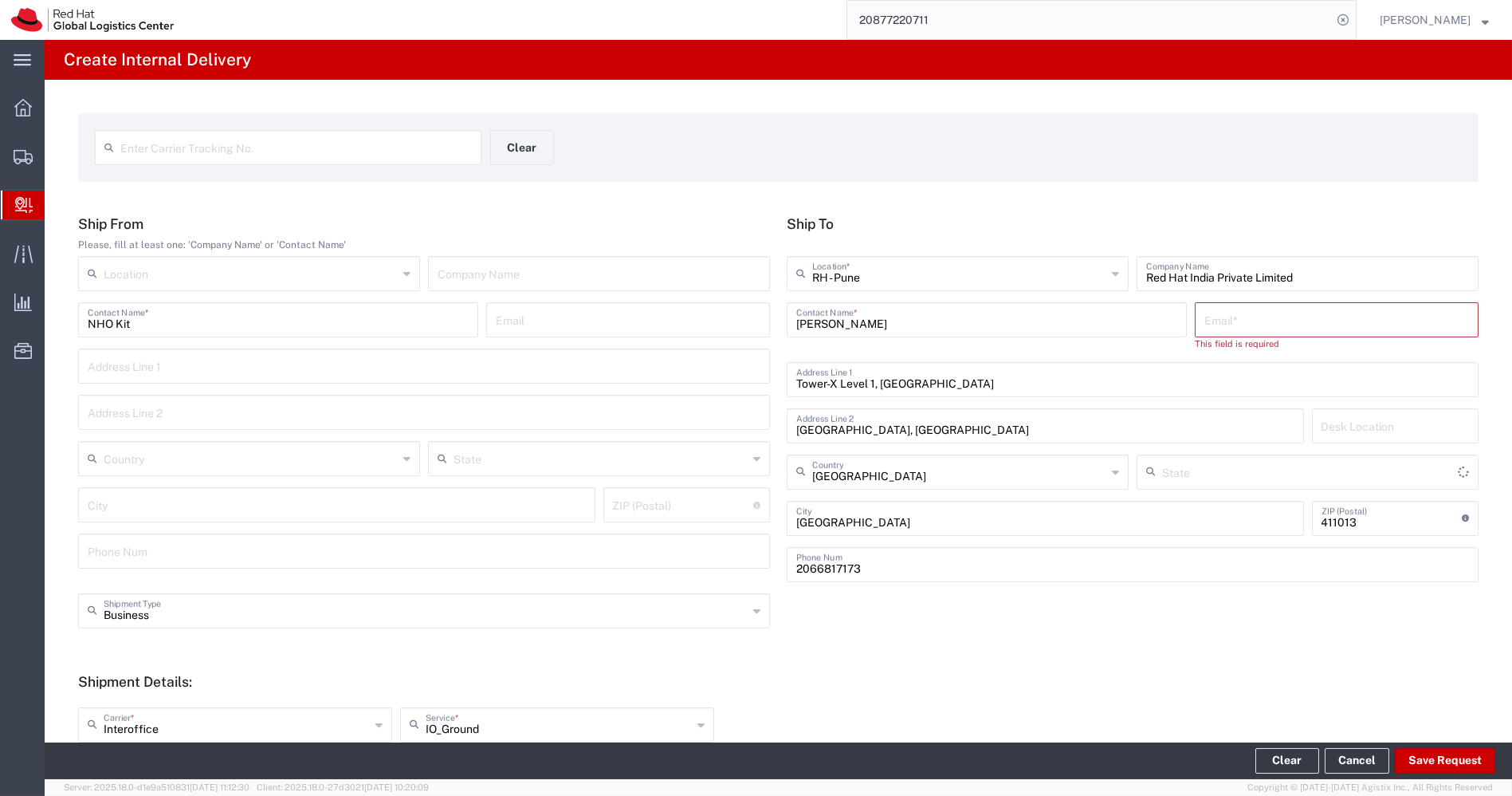
type input "Mahārāshtra"
click at [1253, 316] on input "text" at bounding box center [1337, 318] width 264 height 28
paste input "vkhandel@redhat.com"
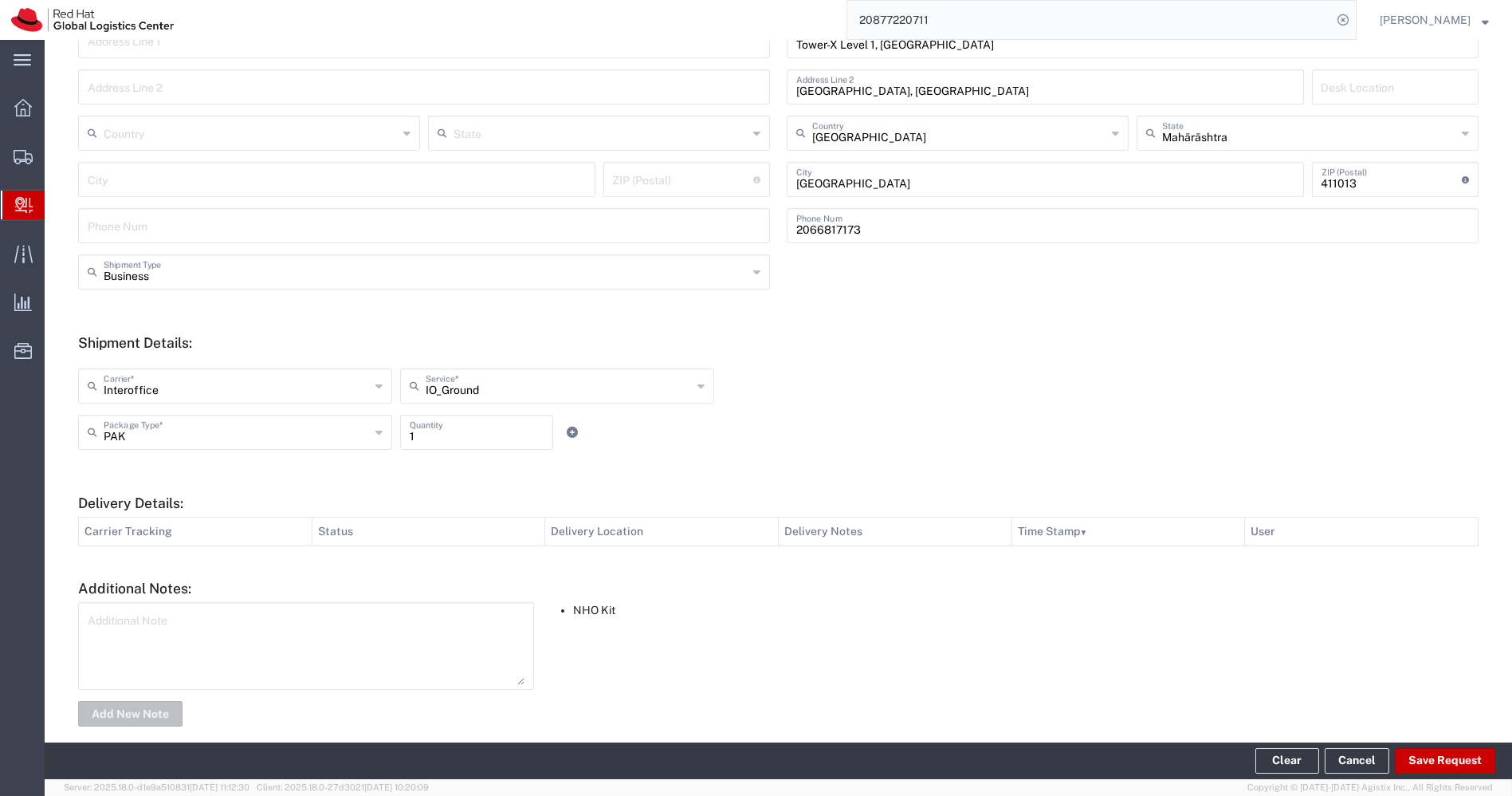
scroll to position [343, 0]
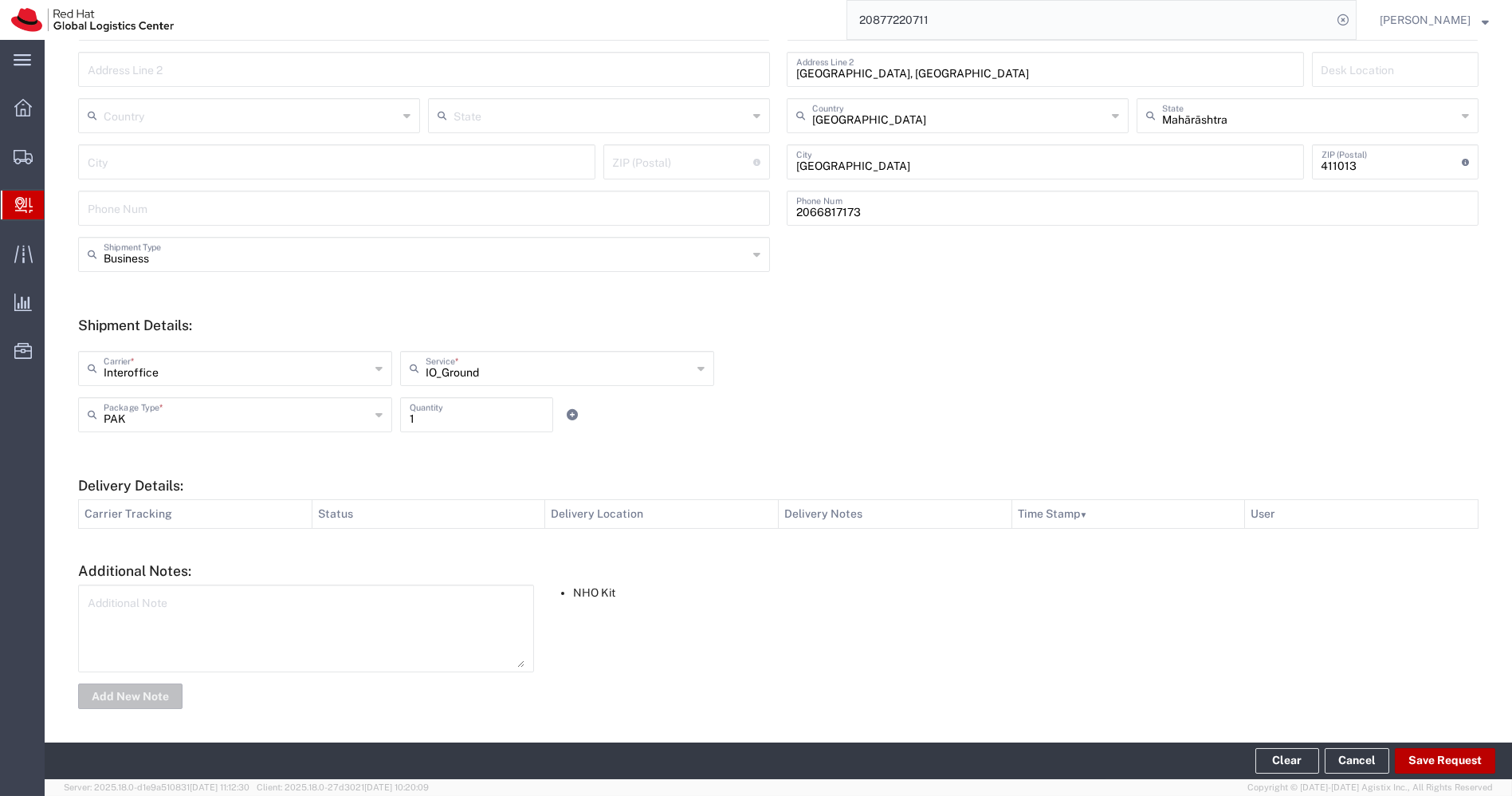
type input "vkhandel@redhat.com"
click at [1457, 755] on button "Save Request" at bounding box center [1444, 760] width 100 height 25
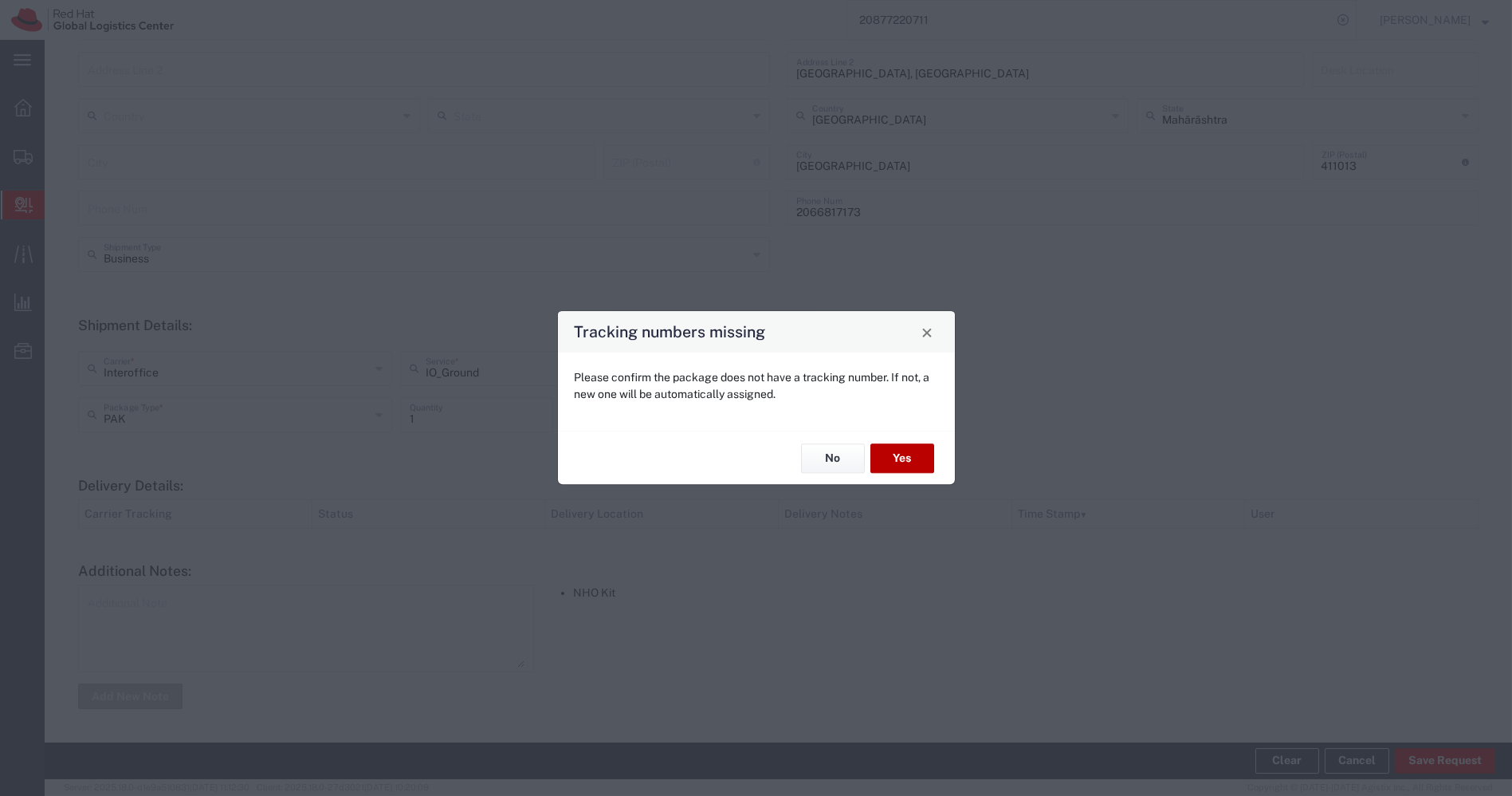
click at [883, 448] on button "Yes" at bounding box center [902, 458] width 64 height 29
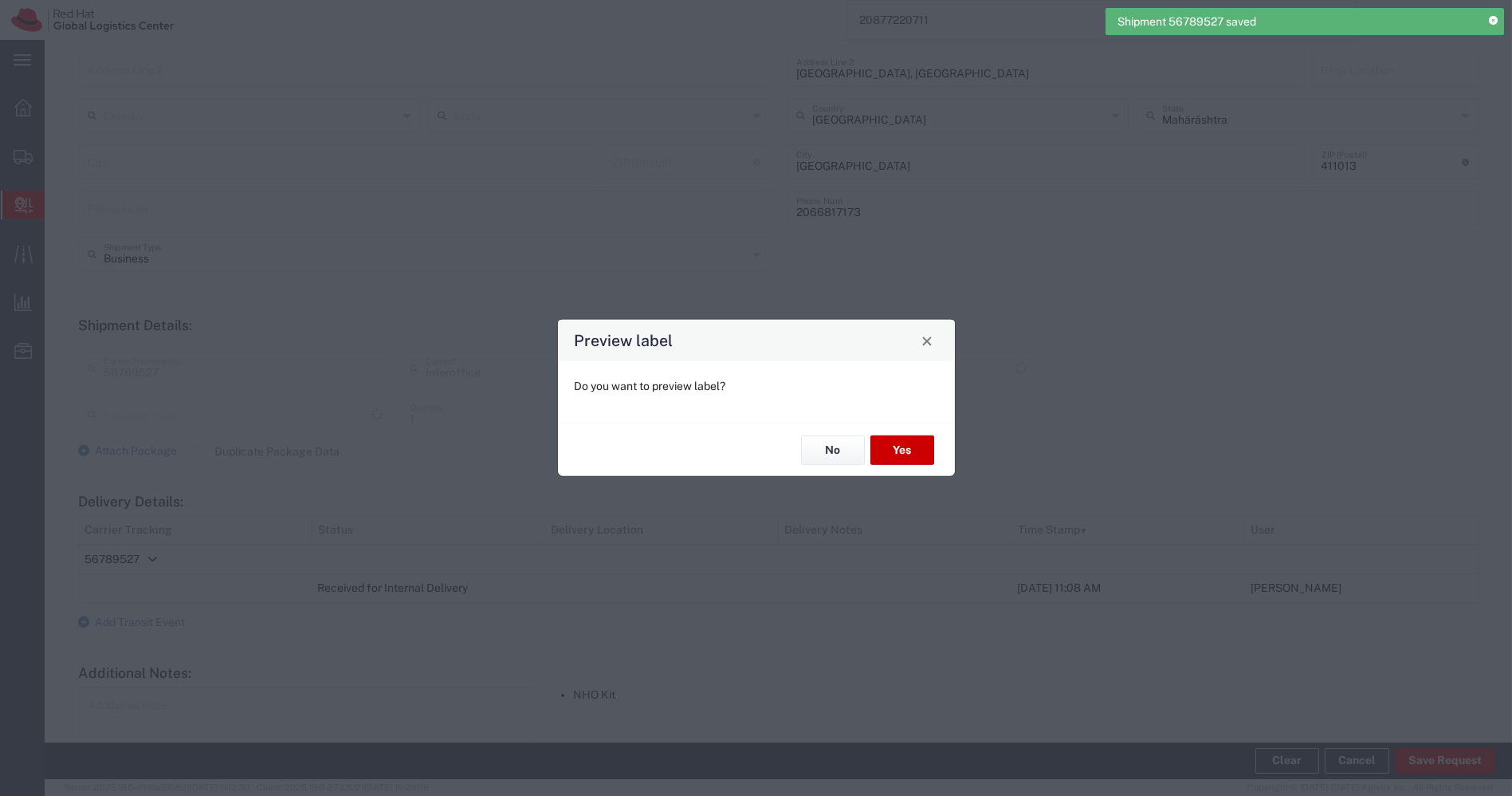
type input "PAK"
type input "IO_Ground"
click at [899, 453] on button "Yes" at bounding box center [902, 450] width 64 height 29
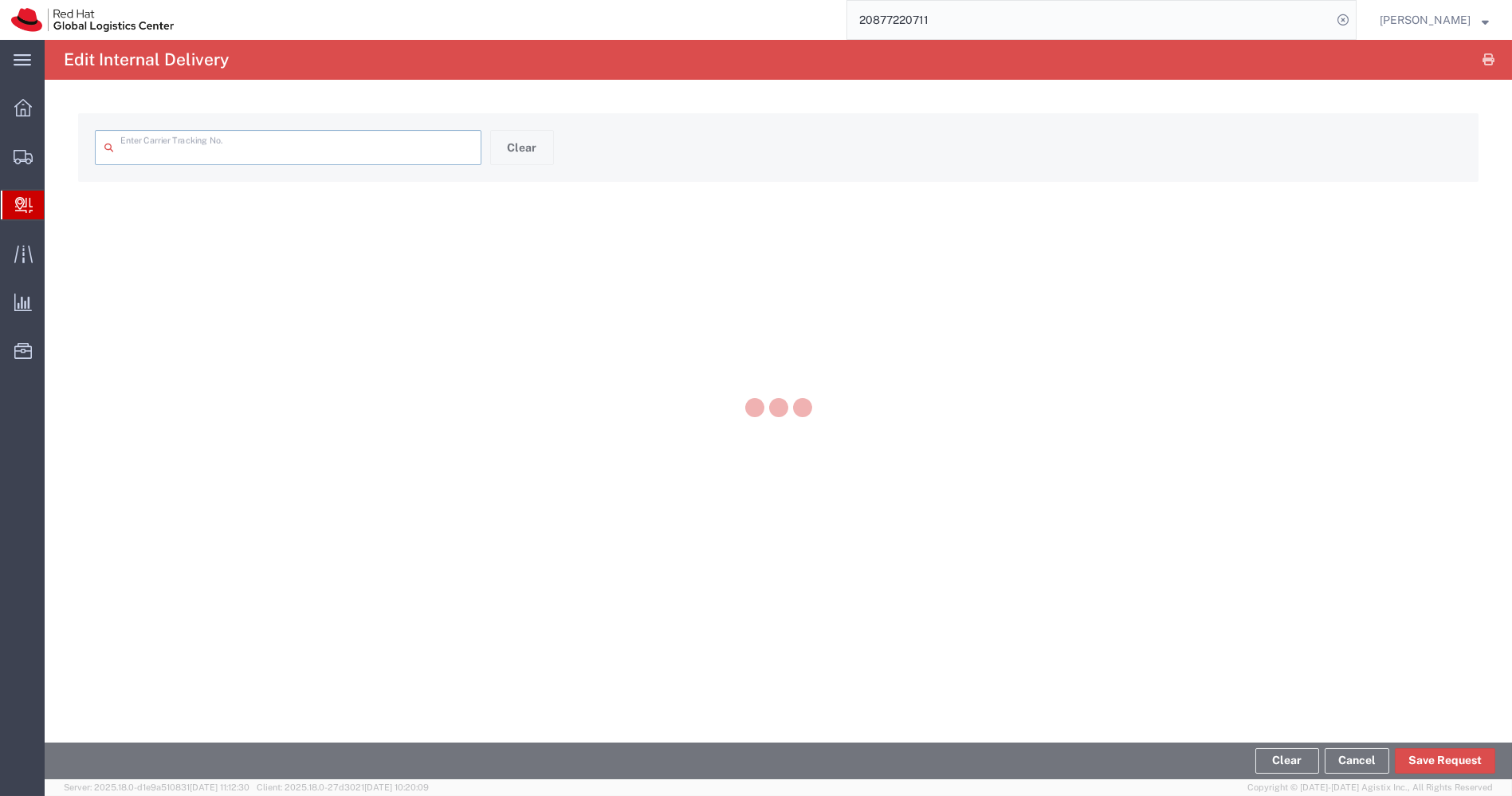
type input "56789527"
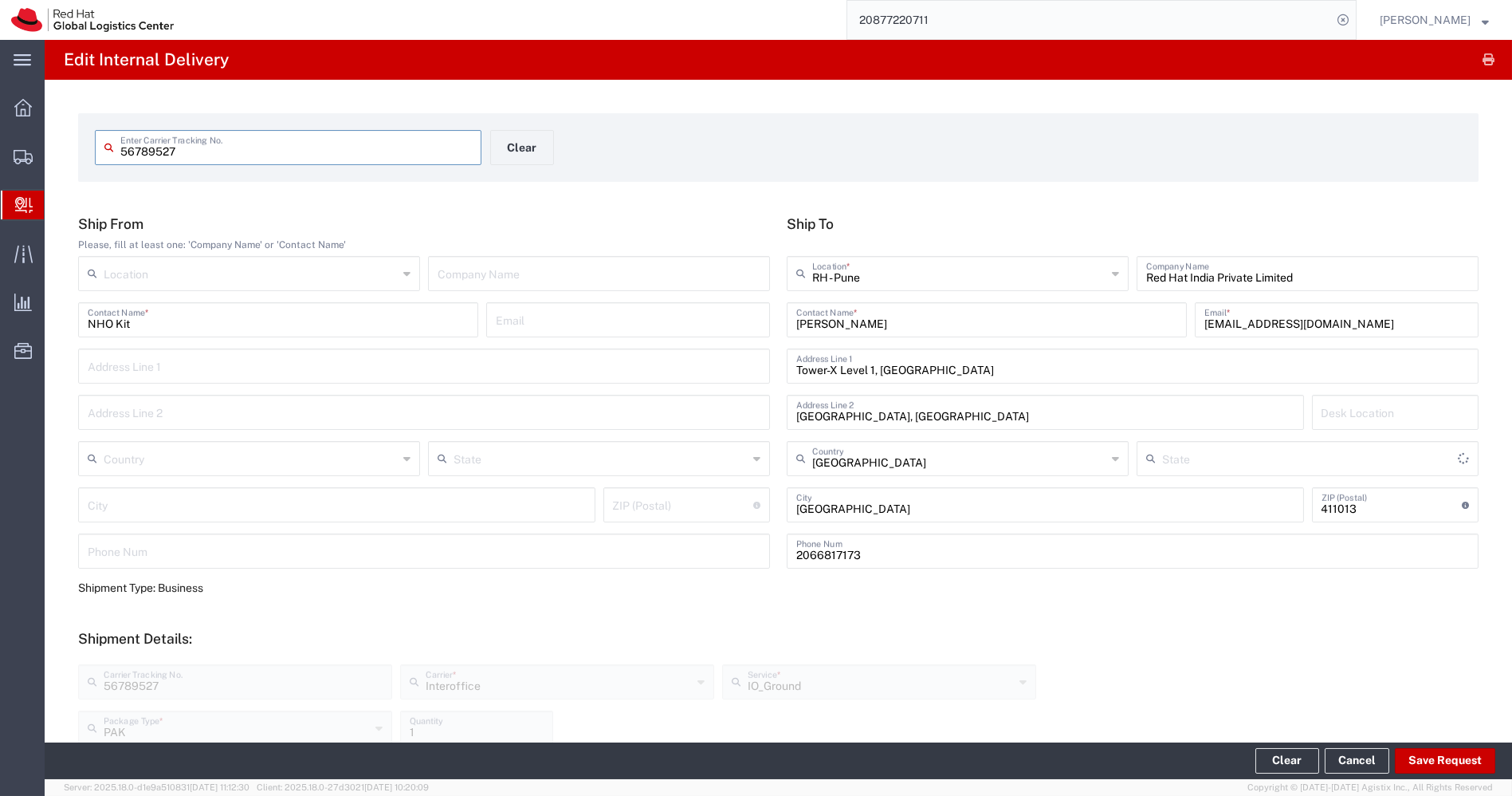
type input "Mahārāshtra"
drag, startPoint x: 238, startPoint y: 147, endPoint x: 0, endPoint y: 153, distance: 238.1
click at [0, 153] on div "main_menu Created with Sketch. Collapse Menu Overview Shipments Shipment Manage…" at bounding box center [756, 418] width 1512 height 756
click at [211, 318] on input "NHO Kit" at bounding box center [277, 318] width 381 height 28
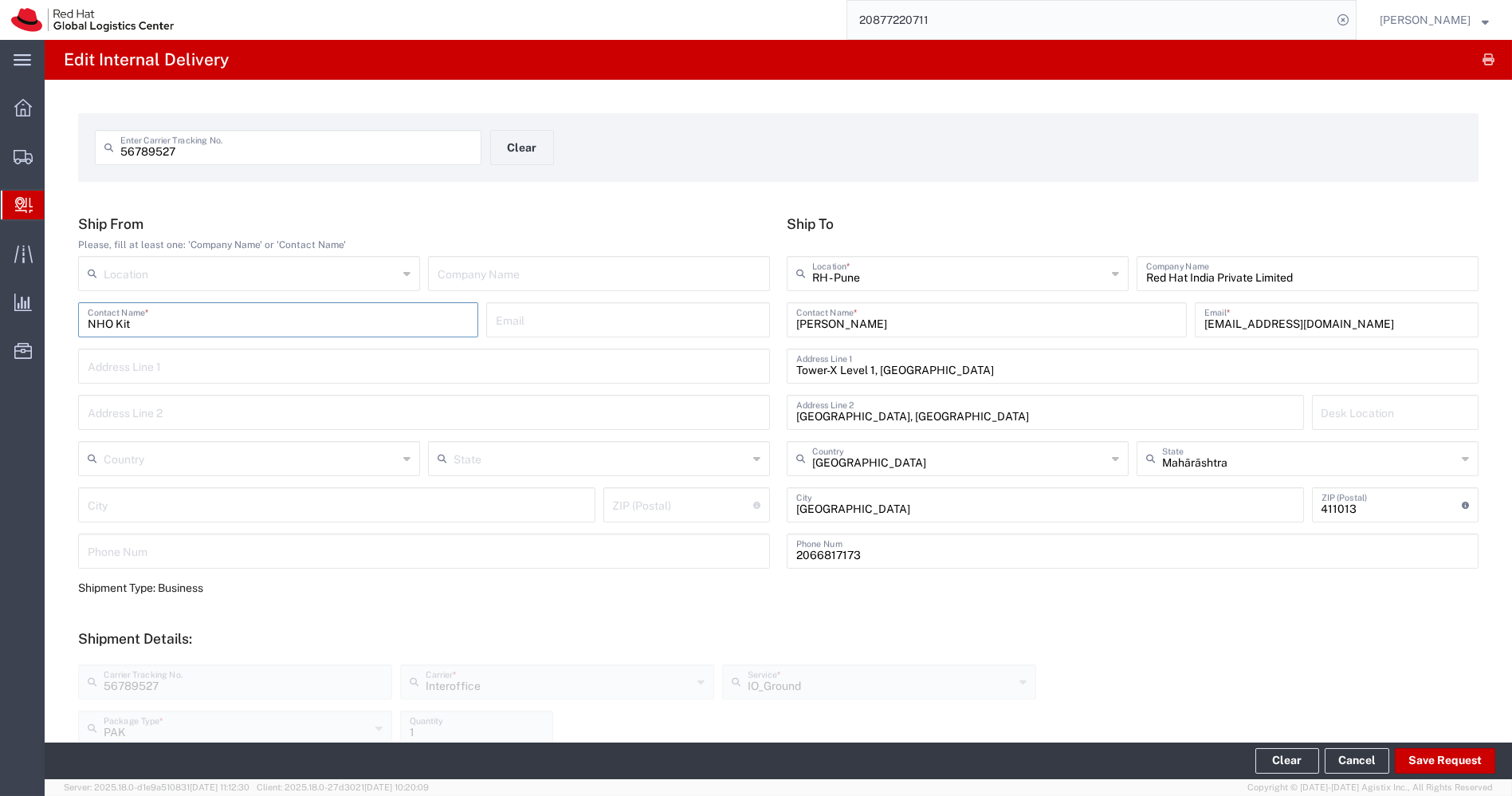
click at [211, 318] on input "NHO Kit" at bounding box center [277, 318] width 381 height 28
click at [0, 0] on span "Create Delivery" at bounding box center [0, 0] width 0 height 0
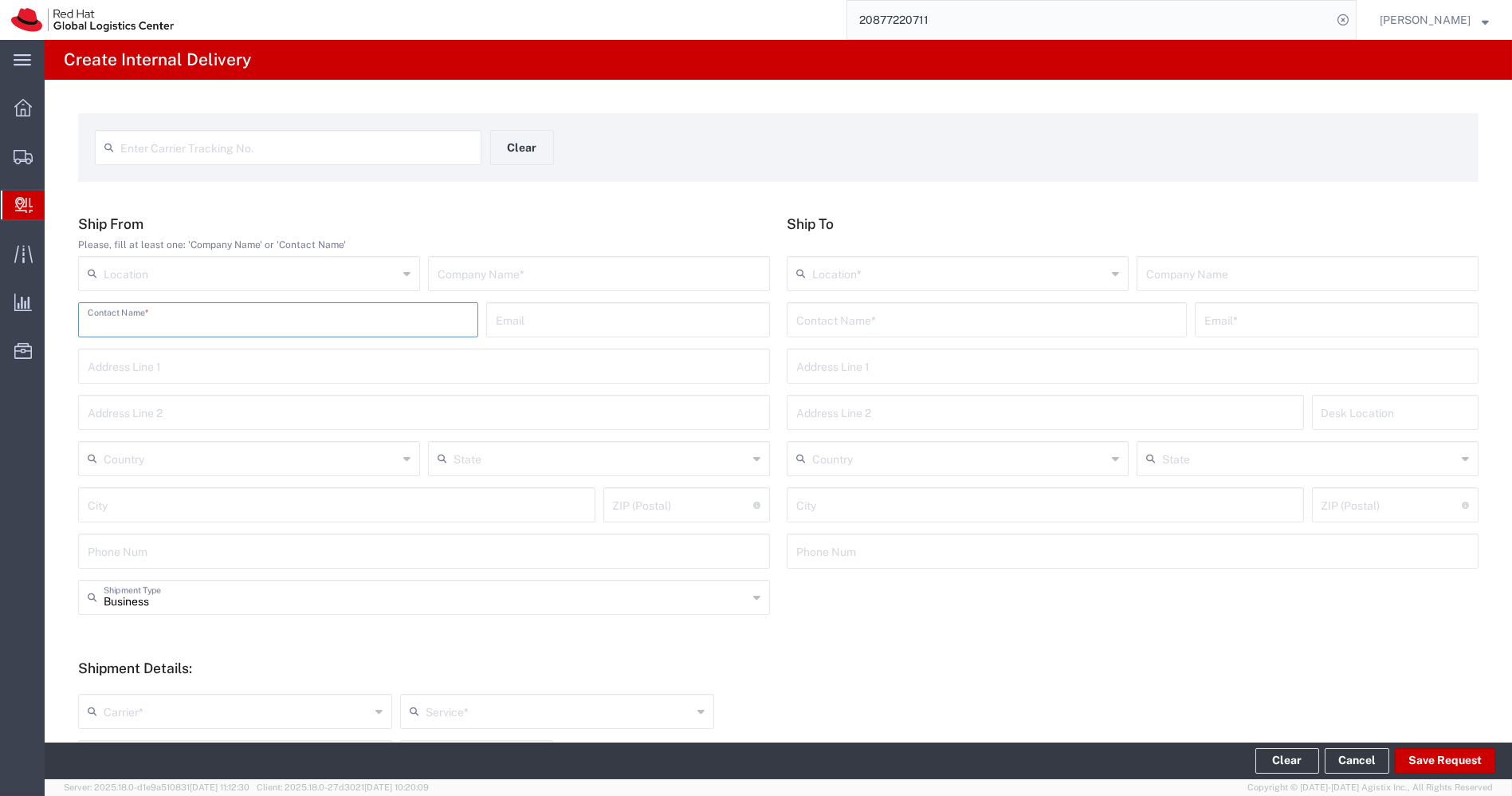
click at [215, 322] on input "text" at bounding box center [277, 318] width 381 height 28
paste input "NHO Kit"
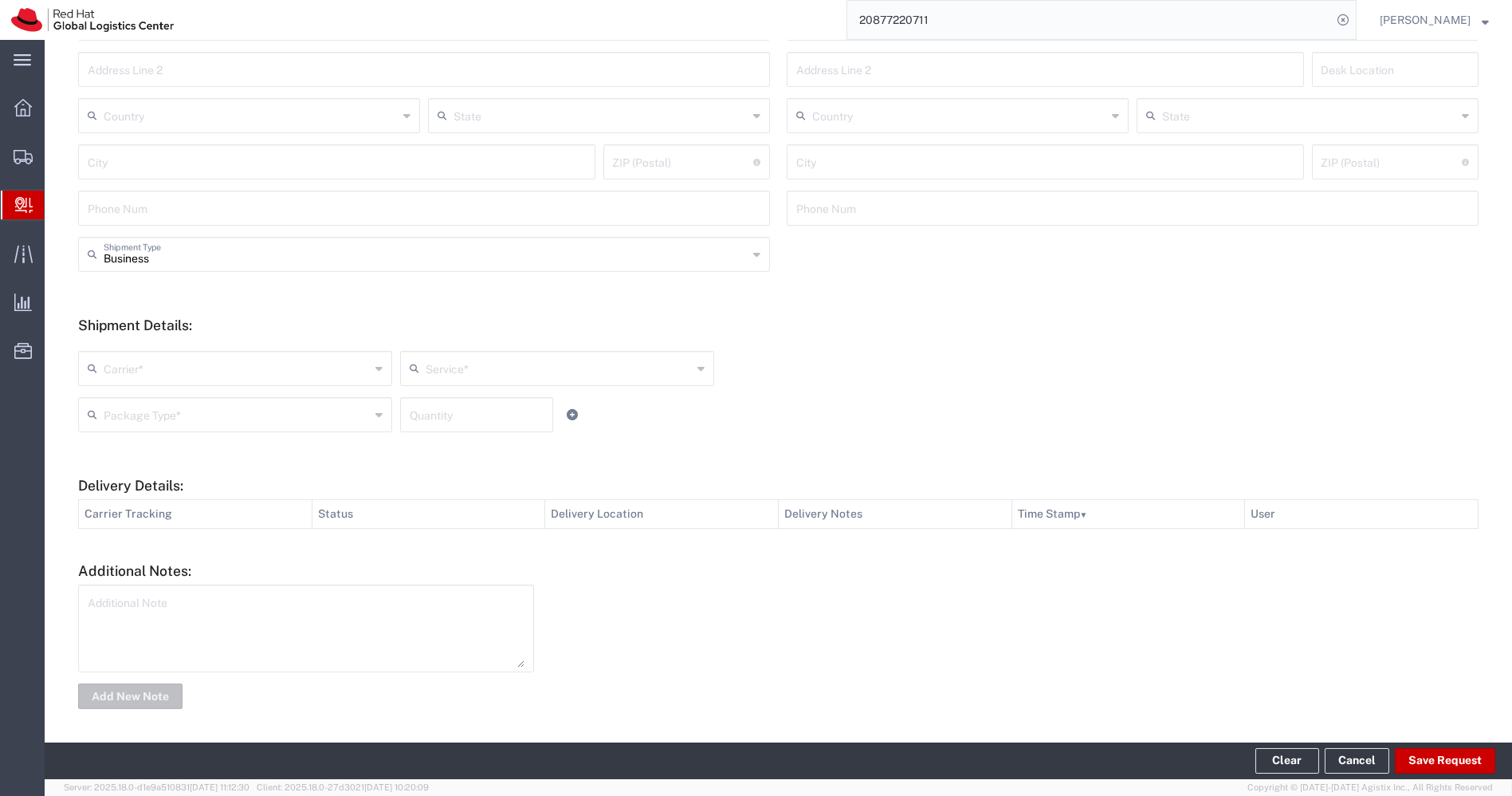
type input "NHO Kit"
click at [271, 611] on textarea at bounding box center [305, 629] width 437 height 78
paste textarea "NHO Kit"
type textarea "NHO Kit"
click at [136, 697] on button "Add New Note" at bounding box center [131, 696] width 104 height 25
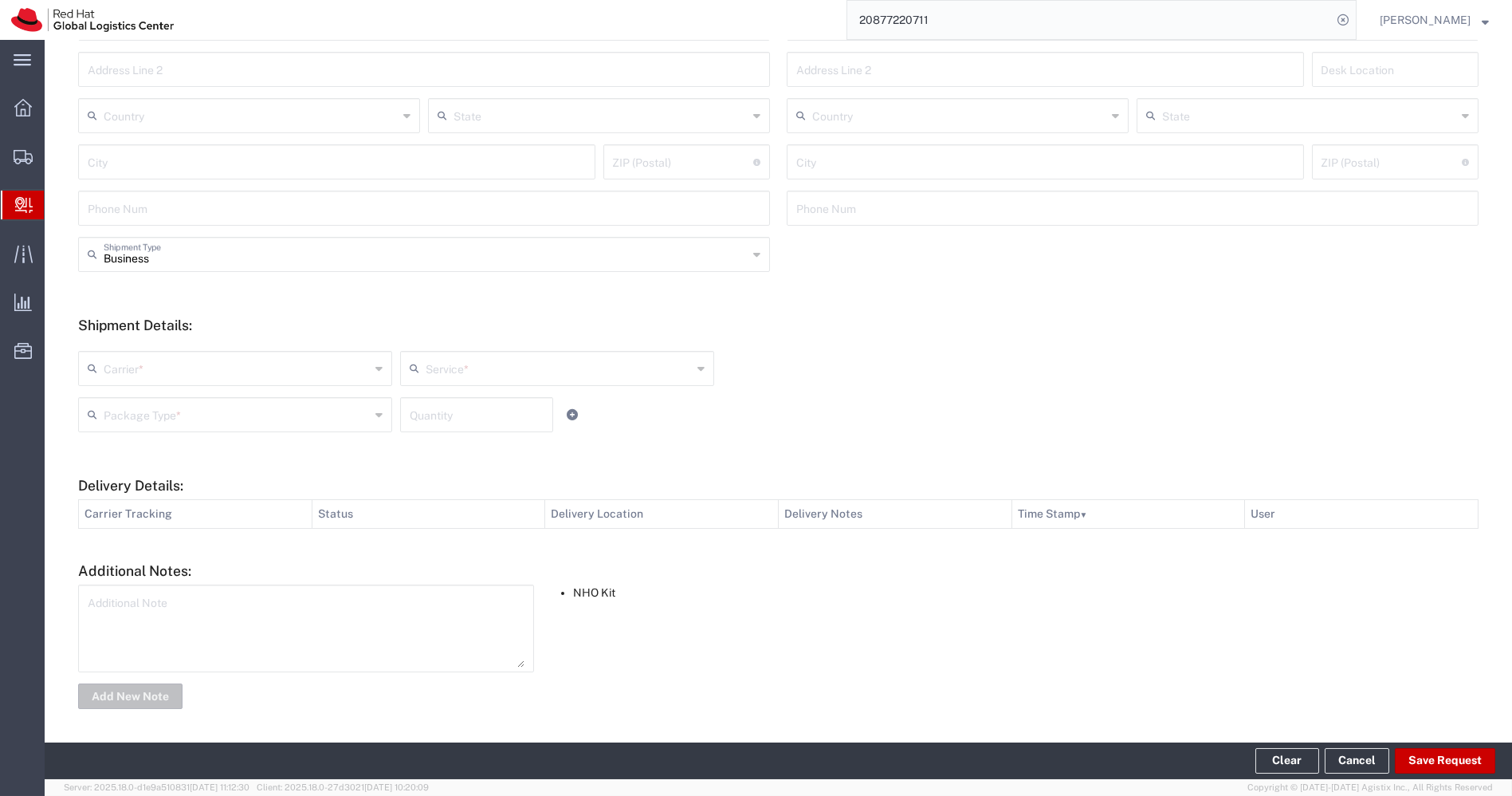
scroll to position [0, 0]
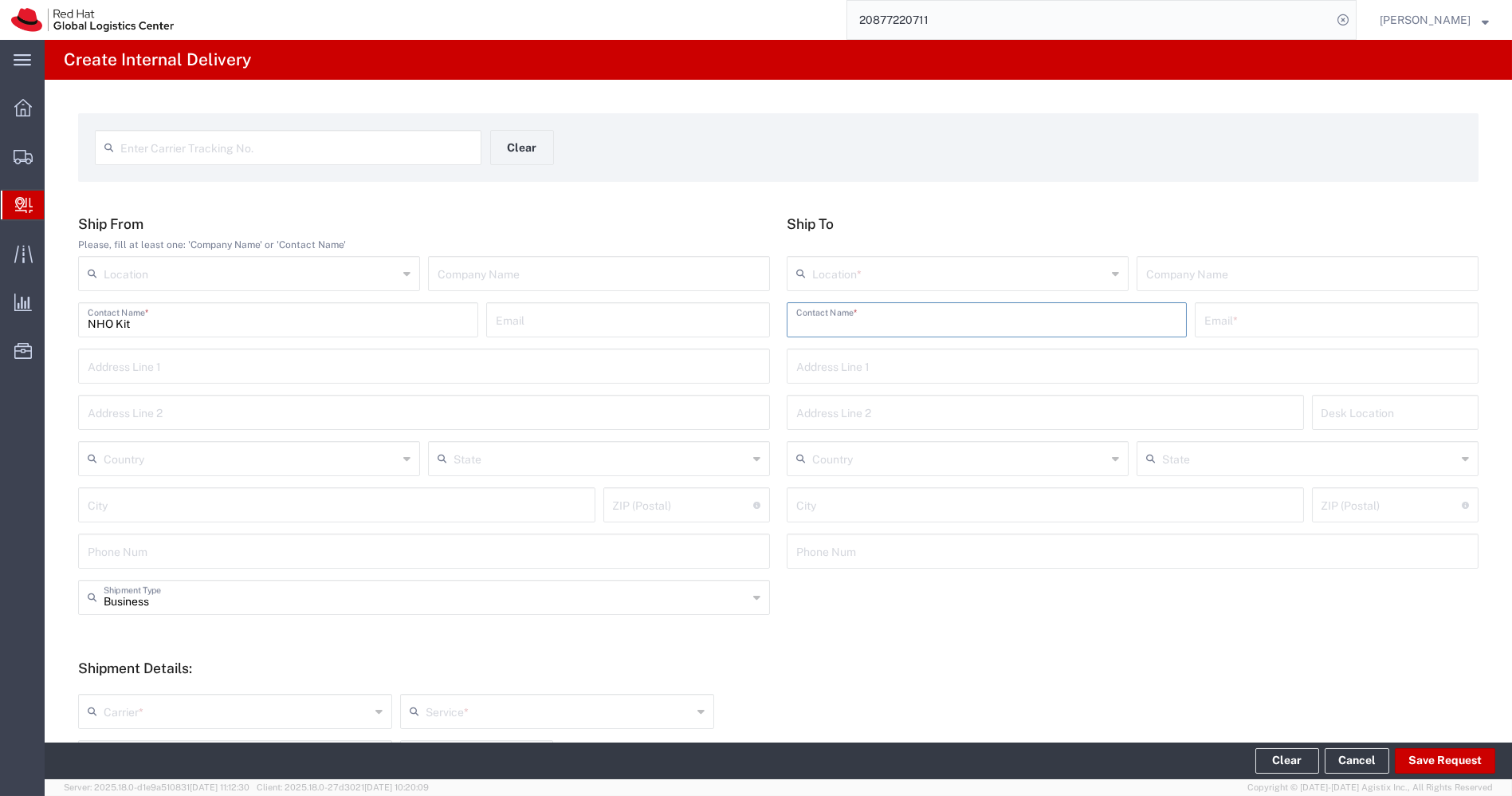
click at [929, 325] on input "text" at bounding box center [987, 318] width 381 height 28
paste input "Kaustubh Keshav Shimpi"
type input "Kaustubh Keshav Shimpi"
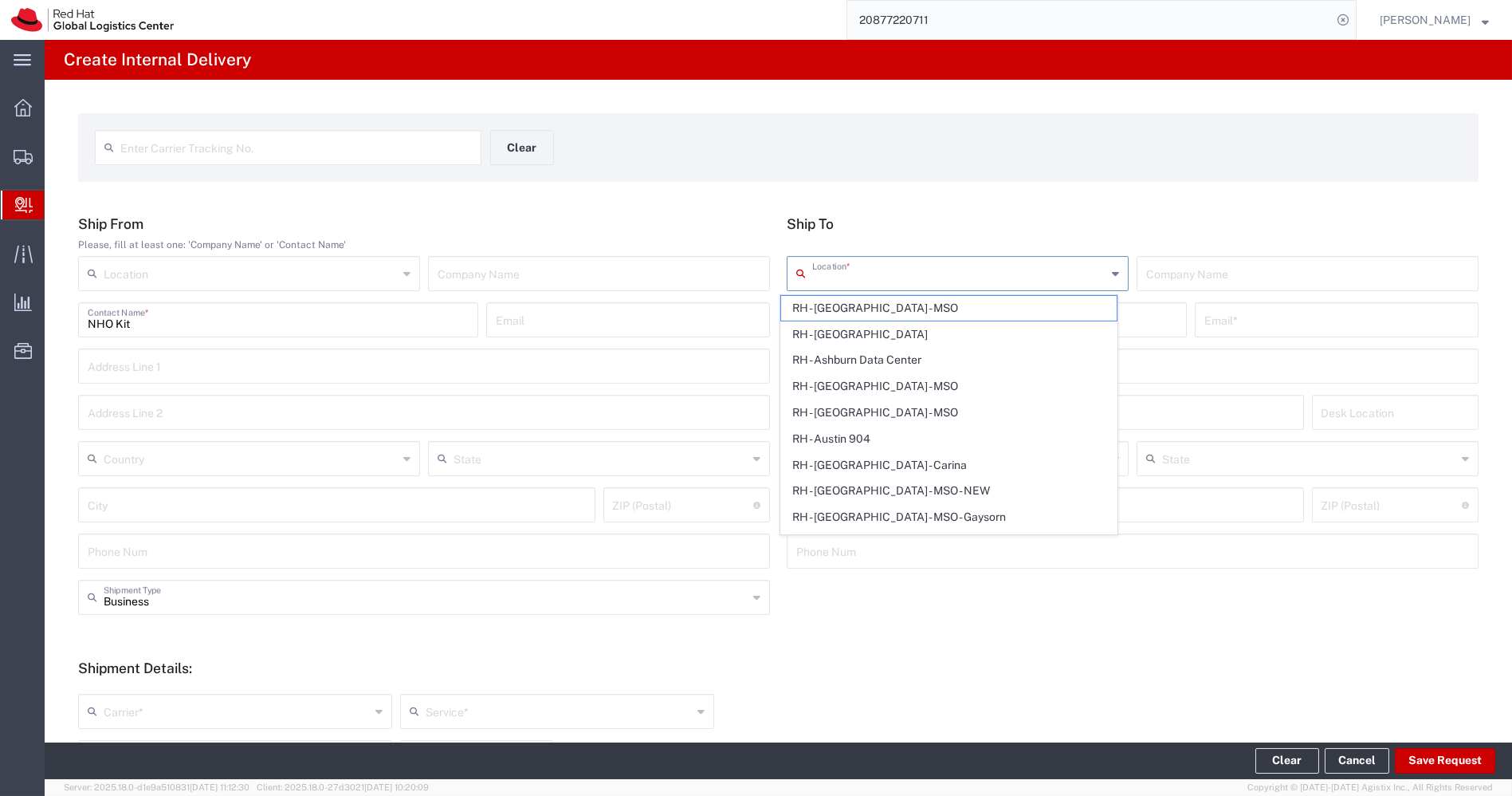
click at [912, 271] on input "text" at bounding box center [959, 272] width 294 height 28
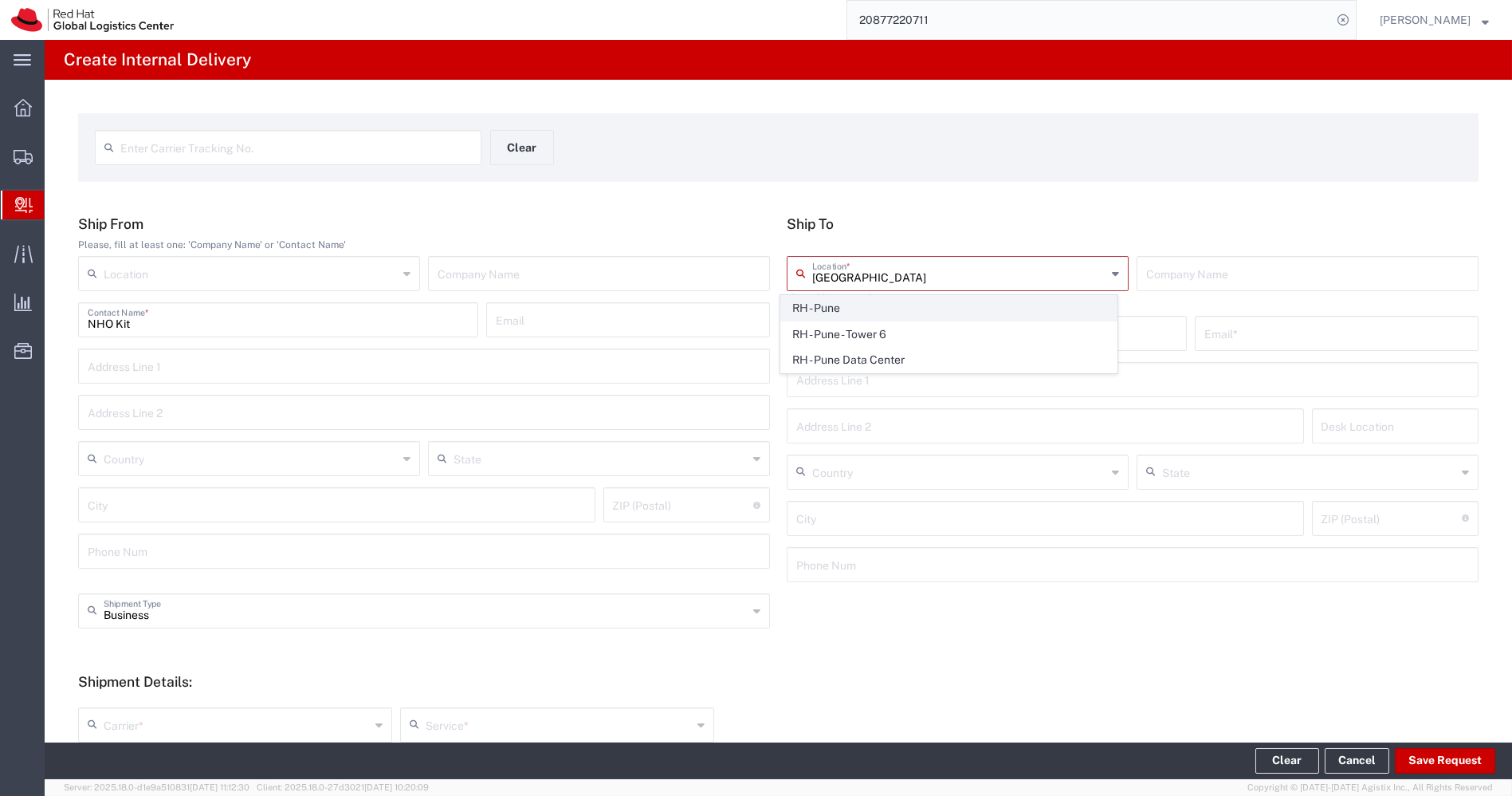
click at [822, 309] on span "RH - Pune" at bounding box center [948, 308] width 335 height 24
type input "RH - Pune"
type input "Red Hat India Private Limited"
type input "Tower-X Level 1, Cyber City"
type input "Magarpatta City, Hadapsar"
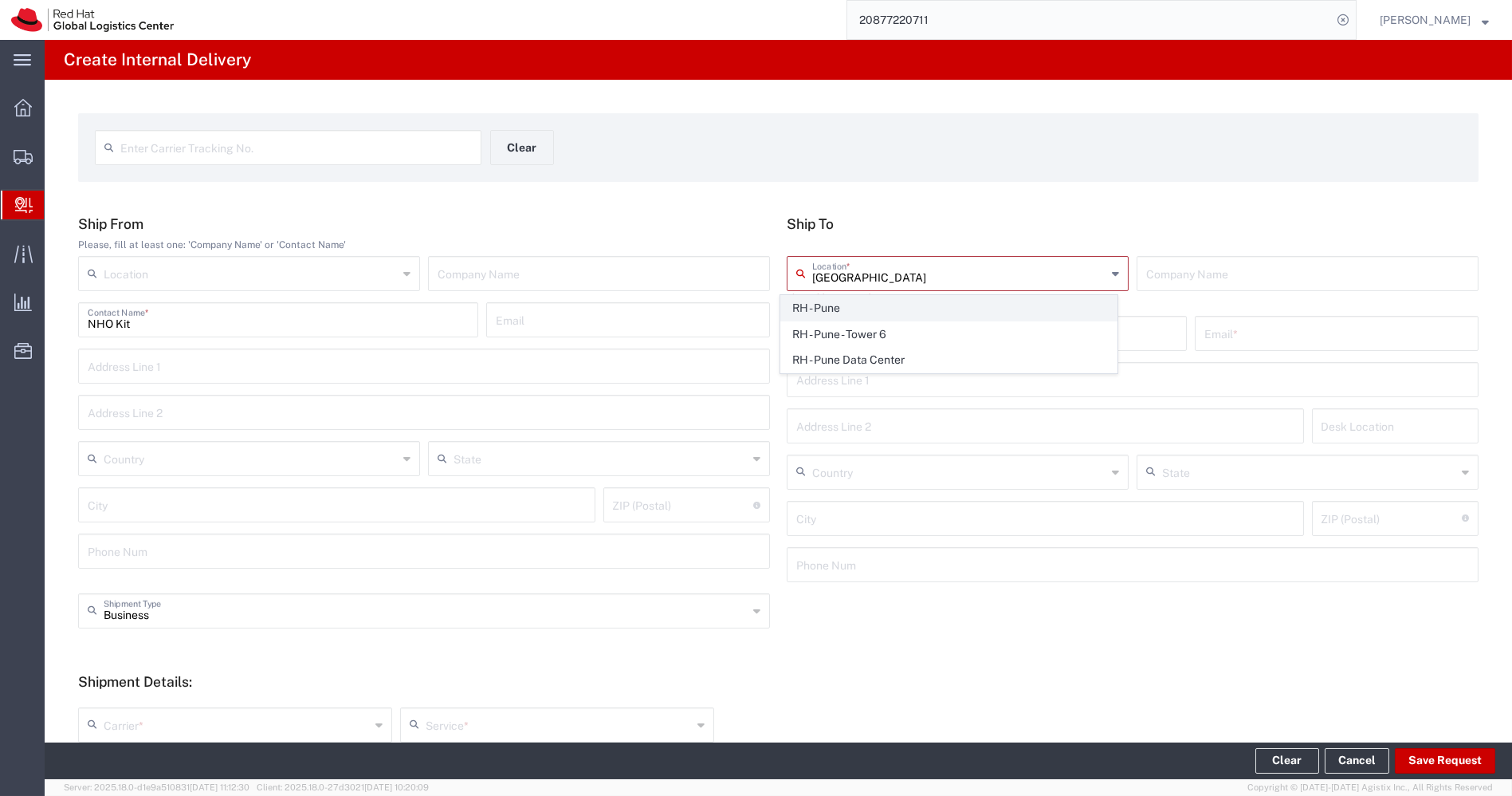
type input "India"
type input "PUNE"
type input "411013"
type input "2066817173"
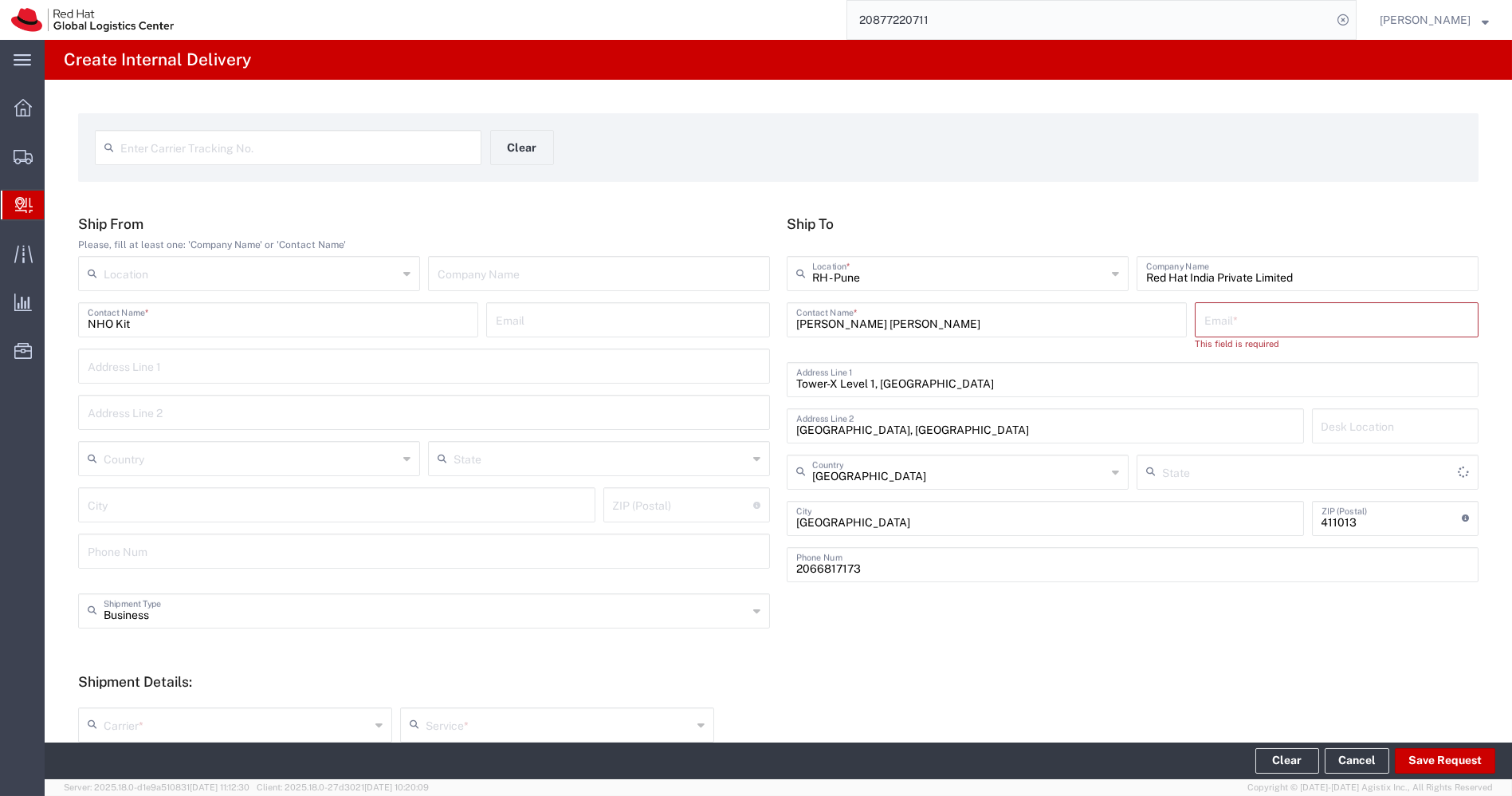
type input "Mahārāshtra"
click at [1210, 321] on input "text" at bounding box center [1337, 318] width 264 height 28
paste input "kshimpi@redhat.com"
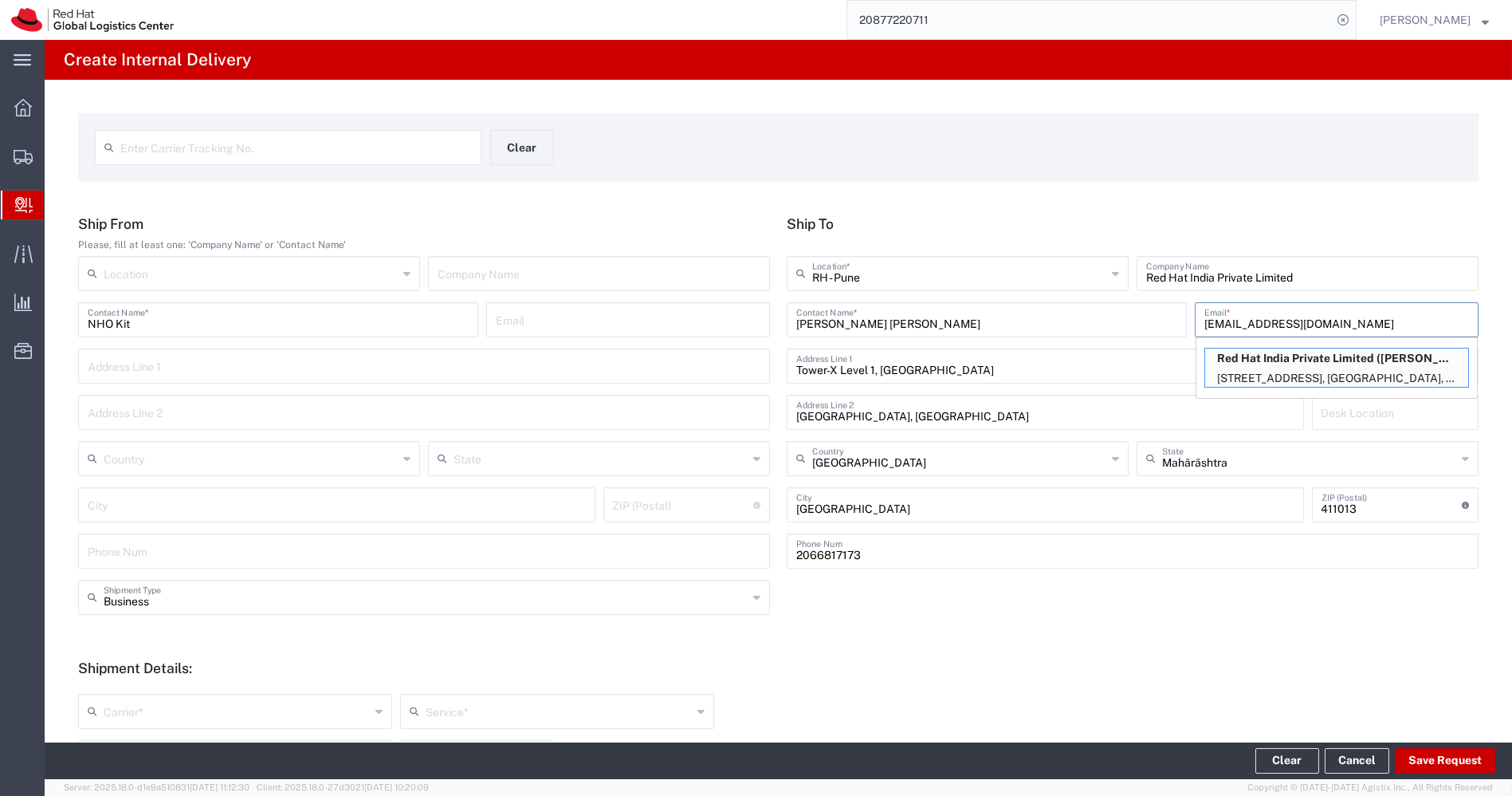
scroll to position [343, 0]
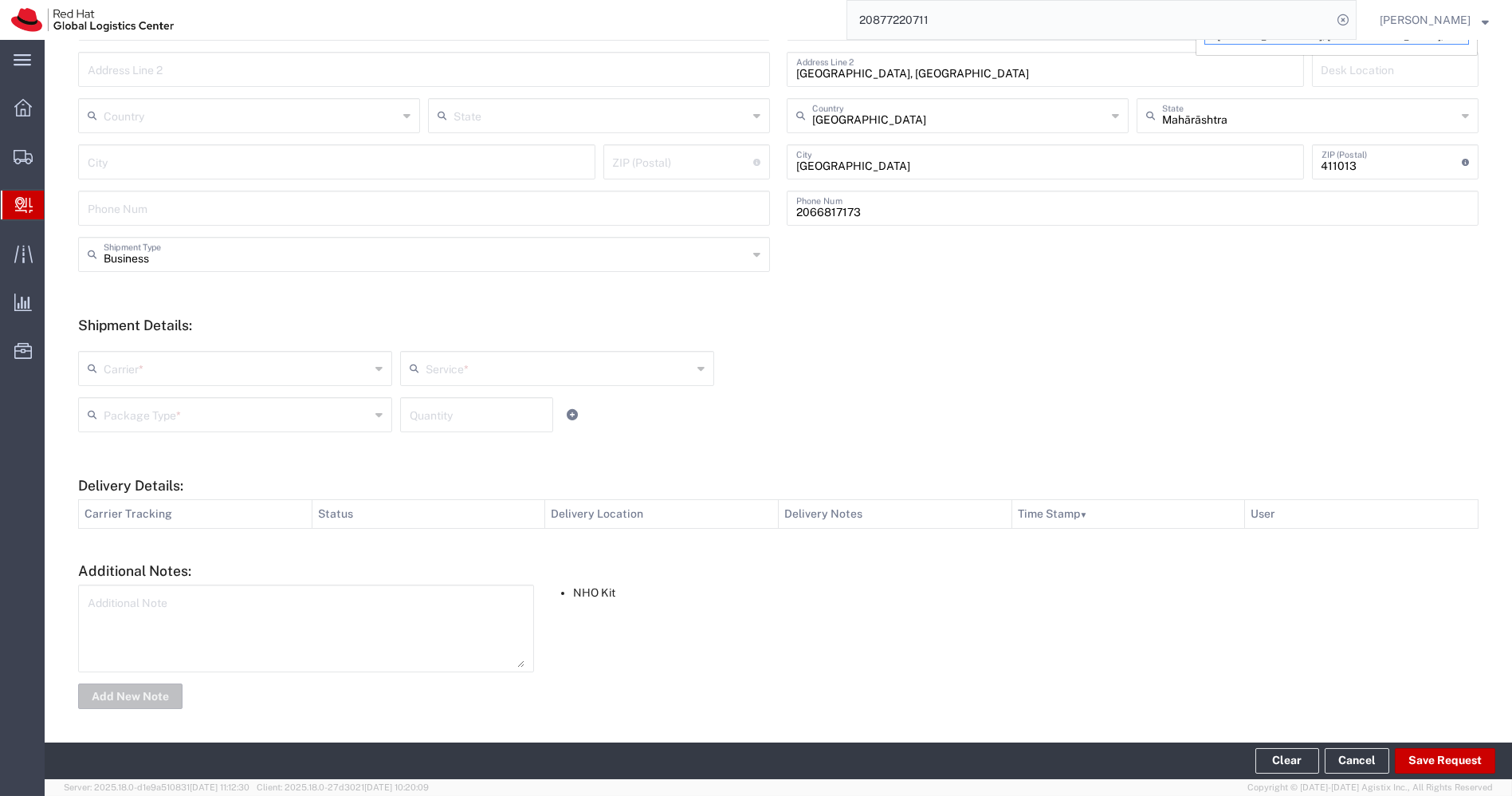
type input "kshimpi@redhat.com"
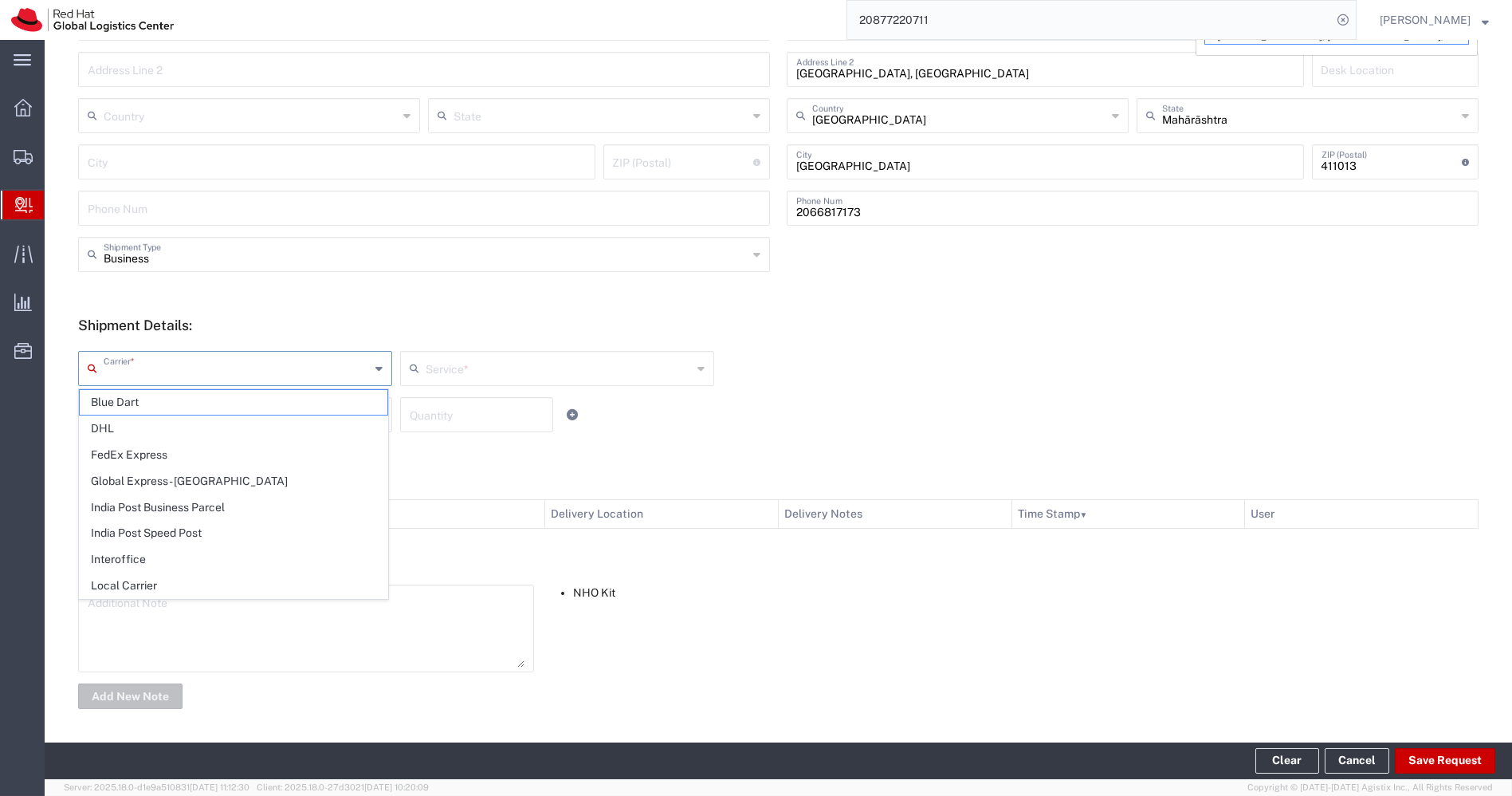
click at [357, 360] on input "text" at bounding box center [237, 367] width 266 height 28
click at [144, 550] on span "Interoffice" at bounding box center [233, 559] width 308 height 24
type input "Interoffice"
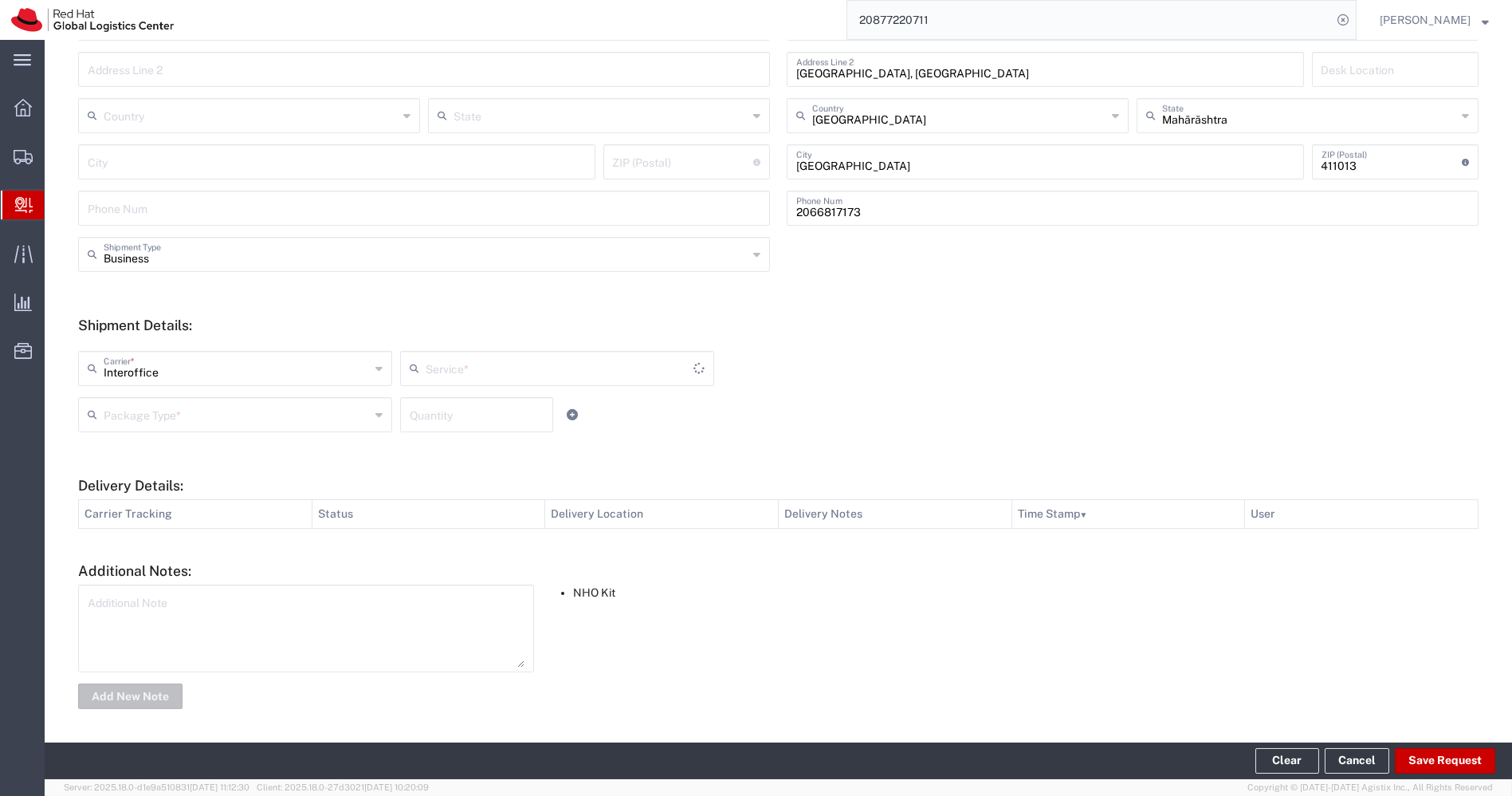
type input "IO_Ground"
click at [553, 368] on input "text" at bounding box center [559, 367] width 266 height 28
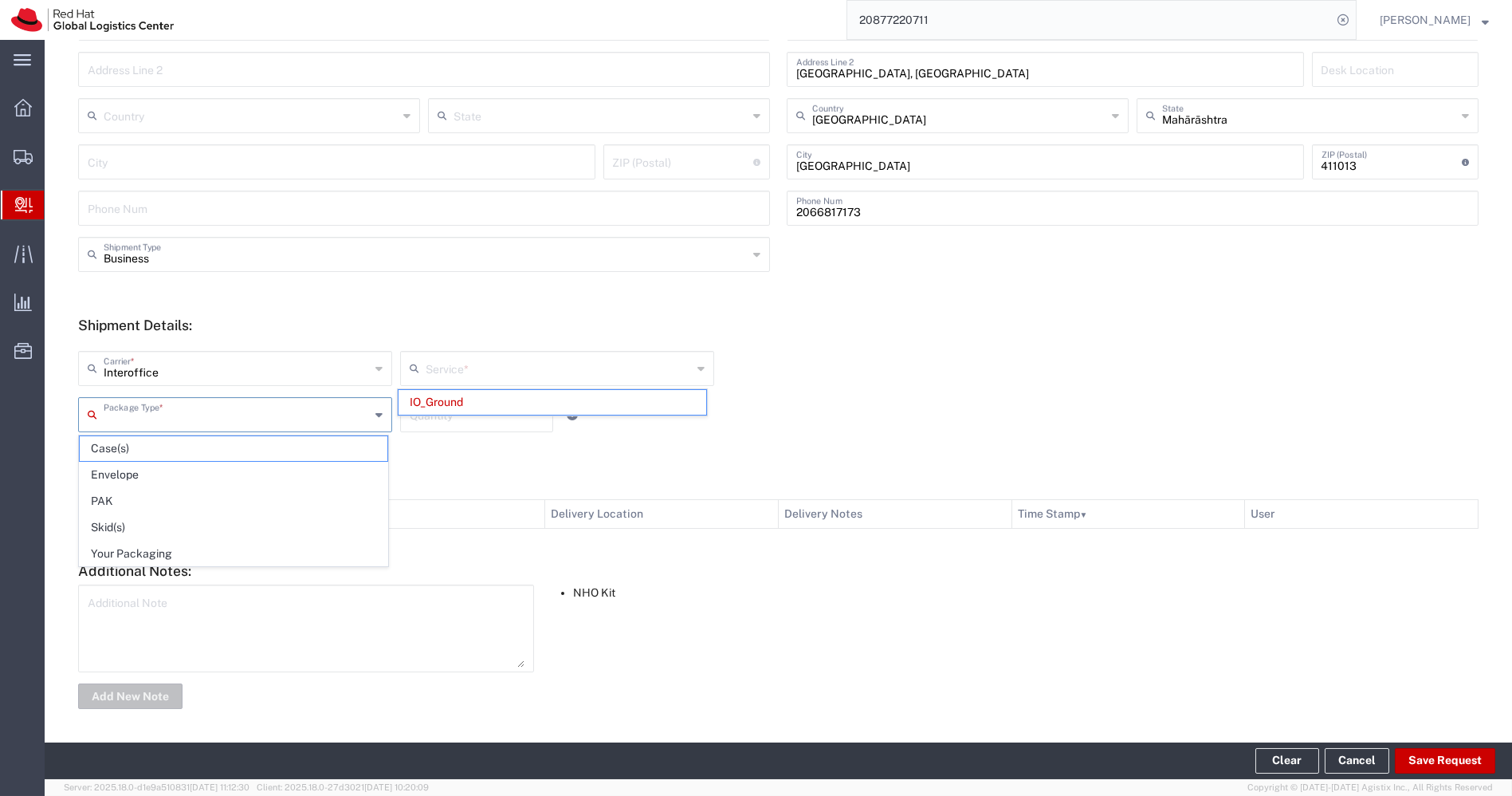
click at [290, 415] on input "text" at bounding box center [237, 413] width 266 height 28
type input "IO_Ground"
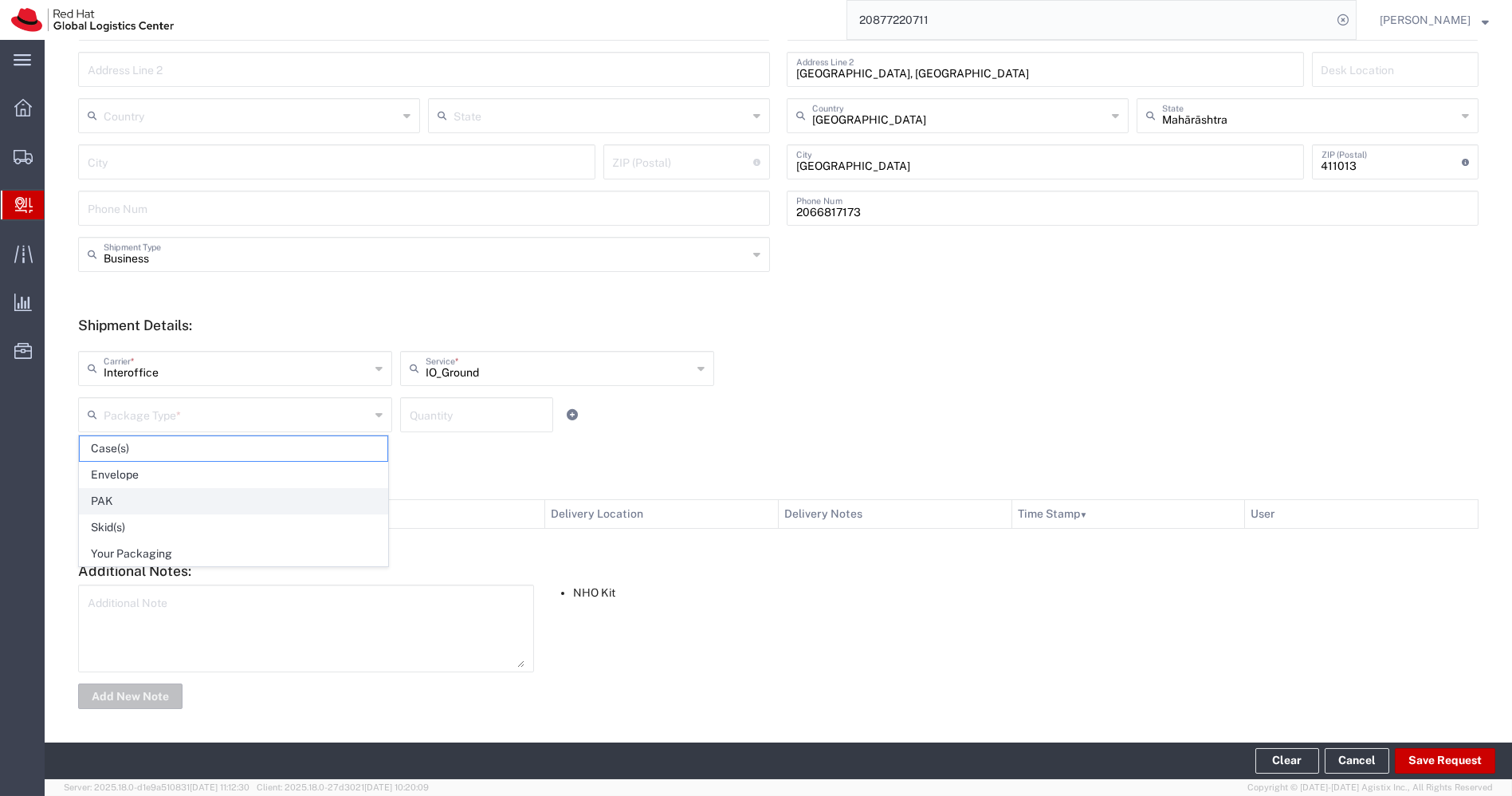
click at [151, 496] on span "PAK" at bounding box center [233, 501] width 308 height 24
type input "PAK"
click at [455, 409] on input "number" at bounding box center [477, 413] width 134 height 28
type input "1"
click at [917, 400] on div "PAK Package Type * Case(s) Envelope PAK Skid(s) Your Packaging 1 Quantity" at bounding box center [557, 420] width 966 height 47
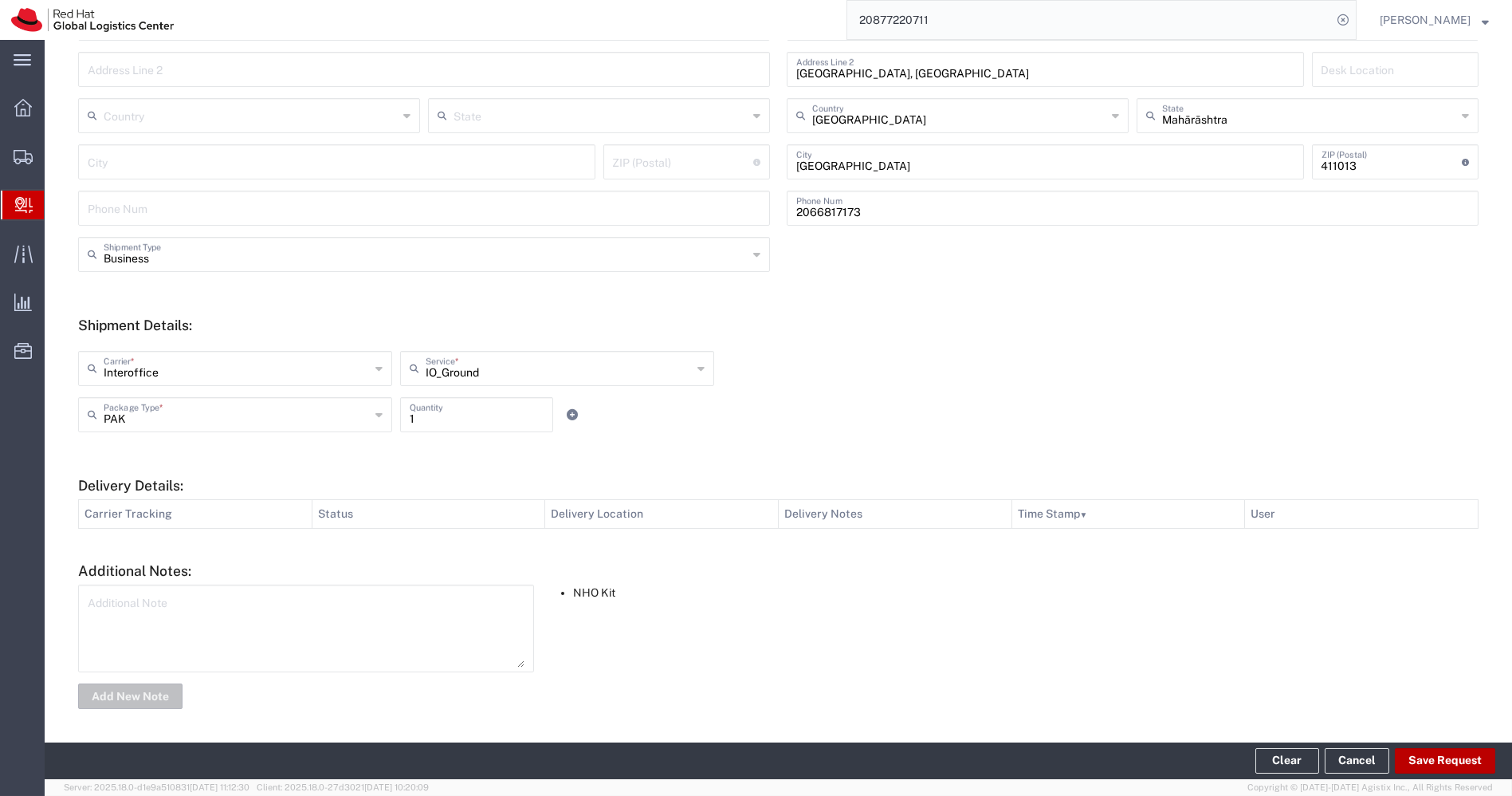
click at [1444, 757] on button "Save Request" at bounding box center [1444, 760] width 100 height 25
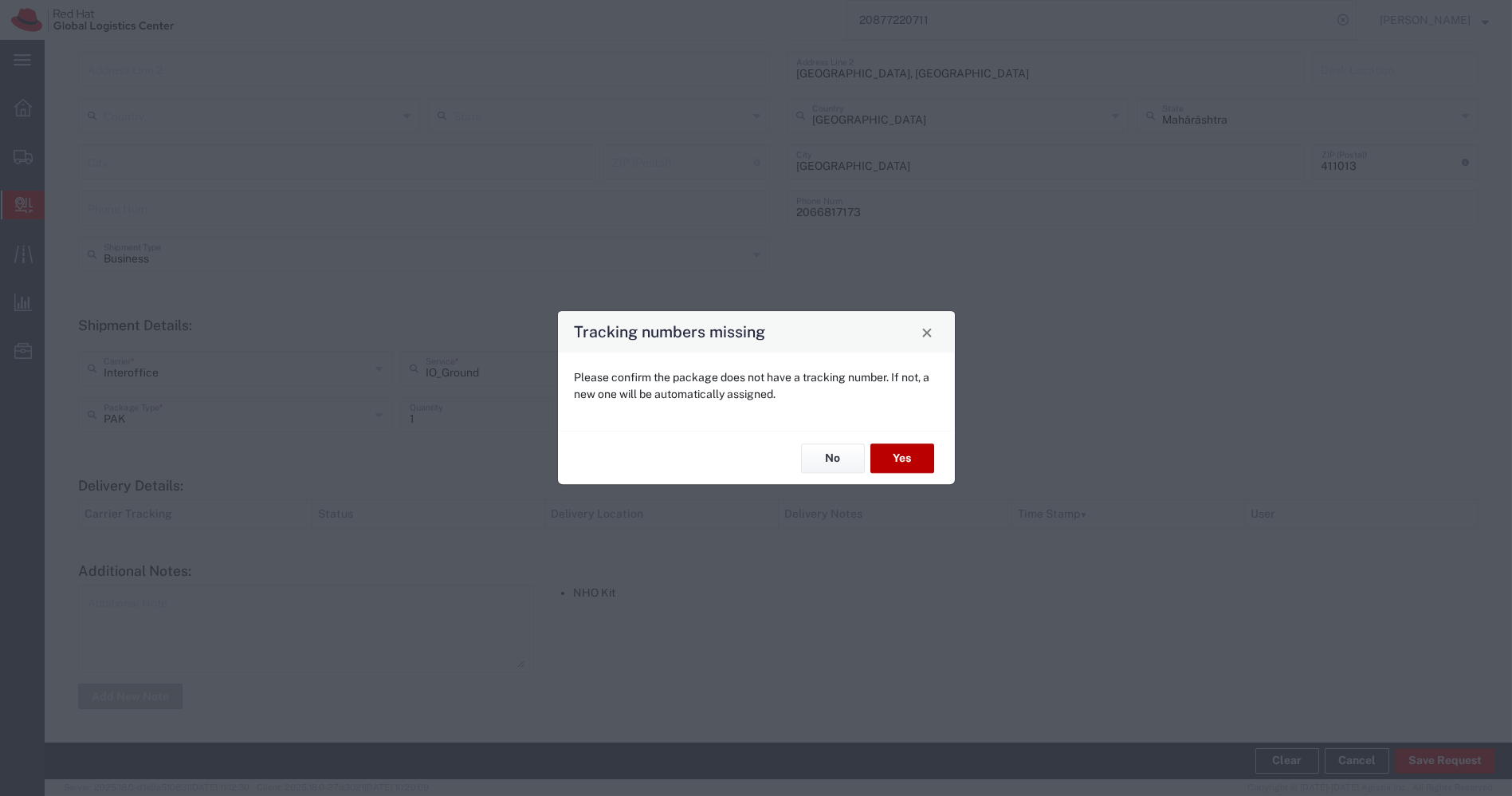
click at [910, 465] on button "Yes" at bounding box center [902, 458] width 64 height 29
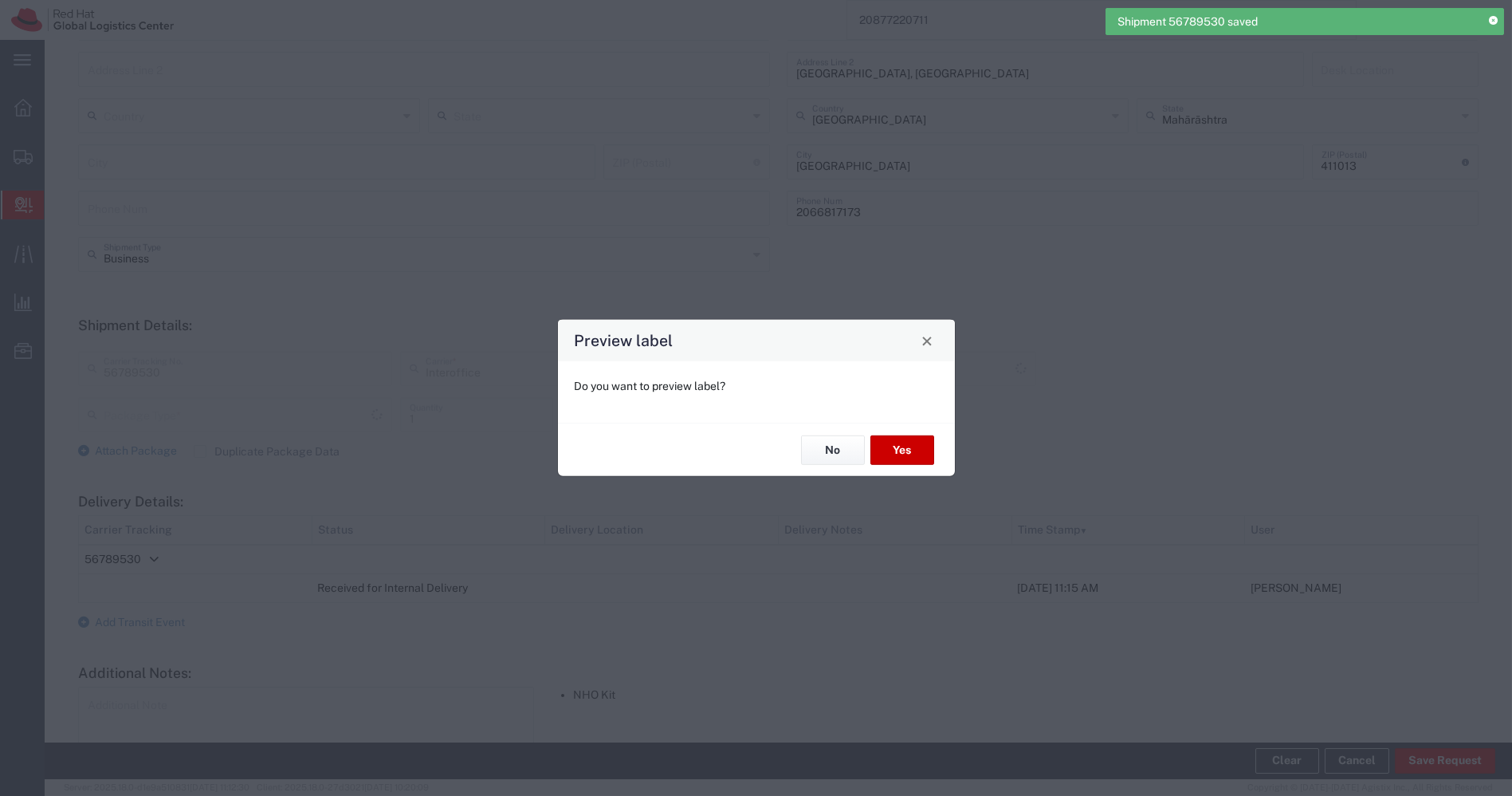
type input "PAK"
type input "IO_Ground"
click at [901, 447] on button "Yes" at bounding box center [902, 450] width 64 height 29
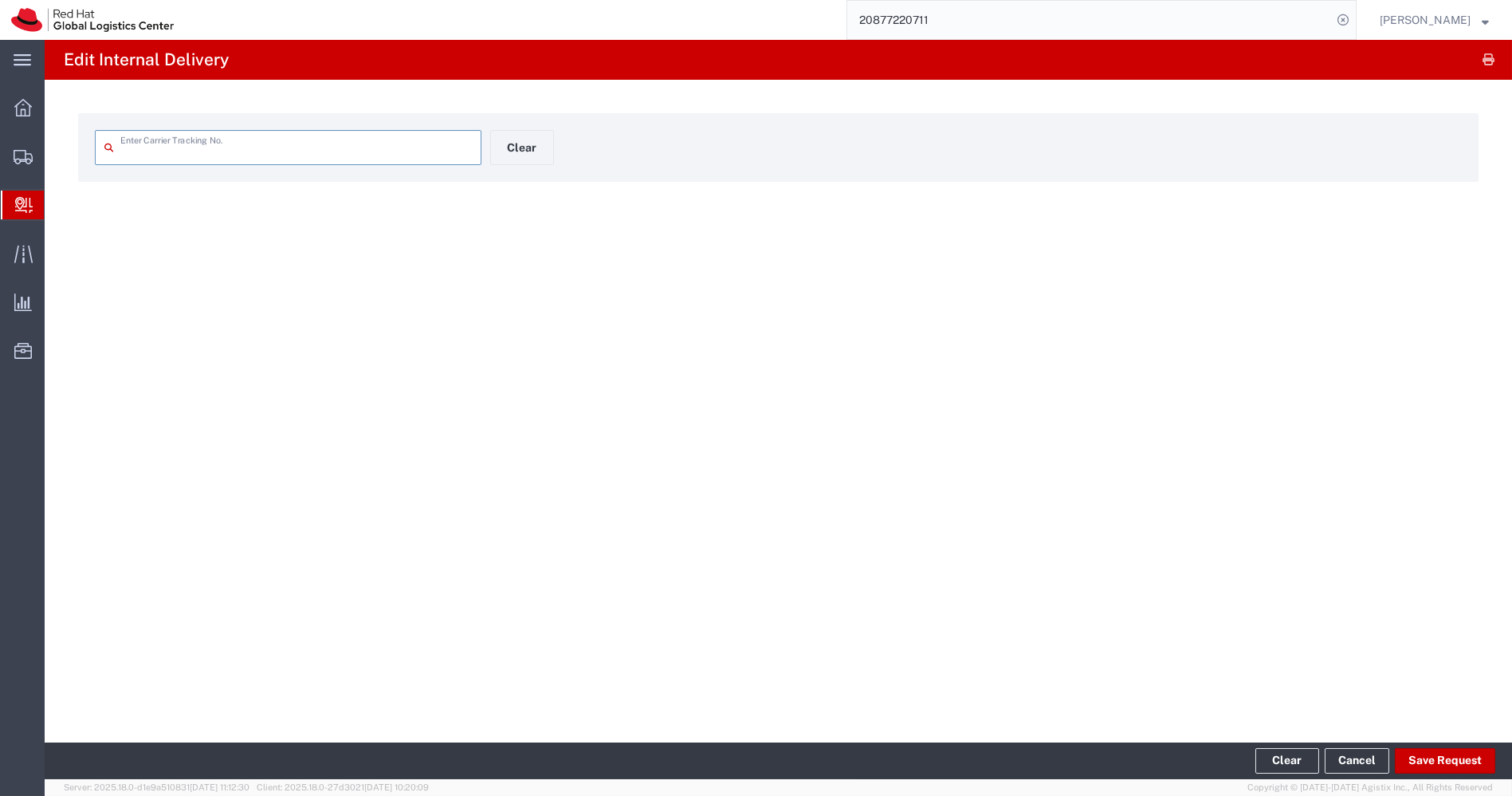
type input "56789530"
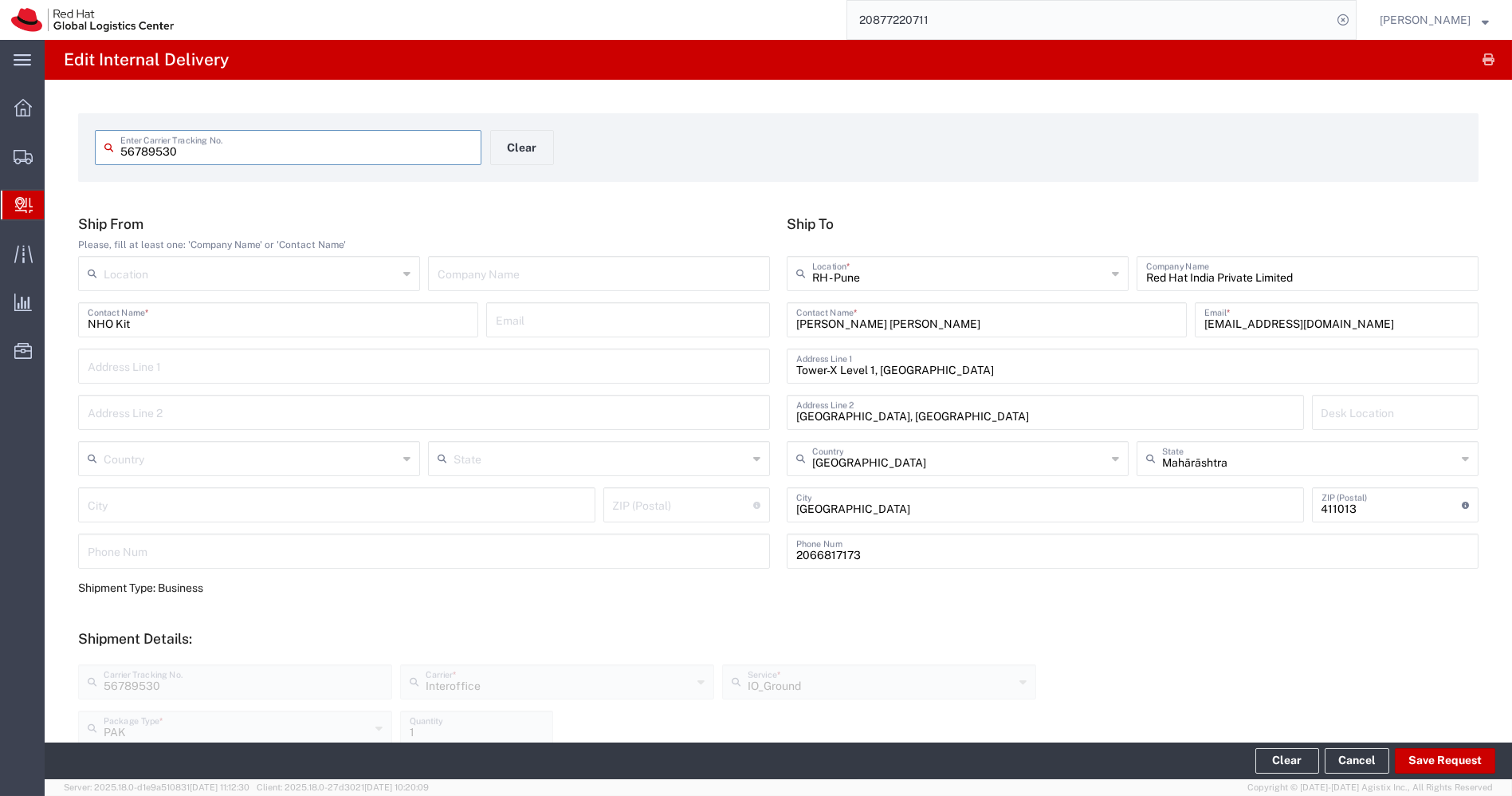
drag, startPoint x: 277, startPoint y: 149, endPoint x: 0, endPoint y: 150, distance: 277.0
click at [0, 150] on div "main_menu Created with Sketch. Collapse Menu Overview Shipments Shipment Manage…" at bounding box center [756, 418] width 1512 height 756
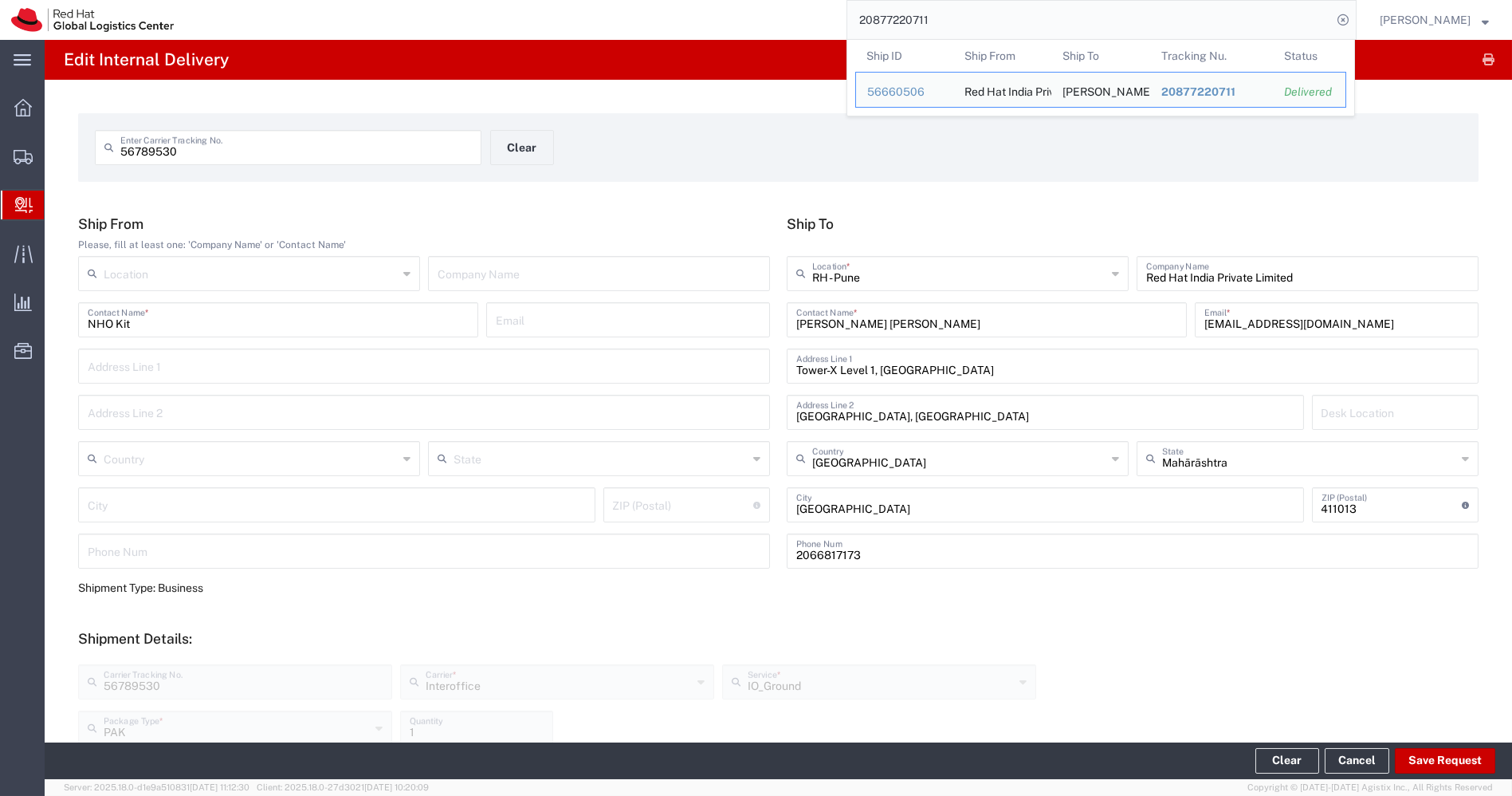
click at [957, 17] on input "20877220711" at bounding box center [1089, 20] width 485 height 38
paste input "83209045"
type input "20883209045"
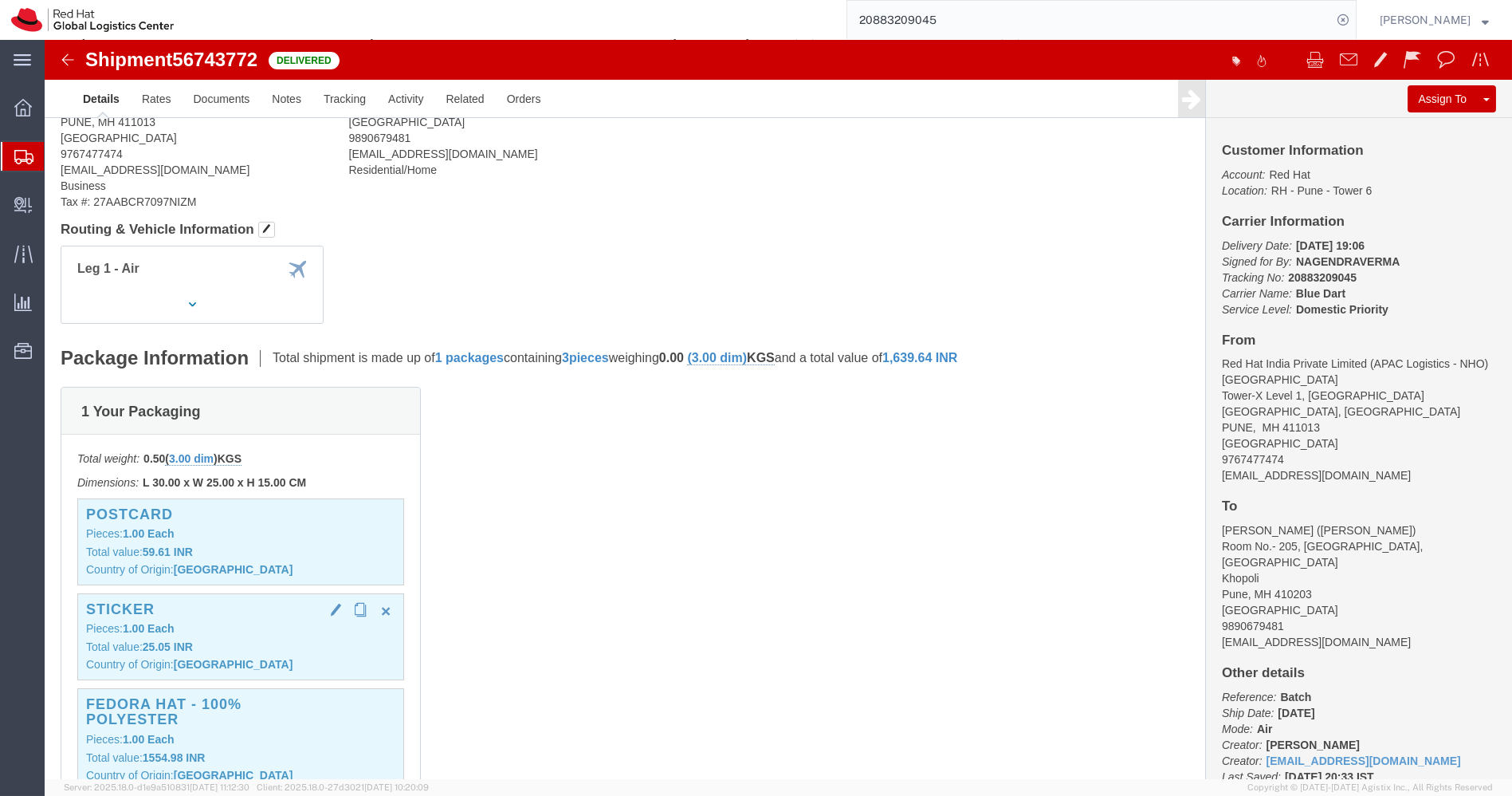
scroll to position [153, 0]
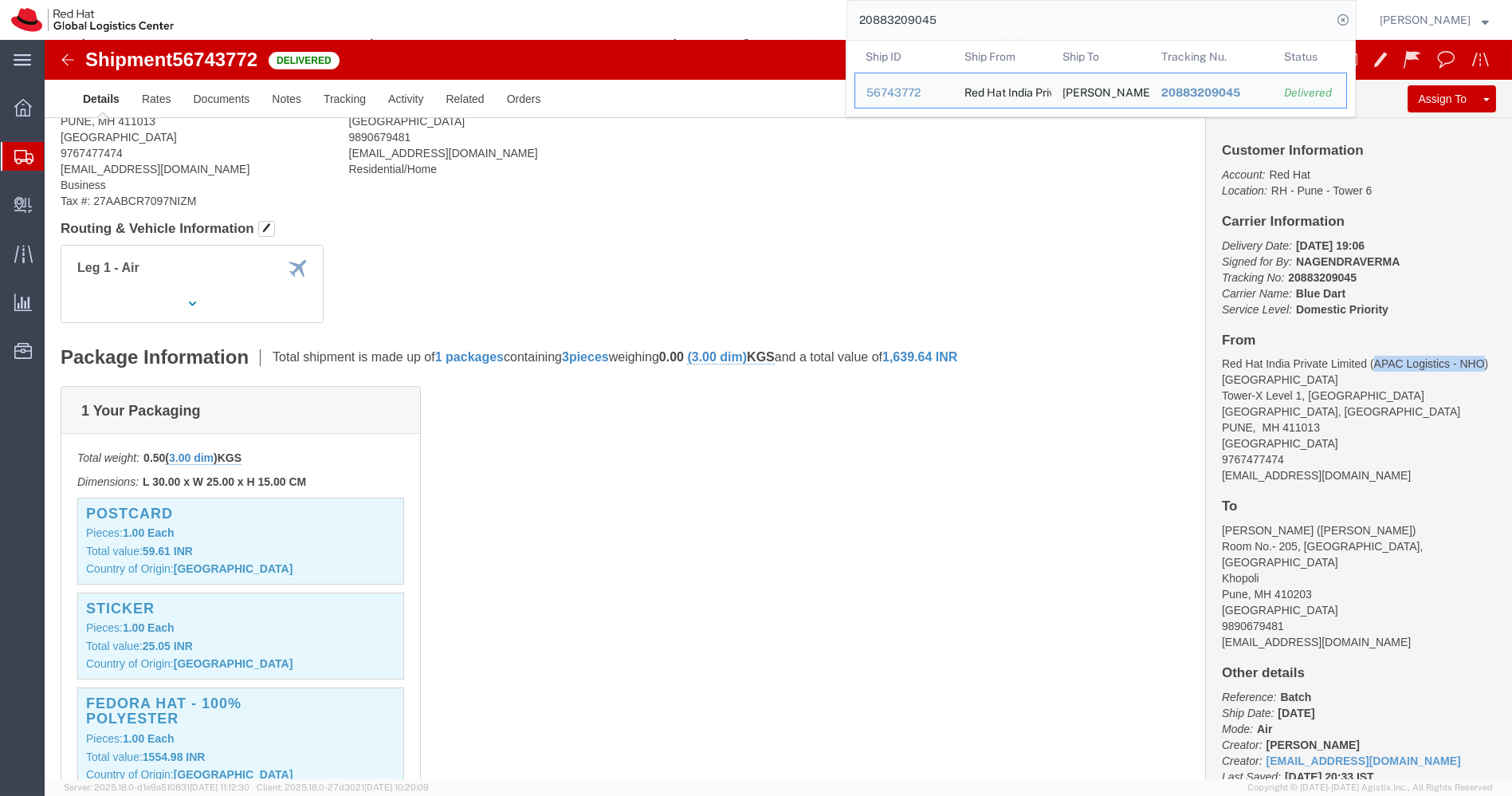
drag, startPoint x: 1320, startPoint y: 323, endPoint x: 1191, endPoint y: 341, distance: 130.2
click address "Red Hat India Private Limited (APAC Logistics - NHO) PUNE Tower-X Level 1, Cybe…"
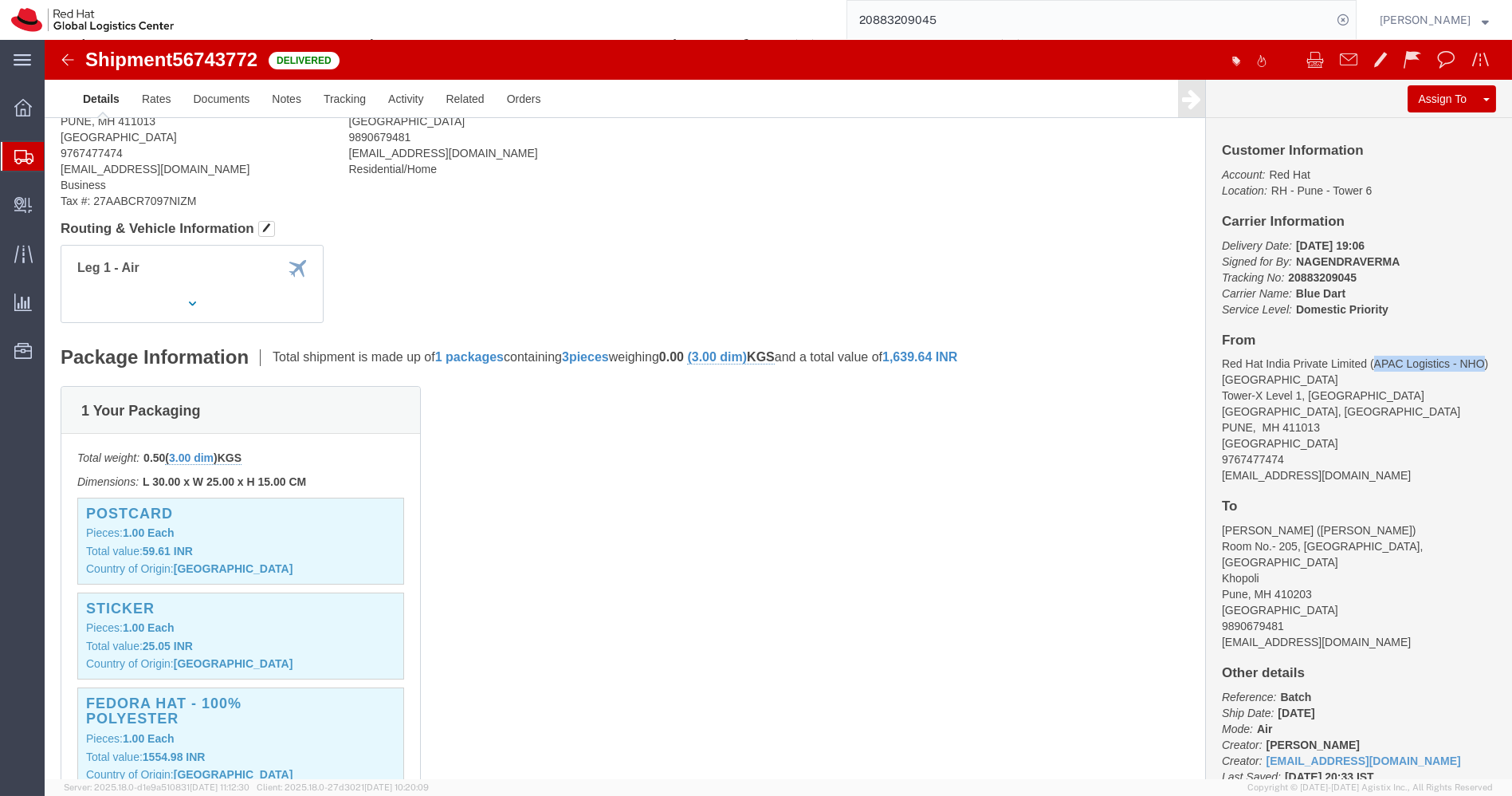
copy address "APAC Logistics - NHO"
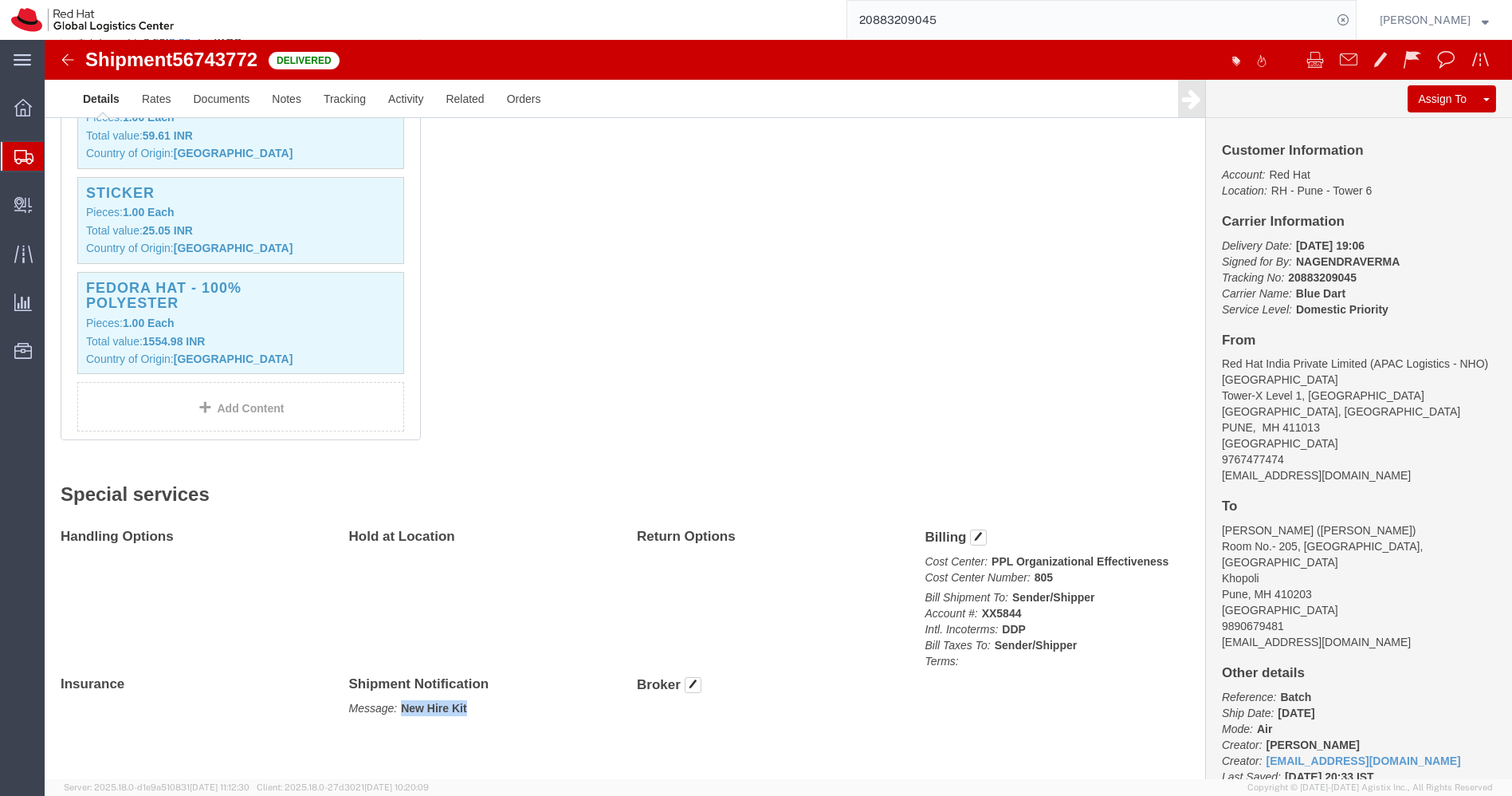
drag, startPoint x: 440, startPoint y: 678, endPoint x: 355, endPoint y: 669, distance: 85.5
click div "Shipment Notification Message: New Hire Kit"
copy b "New Hire Kit"
click p "Country of Origin: China"
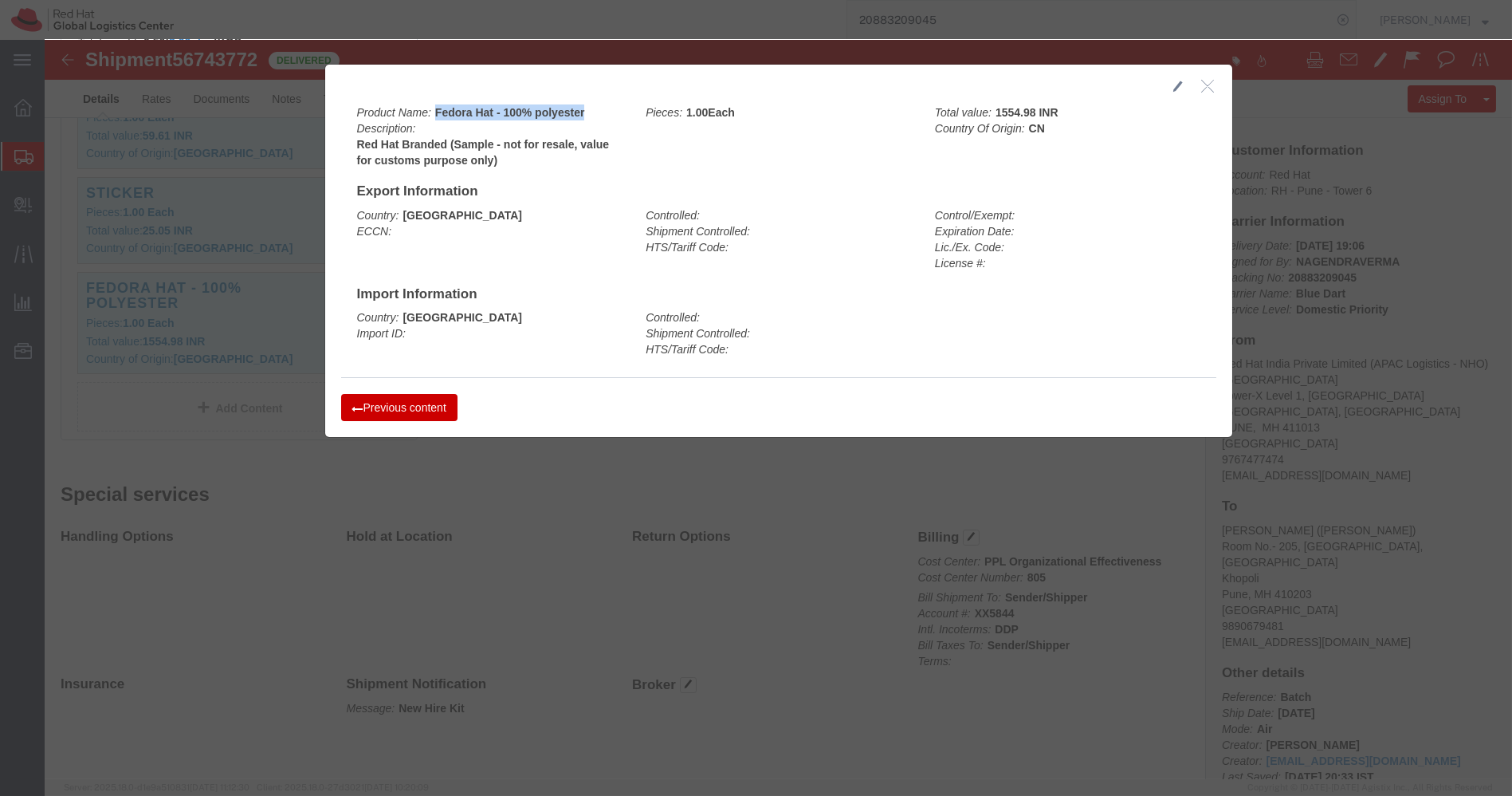
drag, startPoint x: 539, startPoint y: 75, endPoint x: 386, endPoint y: 67, distance: 153.2
click div "Product Name: Fedora Hat - 100% polyester Description: Red Hat Branded (Sample …"
copy b "Fedora Hat - 100% polyester"
drag, startPoint x: 457, startPoint y: 129, endPoint x: 313, endPoint y: 109, distance: 145.4
click div "Product Name: Fedora Hat - 100% polyester Description: Red Hat Branded (Sample …"
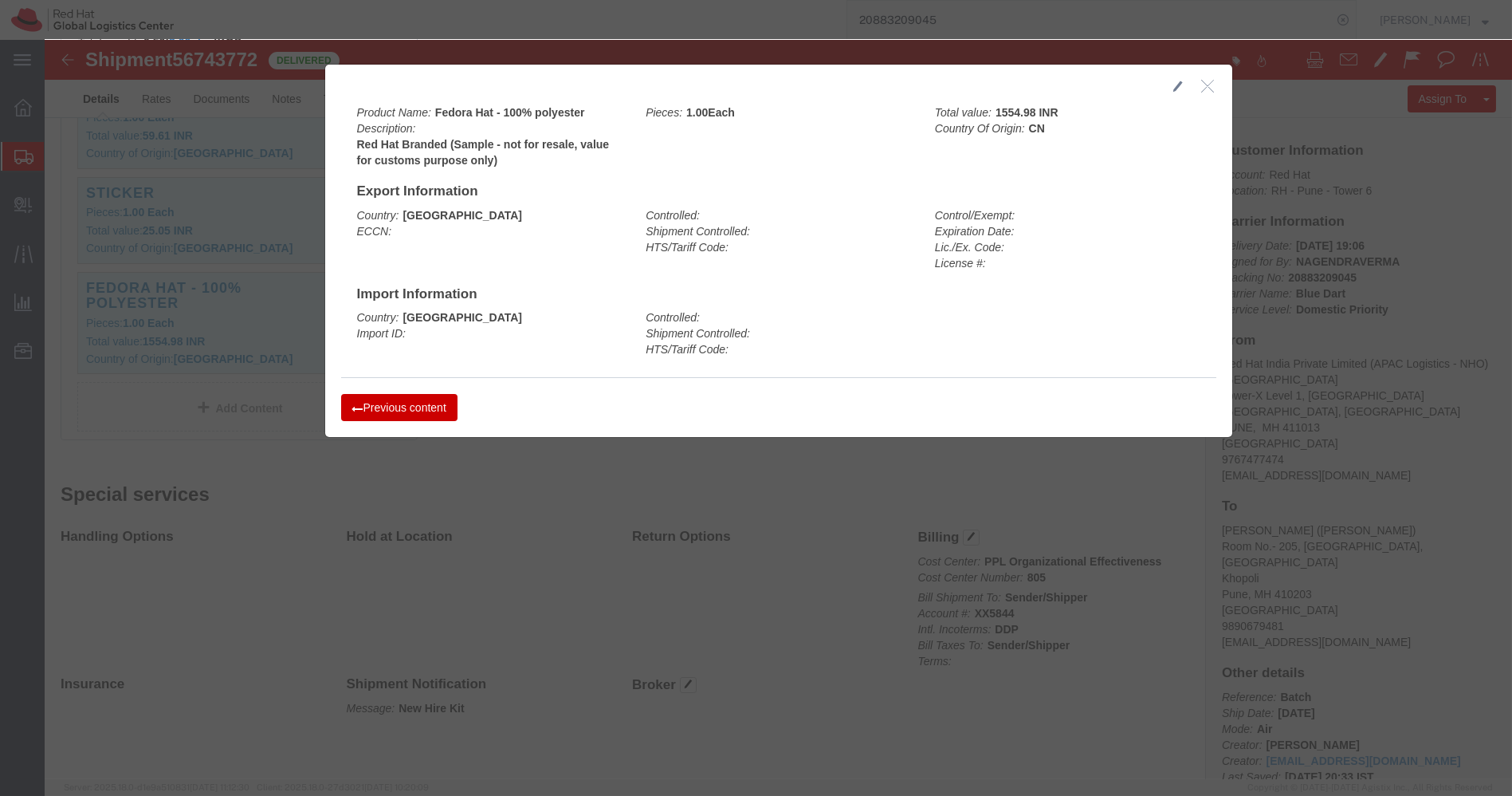
click div "Product Name: Fedora Hat - 100% polyester Description: Red Hat Branded (Sample …"
drag, startPoint x: 305, startPoint y: 105, endPoint x: 445, endPoint y: 120, distance: 140.8
click div "Product Name: Fedora Hat - 100% polyester Description: Red Hat Branded (Sample …"
copy b "Red Hat Branded (Sample - not for resale, value for customs purpose only)"
drag, startPoint x: 987, startPoint y: 70, endPoint x: 948, endPoint y: 69, distance: 39.0
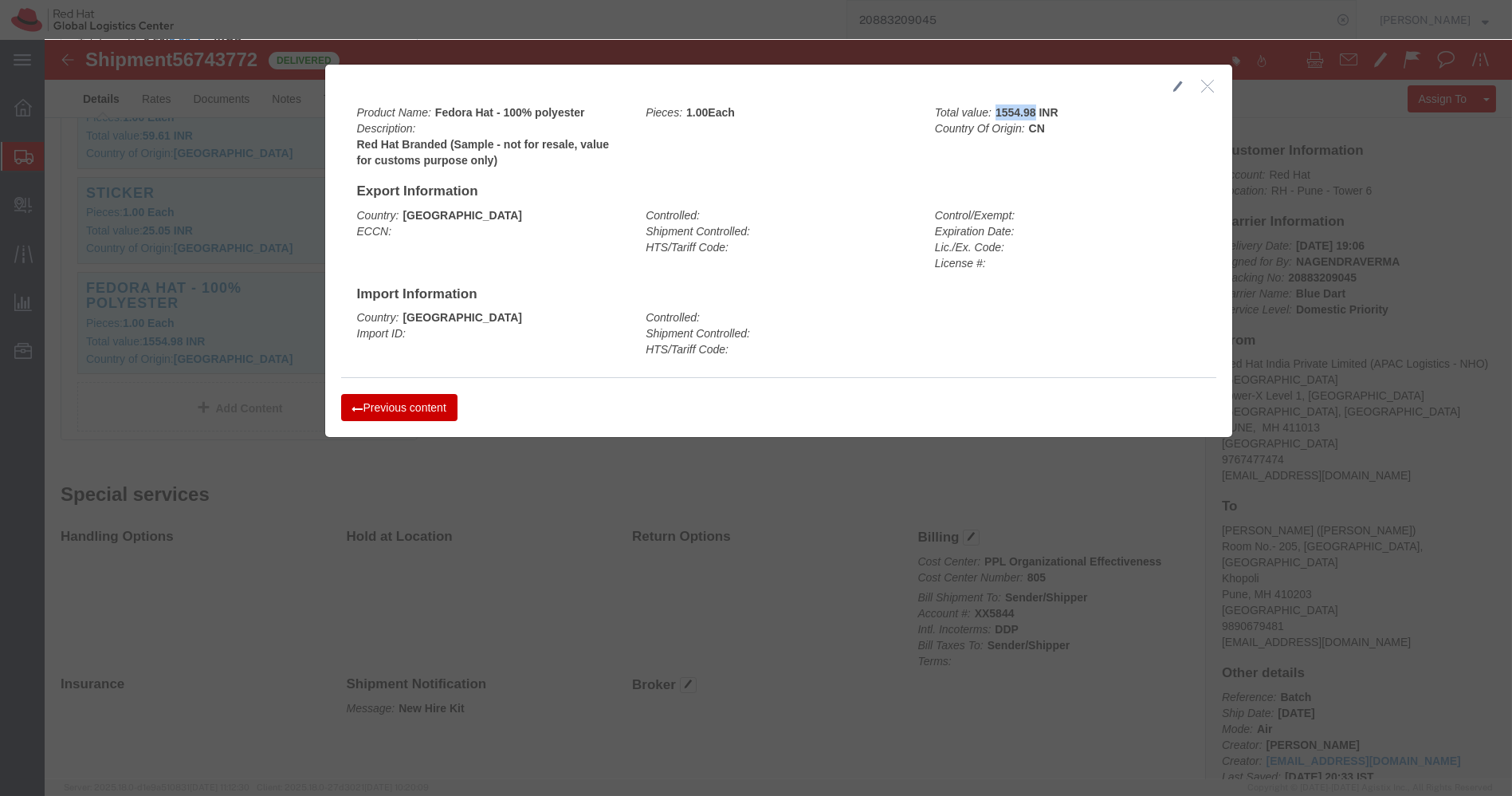
click b "1554.98 INR"
copy b "1554.98"
click icon "button"
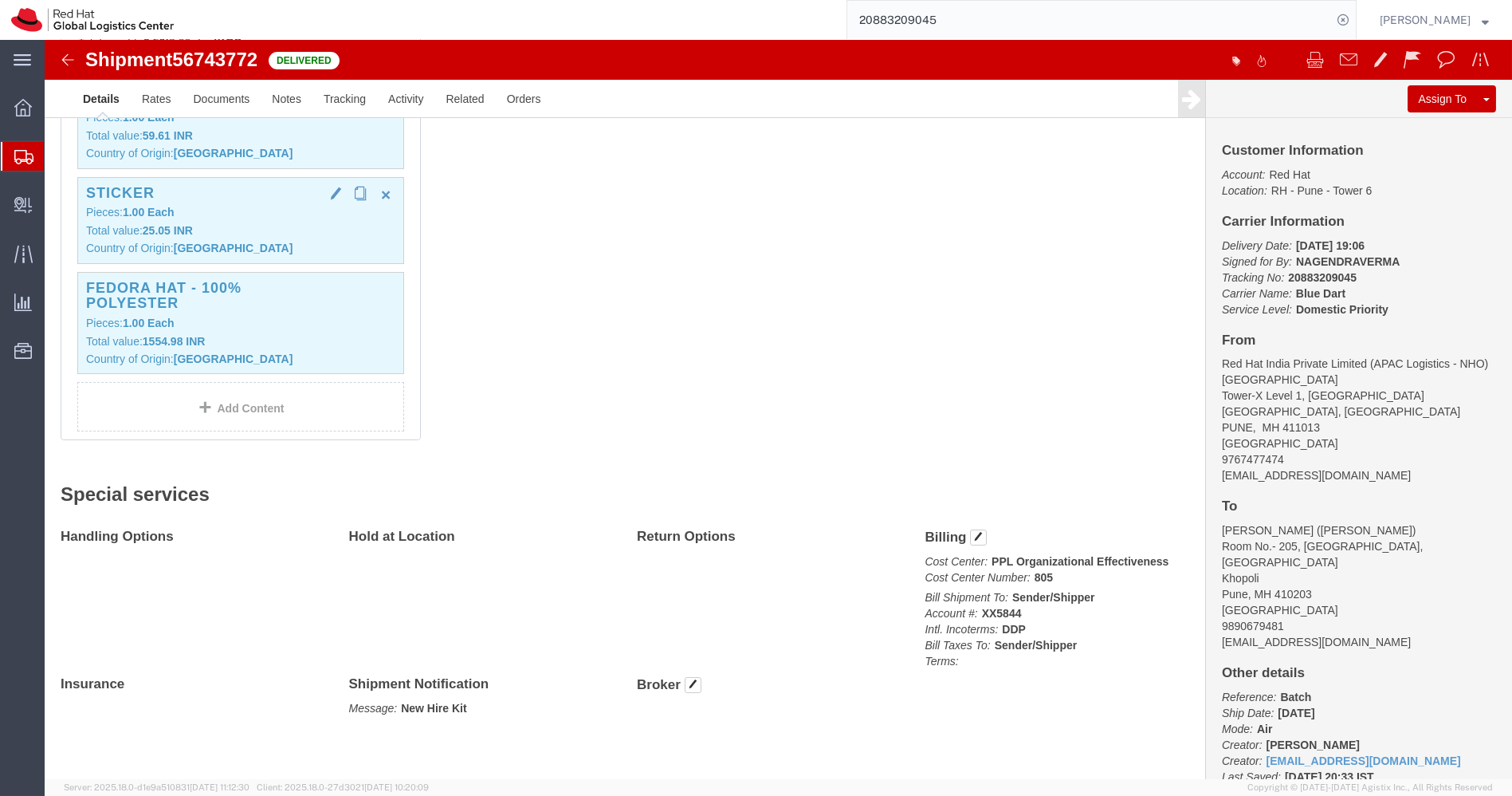
click div "Sticker Pieces: 1.00 Each Total value: 25.05 INR Country of Origin: United Stat…"
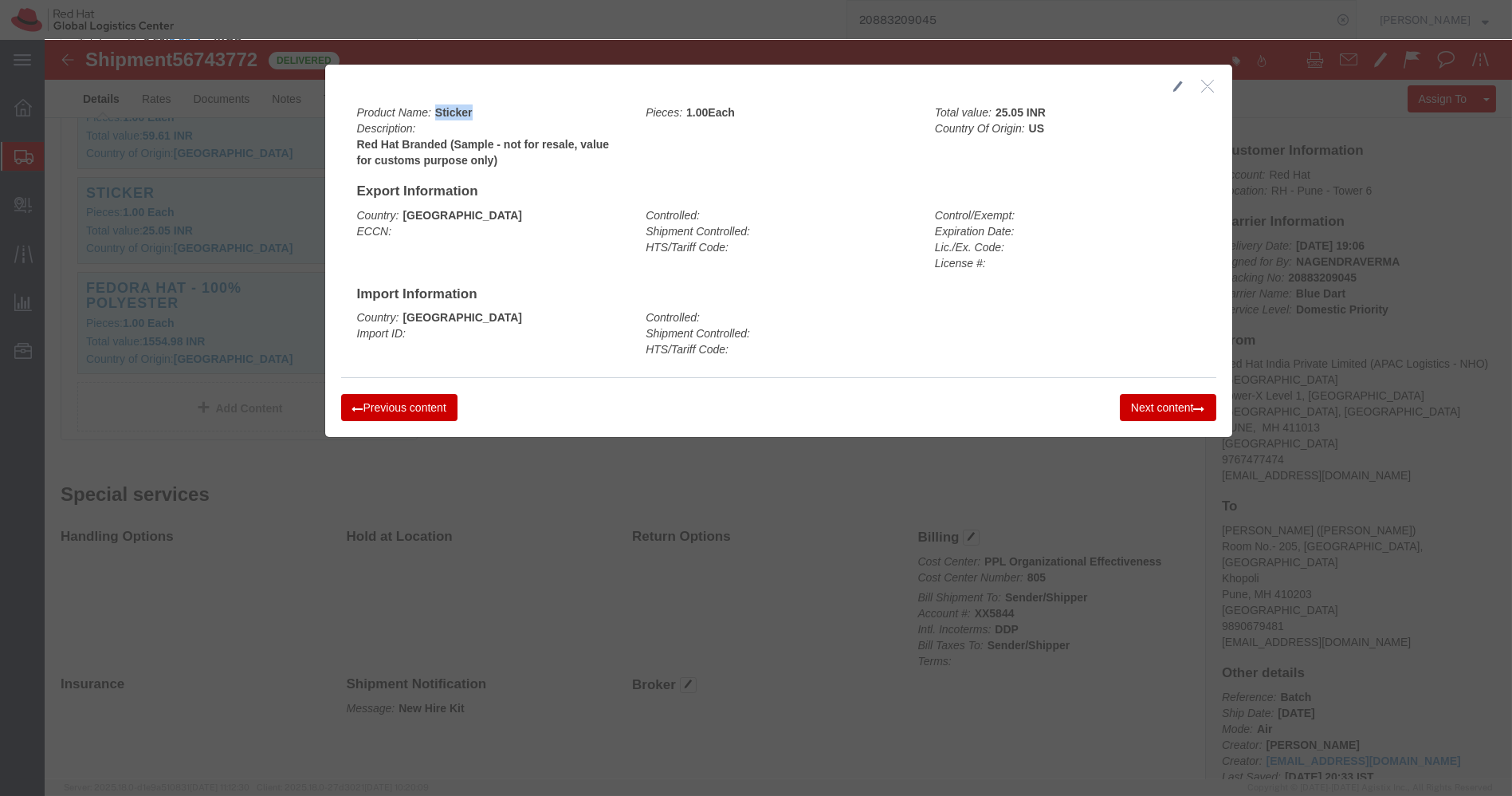
drag, startPoint x: 429, startPoint y: 73, endPoint x: 386, endPoint y: 68, distance: 43.3
click div "Product Name: Sticker Description: Red Hat Branded (Sample - not for resale, va…"
copy b "Sticker"
click icon "button"
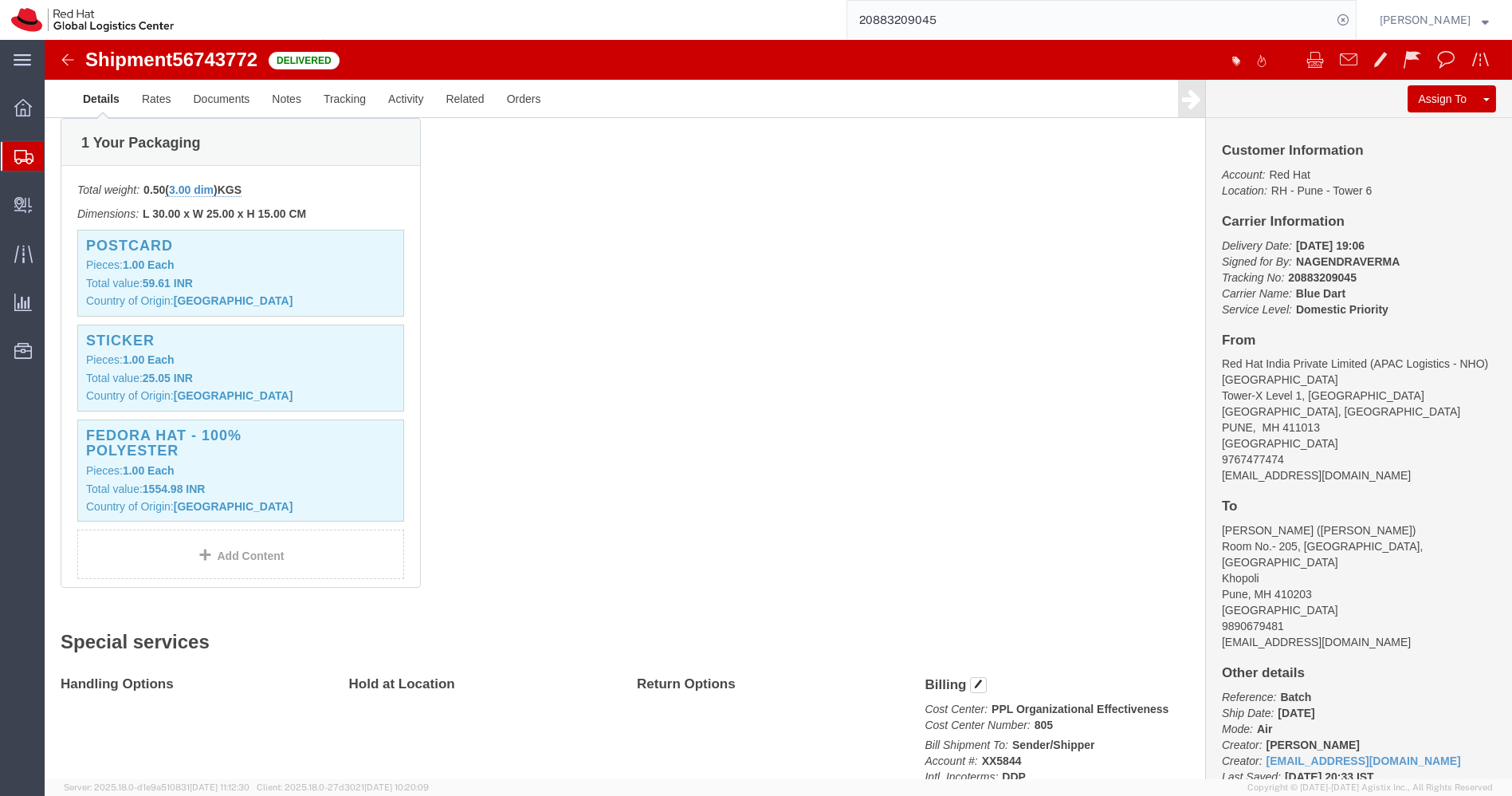
scroll to position [419, 0]
click div "Postcard Pieces: 1.00 Each Total value: 59.61 INR Country of Origin: United Sta…"
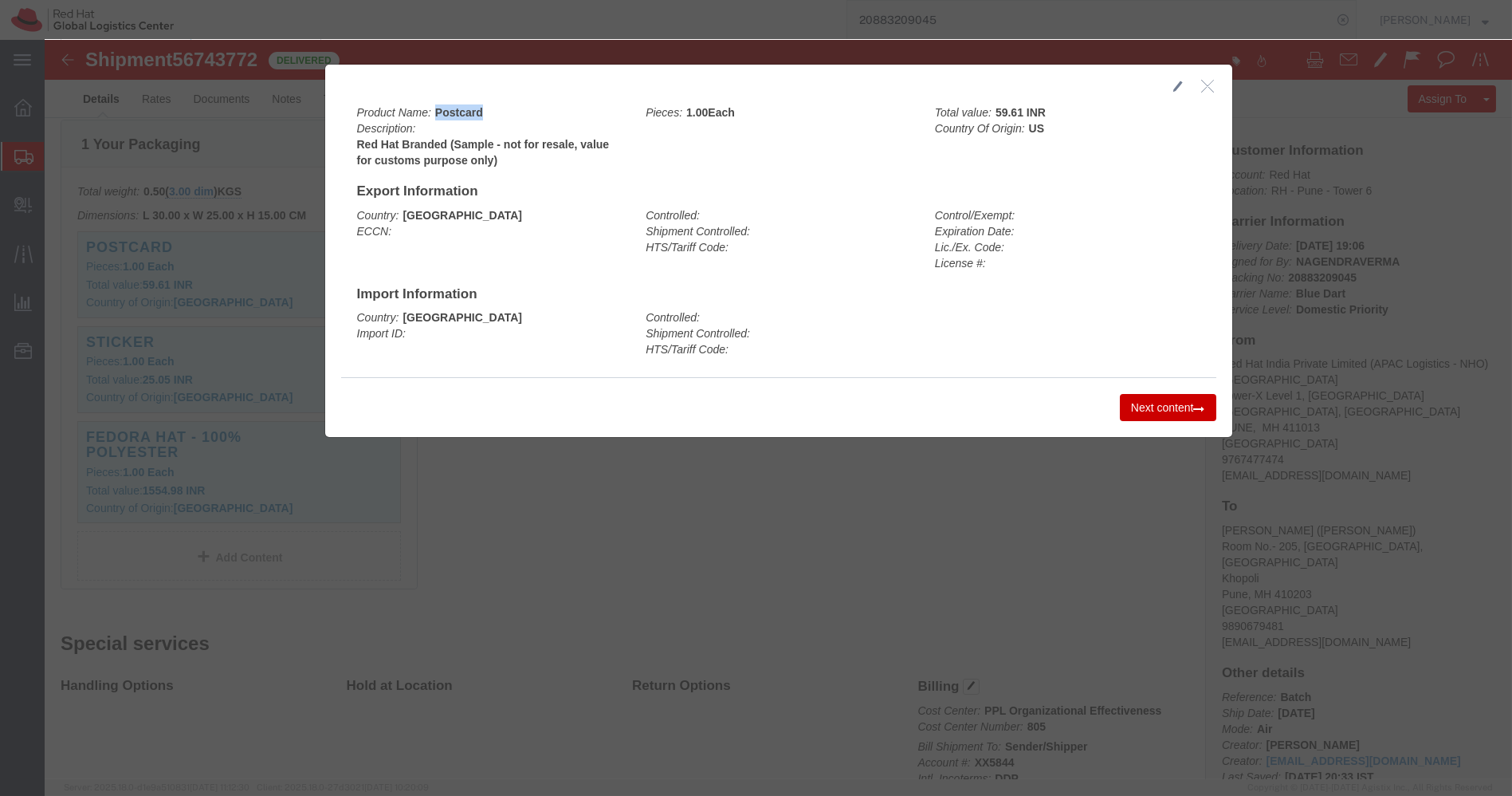
drag, startPoint x: 431, startPoint y: 73, endPoint x: 387, endPoint y: 65, distance: 44.7
click b "Postcard"
copy b "Postcard"
click icon "button"
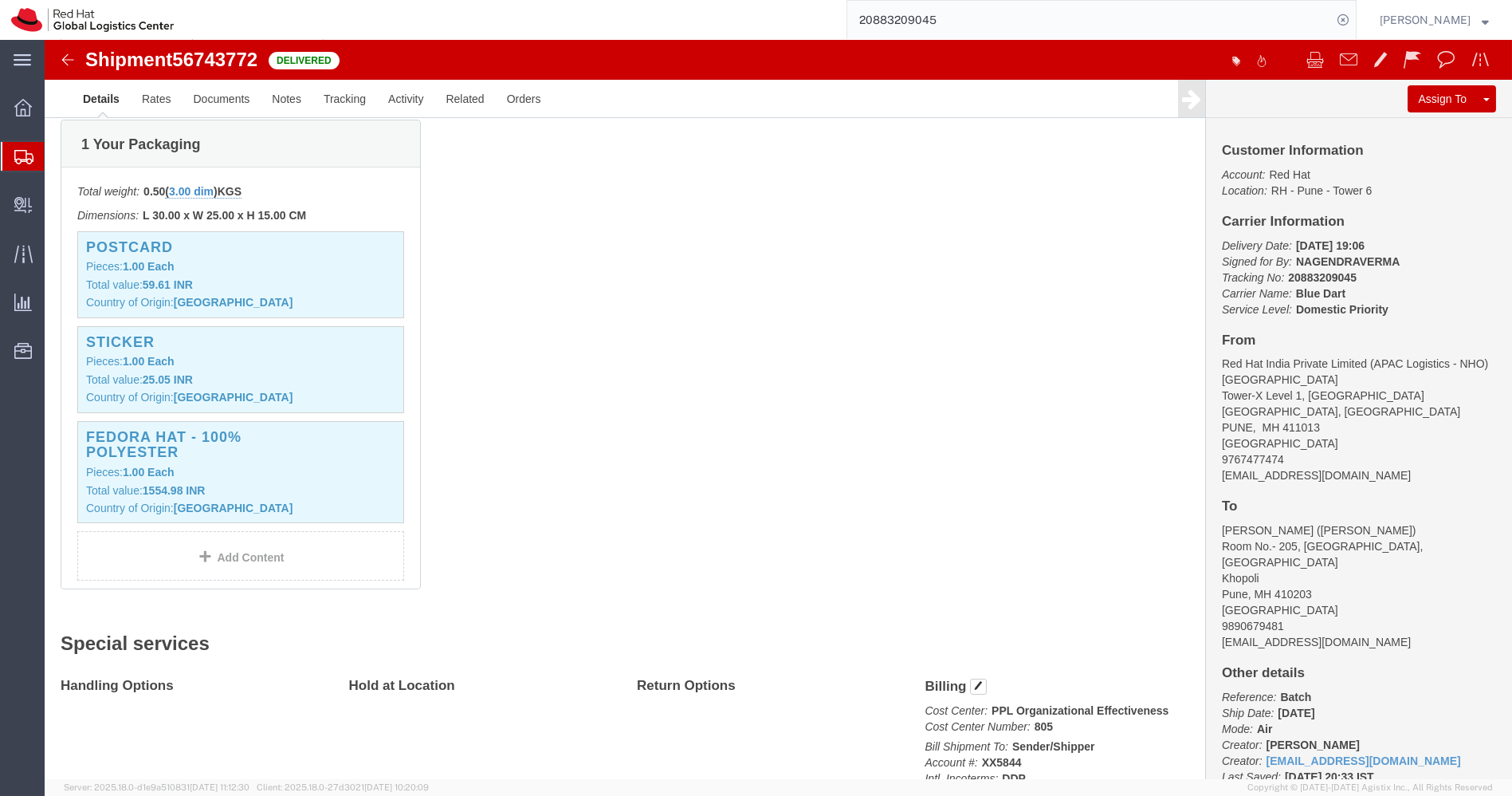
click at [22, 152] on icon at bounding box center [24, 158] width 19 height 15
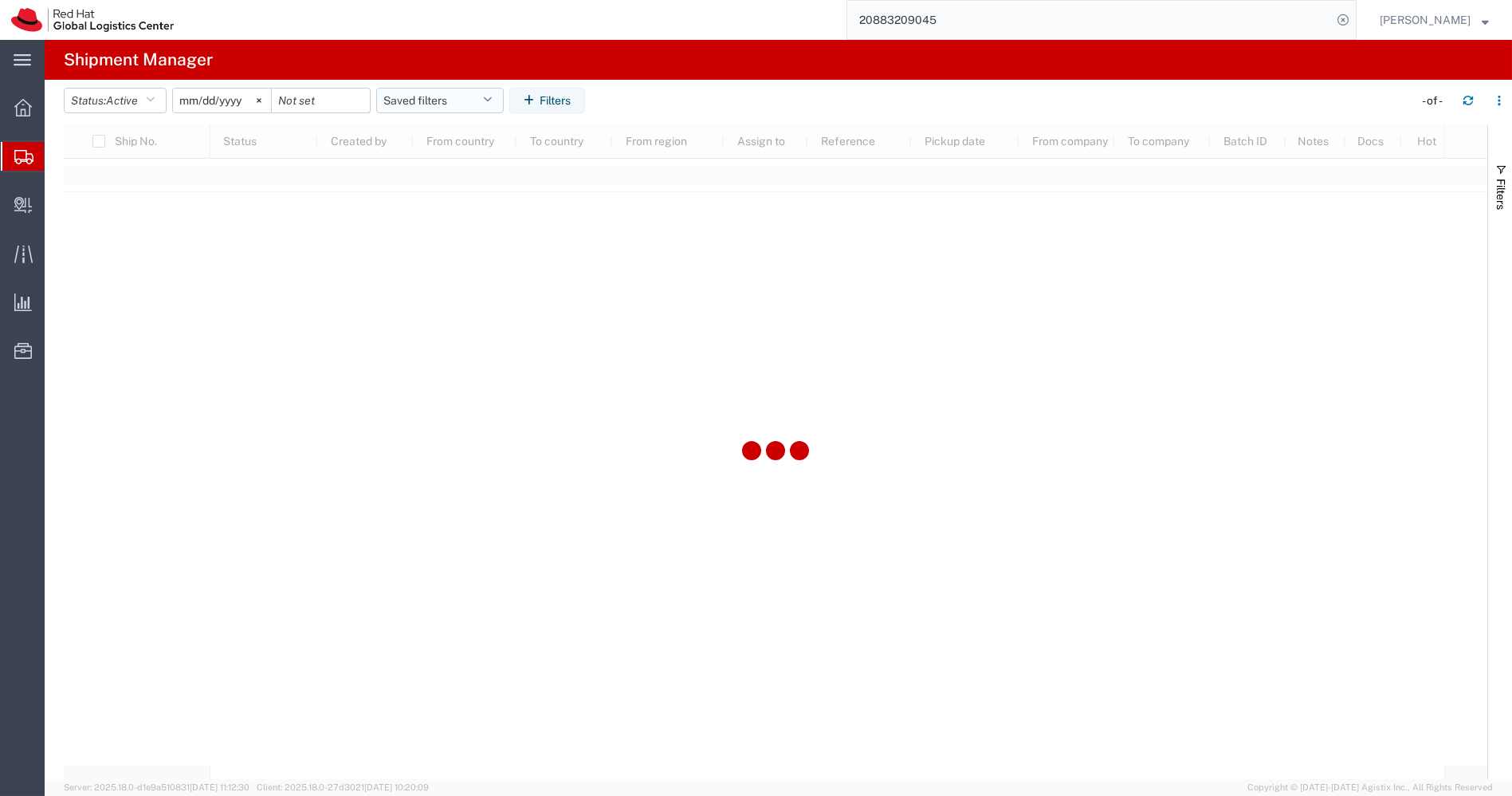
click at [492, 100] on icon "button" at bounding box center [487, 100] width 9 height 11
click at [441, 168] on span "APAC" at bounding box center [483, 170] width 209 height 29
type input "2023-12-07"
type input "2030-12-31"
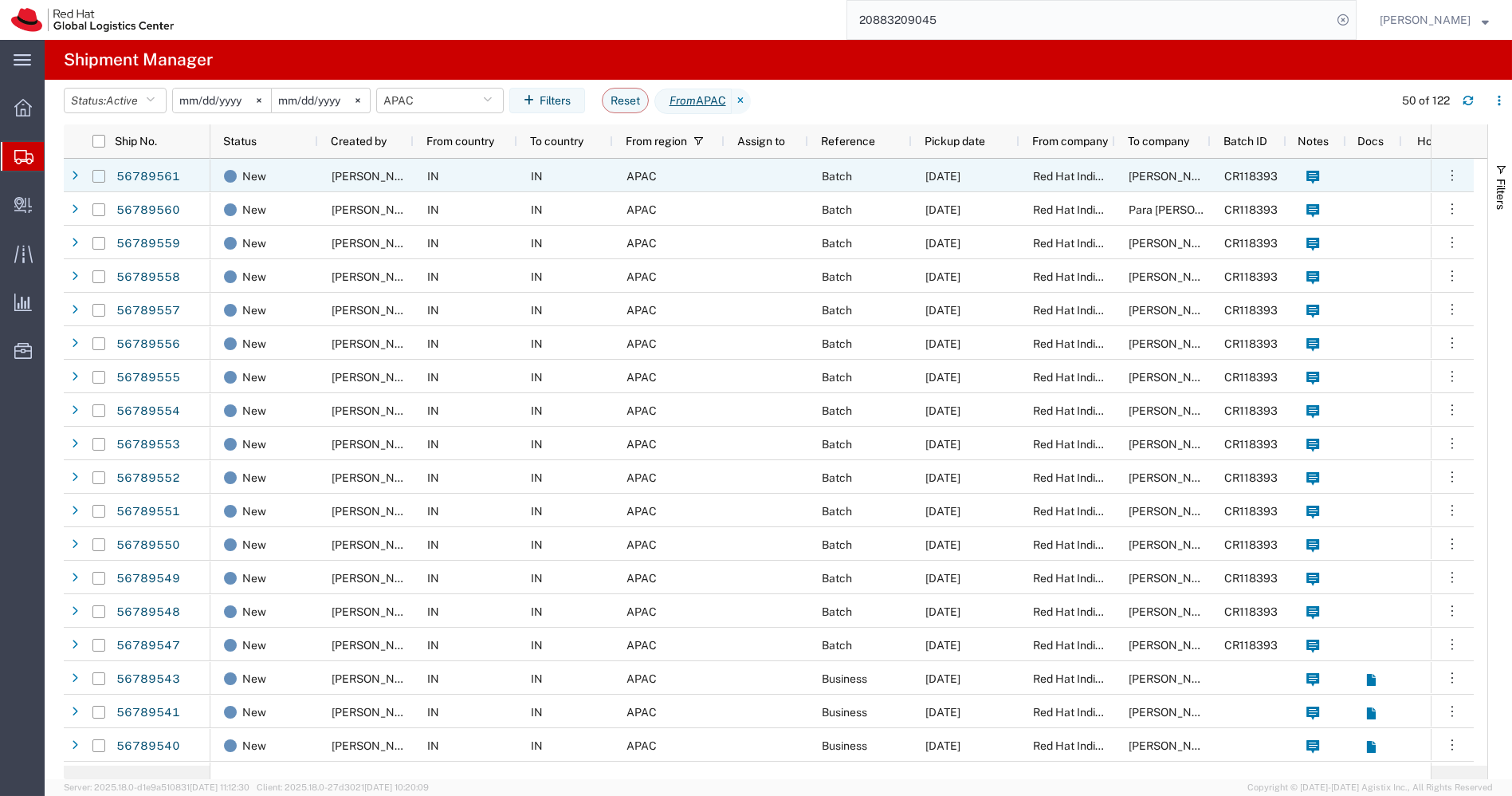
click at [99, 173] on input "Press Space to toggle row selection (unchecked)" at bounding box center [99, 176] width 13 height 13
checkbox input "true"
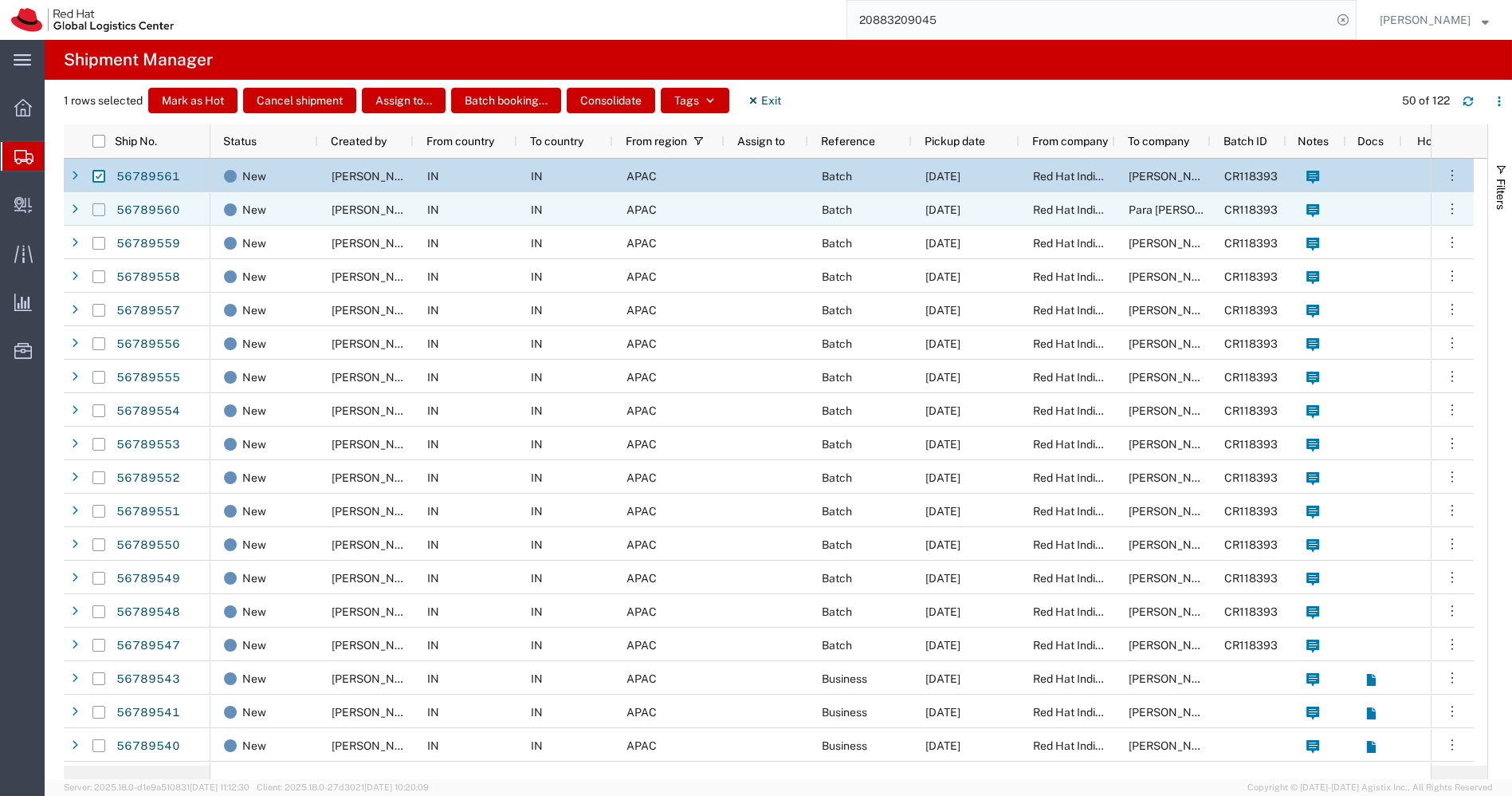
click at [97, 206] on input "Press Space to toggle row selection (unchecked)" at bounding box center [99, 210] width 13 height 13
checkbox input "true"
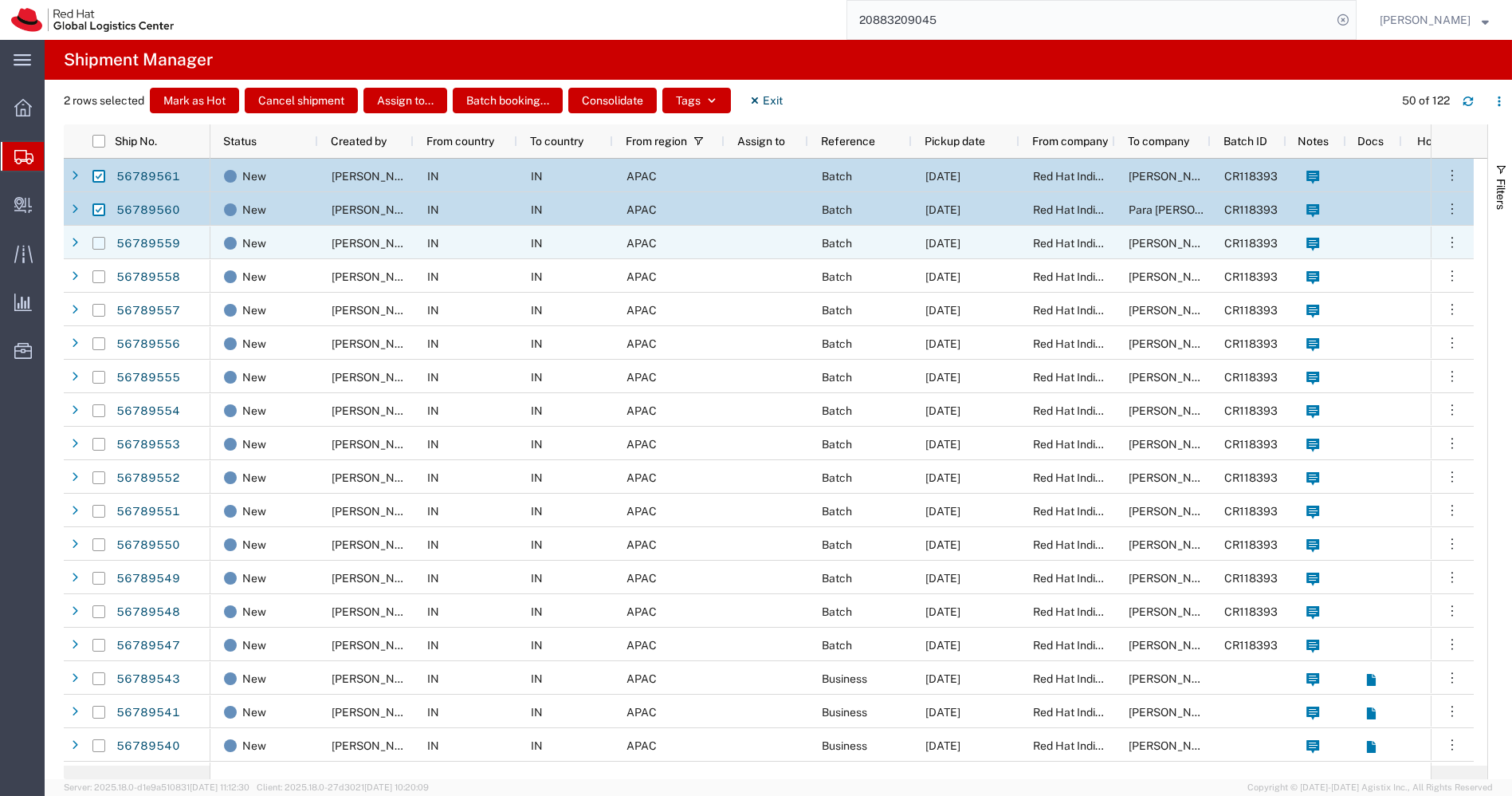
click at [97, 242] on input "Press Space to toggle row selection (unchecked)" at bounding box center [99, 243] width 13 height 13
checkbox input "true"
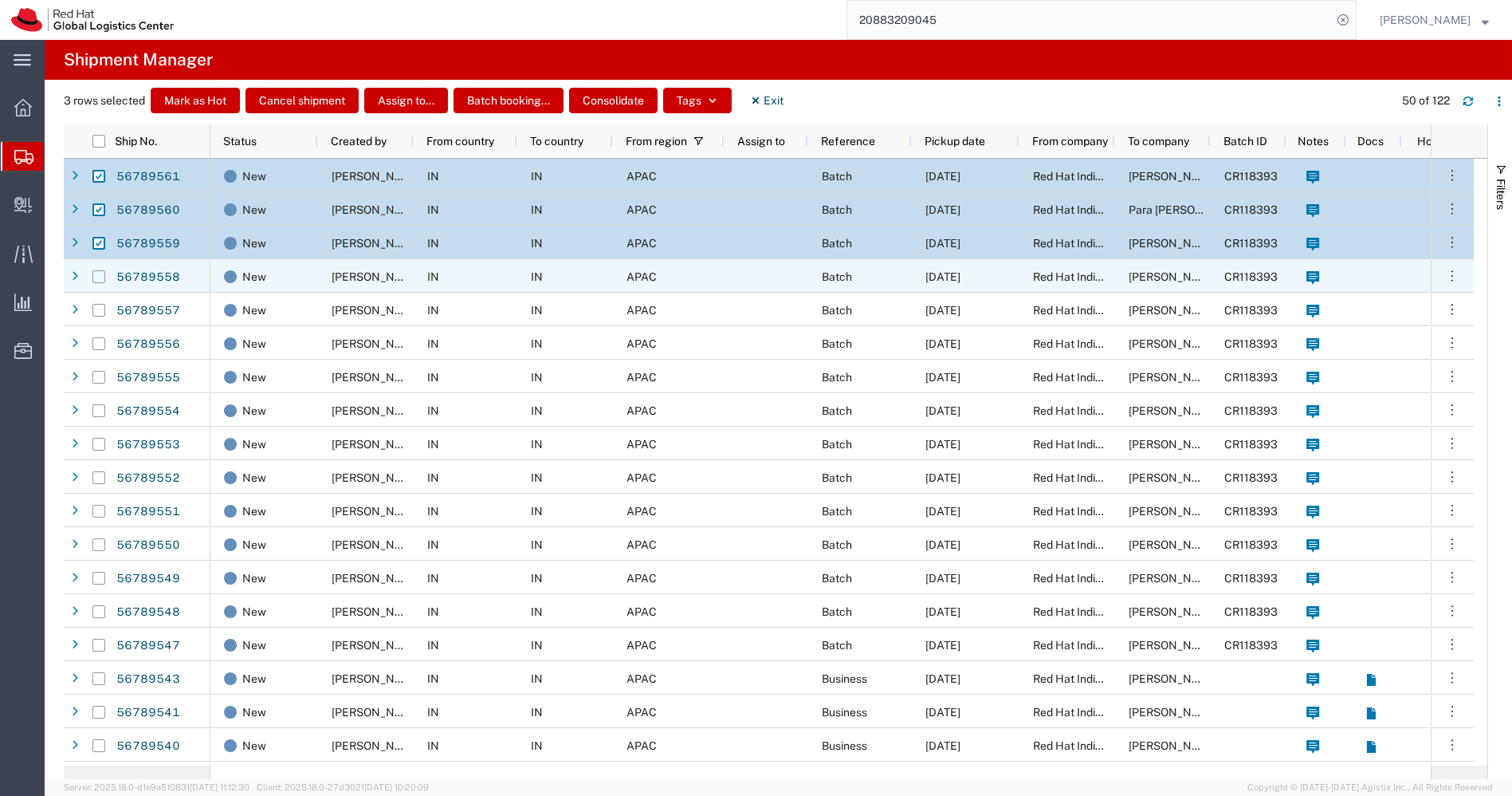
click at [98, 278] on input "Press Space to toggle row selection (unchecked)" at bounding box center [99, 277] width 13 height 13
checkbox input "true"
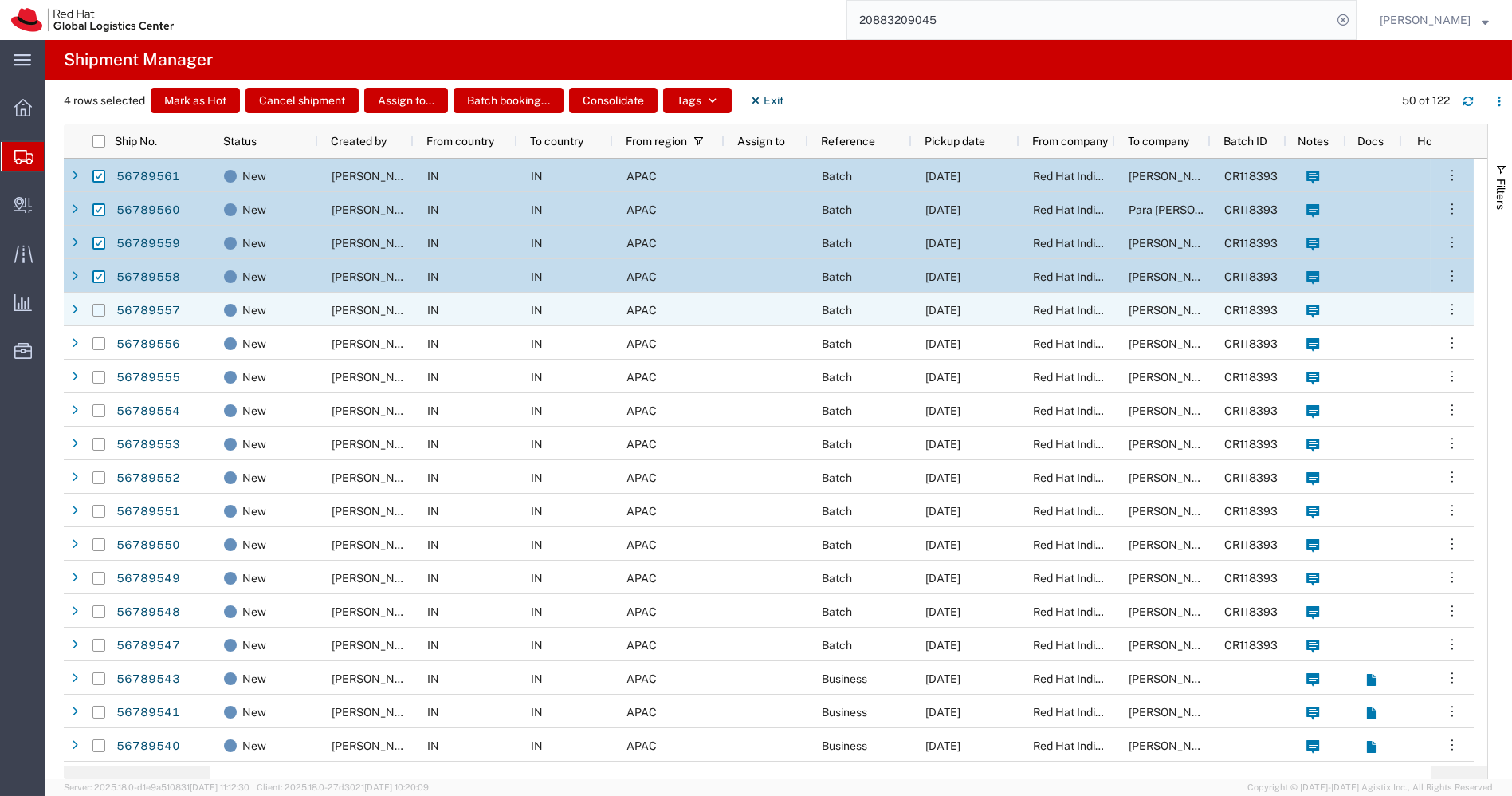
click at [98, 315] on input "Press Space to toggle row selection (unchecked)" at bounding box center [99, 310] width 13 height 13
checkbox input "true"
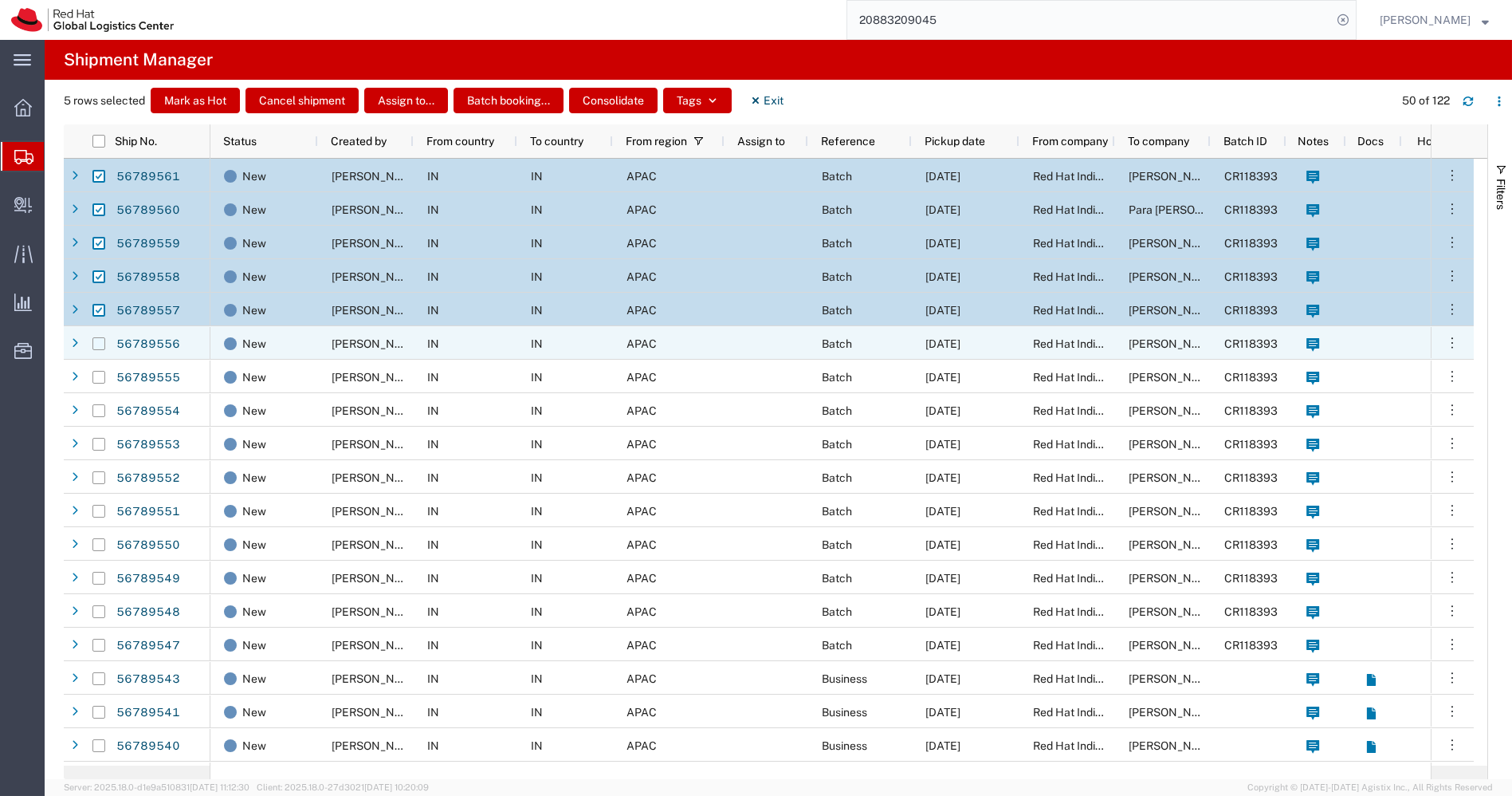
click at [96, 345] on input "Press Space to toggle row selection (unchecked)" at bounding box center [99, 344] width 13 height 13
checkbox input "true"
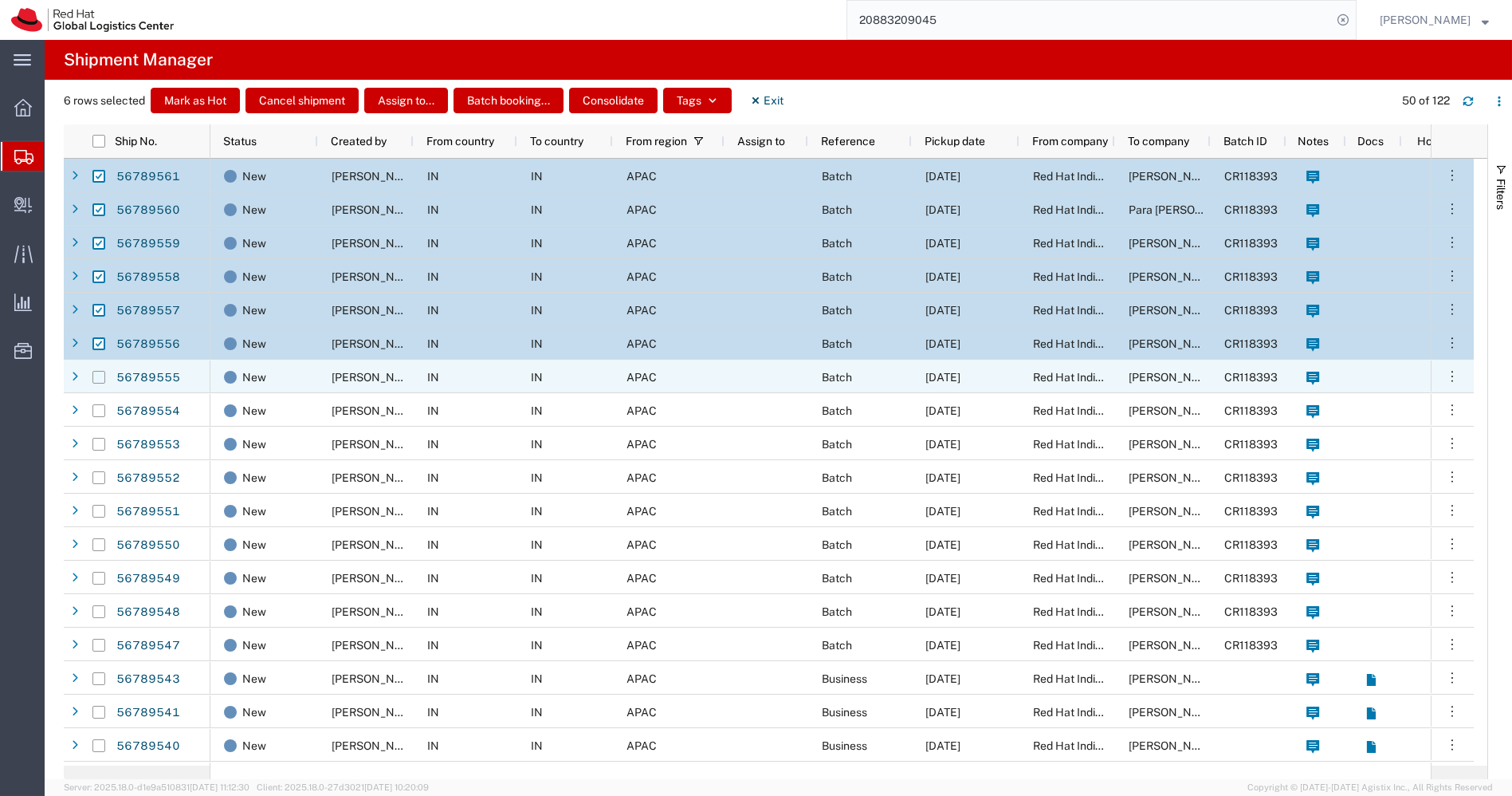
click at [96, 375] on input "Press Space to toggle row selection (unchecked)" at bounding box center [99, 377] width 13 height 13
checkbox input "true"
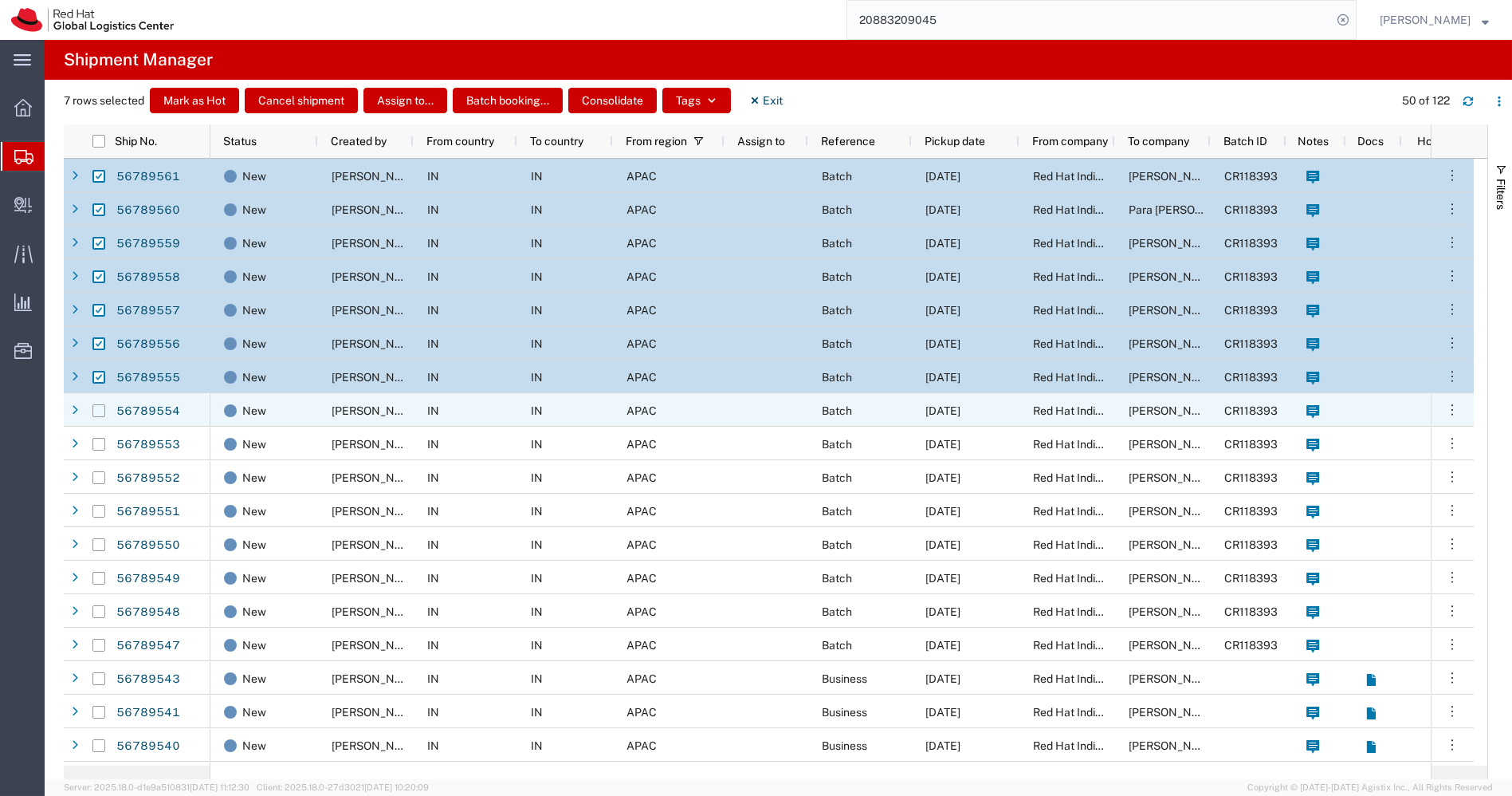
click at [95, 411] on input "Press Space to toggle row selection (unchecked)" at bounding box center [99, 411] width 13 height 13
checkbox input "true"
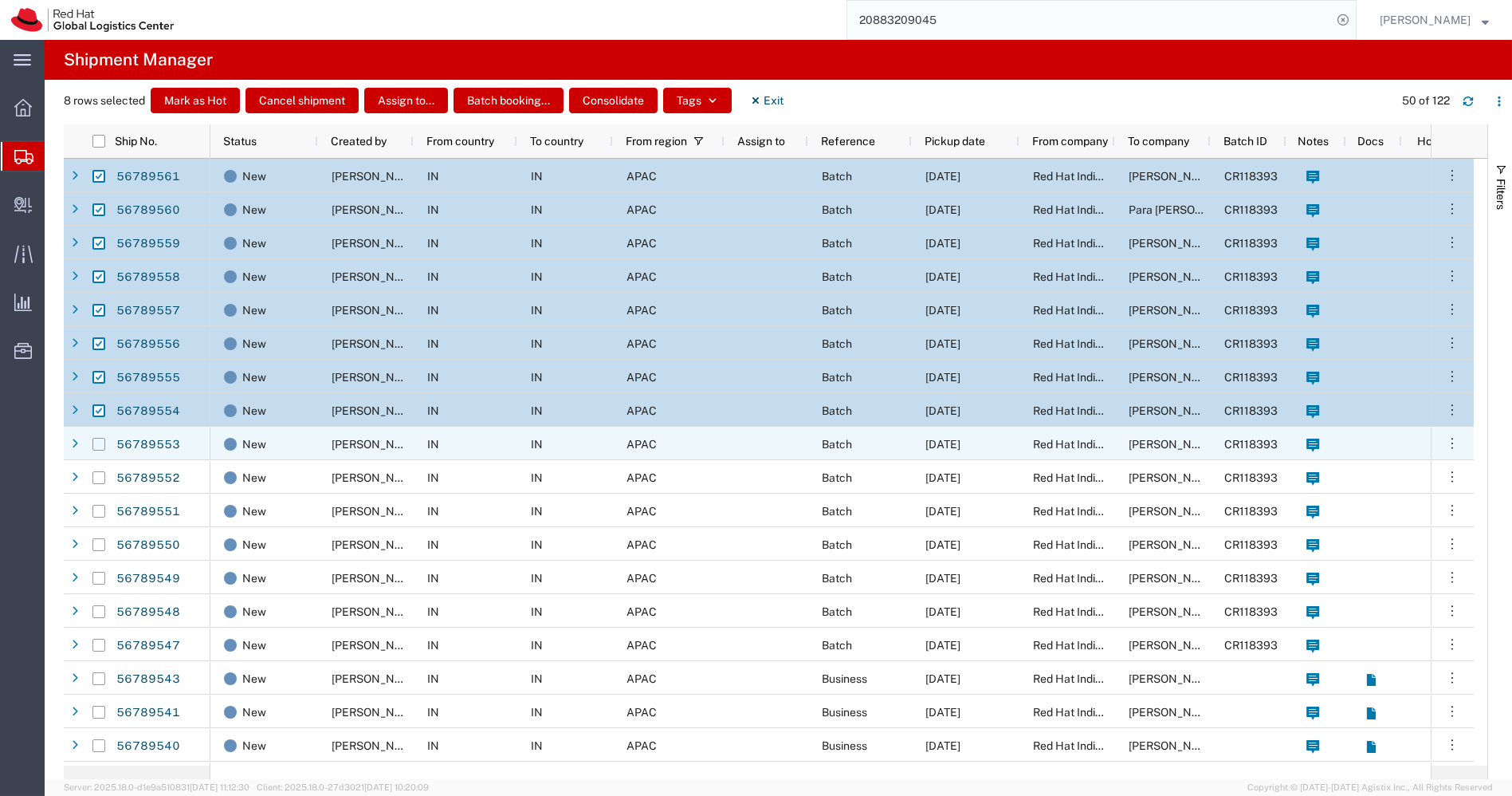
click at [99, 447] on input "Press Space to toggle row selection (unchecked)" at bounding box center [99, 444] width 13 height 13
checkbox input "true"
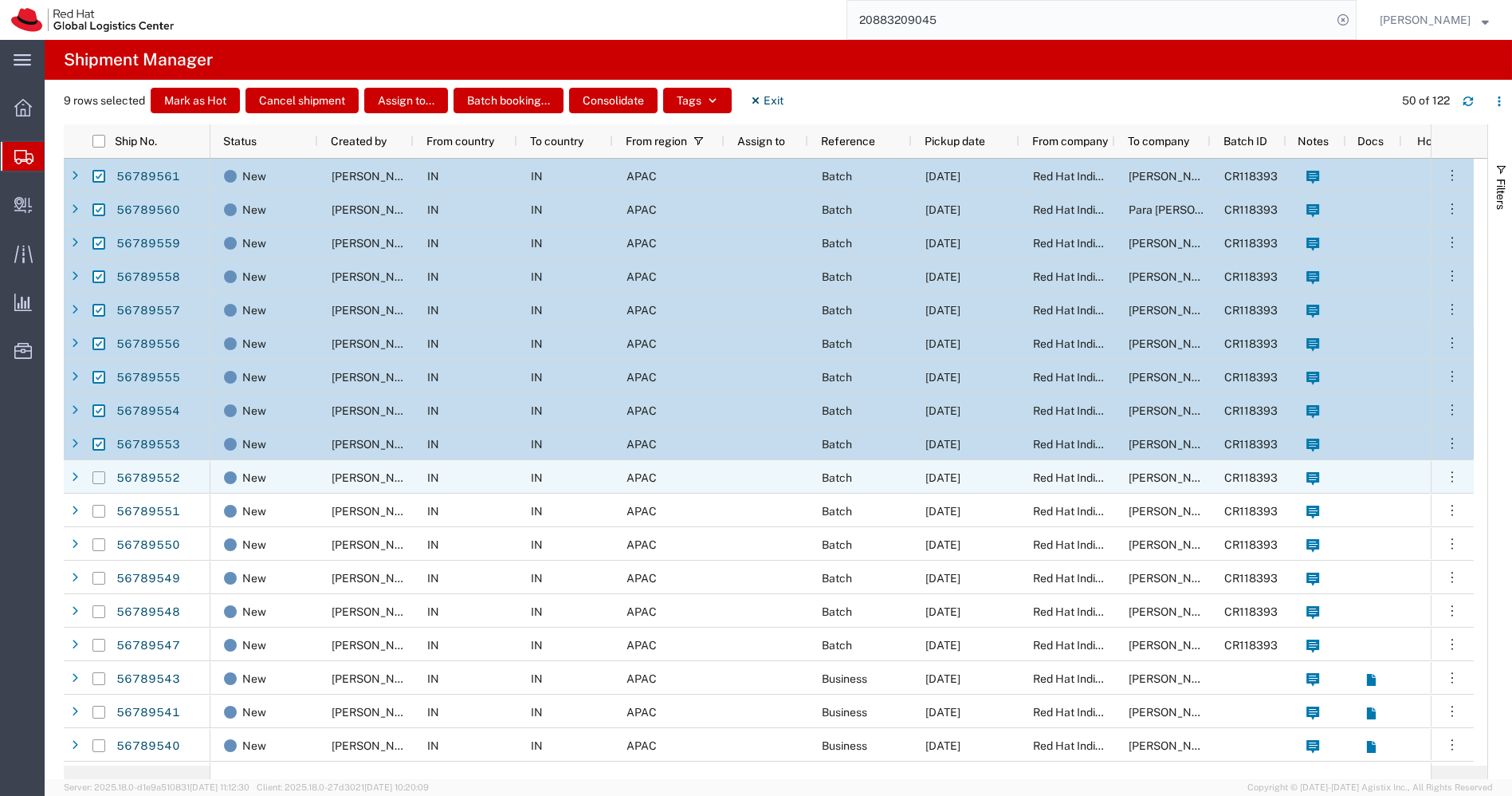
click at [99, 477] on input "Press Space to toggle row selection (unchecked)" at bounding box center [99, 478] width 13 height 13
checkbox input "true"
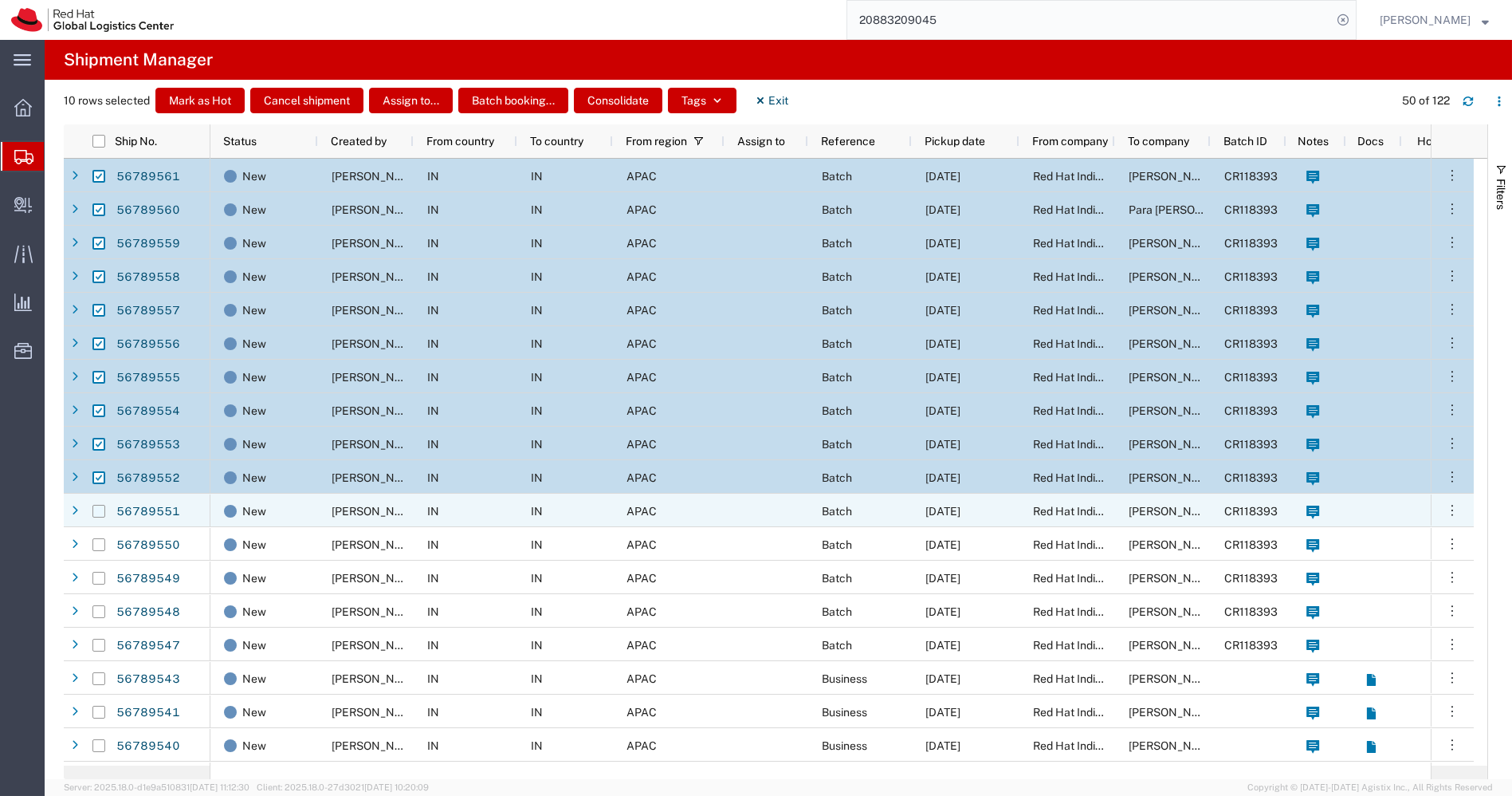
click at [99, 509] on input "Press Space to toggle row selection (unchecked)" at bounding box center [99, 511] width 13 height 13
checkbox input "true"
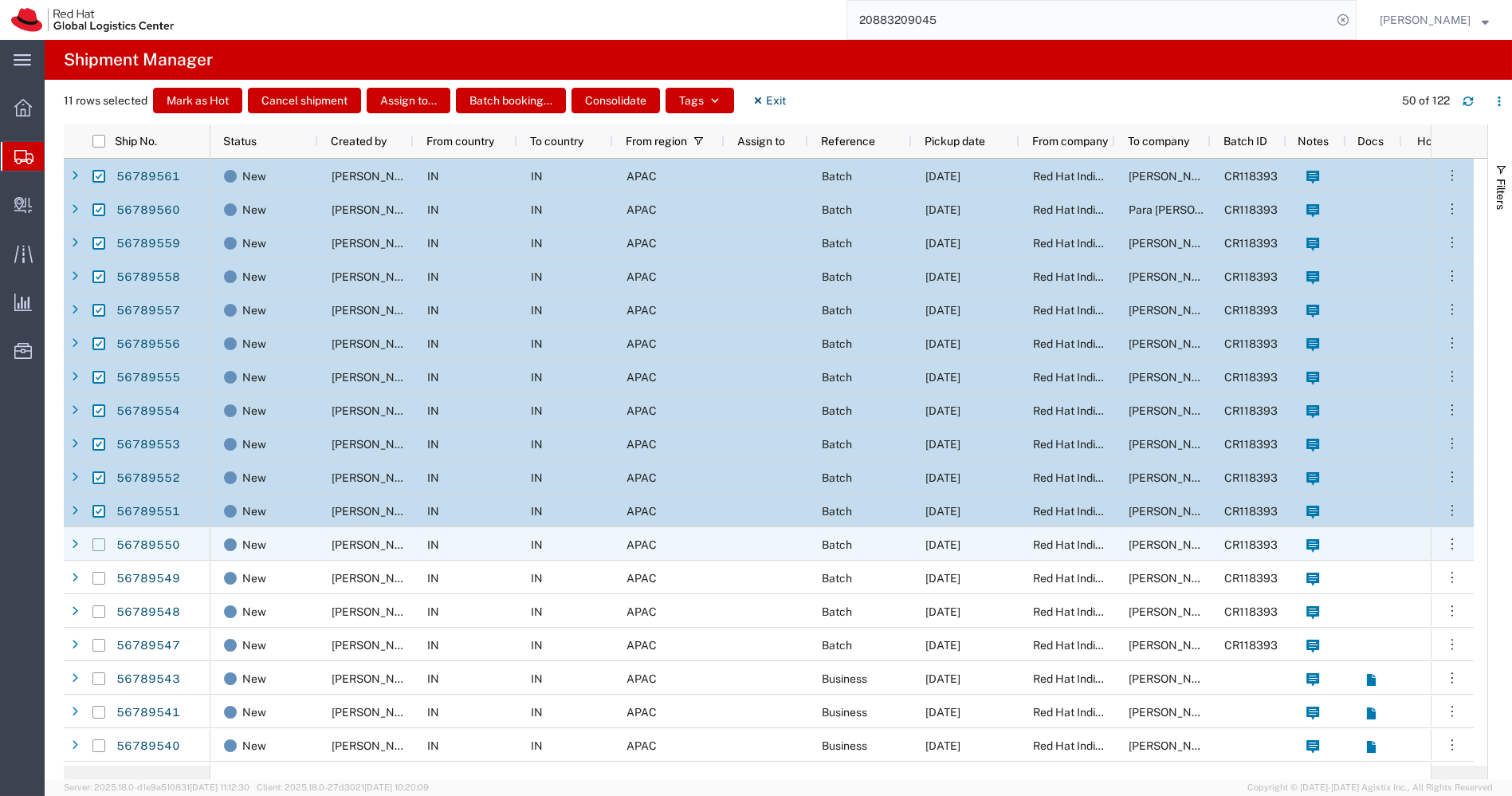
click at [94, 545] on input "Press Space to toggle row selection (unchecked)" at bounding box center [99, 545] width 13 height 13
checkbox input "true"
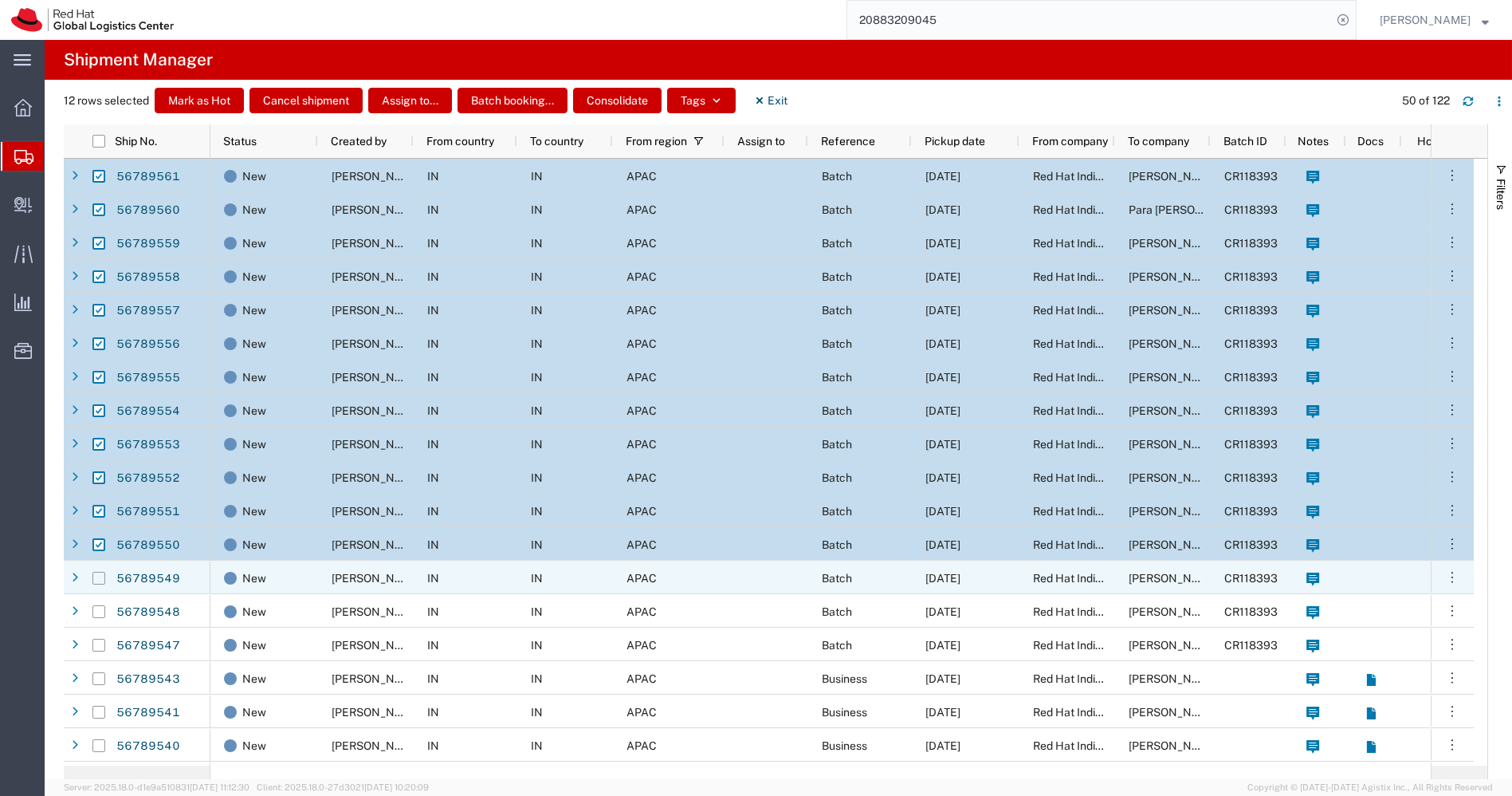
click at [100, 580] on input "Press Space to toggle row selection (unchecked)" at bounding box center [99, 578] width 13 height 13
checkbox input "true"
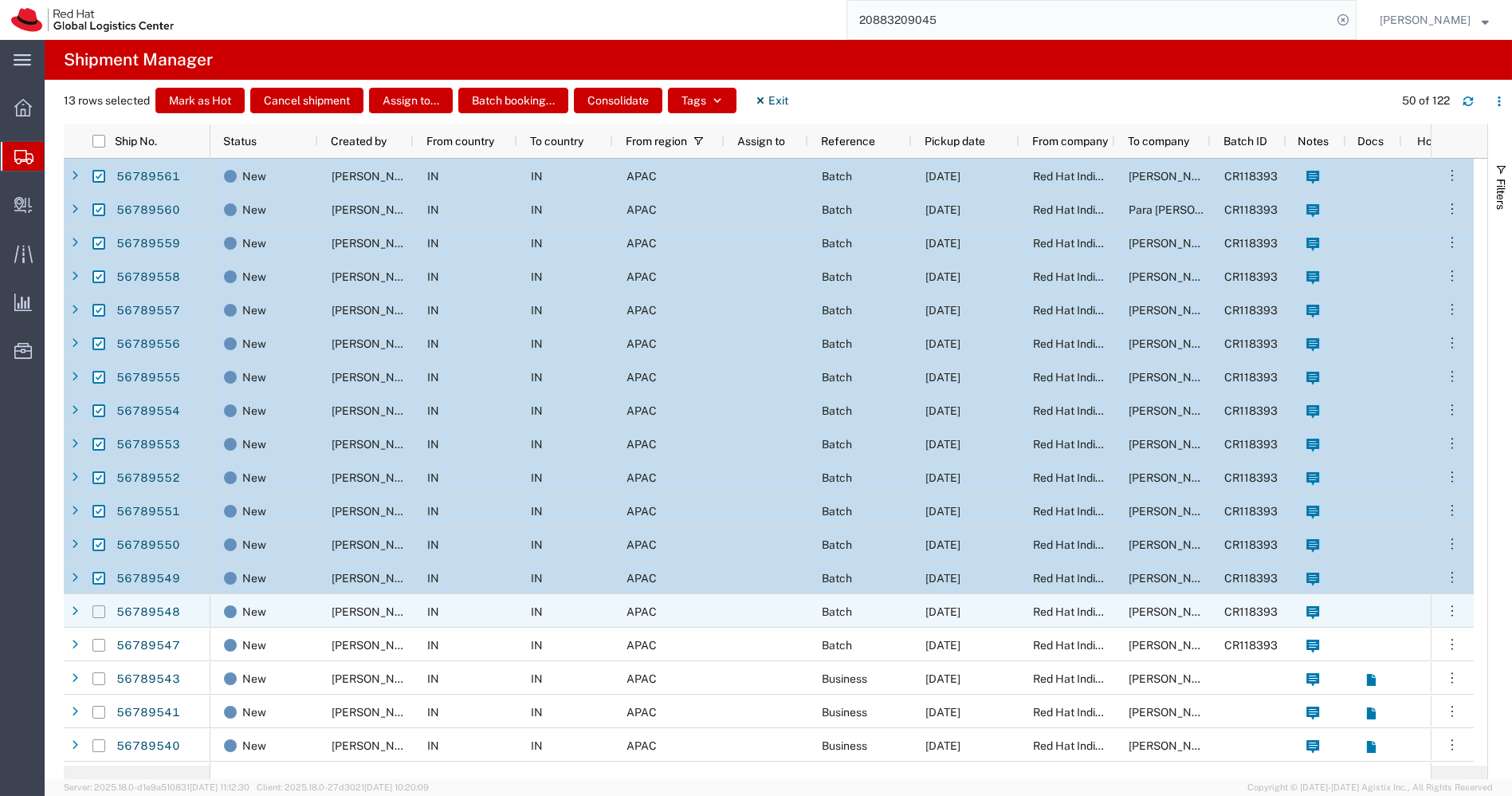
click at [98, 611] on input "Press Space to toggle row selection (unchecked)" at bounding box center [99, 611] width 13 height 13
checkbox input "true"
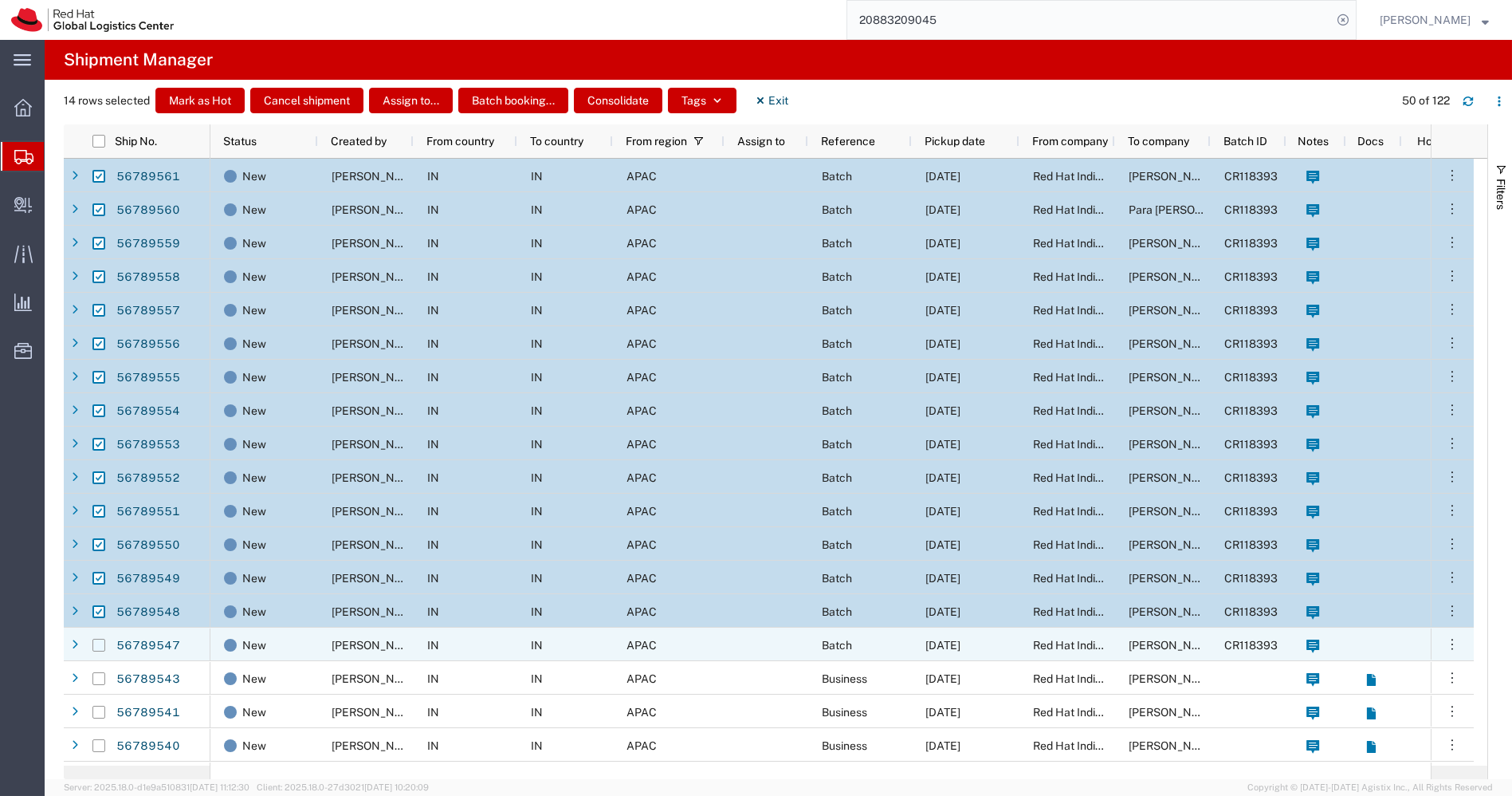
click at [98, 646] on input "Press Space to toggle row selection (unchecked)" at bounding box center [99, 645] width 13 height 13
checkbox input "true"
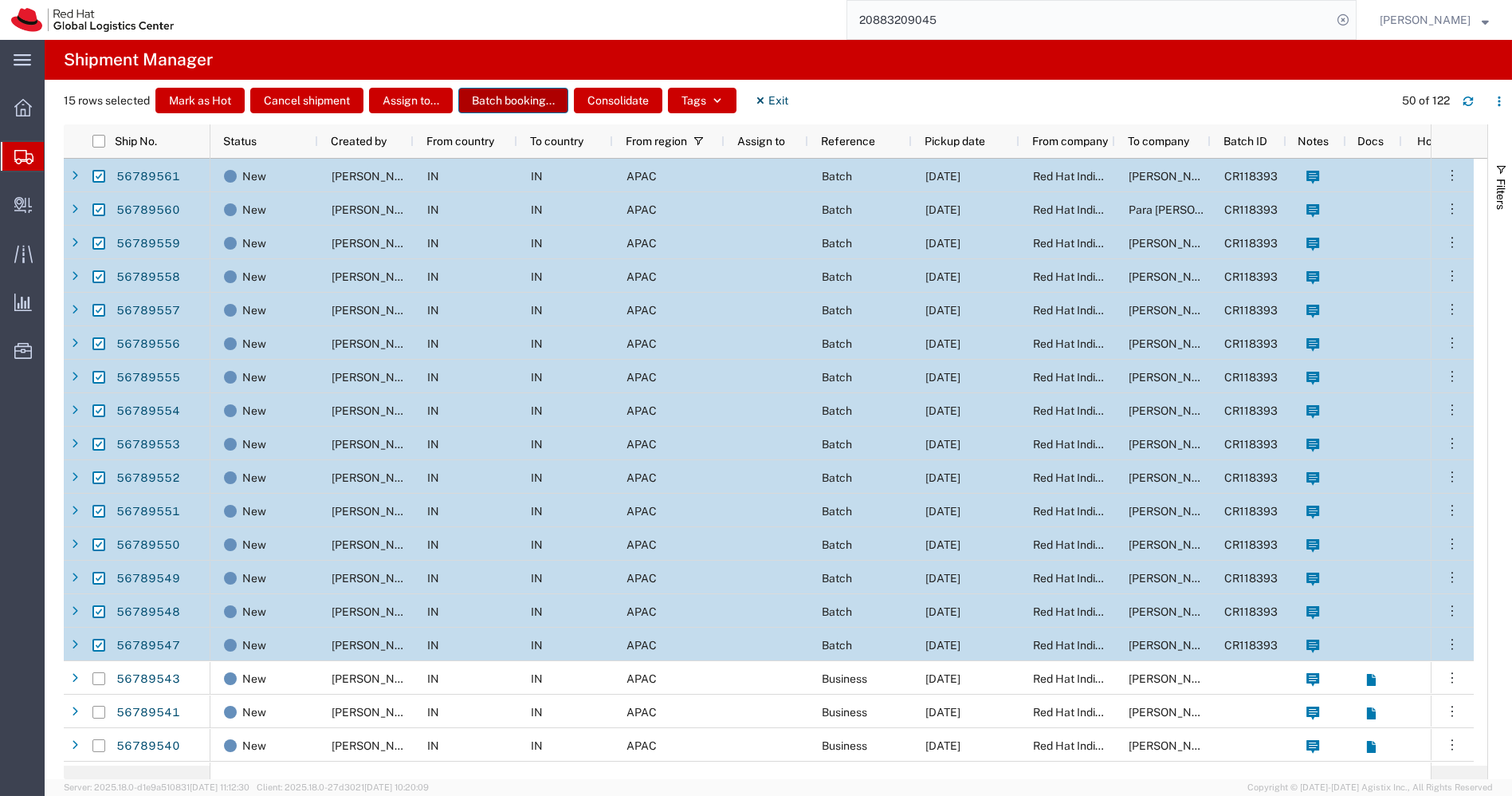
click at [534, 102] on button "Batch booking..." at bounding box center [513, 100] width 110 height 25
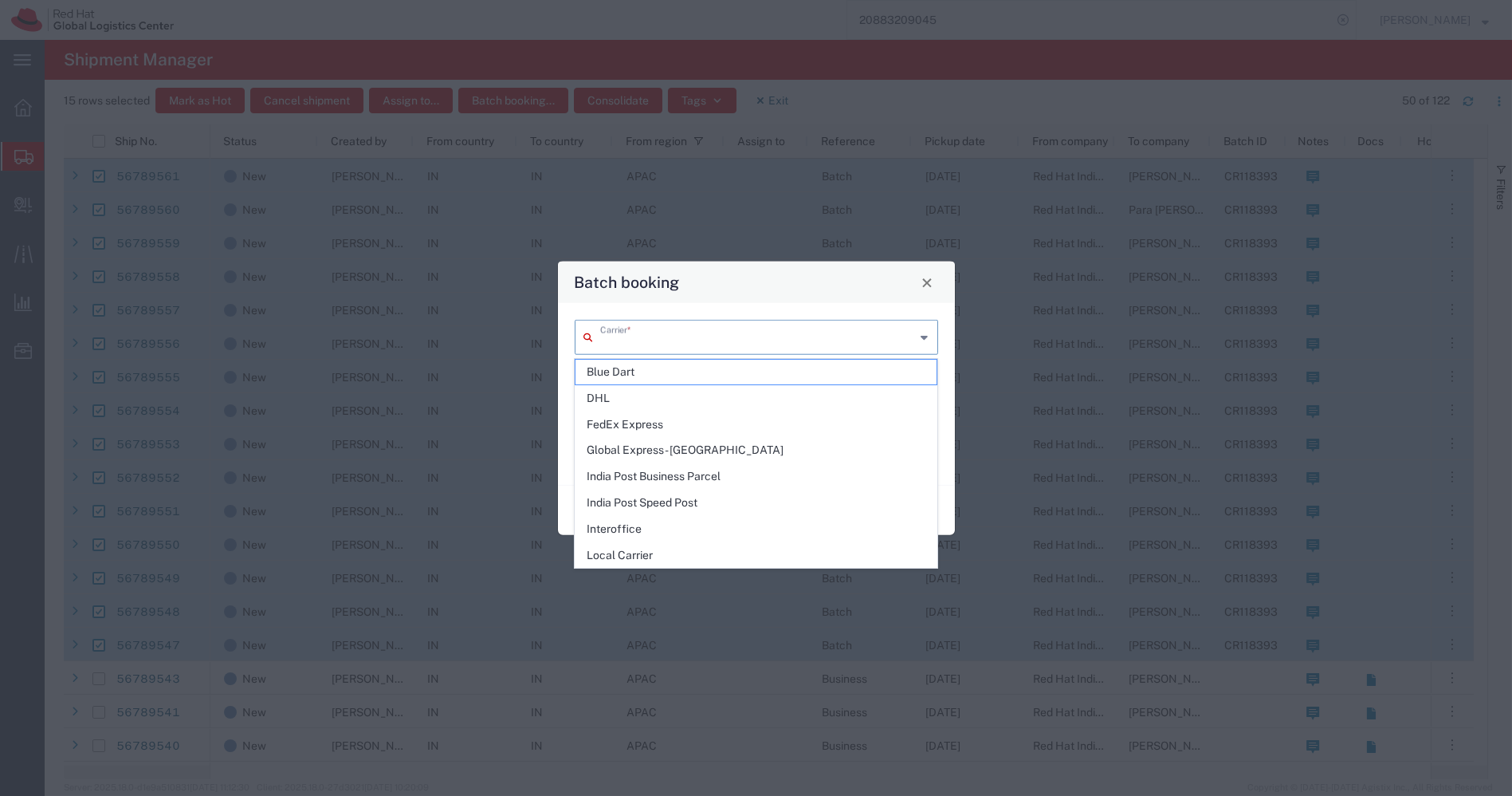
click at [645, 331] on input "text" at bounding box center [758, 336] width 316 height 28
click at [627, 376] on span "Blue Dart" at bounding box center [756, 372] width 361 height 24
type input "Blue Dart"
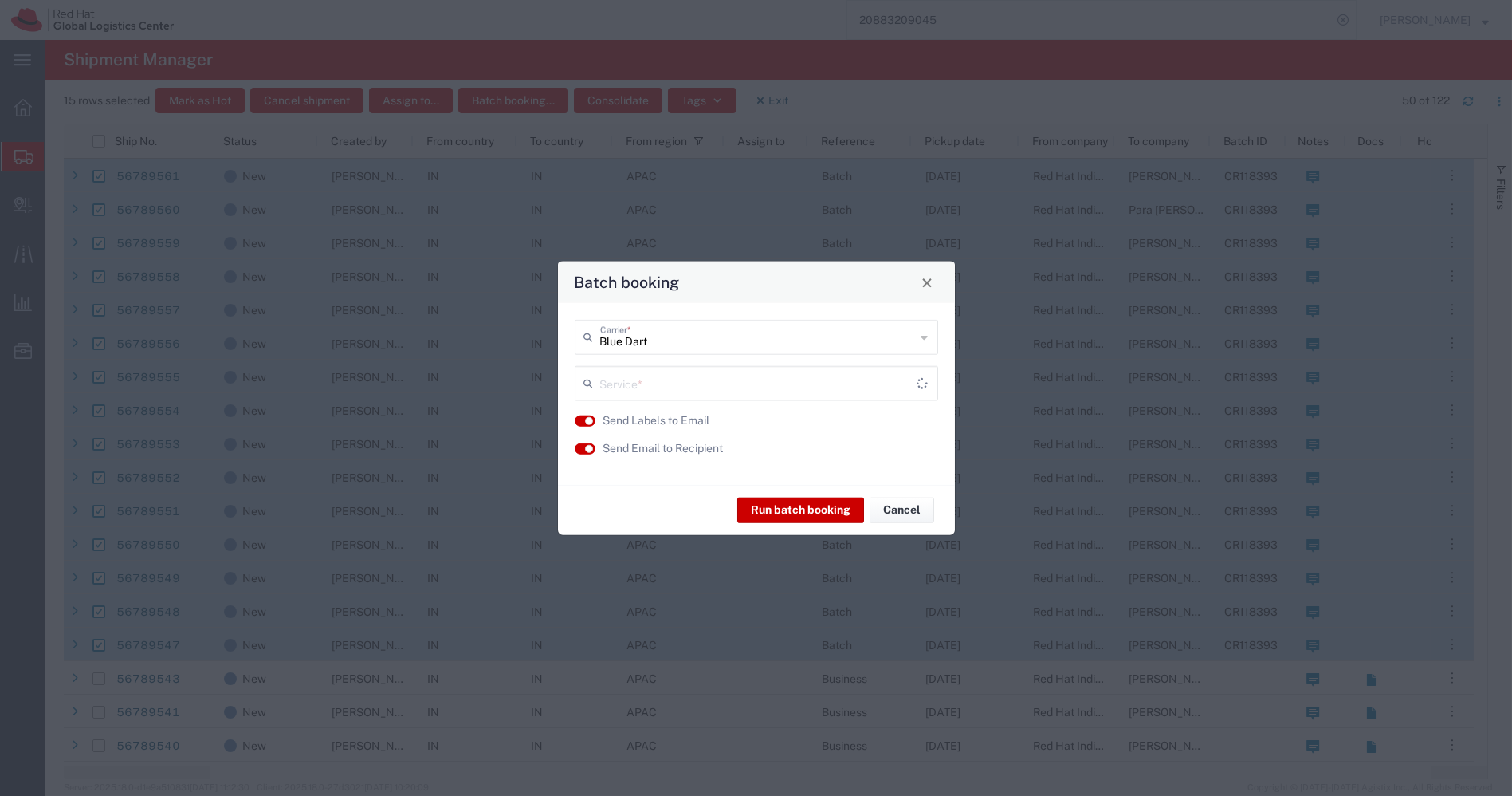
click at [665, 379] on input "text" at bounding box center [759, 382] width 317 height 28
click at [623, 468] on span "Ground" at bounding box center [756, 471] width 361 height 24
type input "Ground"
click at [805, 509] on button "Run batch booking" at bounding box center [800, 509] width 126 height 25
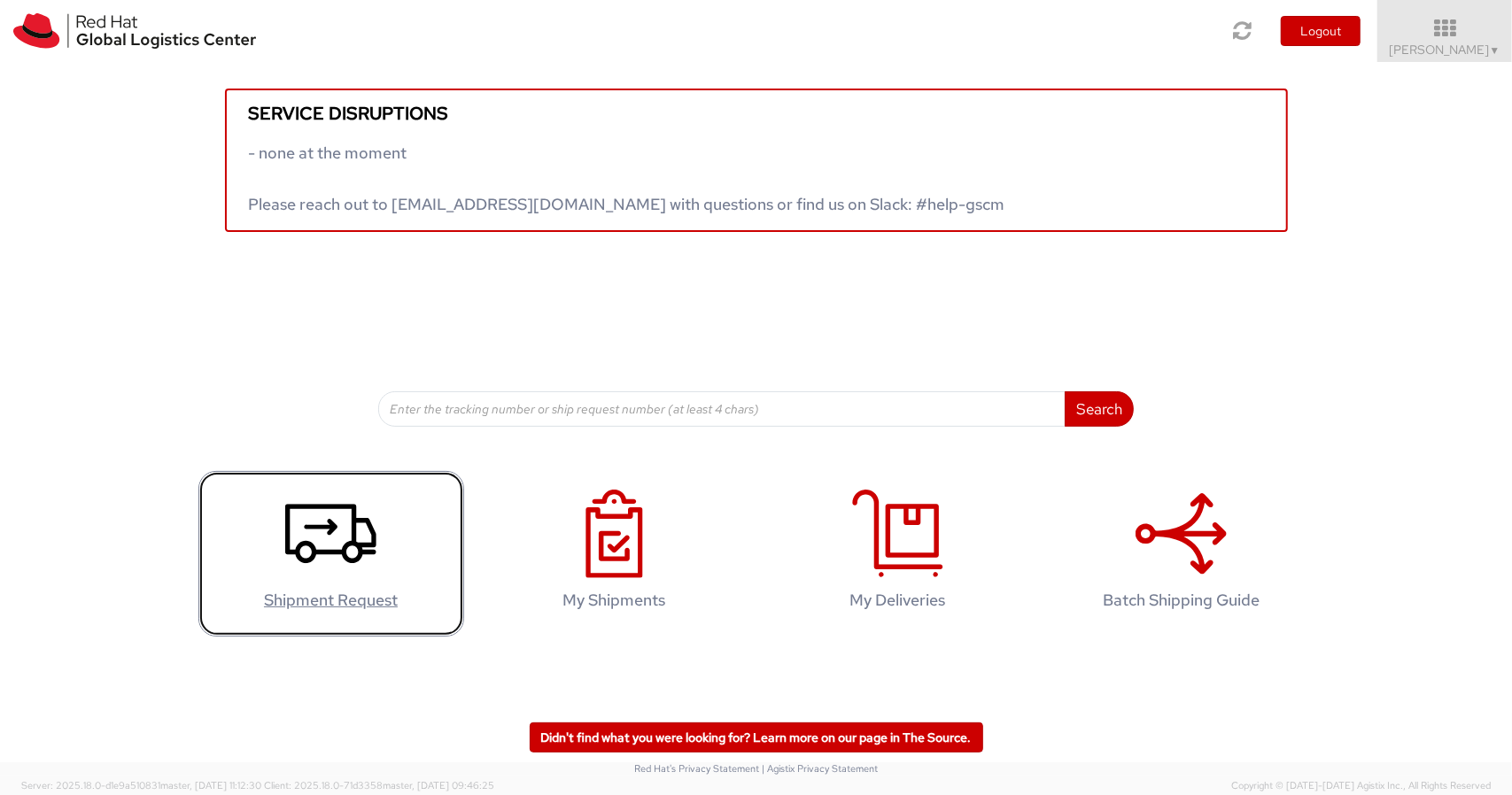
click at [319, 536] on icon at bounding box center [331, 534] width 92 height 89
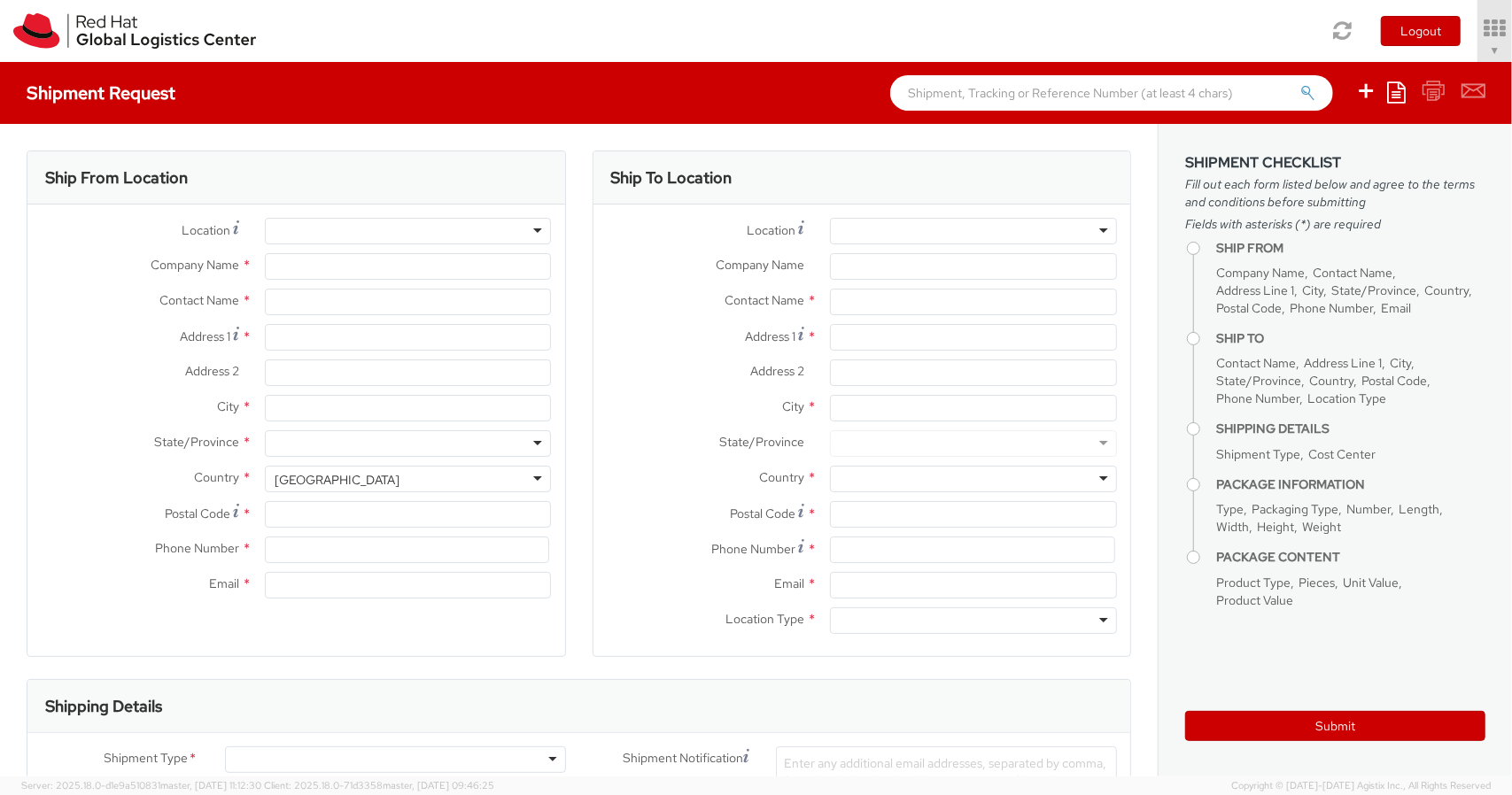
select select "901"
select select
type input "Red Hat India Private Limited"
type input "[PERSON_NAME]"
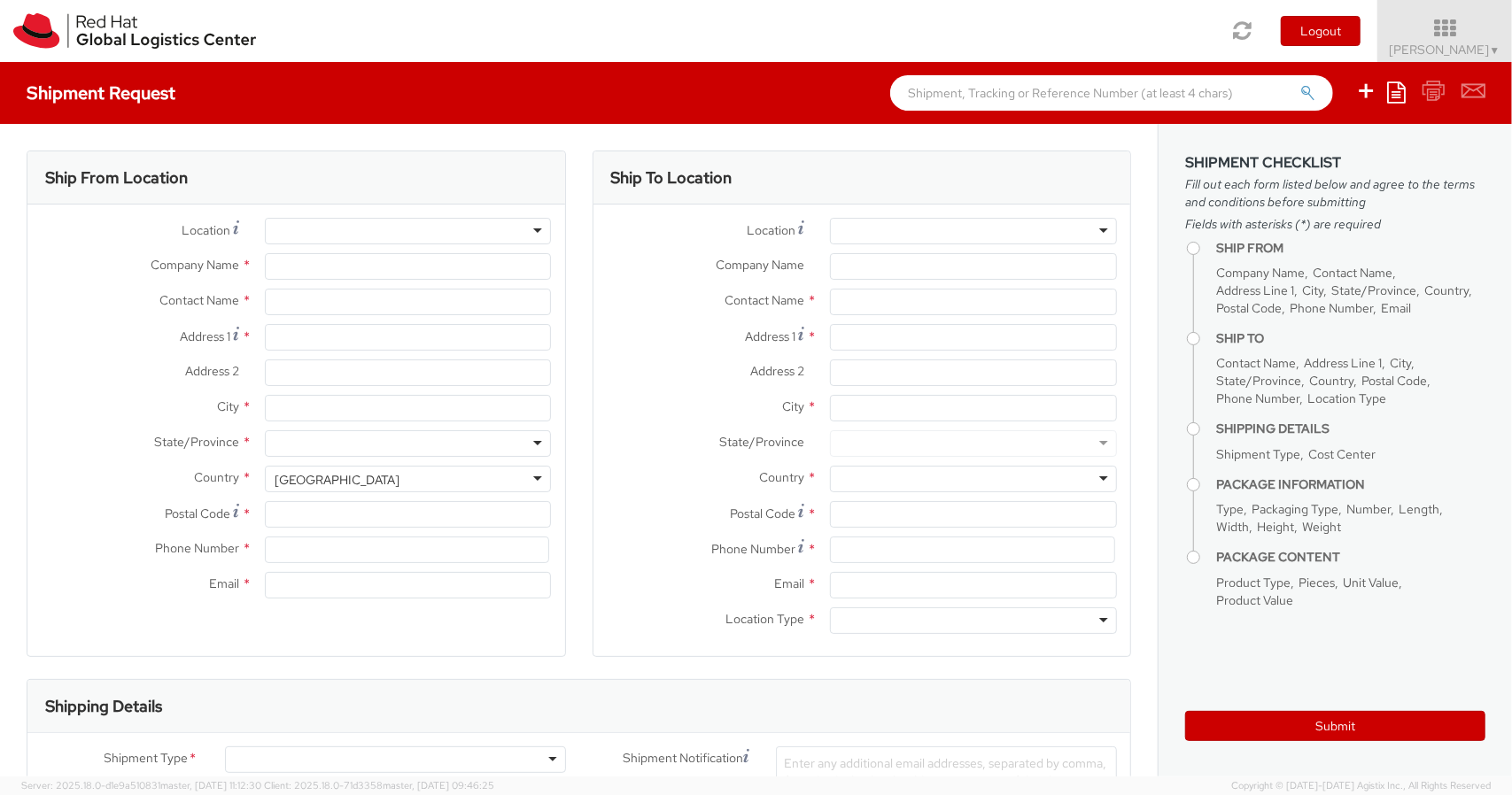
type input "Level 3, Wing A&B, Tower 6, Cybercity"
type input "Magarpatta City, Hadapsar"
type input "PUNE"
type input "411013"
type input "+91 9767477474"
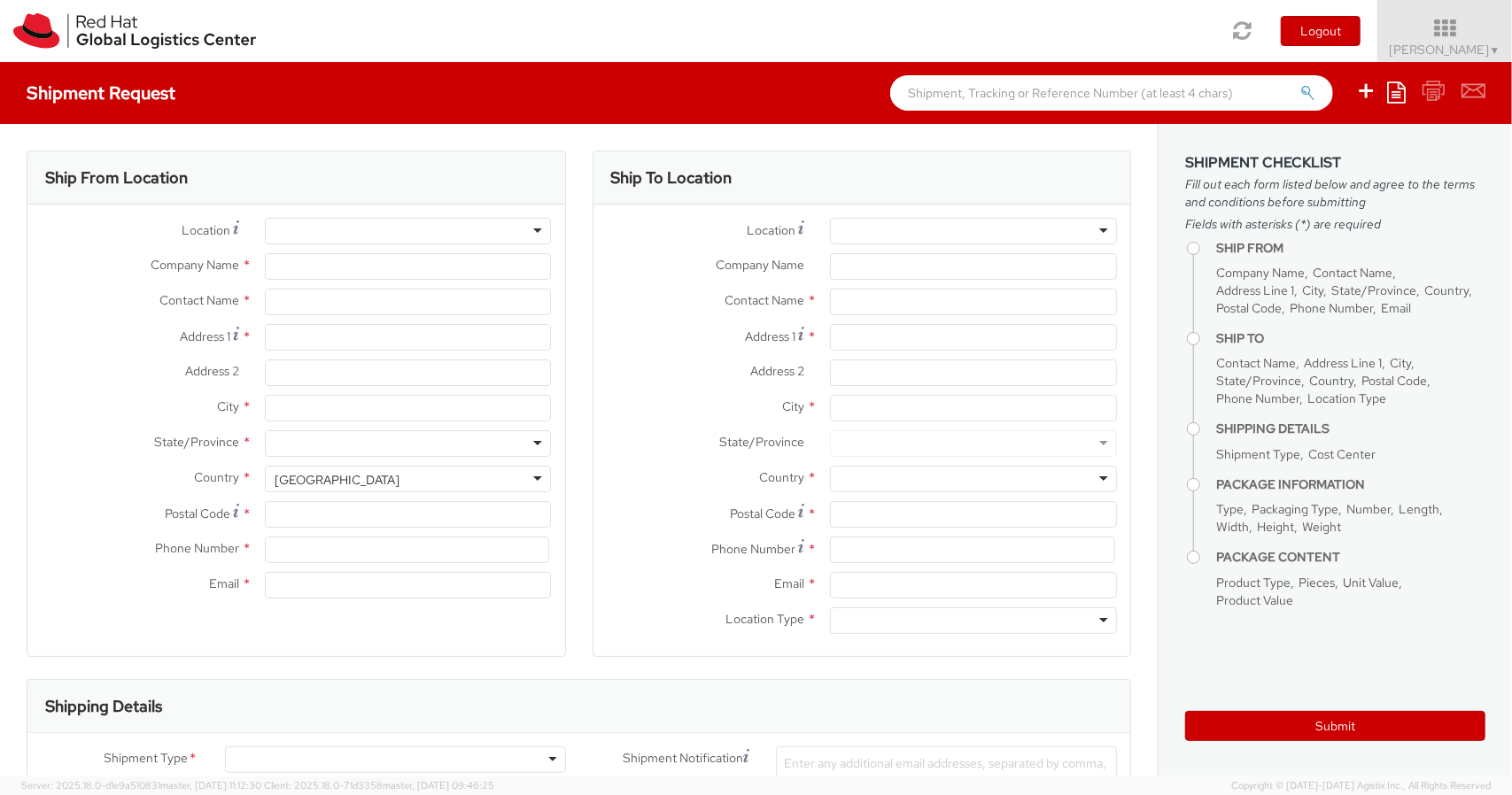
type input "nilshind@redhat.com"
select select "CM"
select select "KGS"
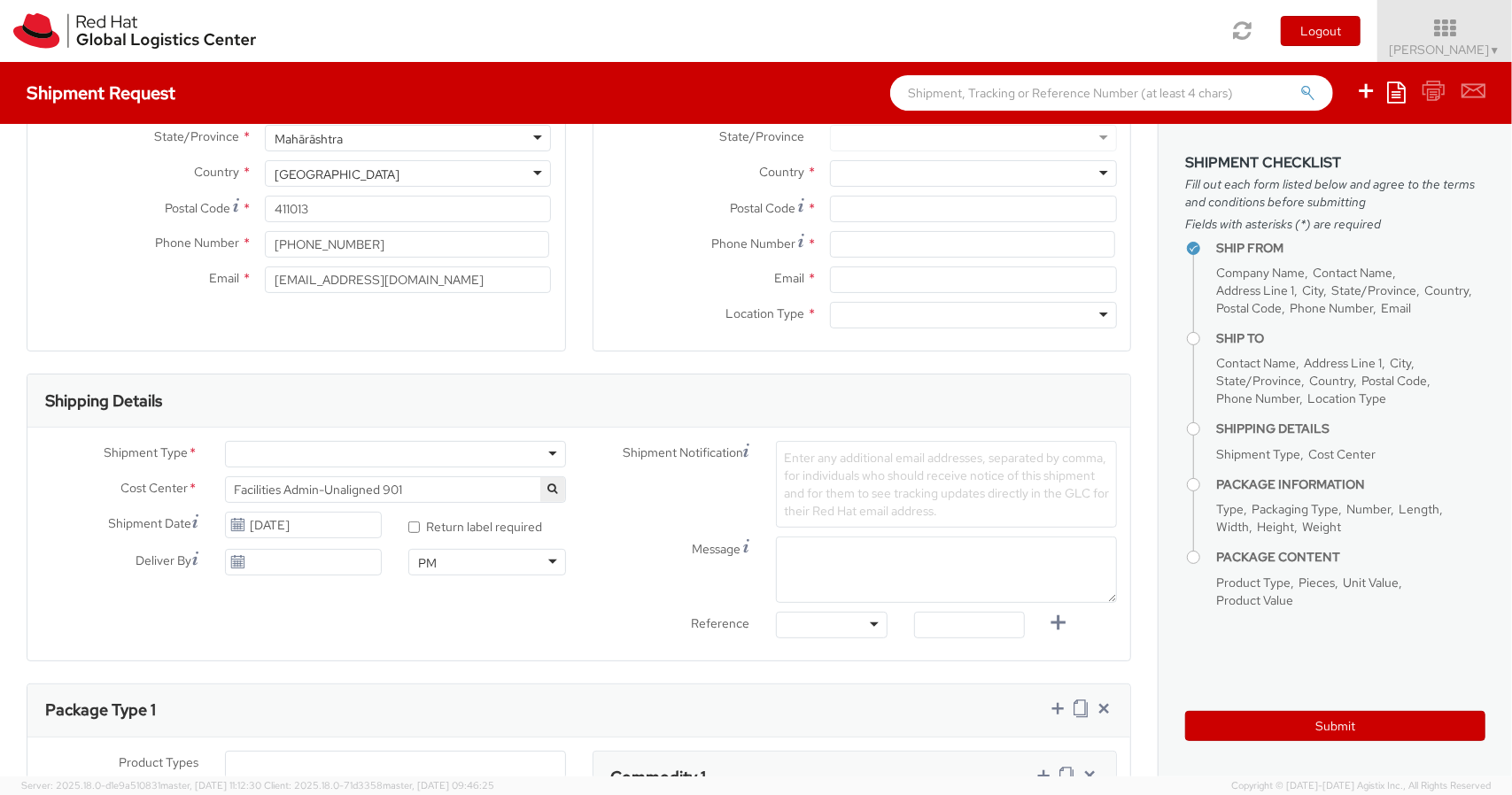
scroll to position [313, 0]
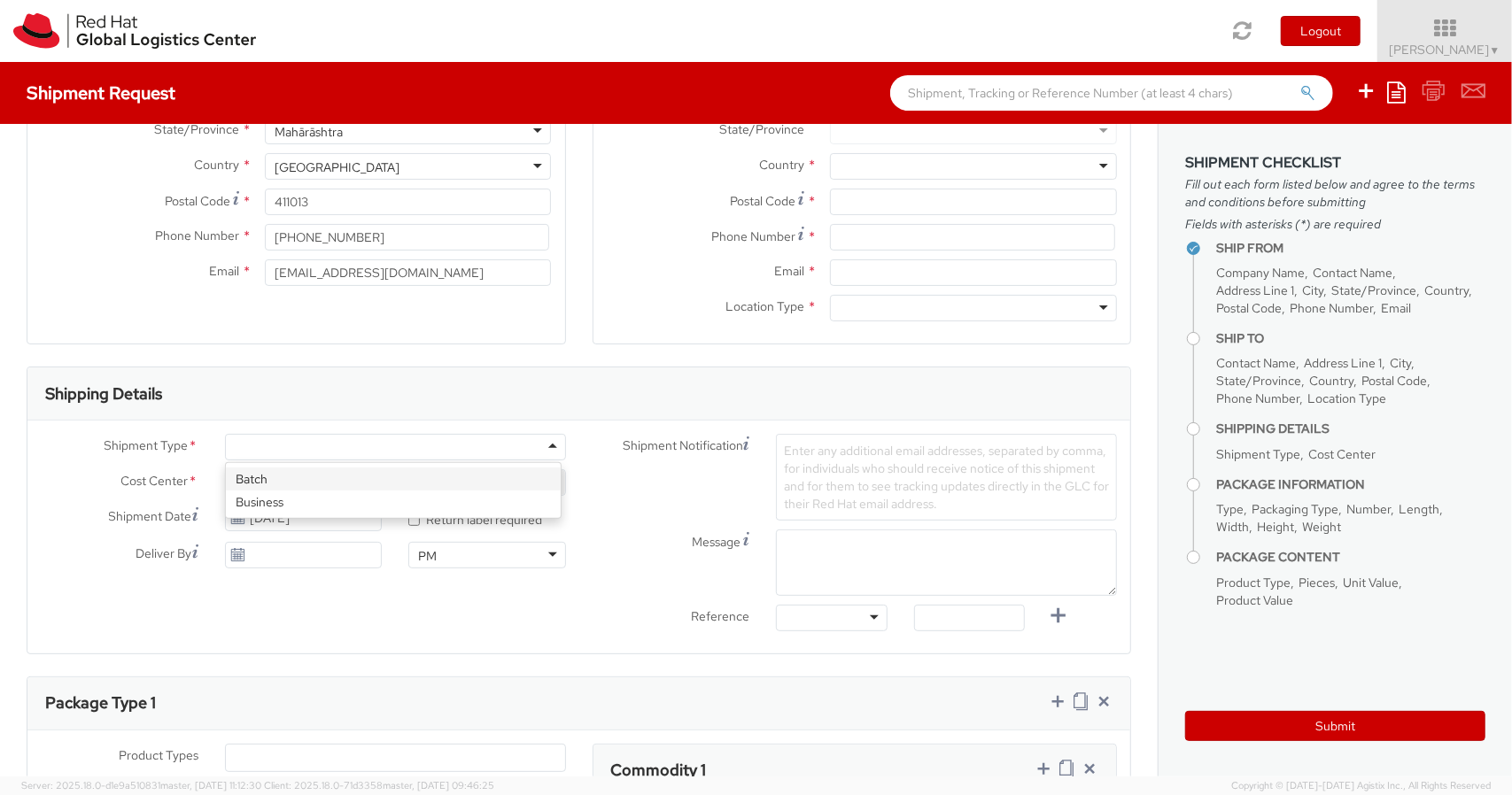
click at [473, 441] on div at bounding box center [395, 447] width 341 height 26
drag, startPoint x: 335, startPoint y: 449, endPoint x: 292, endPoint y: 476, distance: 50.8
click at [292, 461] on div "Business Batch Business" at bounding box center [395, 447] width 341 height 26
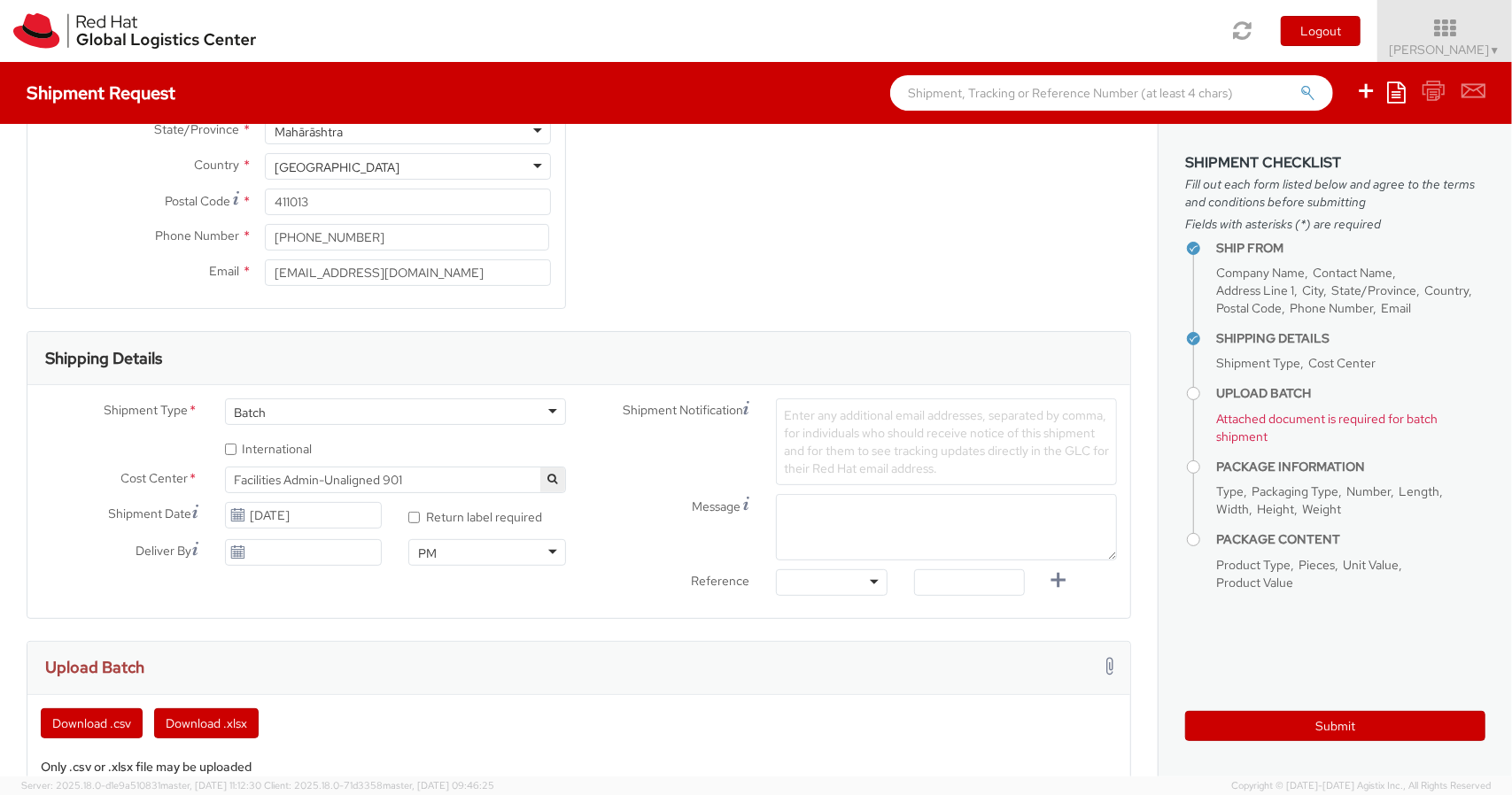
click at [258, 451] on label "* International" at bounding box center [270, 448] width 91 height 20
click at [237, 451] on input "* International" at bounding box center [230, 449] width 12 height 12
checkbox input "true"
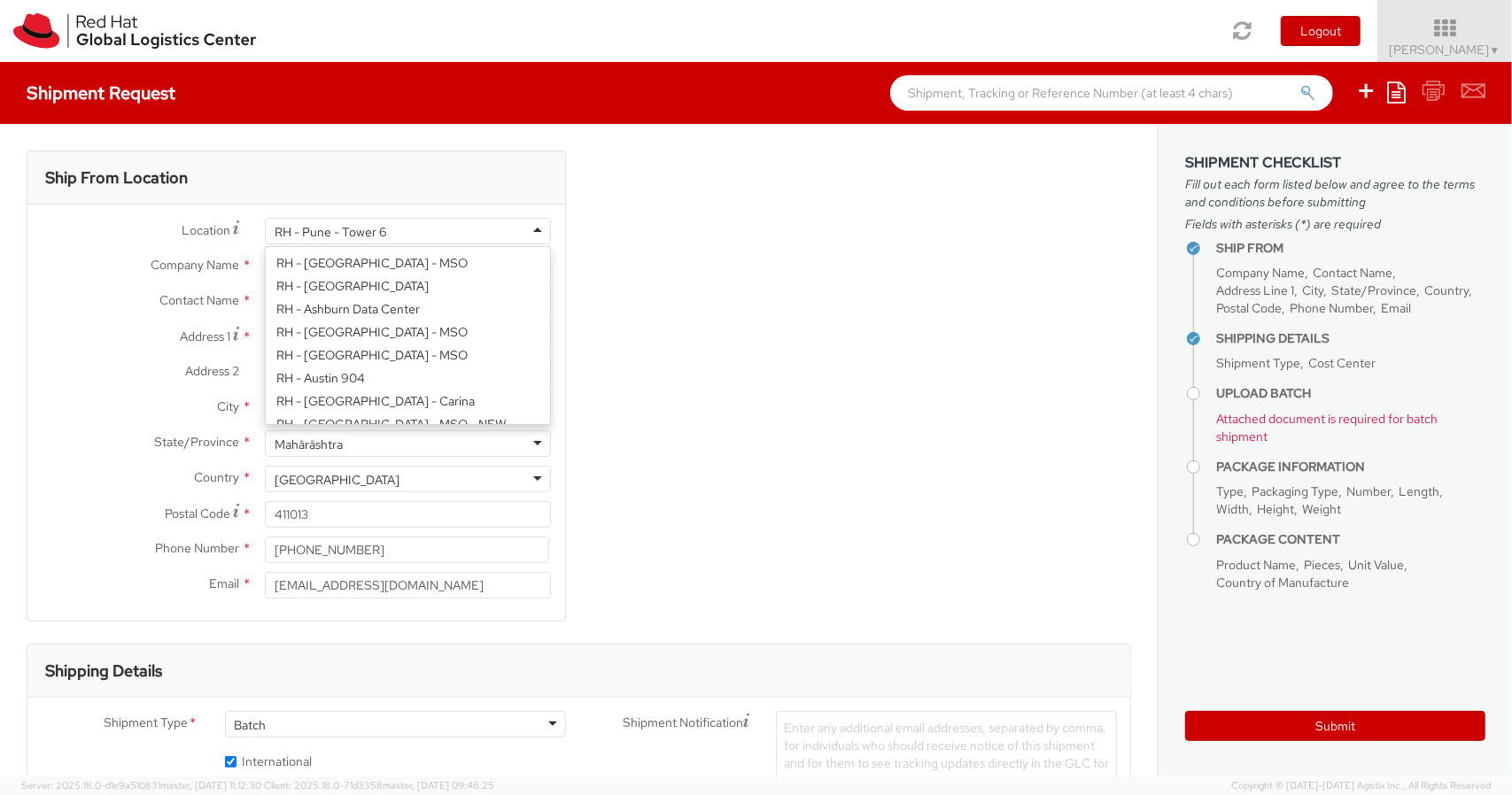
scroll to position [2092, 0]
click at [494, 233] on div "RH - Pune - Tower 6" at bounding box center [408, 230] width 287 height 26
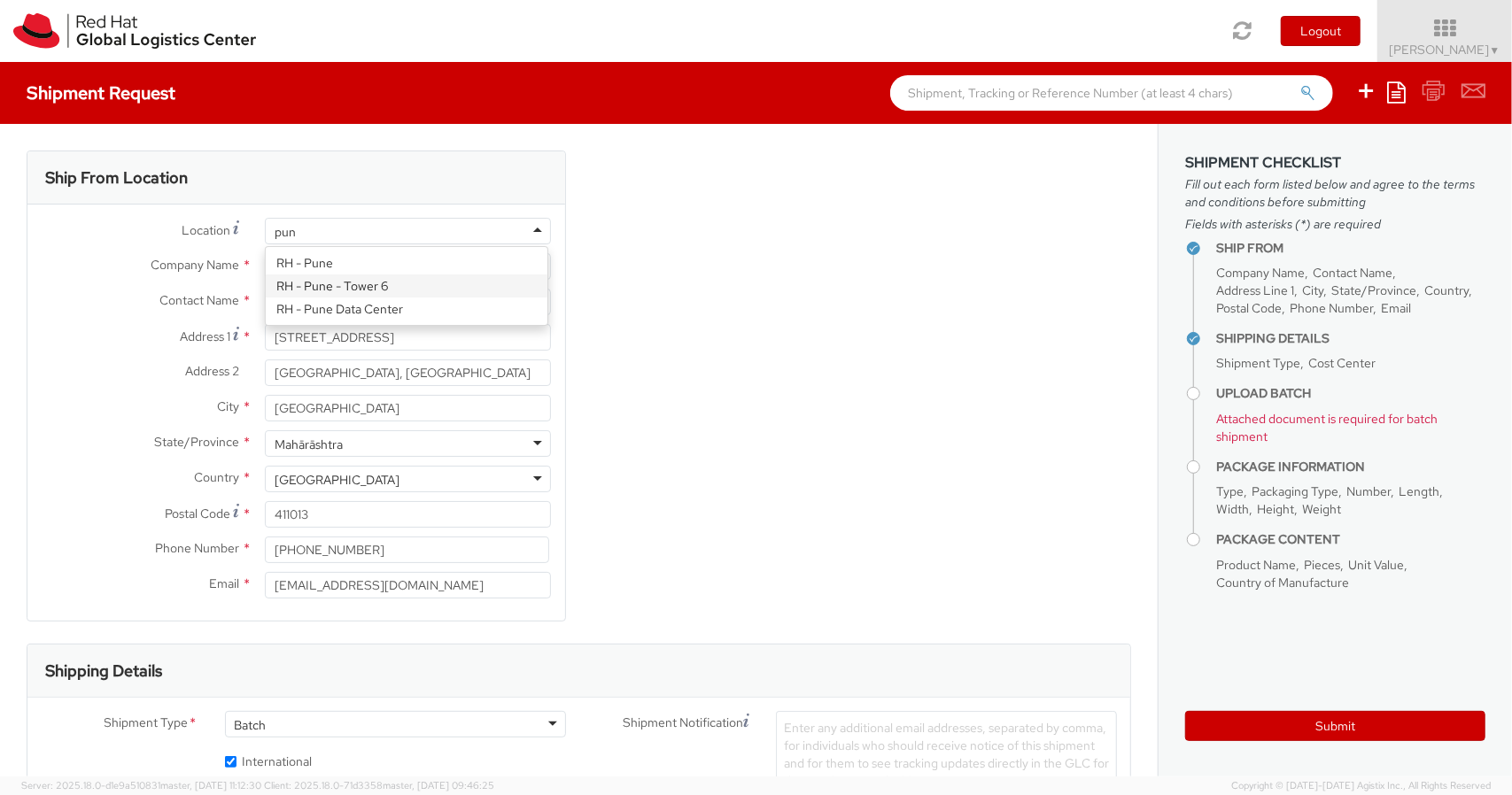
type input "pune"
type input "Tower-X Level 1, Cyber City"
type input "2066817173"
click at [339, 299] on input "text" at bounding box center [408, 301] width 287 height 26
paste input "APAC Logistics - NHO"
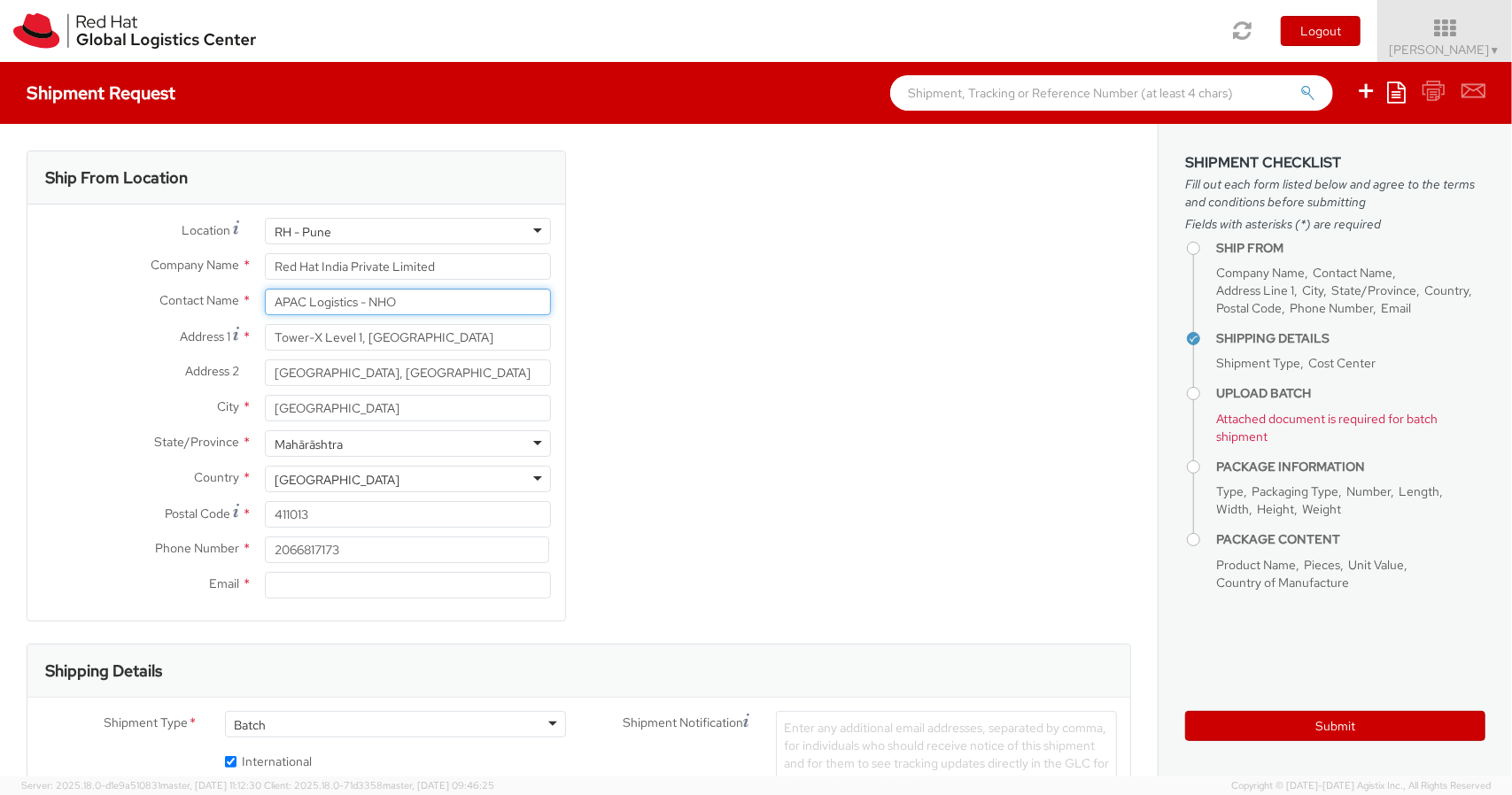
type input "APAC Logistics - NHO"
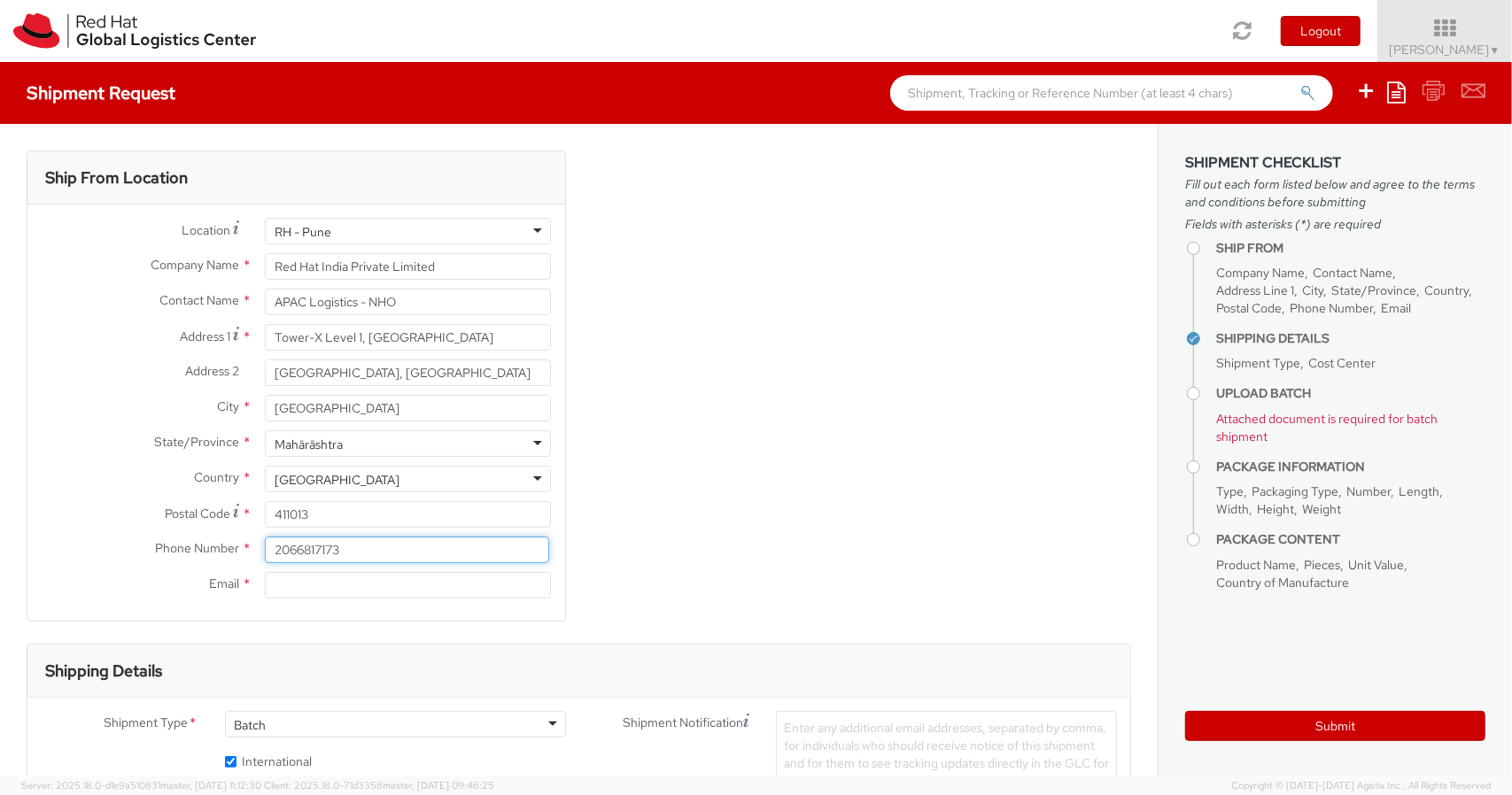
click at [377, 553] on input "2066817173" at bounding box center [407, 549] width 286 height 26
type input "9767477474"
click at [310, 592] on input "Email *" at bounding box center [408, 585] width 287 height 26
type input "a"
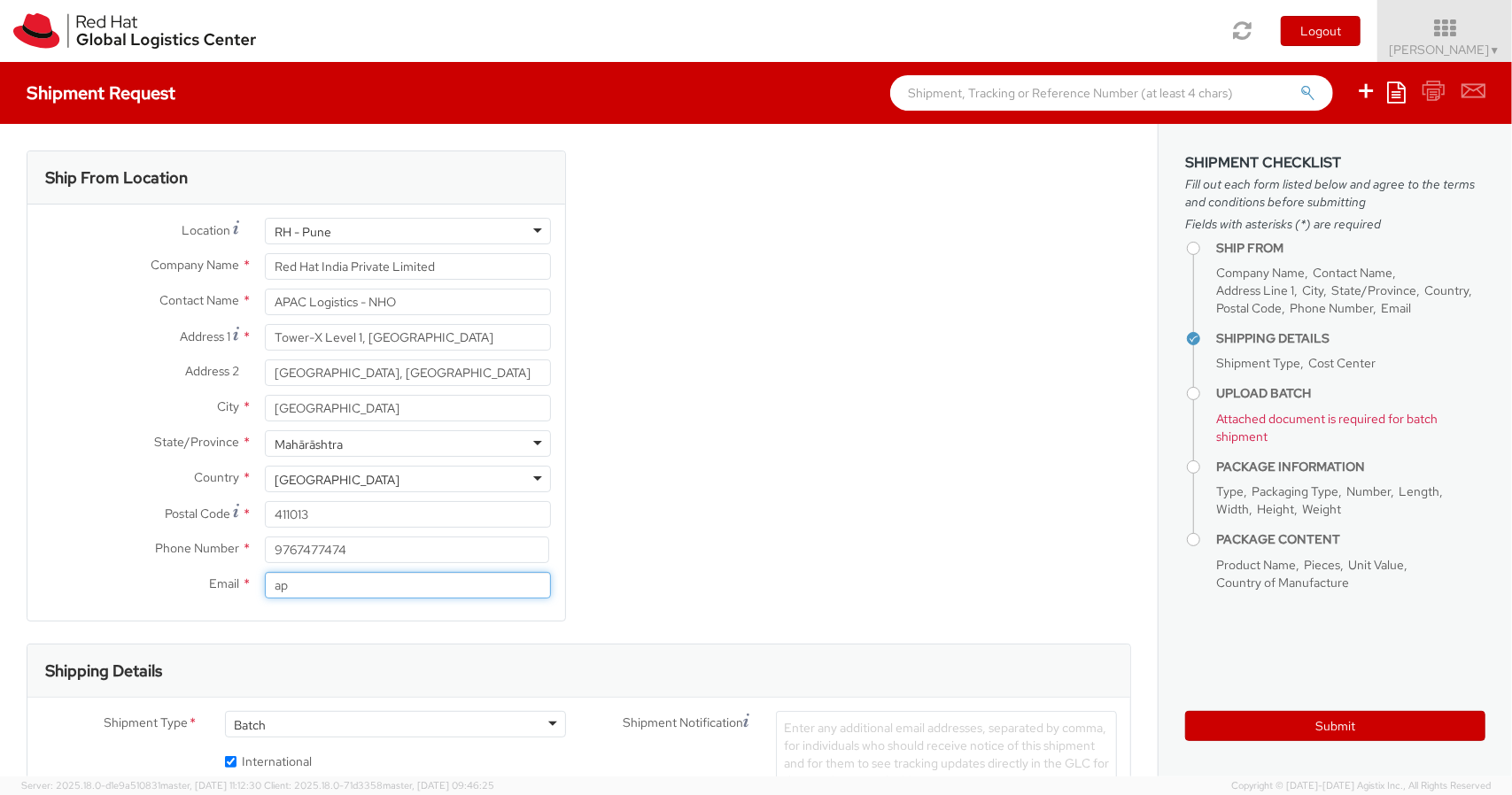
type input "a"
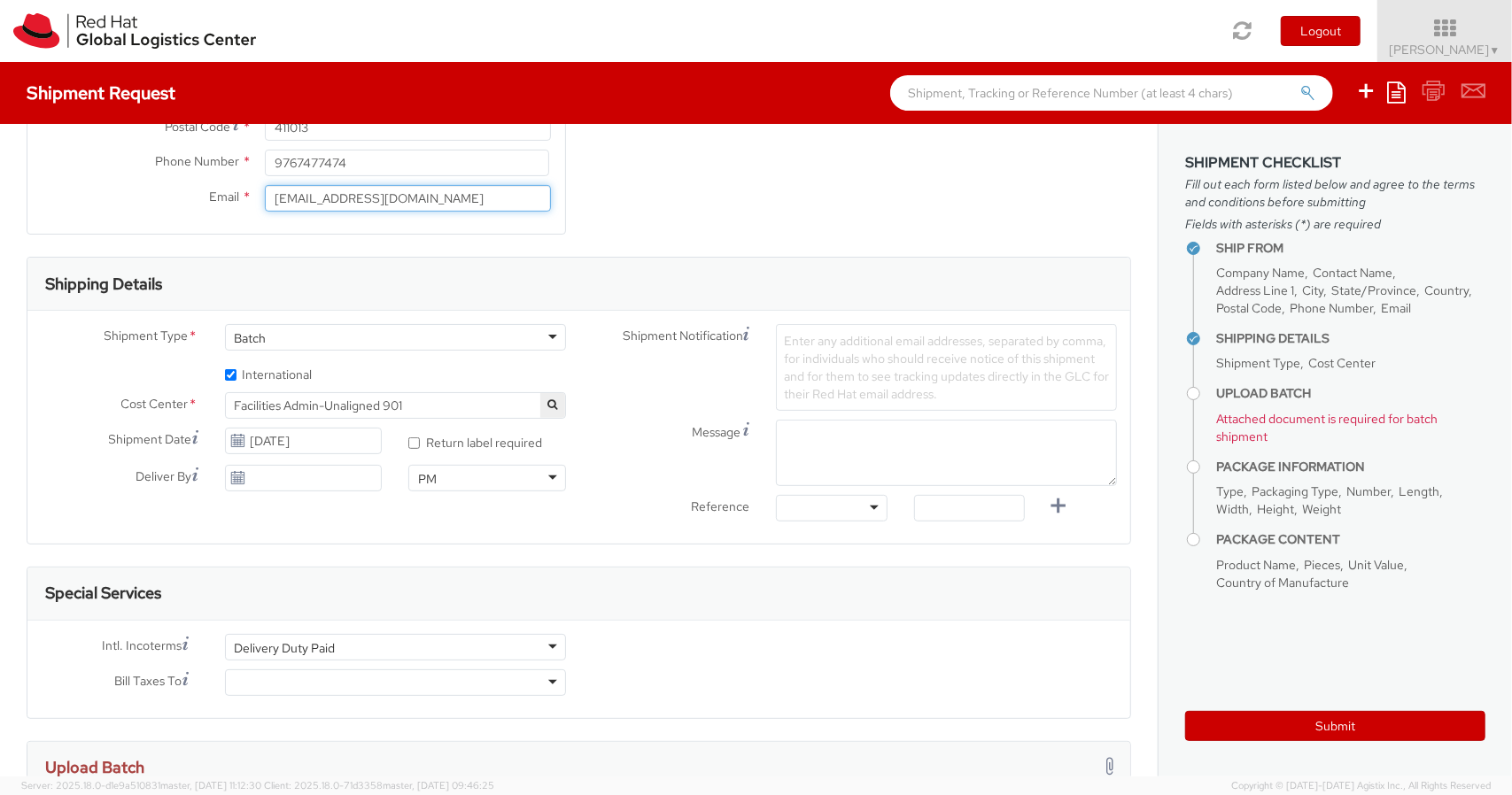
scroll to position [389, 0]
type input "apaclogistics@redhat.com"
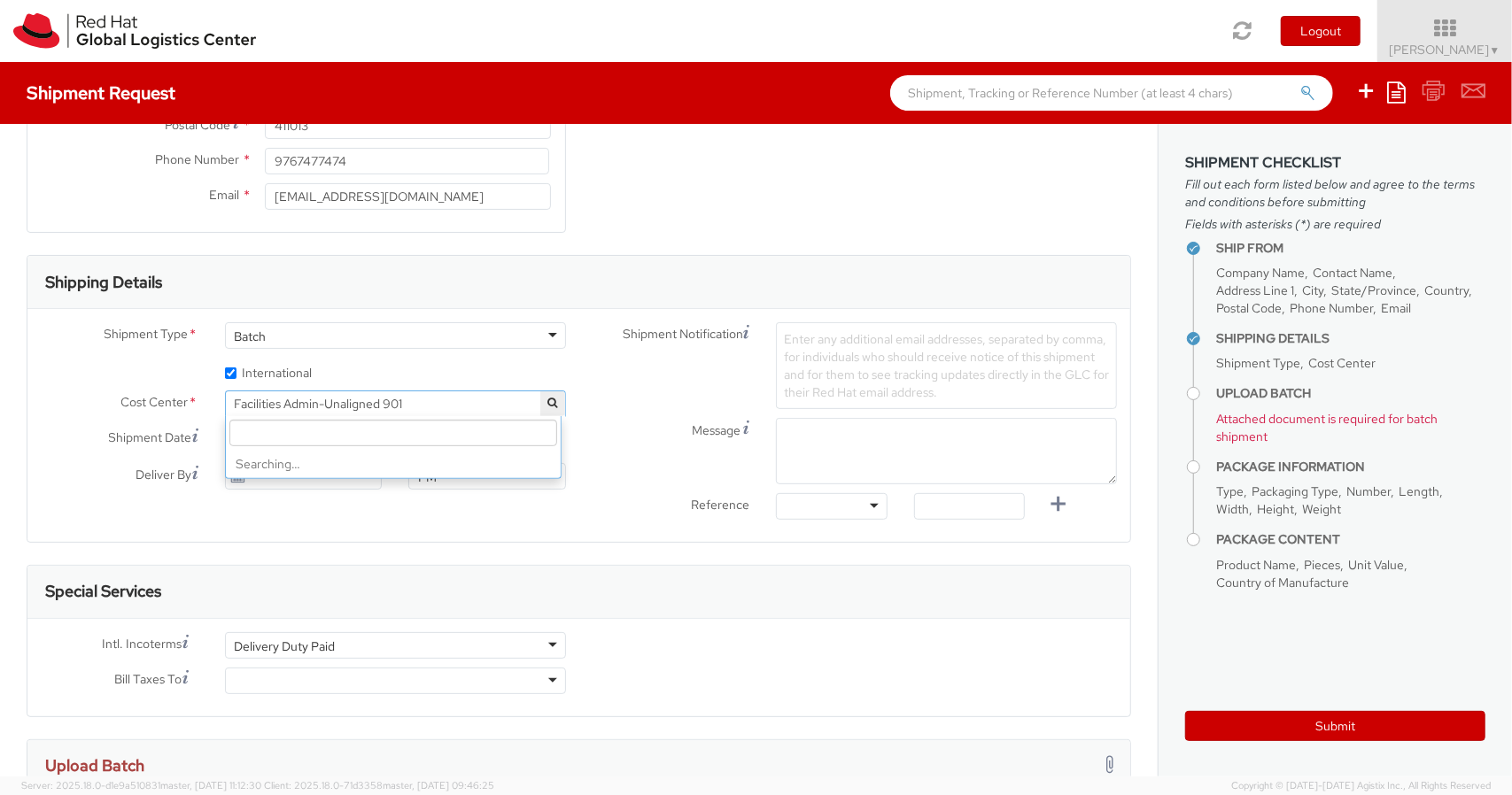
click at [476, 412] on span "Facilities Admin-Unaligned 901" at bounding box center [395, 403] width 341 height 26
click at [434, 428] on input "search" at bounding box center [393, 432] width 327 height 26
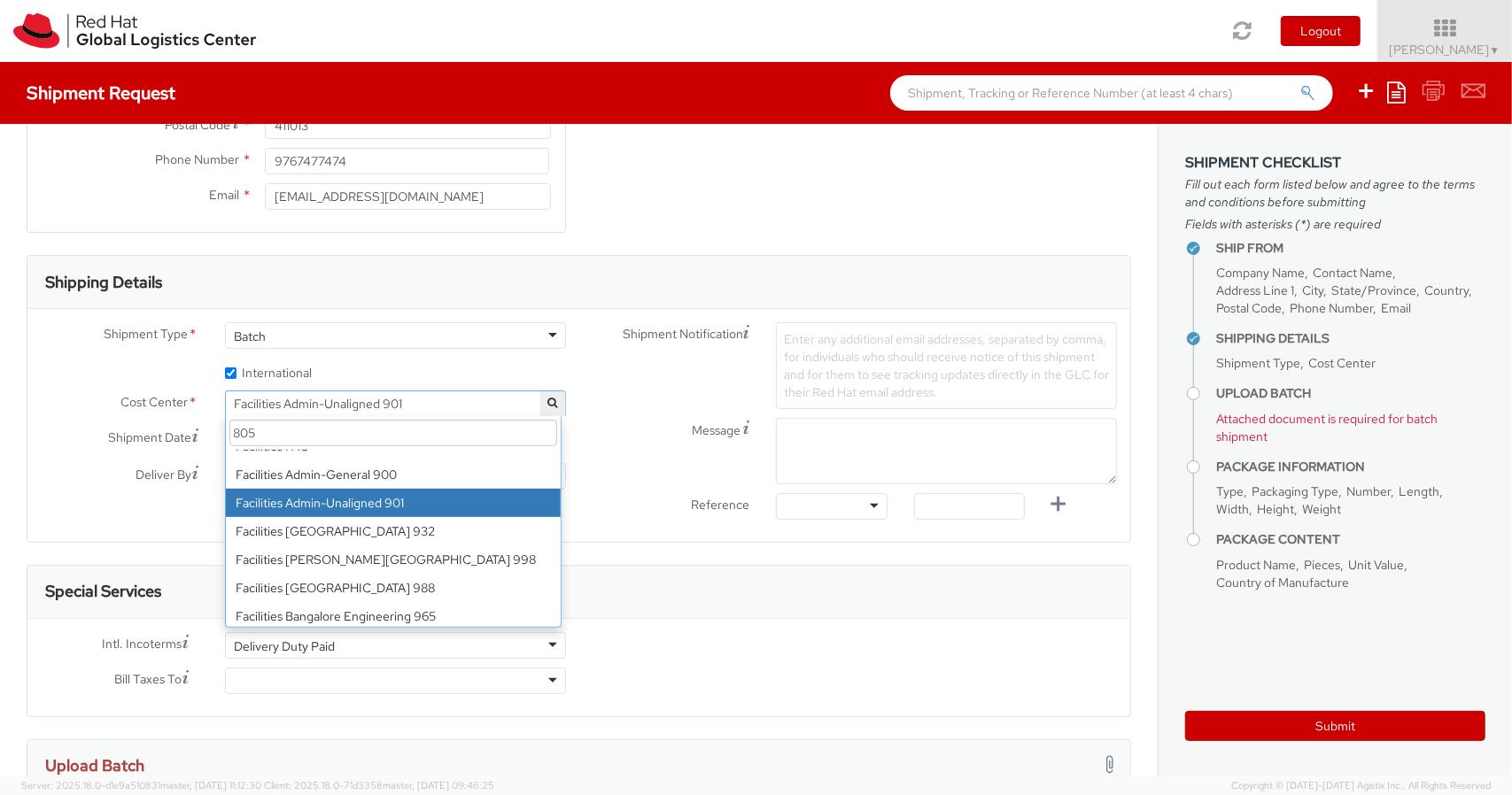
scroll to position [0, 0]
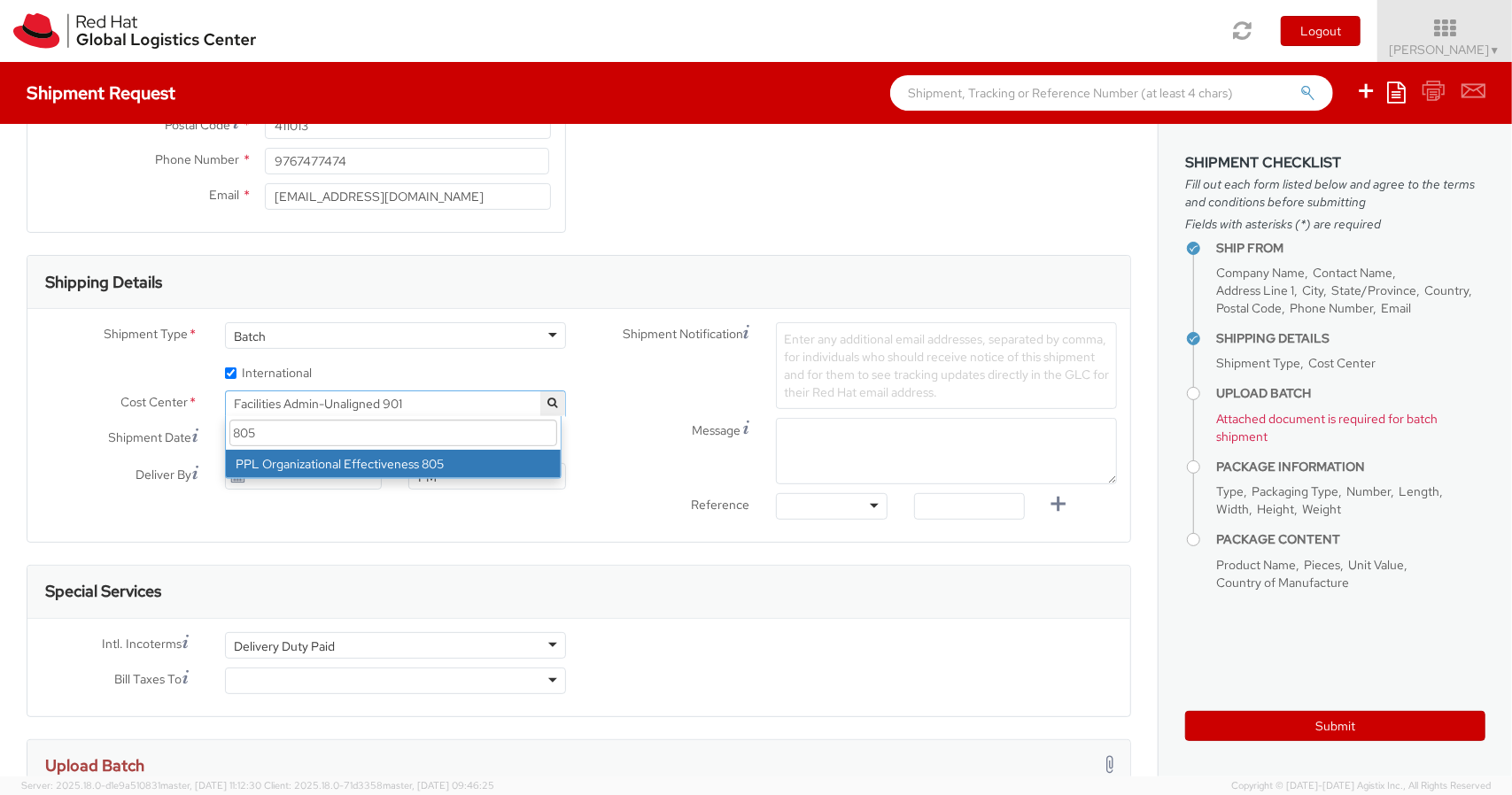
type input "805"
select select "805"
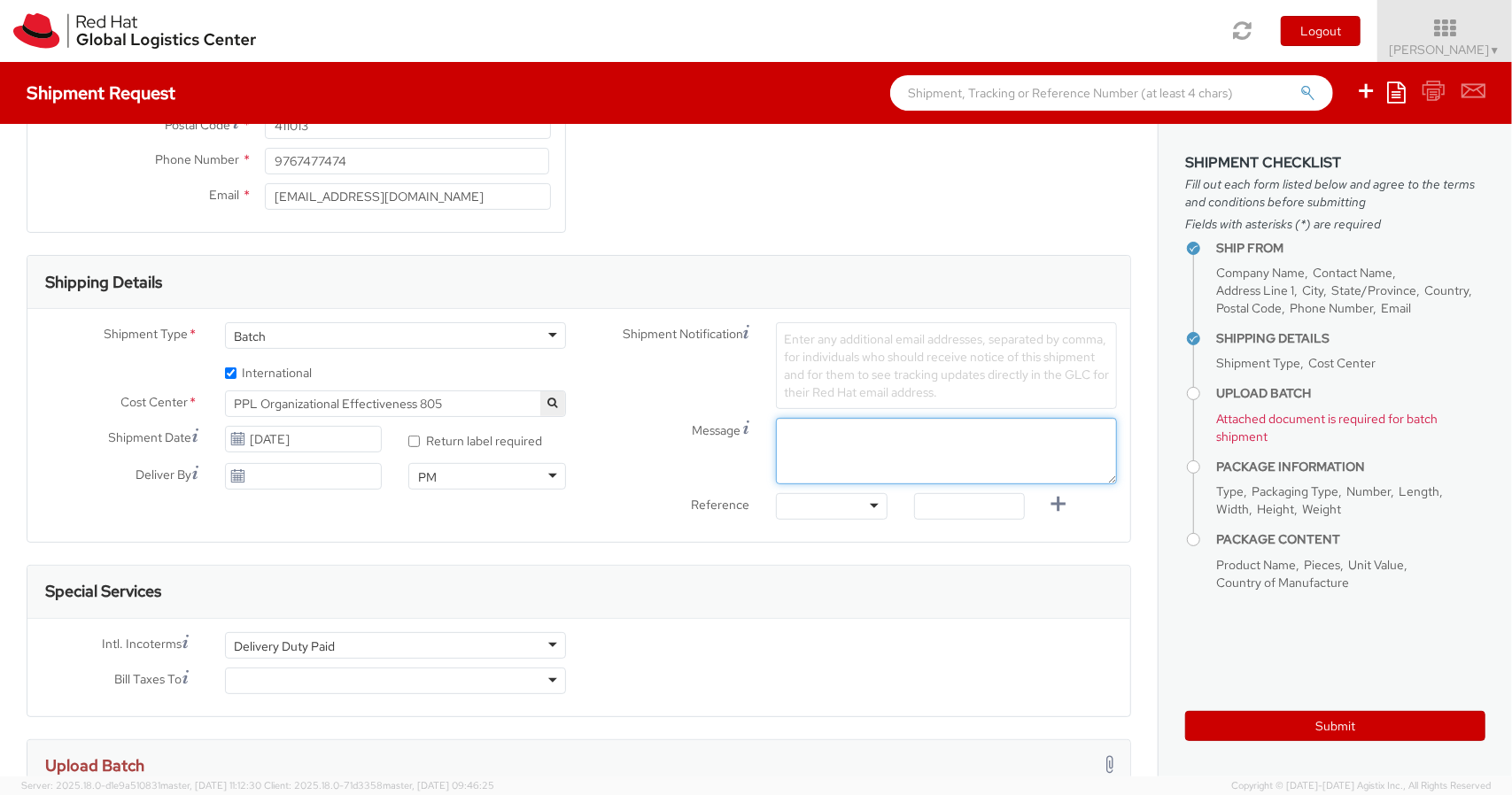
click at [822, 435] on textarea "Message" at bounding box center [947, 451] width 341 height 66
paste textarea "New Hire Kit"
type textarea "New Hire Kit"
click at [953, 509] on input "text" at bounding box center [970, 506] width 112 height 26
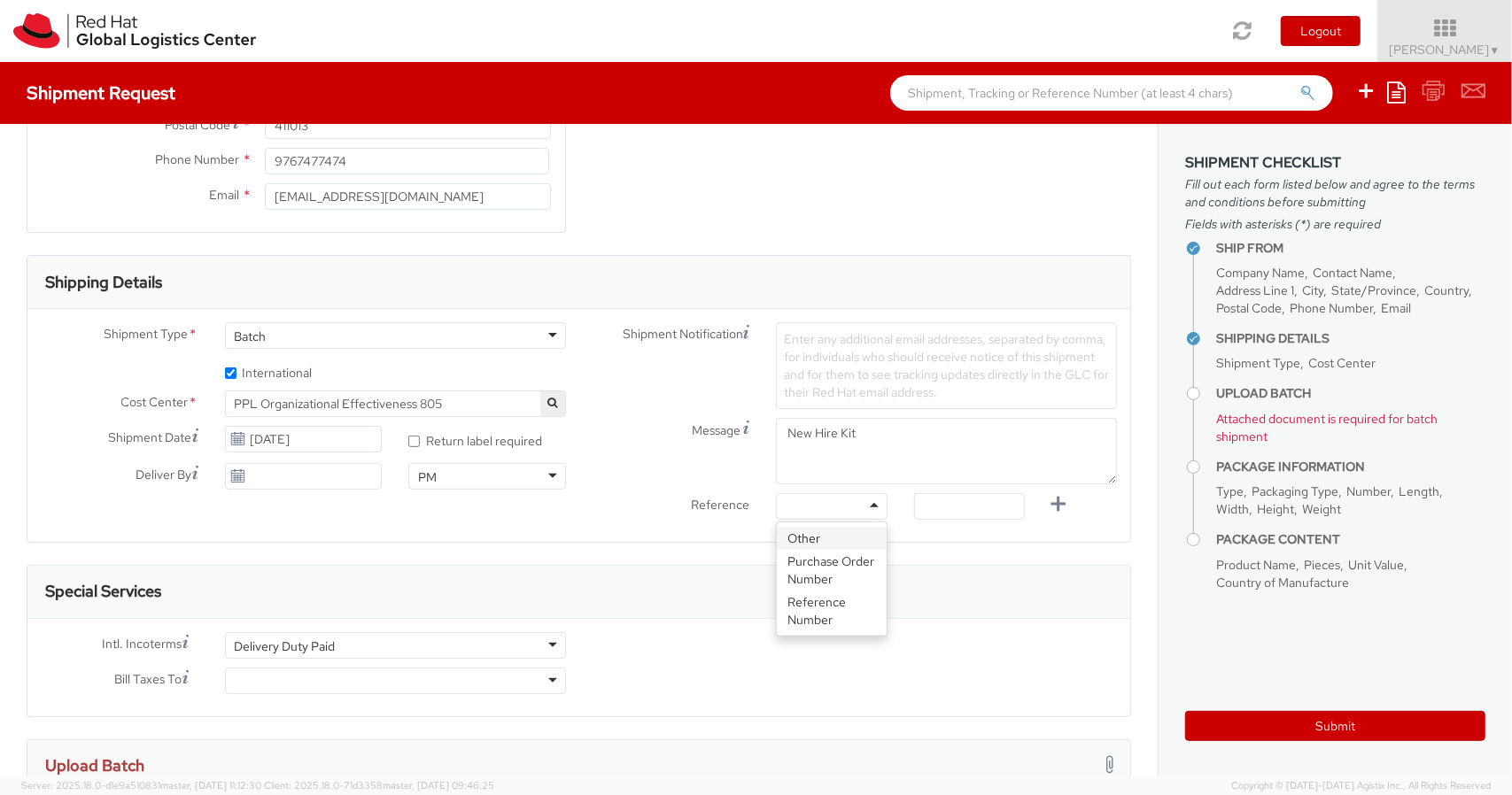
click at [867, 500] on div at bounding box center [832, 506] width 112 height 26
drag, startPoint x: 815, startPoint y: 607, endPoint x: 973, endPoint y: 495, distance: 193.7
click at [973, 495] on input "text" at bounding box center [970, 506] width 112 height 26
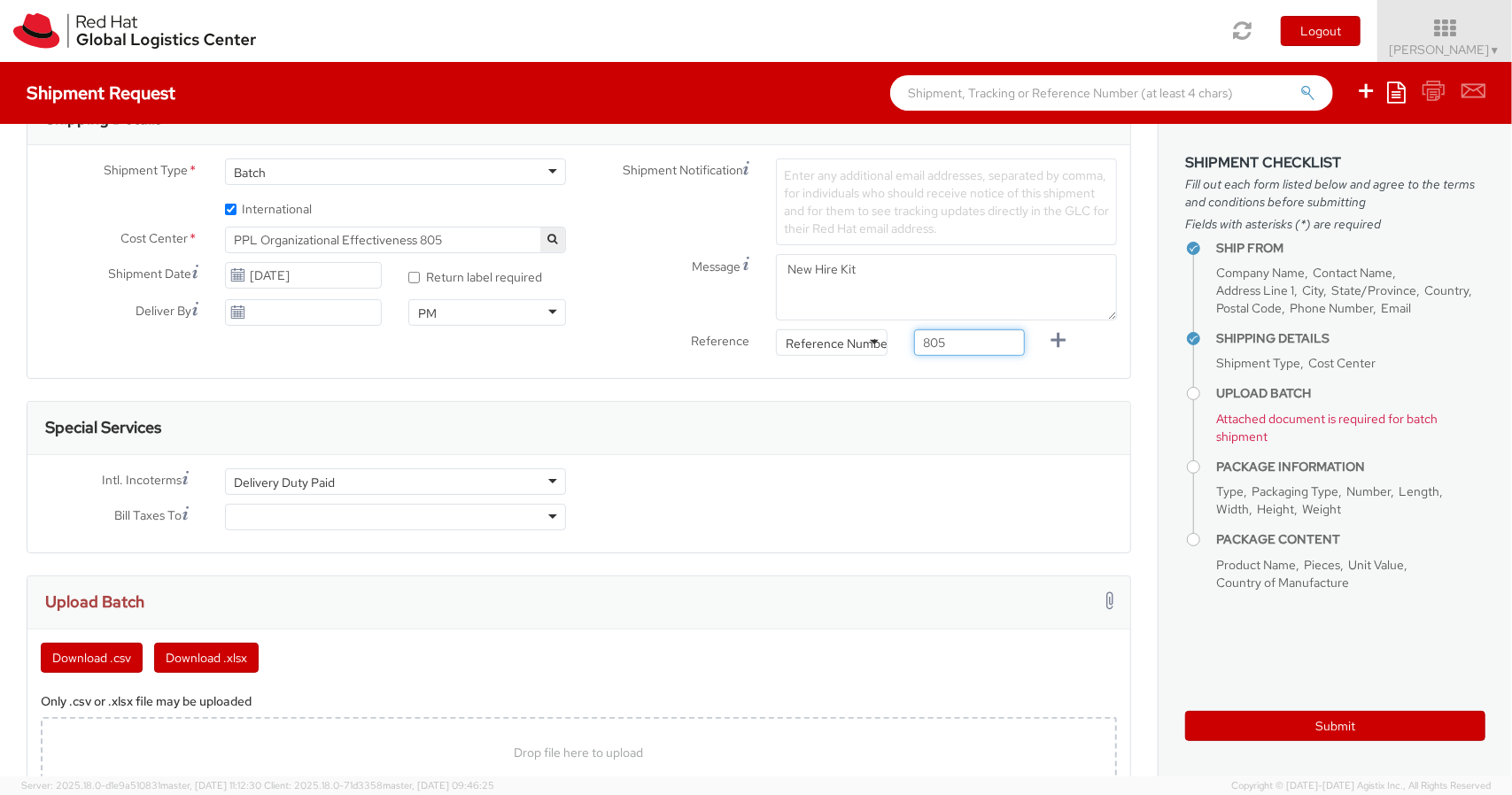
scroll to position [553, 0]
type input "805"
click at [527, 516] on div at bounding box center [395, 516] width 341 height 26
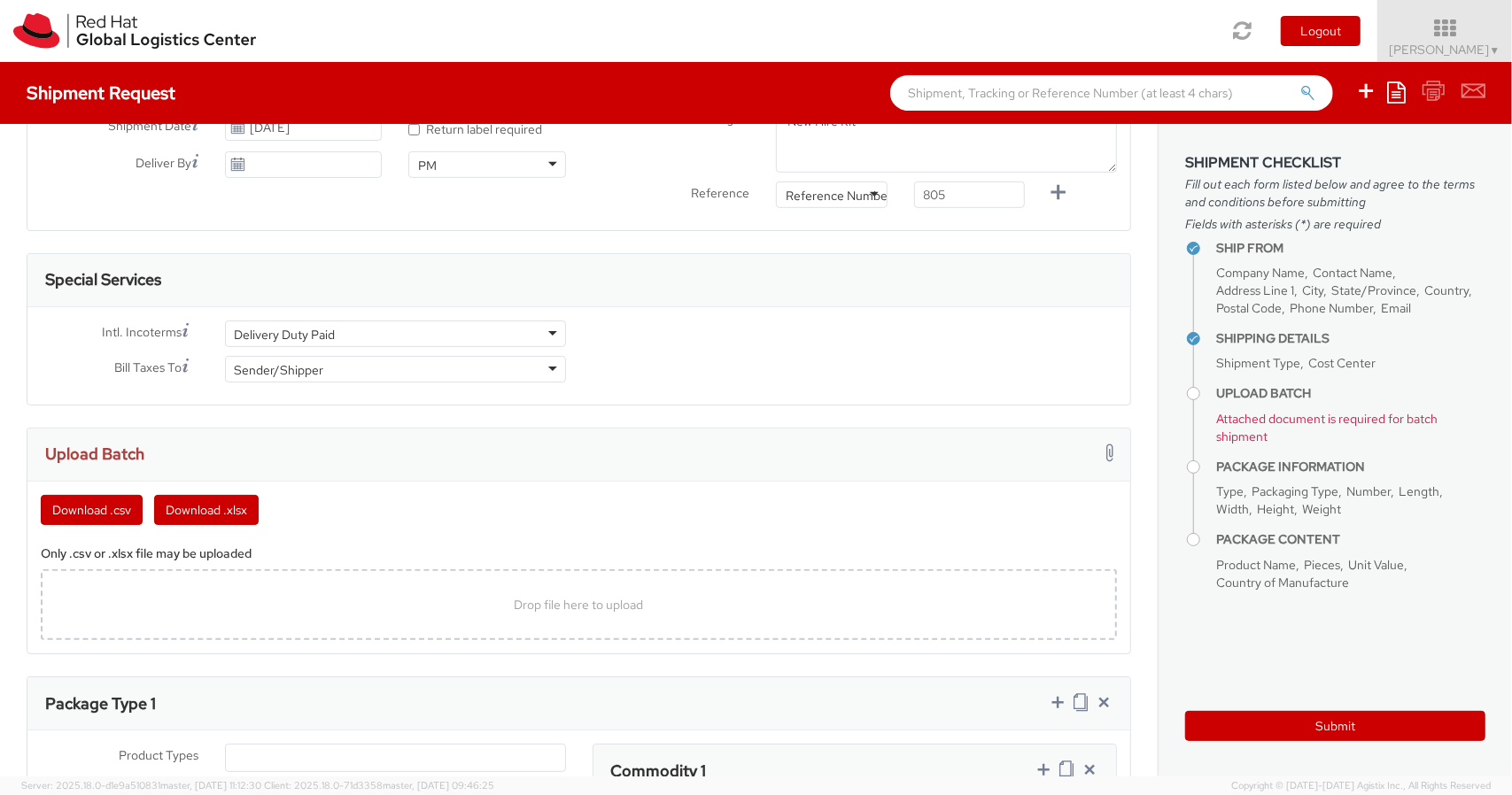
scroll to position [705, 0]
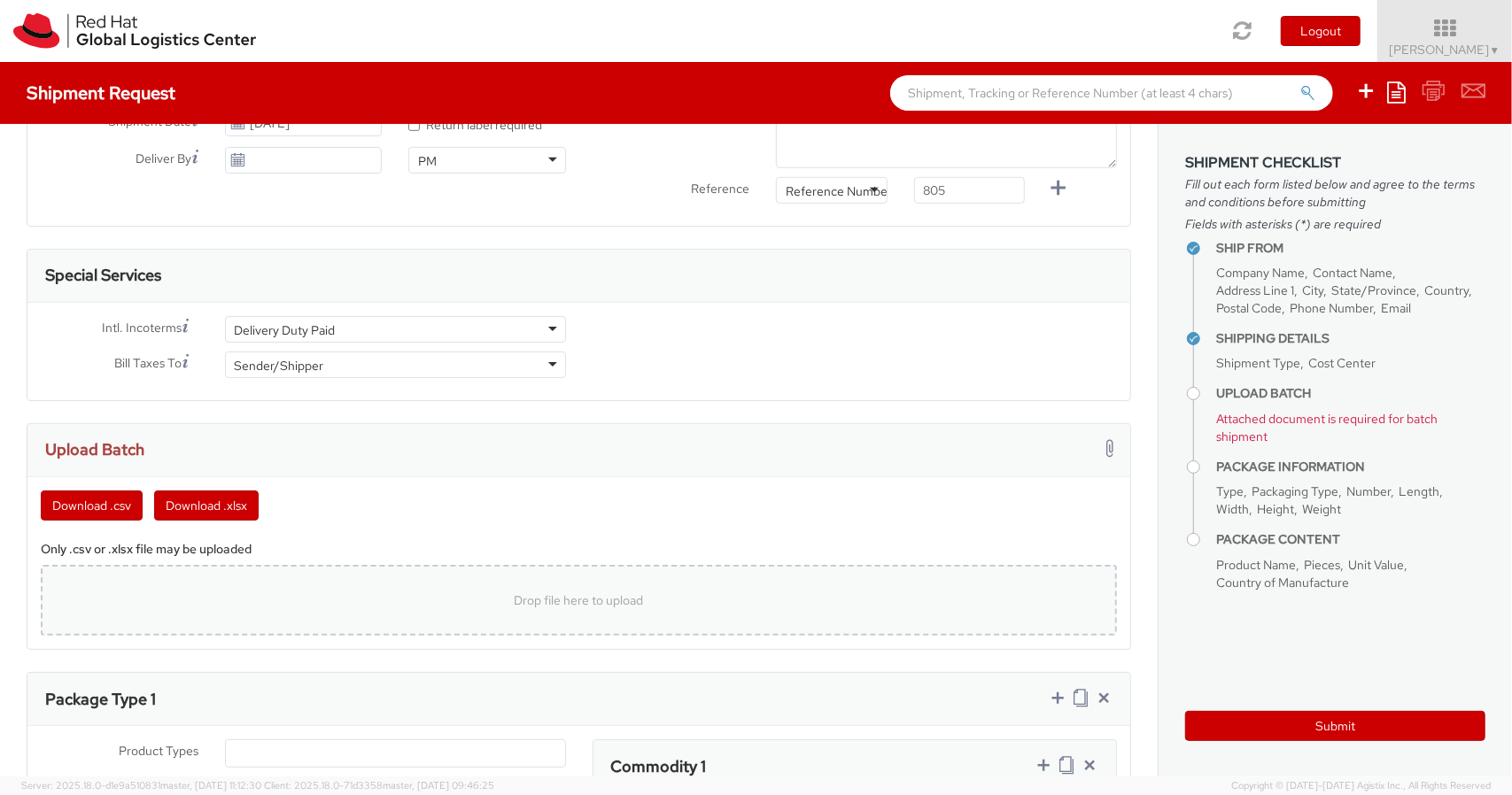
click at [409, 592] on div "Drop file here to upload" at bounding box center [580, 600] width 1049 height 43
type input "C:\fakepath\NHO-11-09-2025.csv"
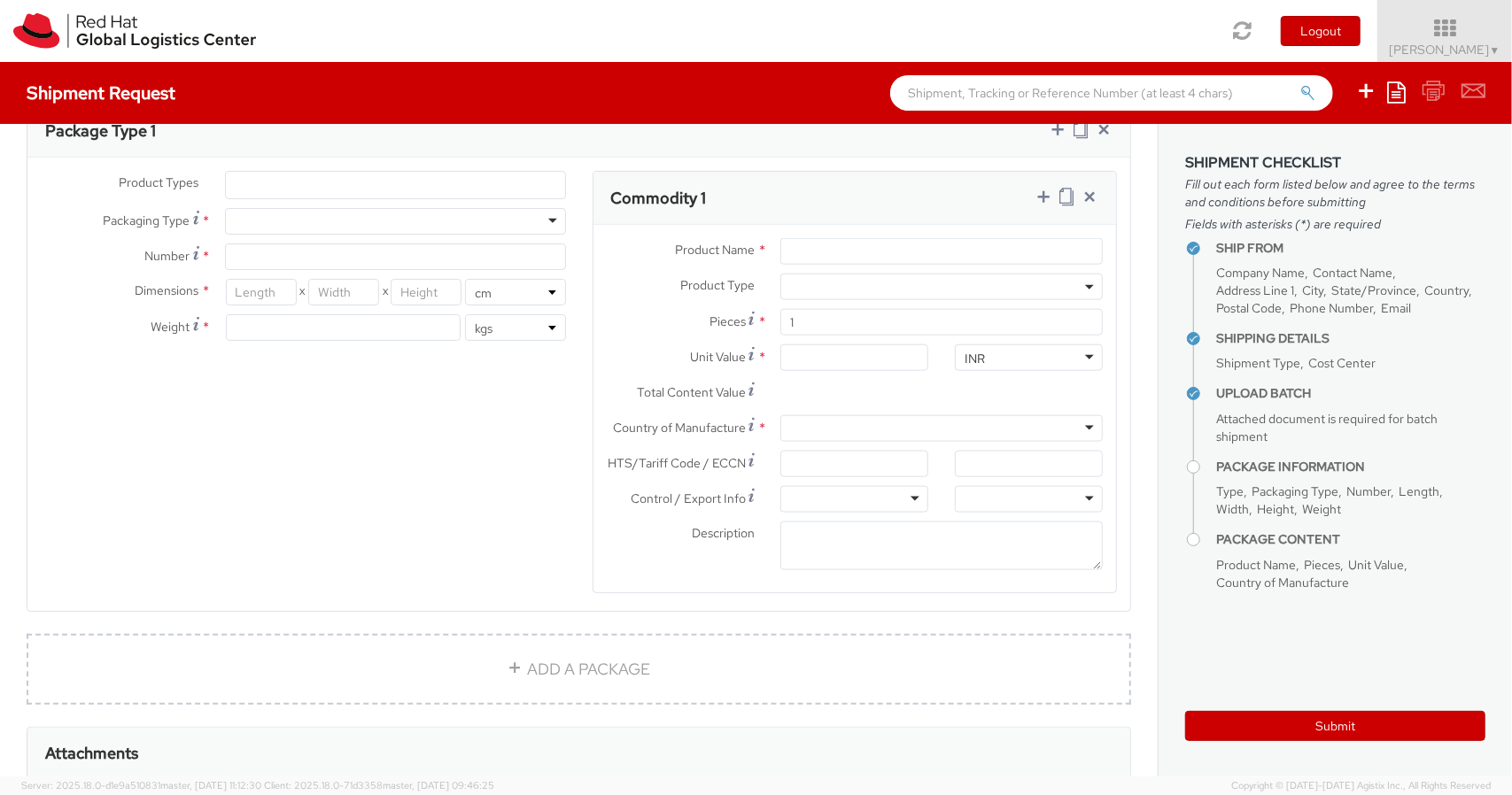
scroll to position [1677, 0]
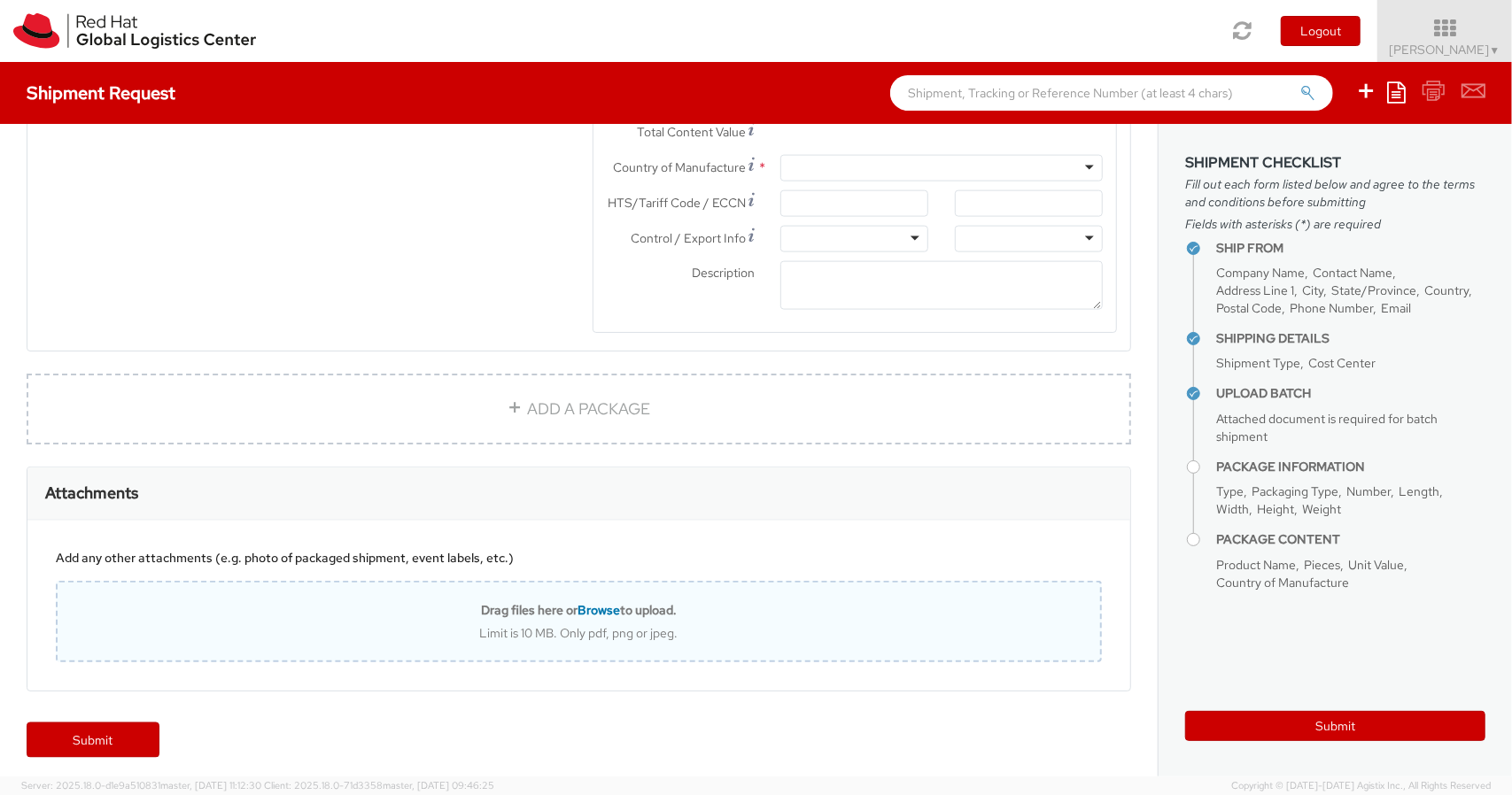
click at [489, 625] on div "Limit is 10 MB. Only pdf, png or jpeg." at bounding box center [579, 634] width 1043 height 16
type input "C:\fakepath\Screenshot 2025-09-11 113040.png"
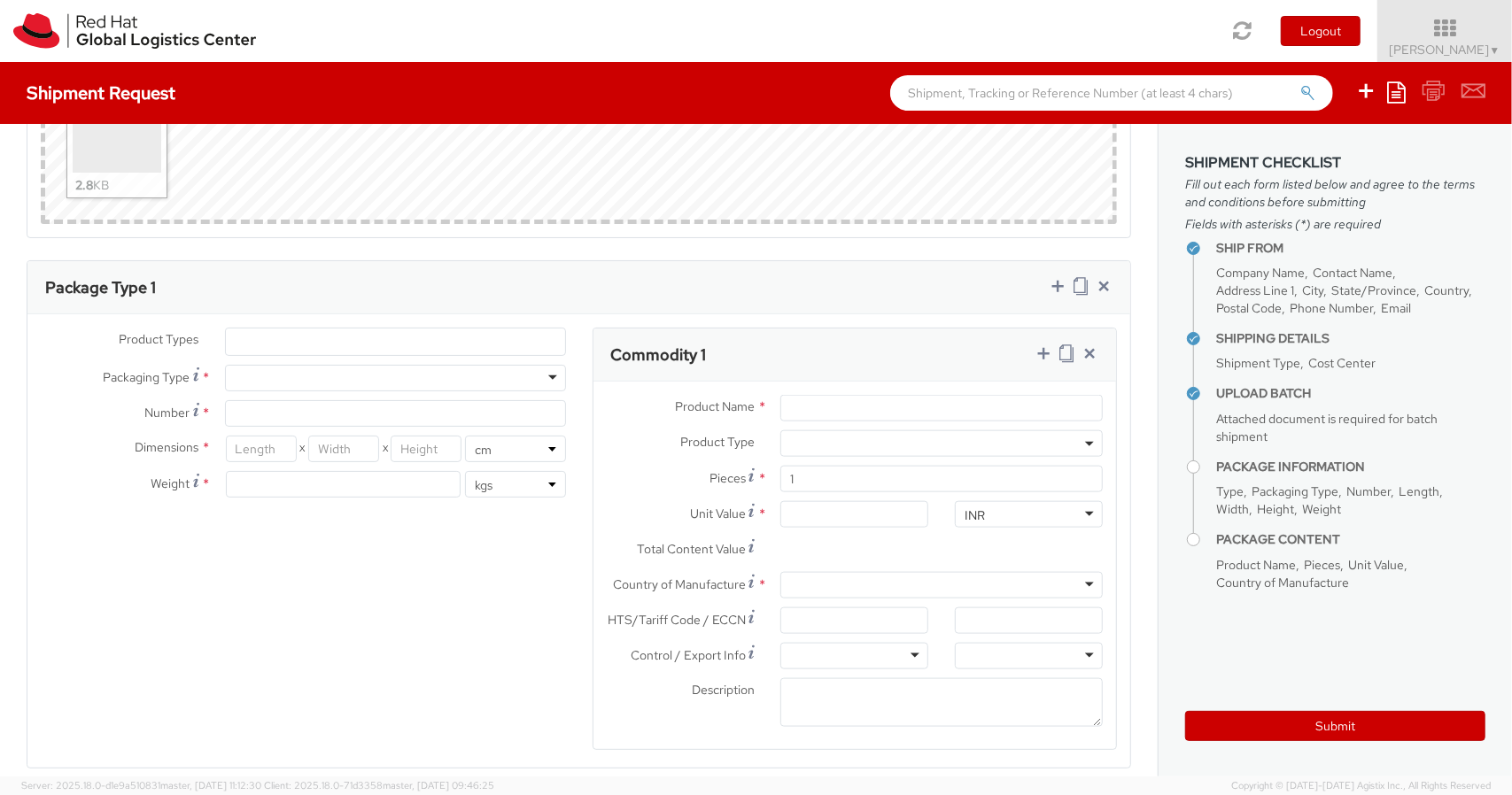
scroll to position [1253, 0]
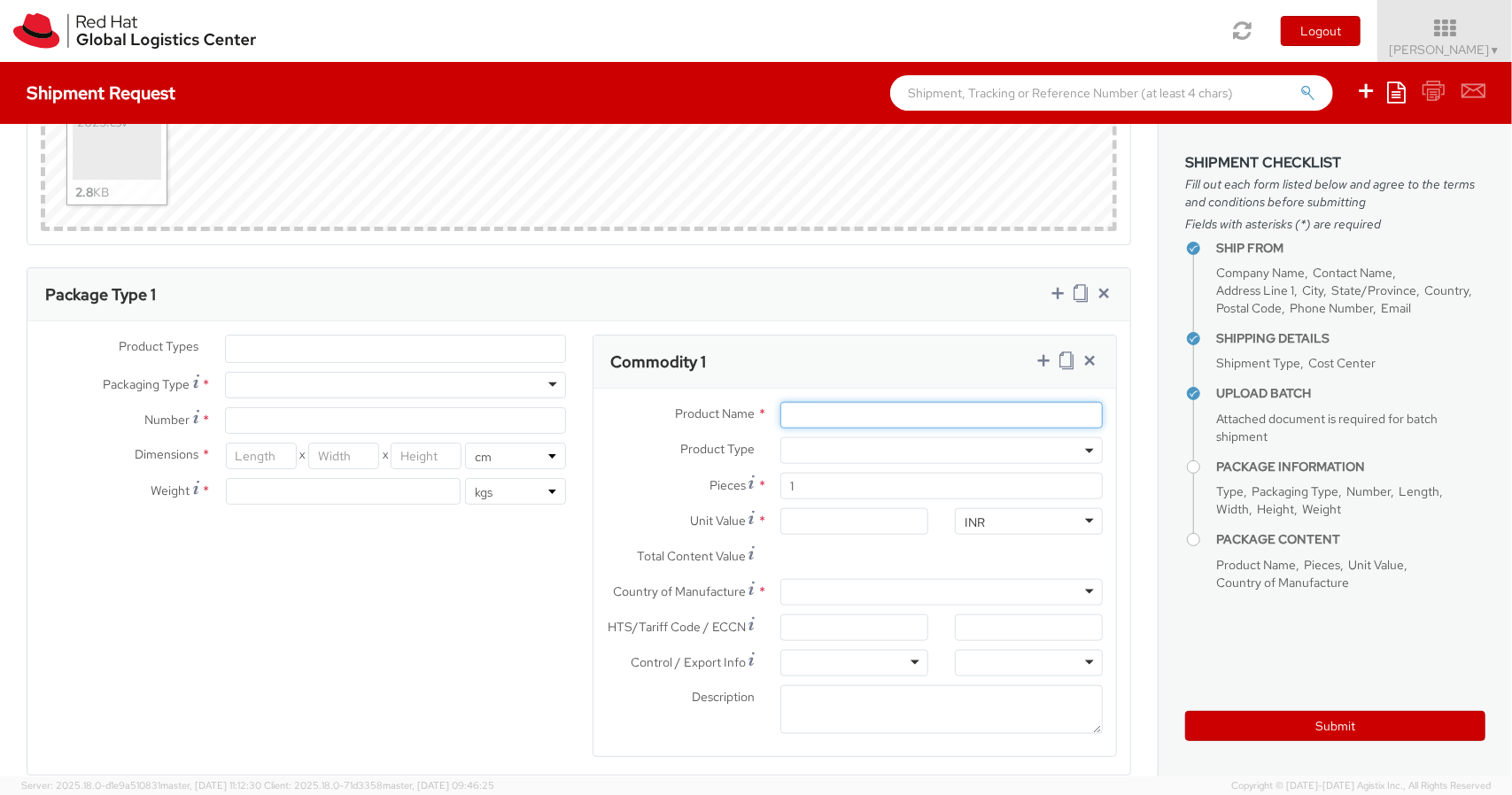
click at [874, 410] on input "Product Name *" at bounding box center [942, 414] width 323 height 26
paste input "Fedora Hat - 100% polyester"
type input "Fedora Hat - 100% polyester"
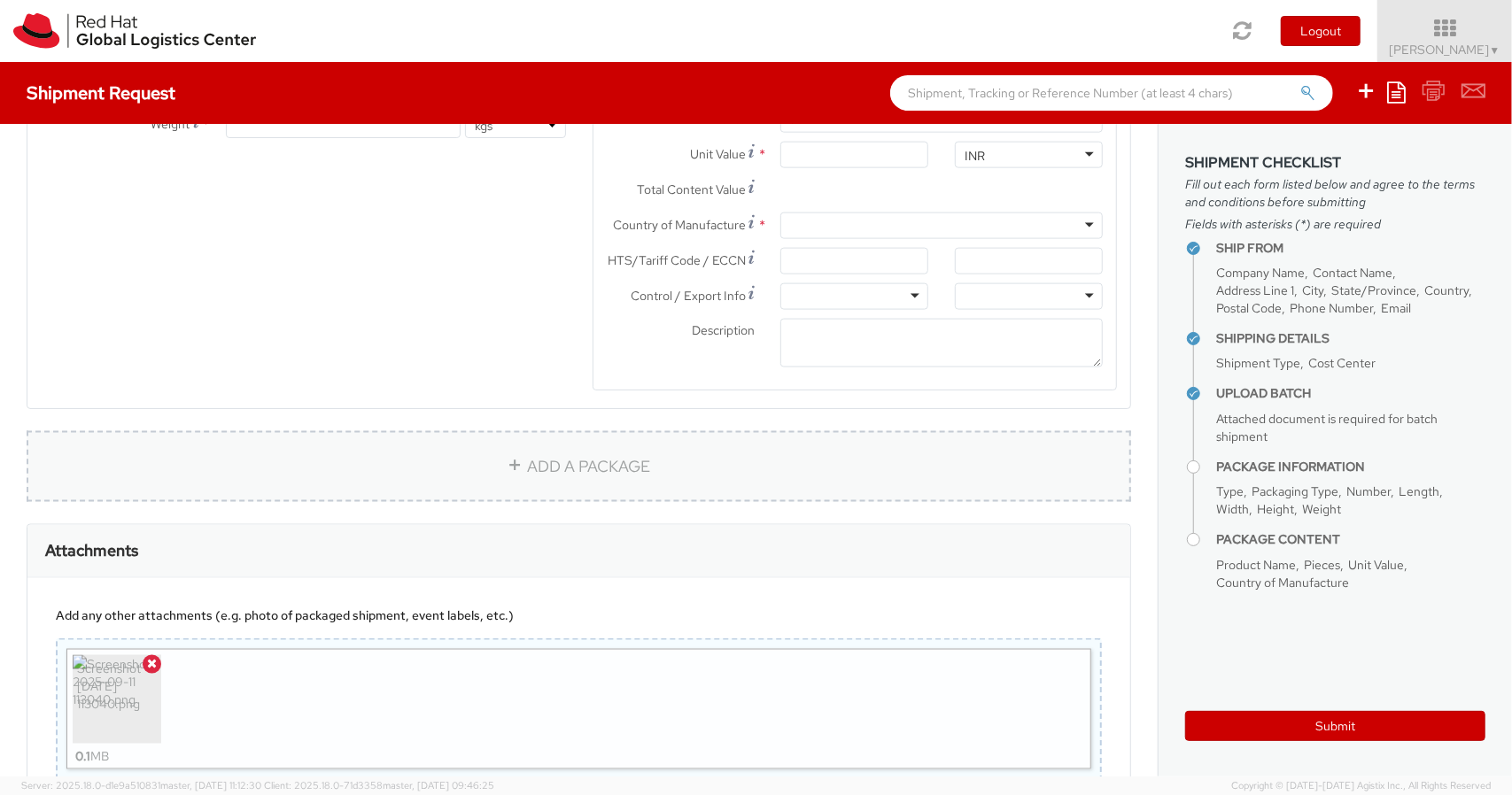
scroll to position [1629, 0]
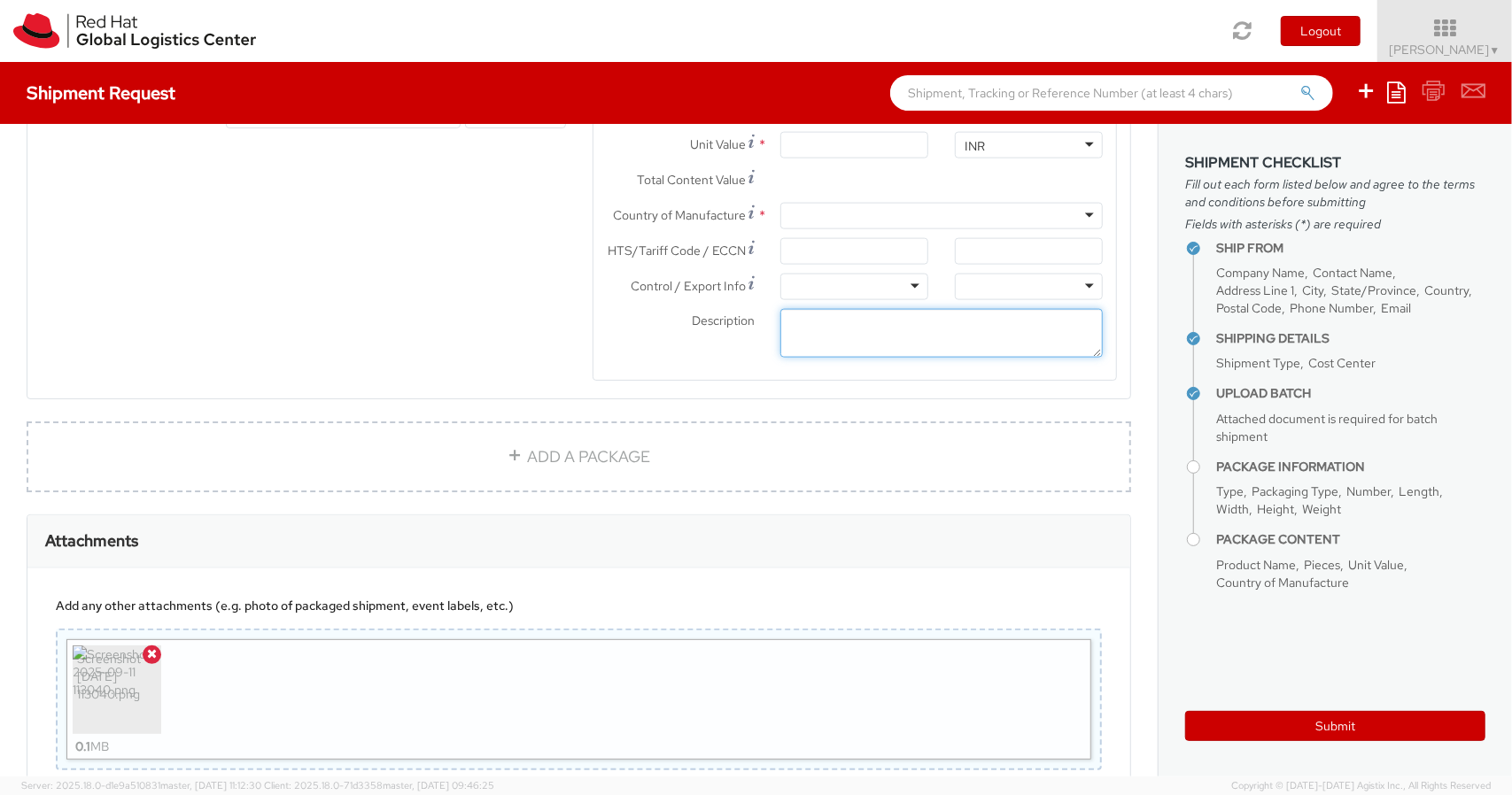
click at [853, 320] on textarea "Description *" at bounding box center [942, 334] width 323 height 49
paste textarea "Red Hat Branded (Sample - not for resale, value for customs purpose only)"
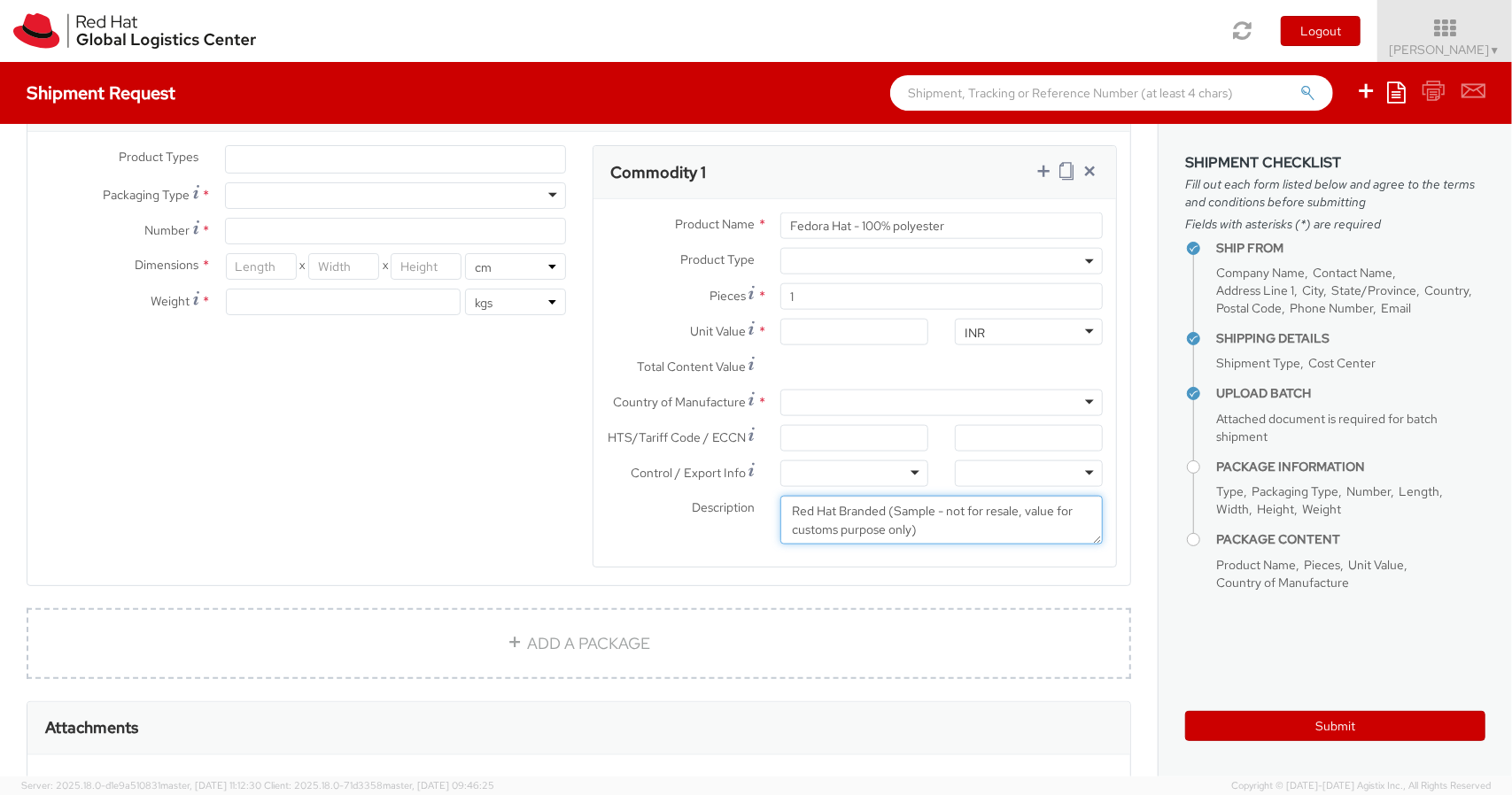
scroll to position [1440, 0]
type textarea "Red Hat Branded (Sample - not for resale, value for customs purpose only)"
click at [844, 402] on div at bounding box center [942, 405] width 323 height 26
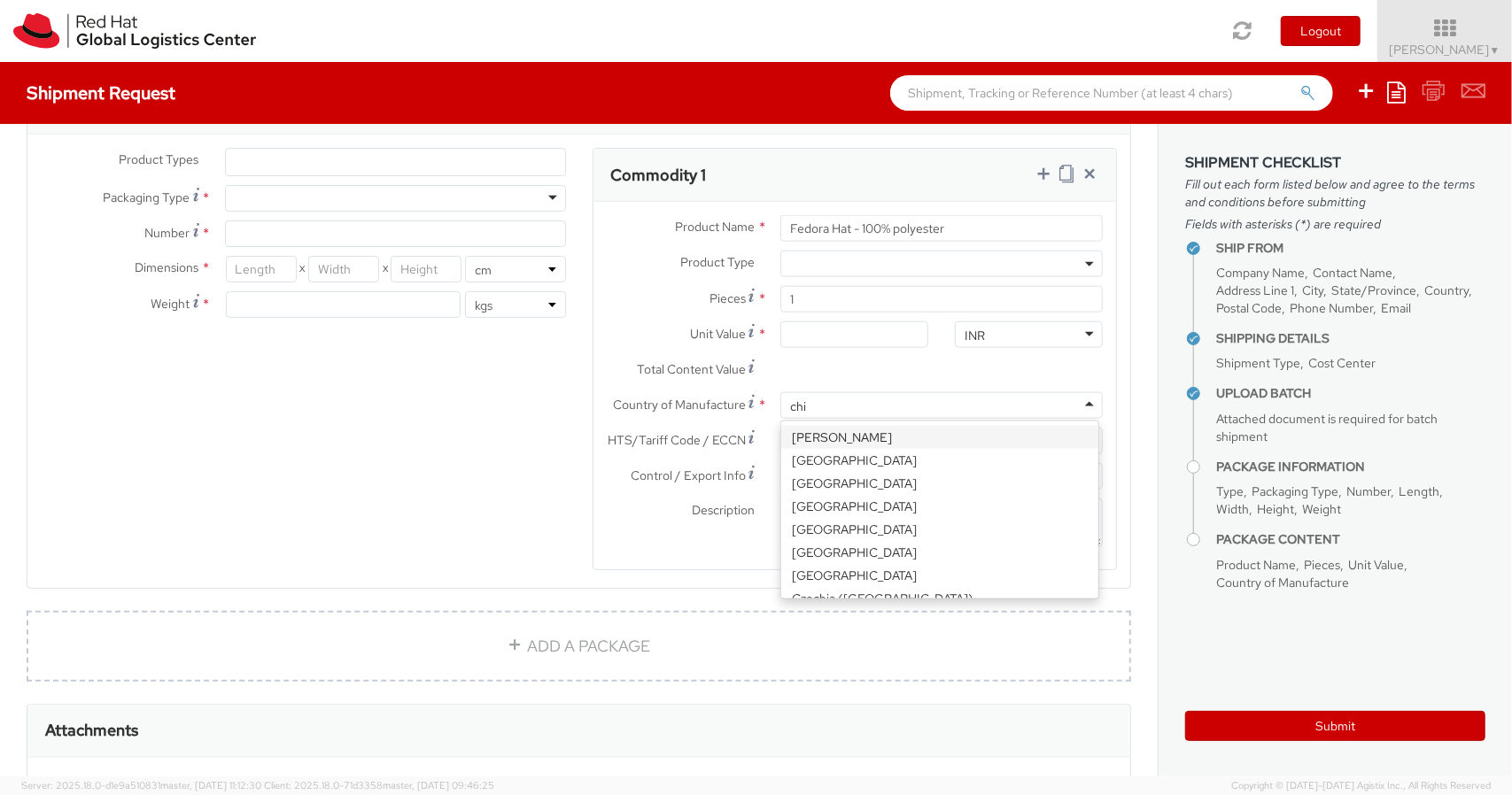
type input "chin"
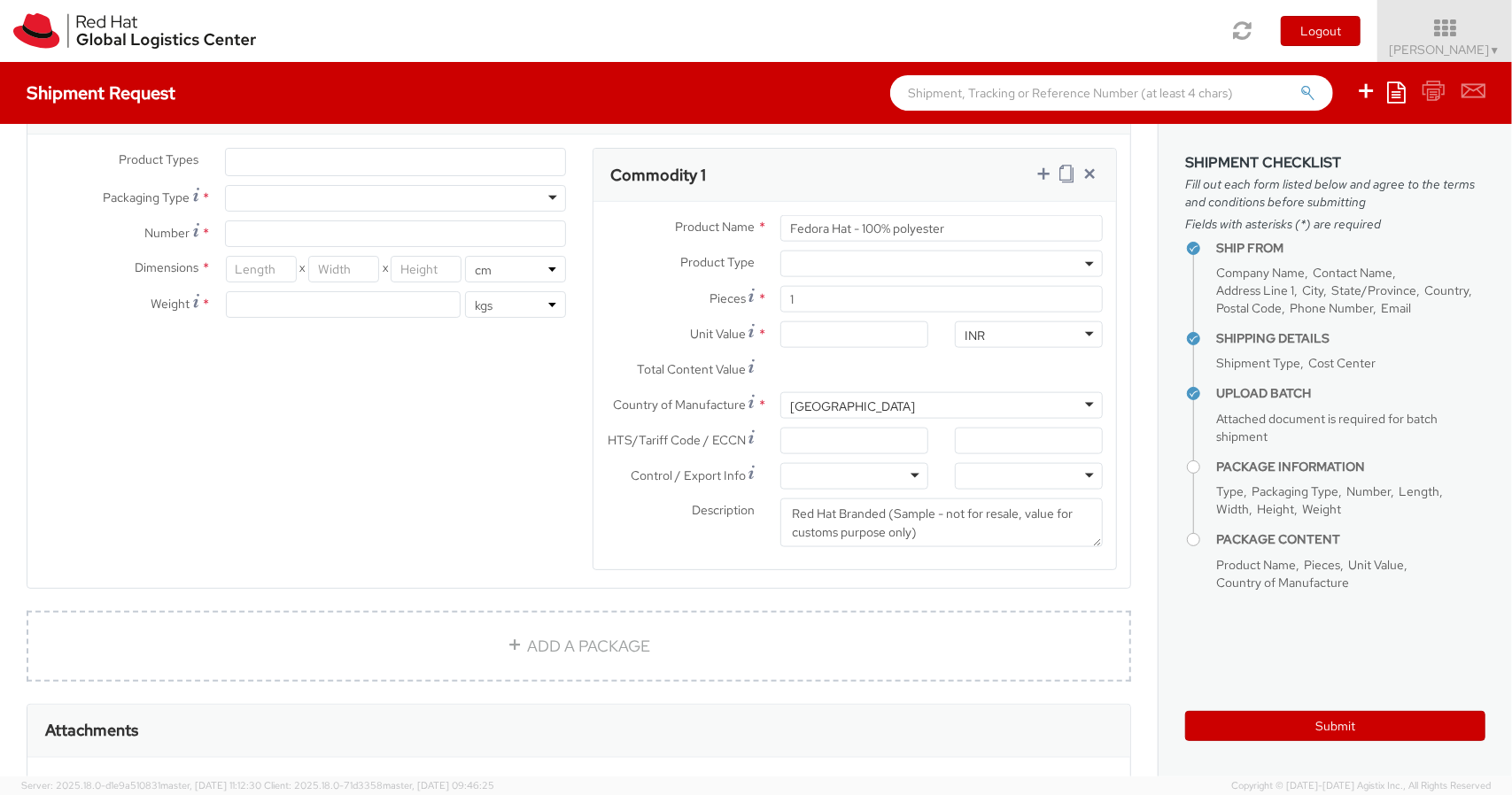
scroll to position [0, 0]
click at [821, 334] on input "Unit Value *" at bounding box center [854, 334] width 148 height 26
paste input "1,554.98"
type input "1,554.98"
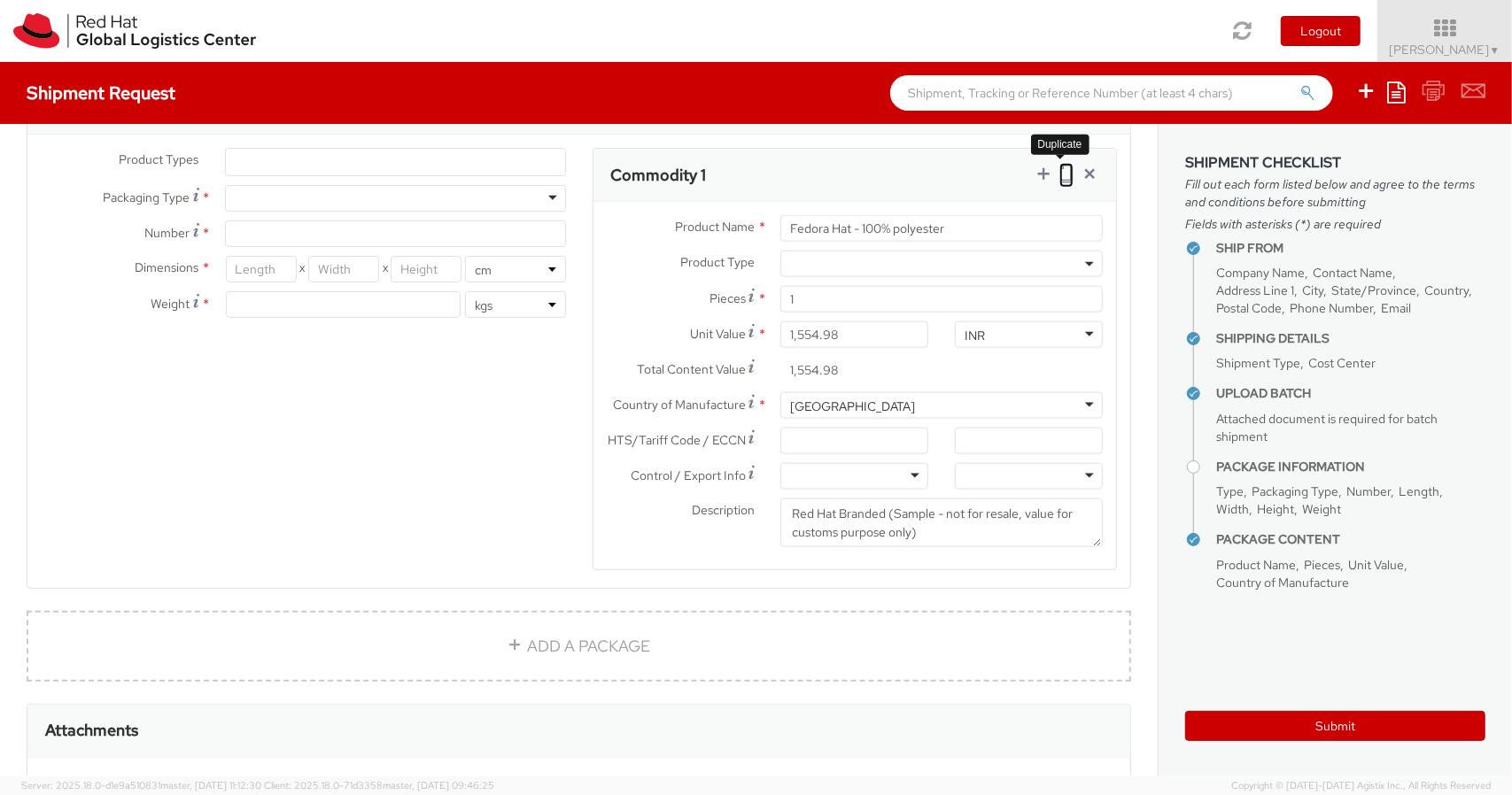
click at [1059, 168] on icon at bounding box center [1067, 174] width 15 height 18
select select
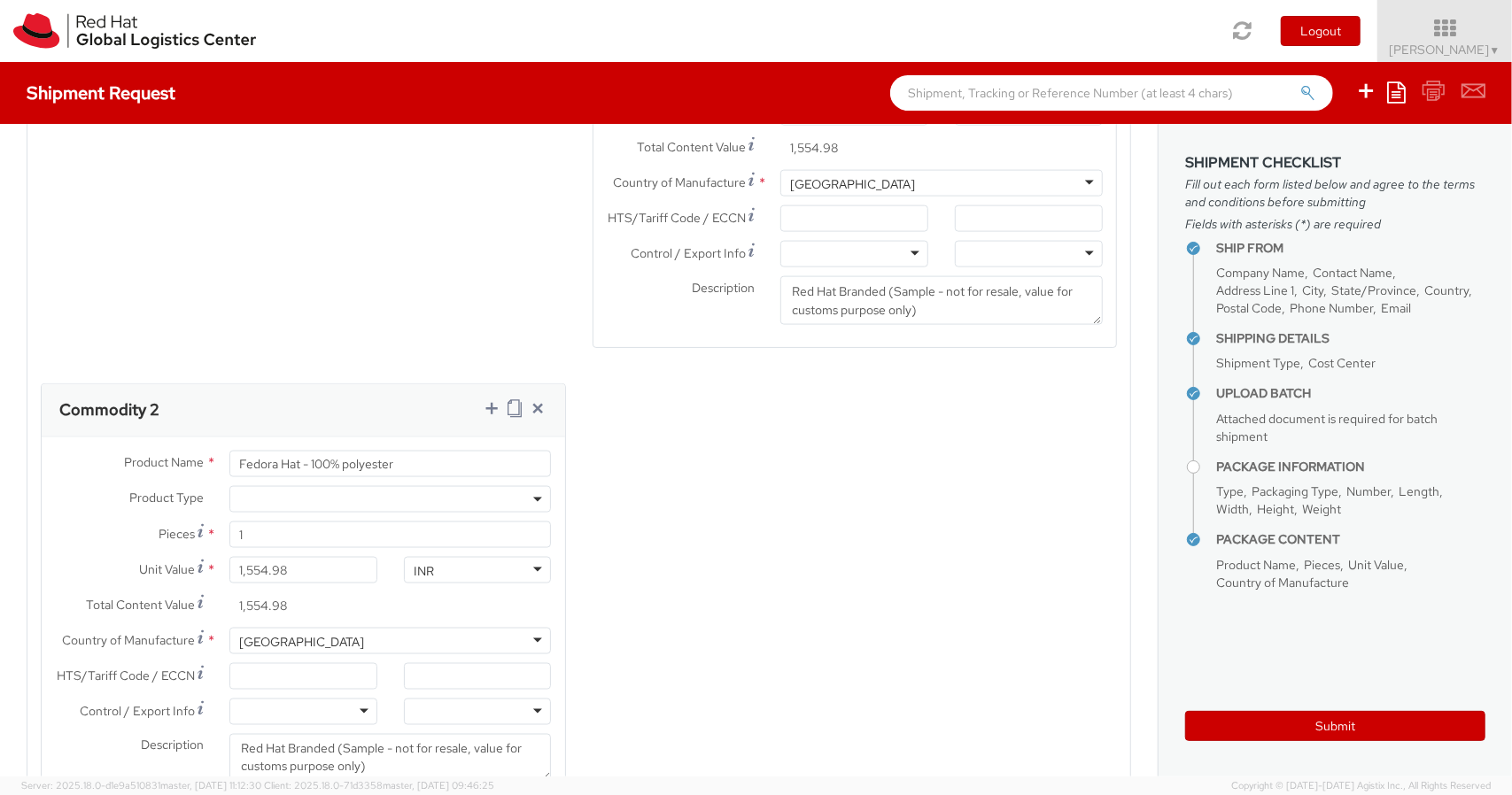
scroll to position [1663, 0]
click at [425, 451] on input "Fedora Hat - 100% polyester" at bounding box center [391, 462] width 323 height 26
paste input "Stick"
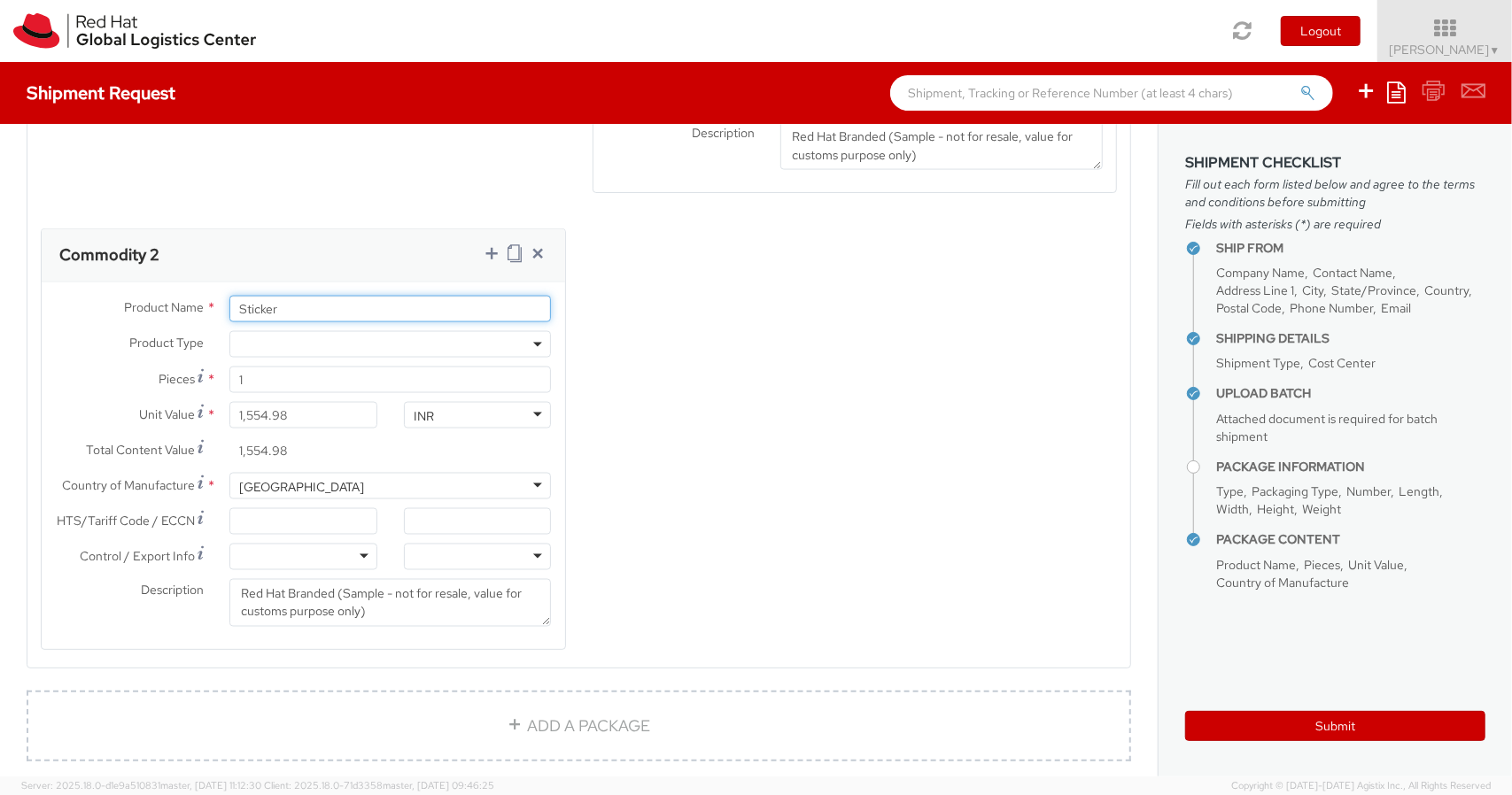
scroll to position [1818, 0]
type input "Sticker"
click at [307, 407] on input "1,554.98" at bounding box center [303, 413] width 148 height 26
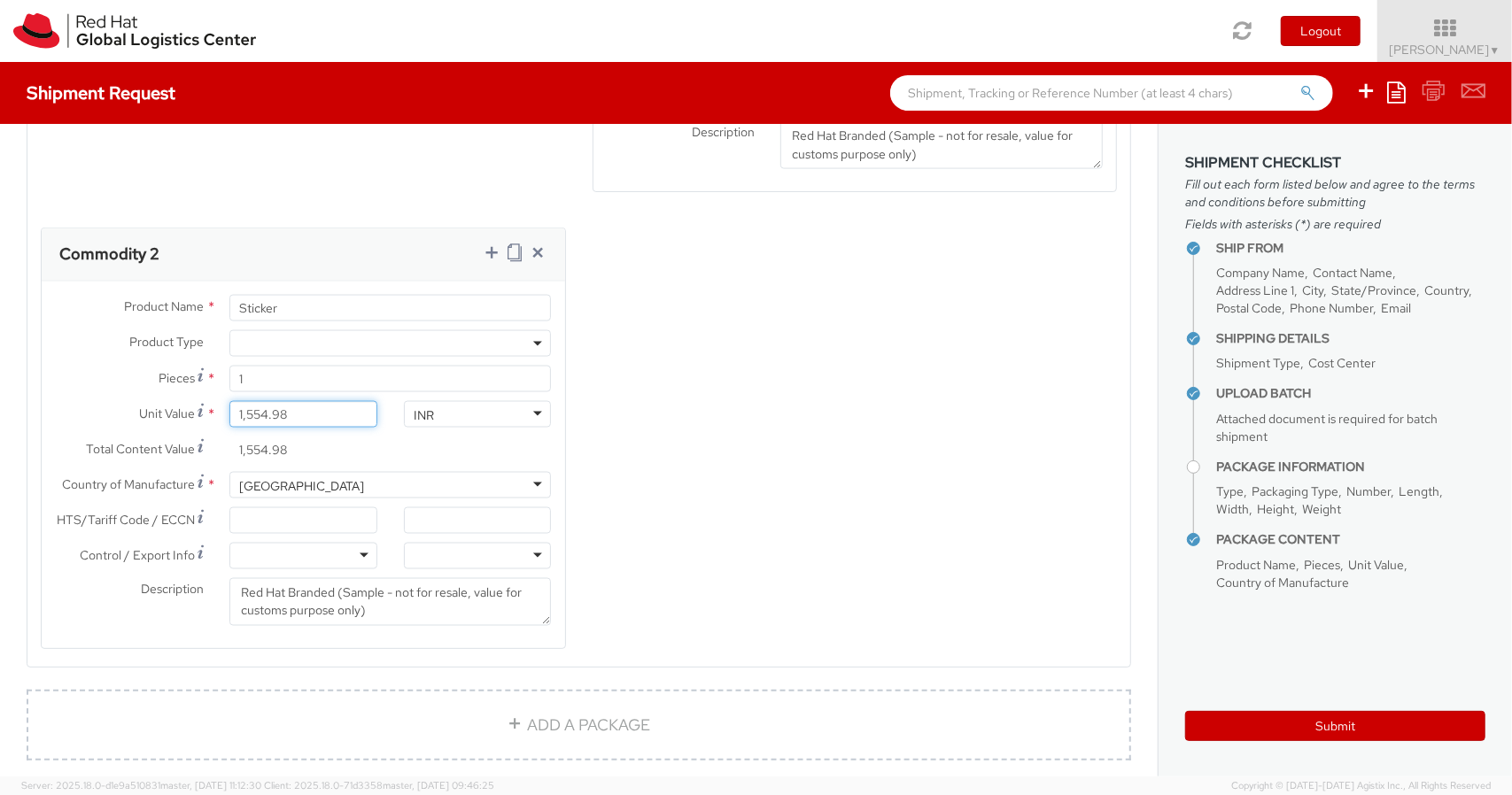
type input "2.00"
type input "25.00"
type input "25.50"
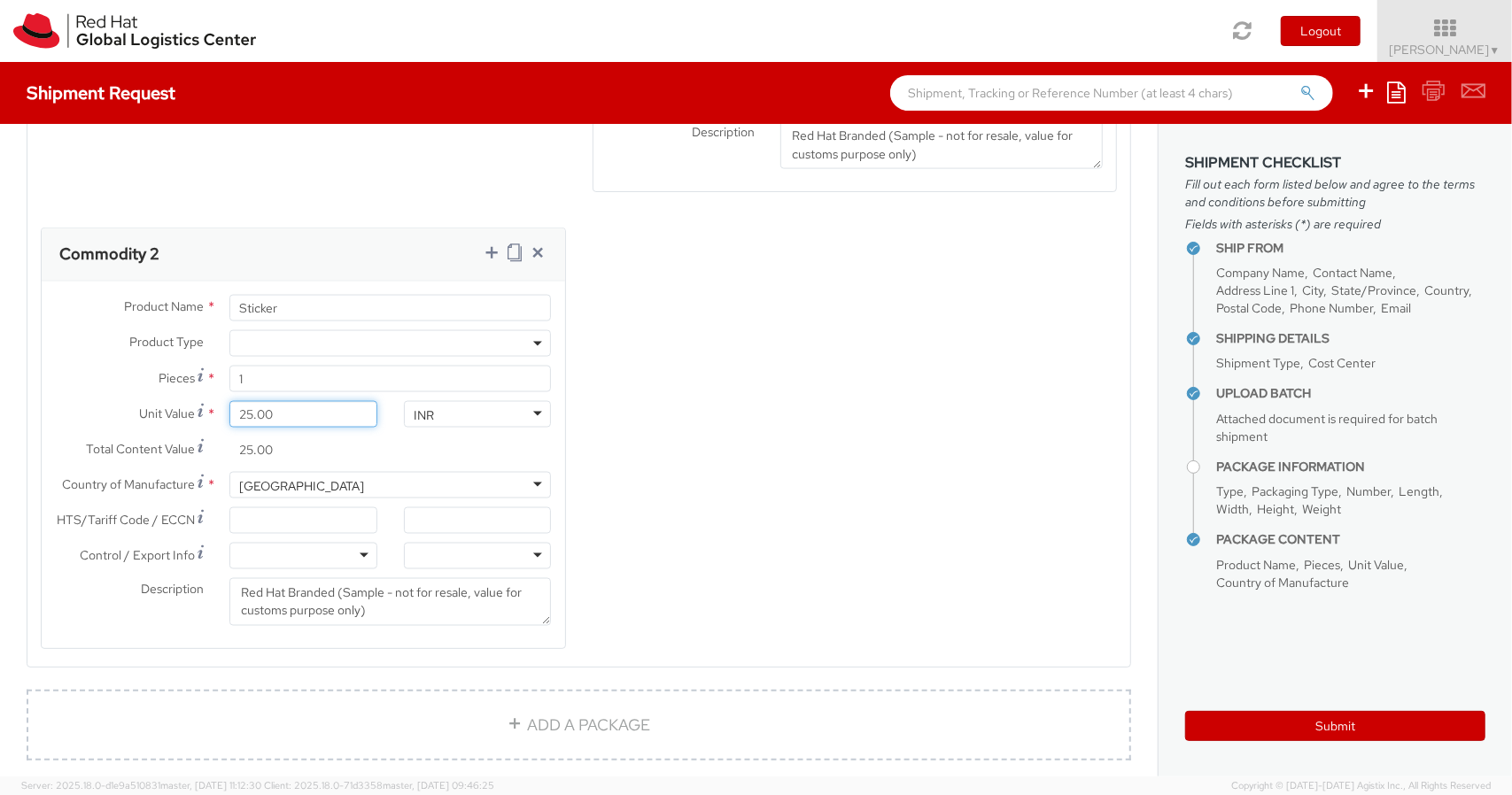
type input "25.50"
click at [346, 476] on div "China" at bounding box center [391, 485] width 323 height 26
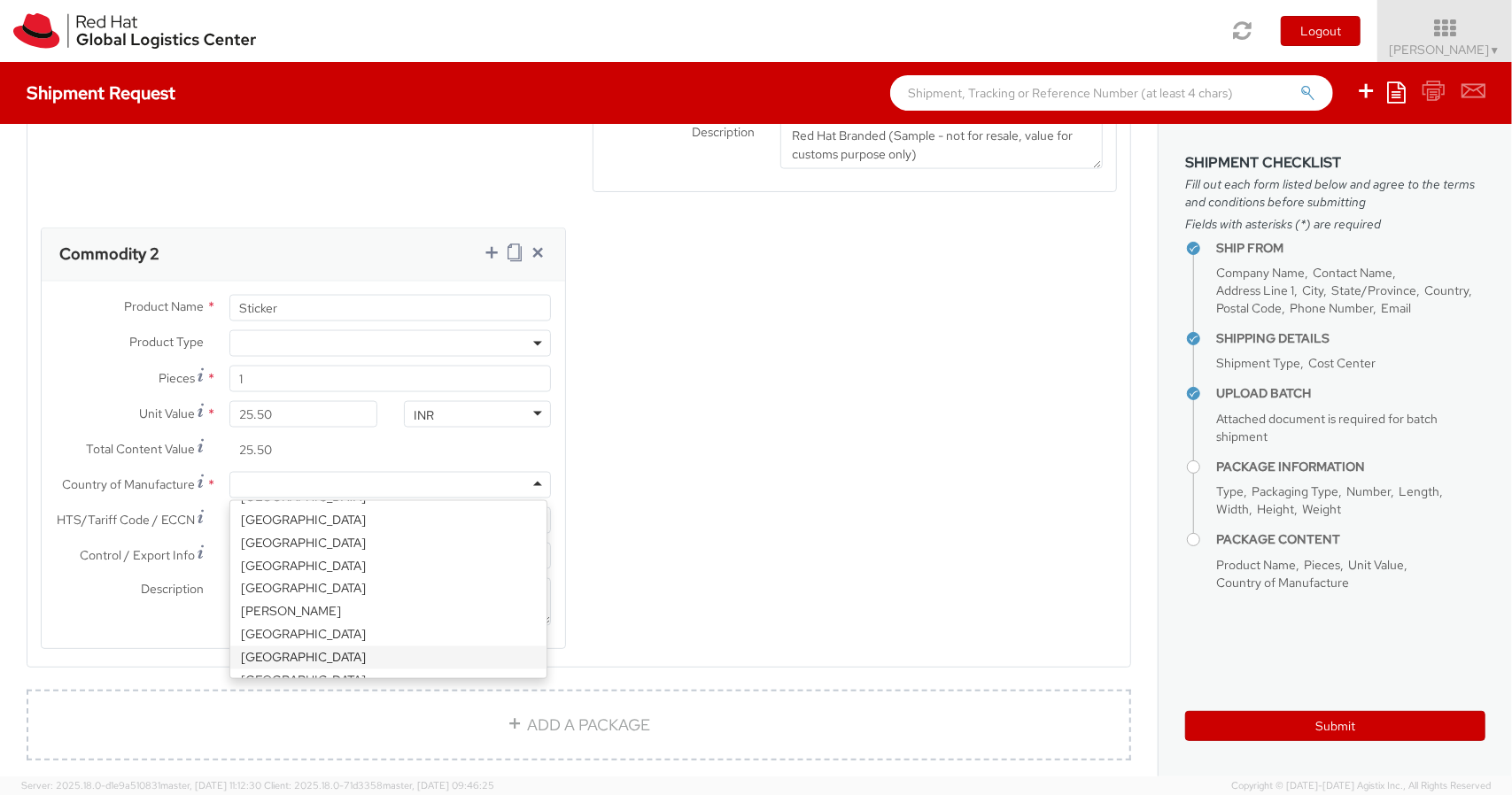
type input "u"
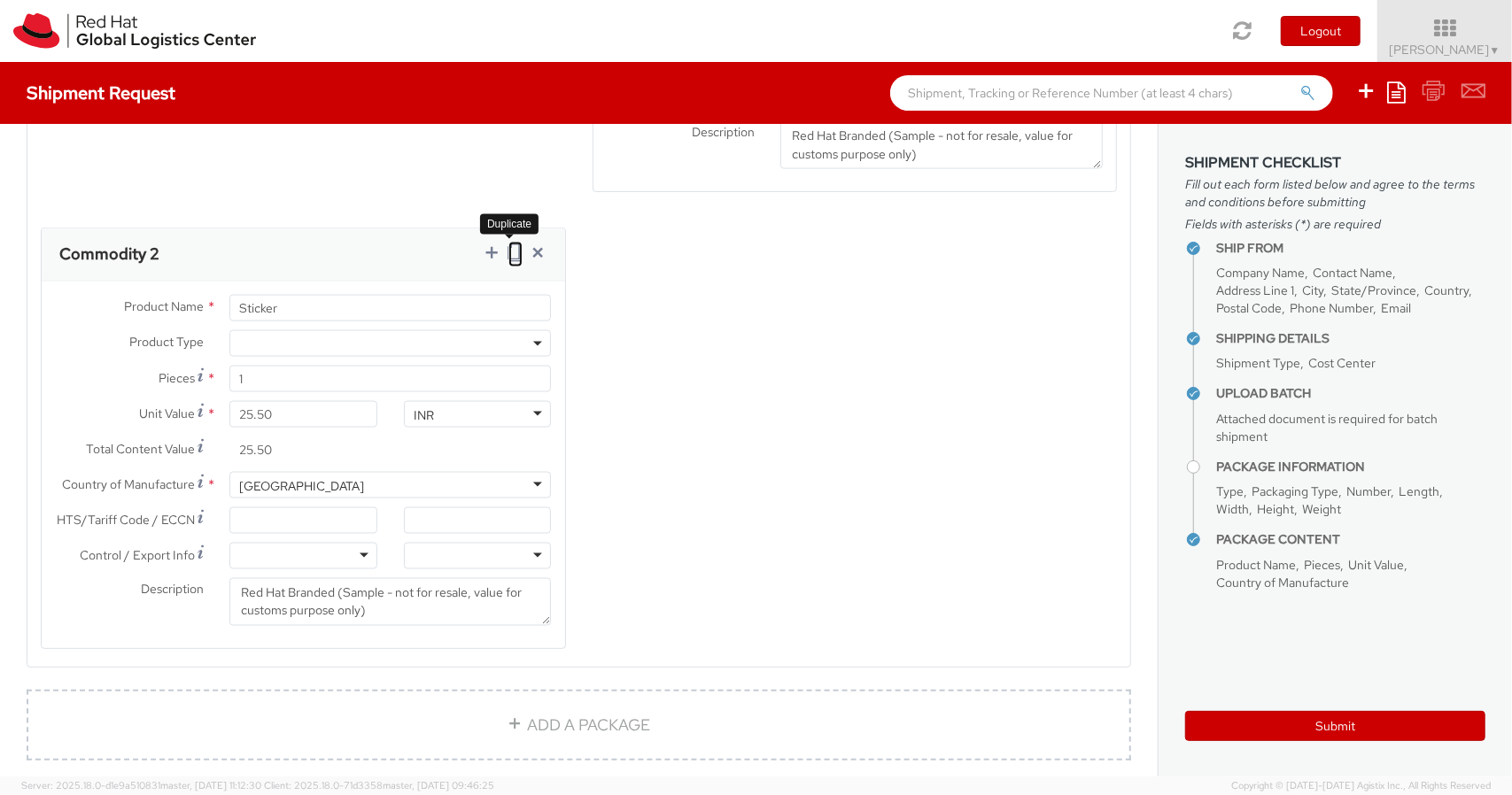
click at [509, 253] on icon at bounding box center [516, 253] width 15 height 18
select select
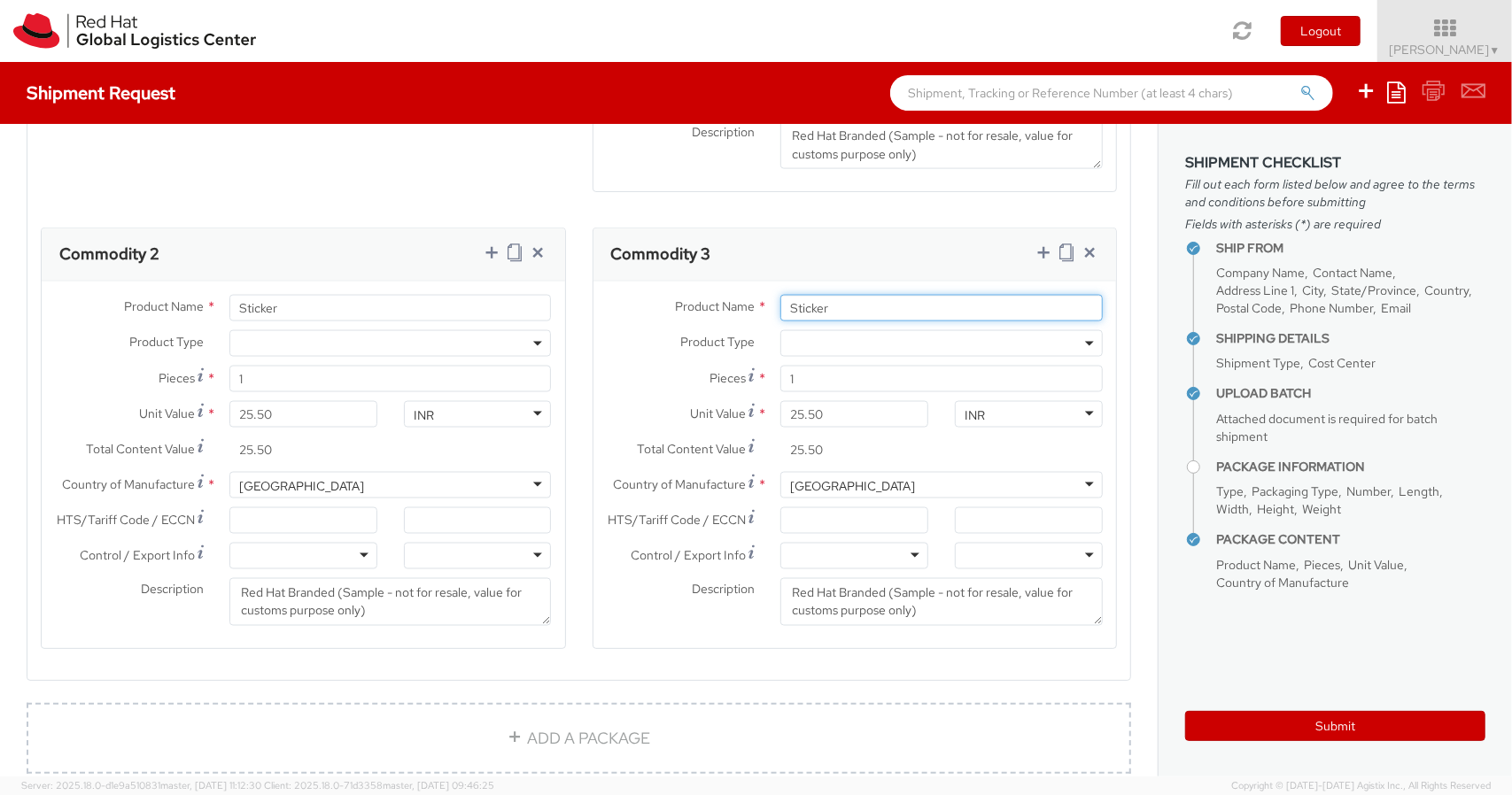
click at [851, 295] on input "Sticker" at bounding box center [942, 307] width 323 height 26
paste input "Postcard"
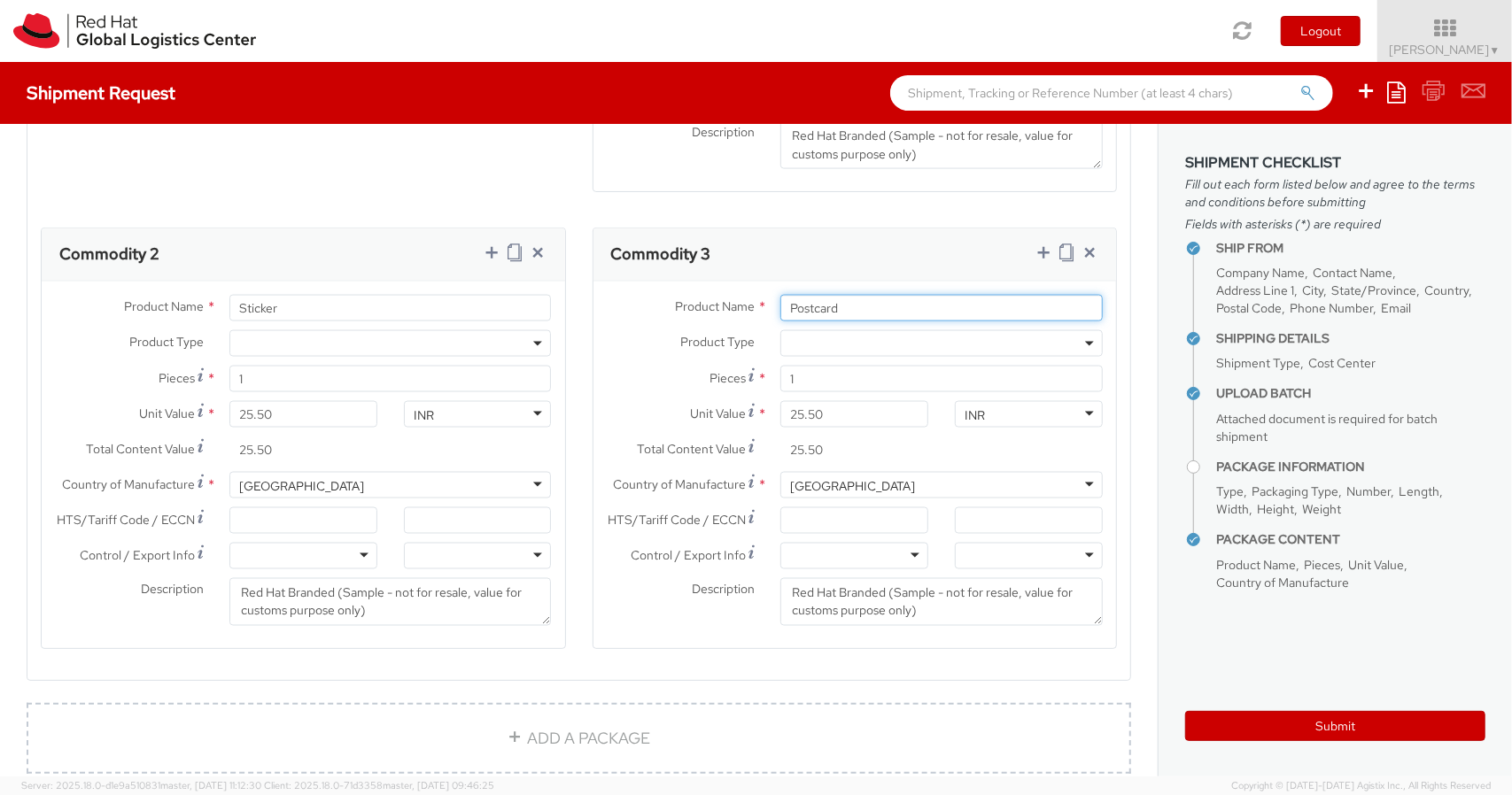
type input "Postcard"
click at [834, 412] on input "25.50" at bounding box center [854, 413] width 148 height 26
type input "5.00"
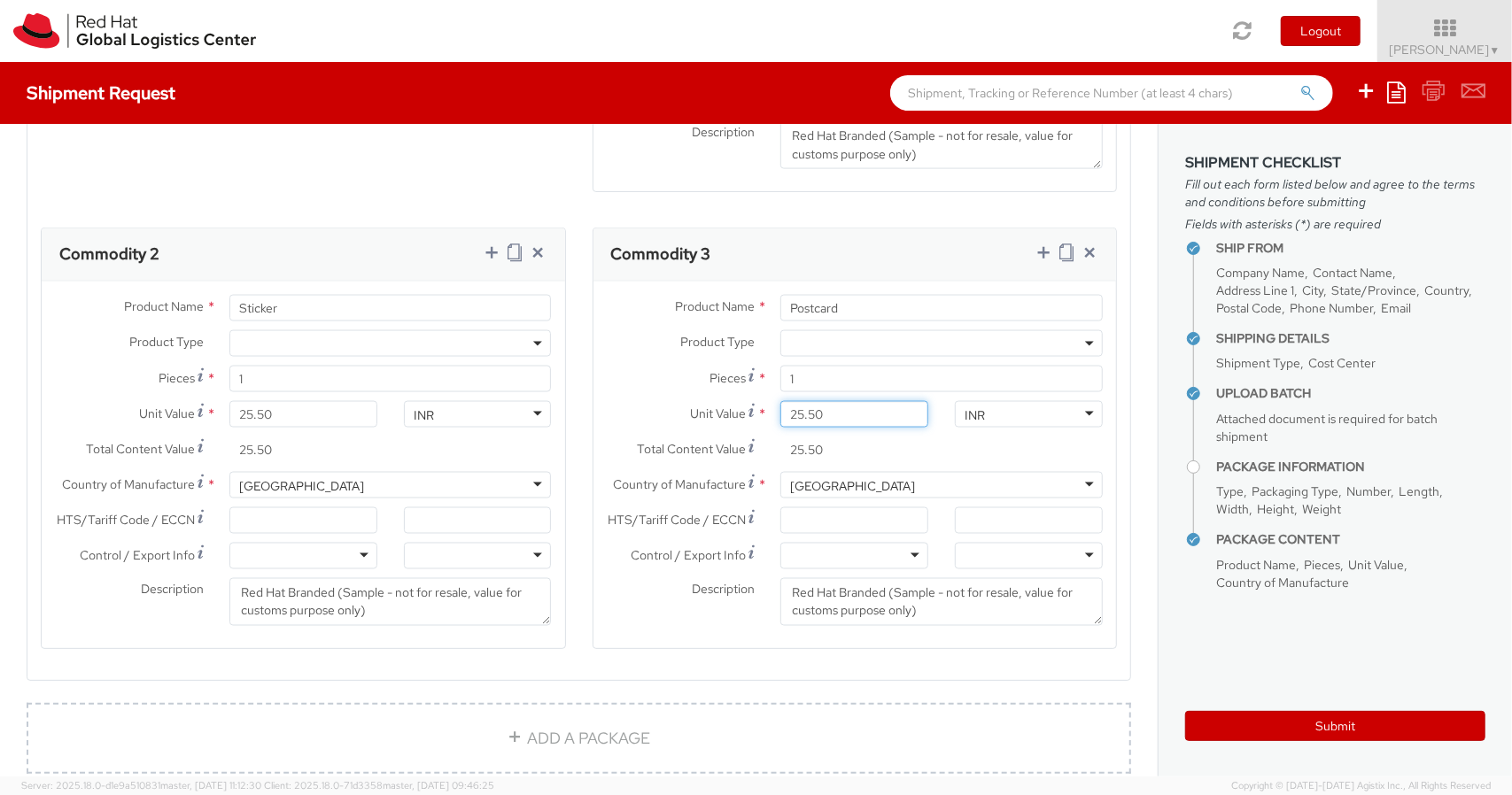
type input "5.00"
type input "59.00"
click at [834, 408] on input "59.00" at bounding box center [854, 413] width 148 height 26
type input "59.60"
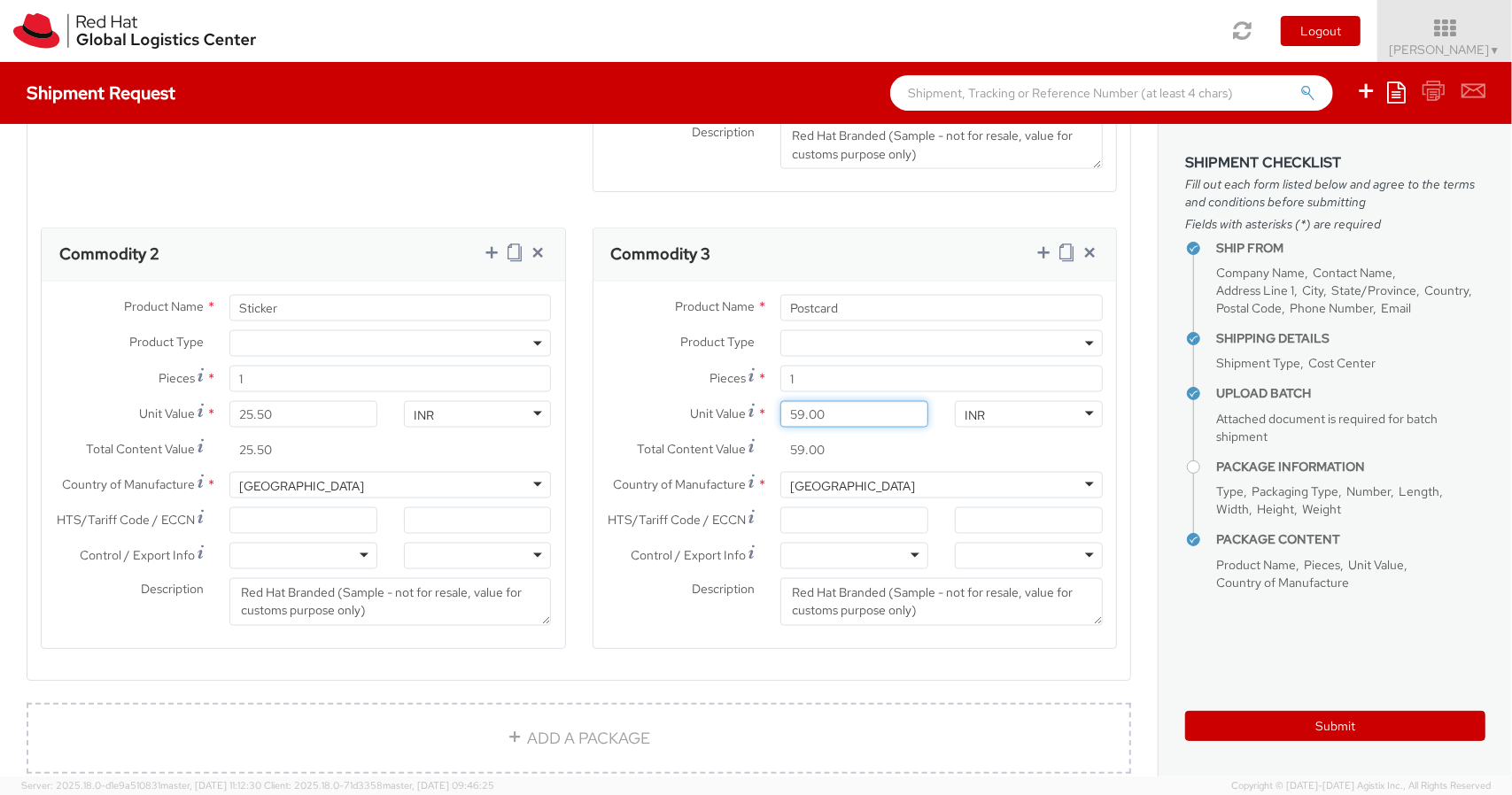
type input "59.60"
type input "59.62"
type input "59.61"
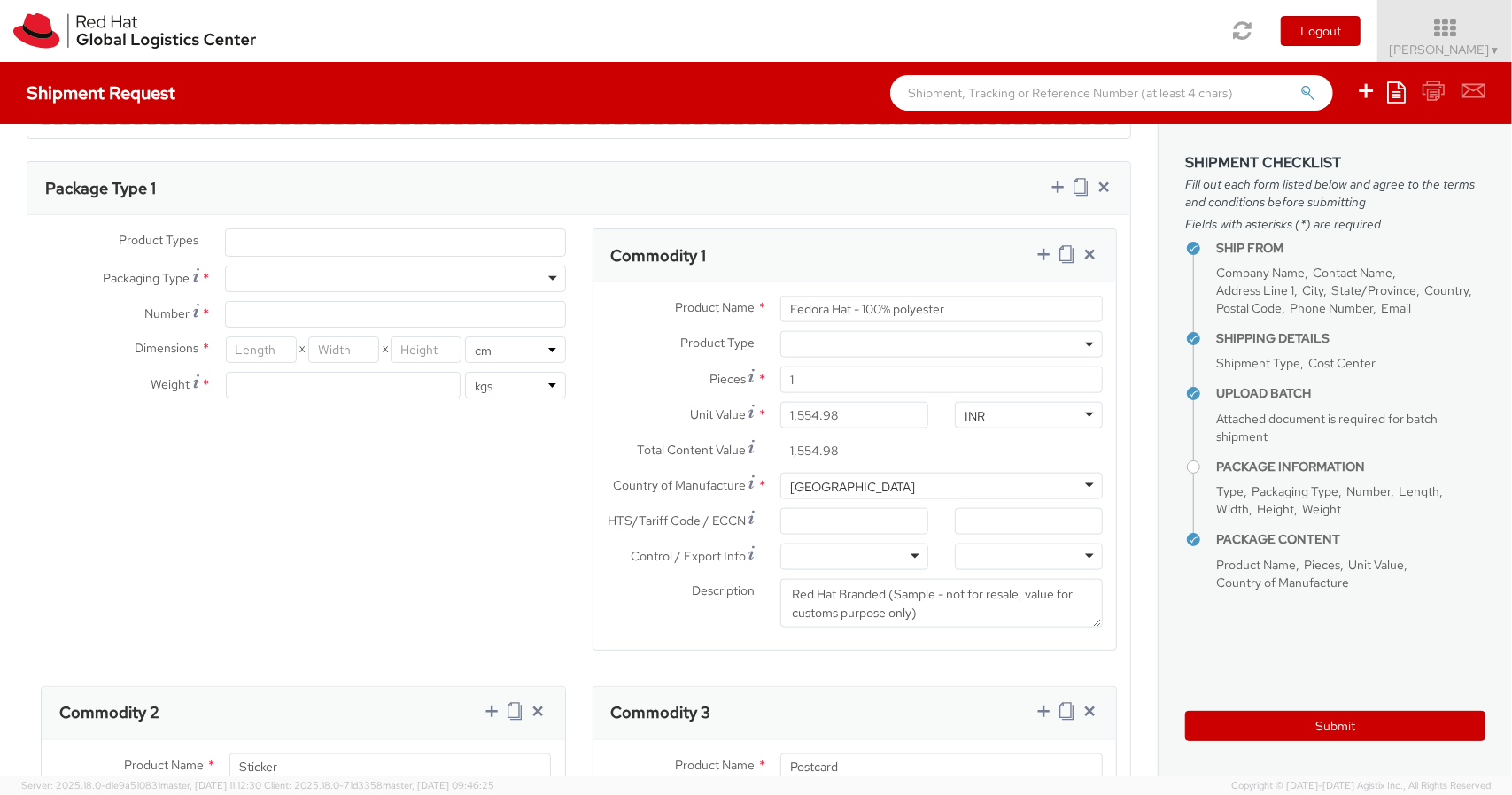
scroll to position [1360, 0]
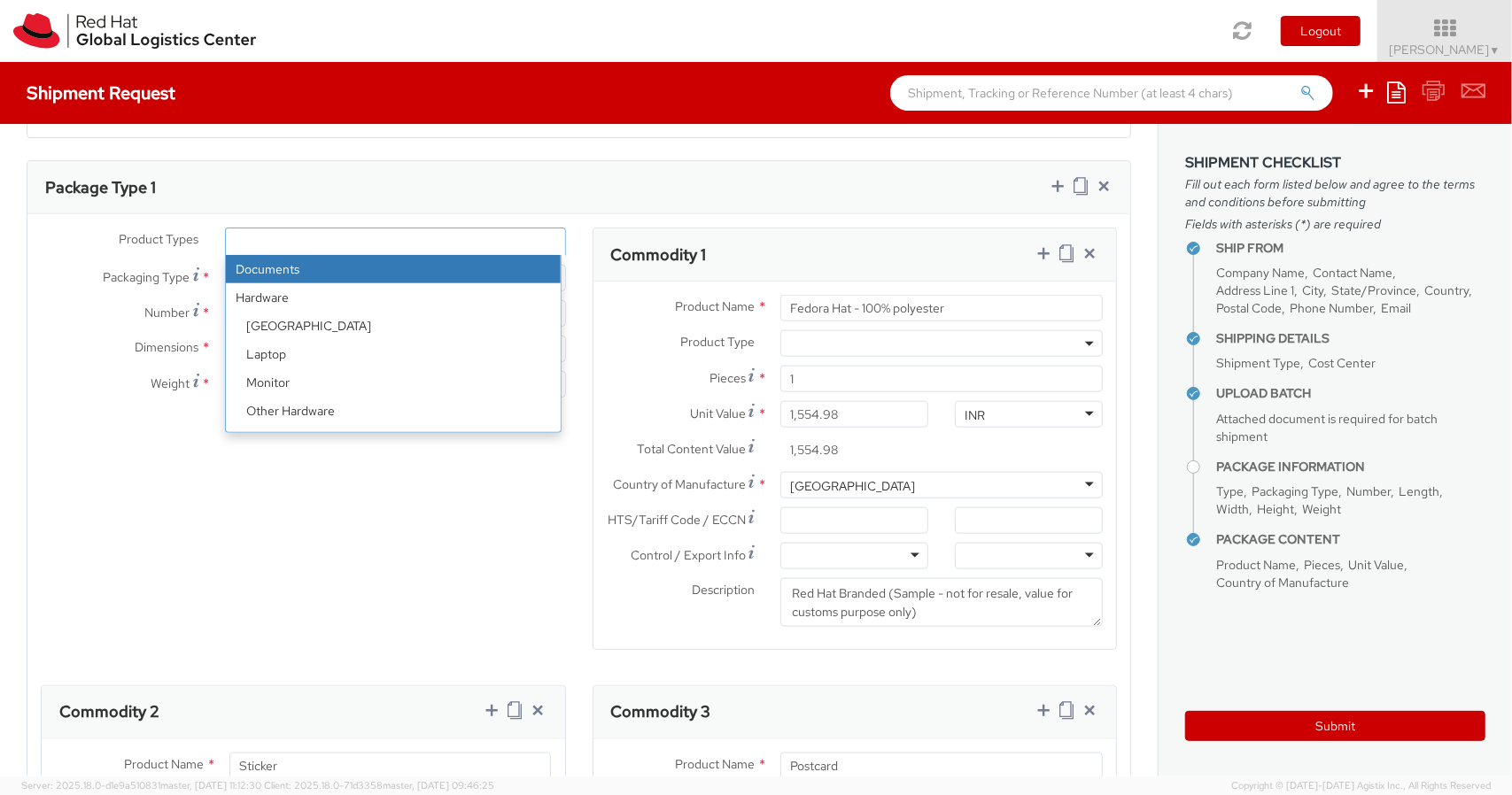
click at [521, 236] on ul at bounding box center [395, 241] width 339 height 26
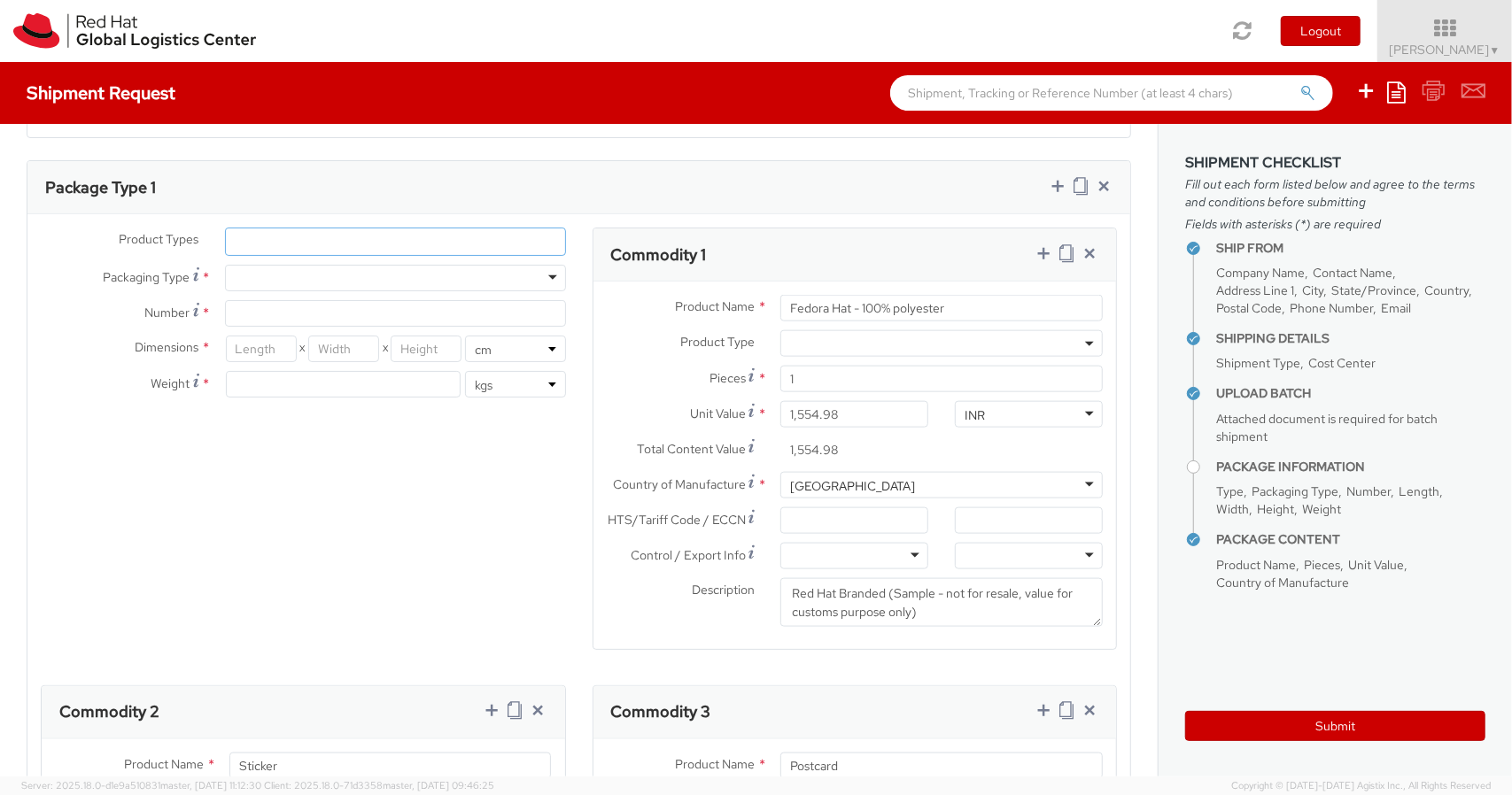
click at [492, 232] on ul at bounding box center [395, 241] width 339 height 26
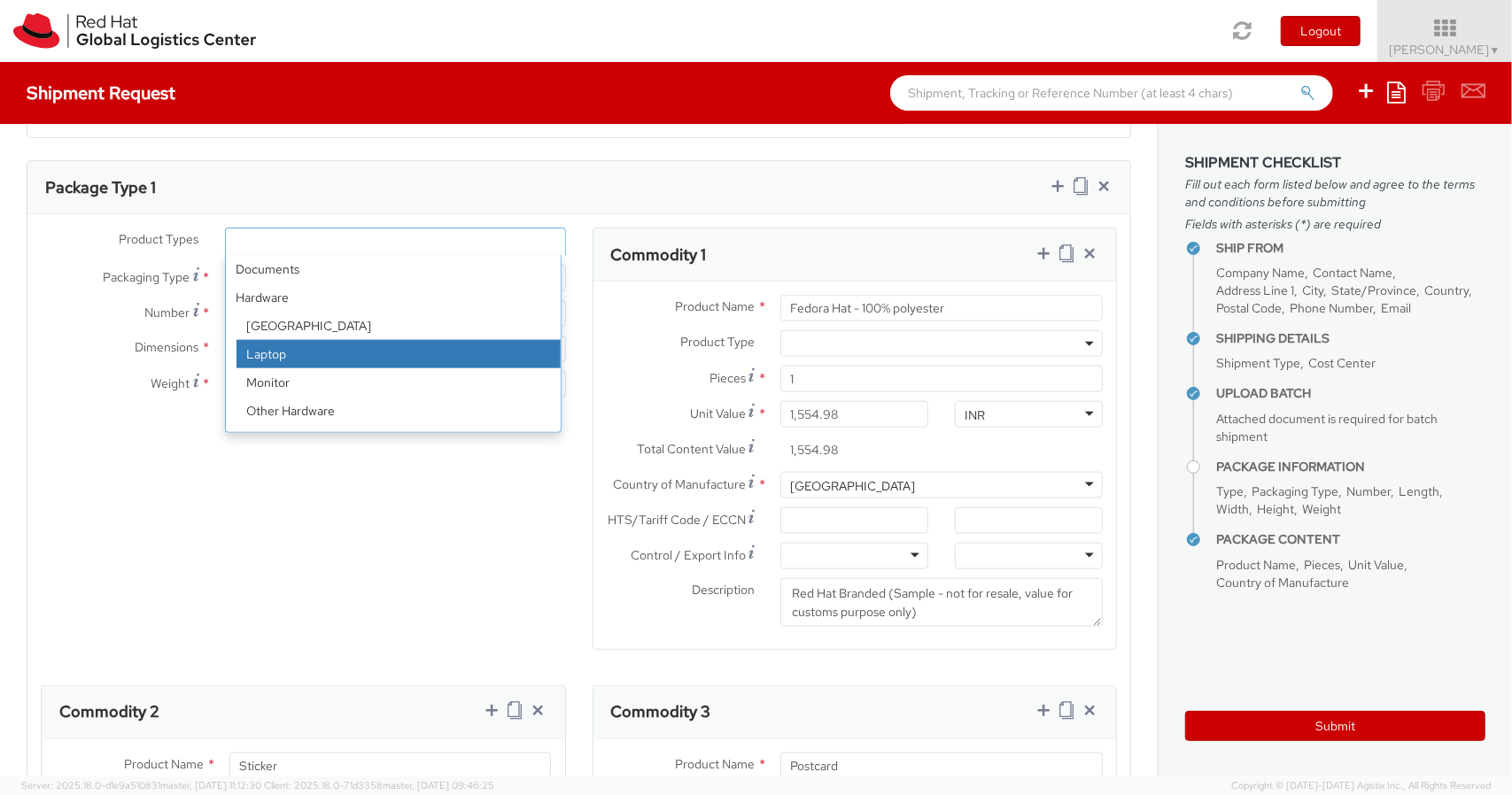
scroll to position [78, 0]
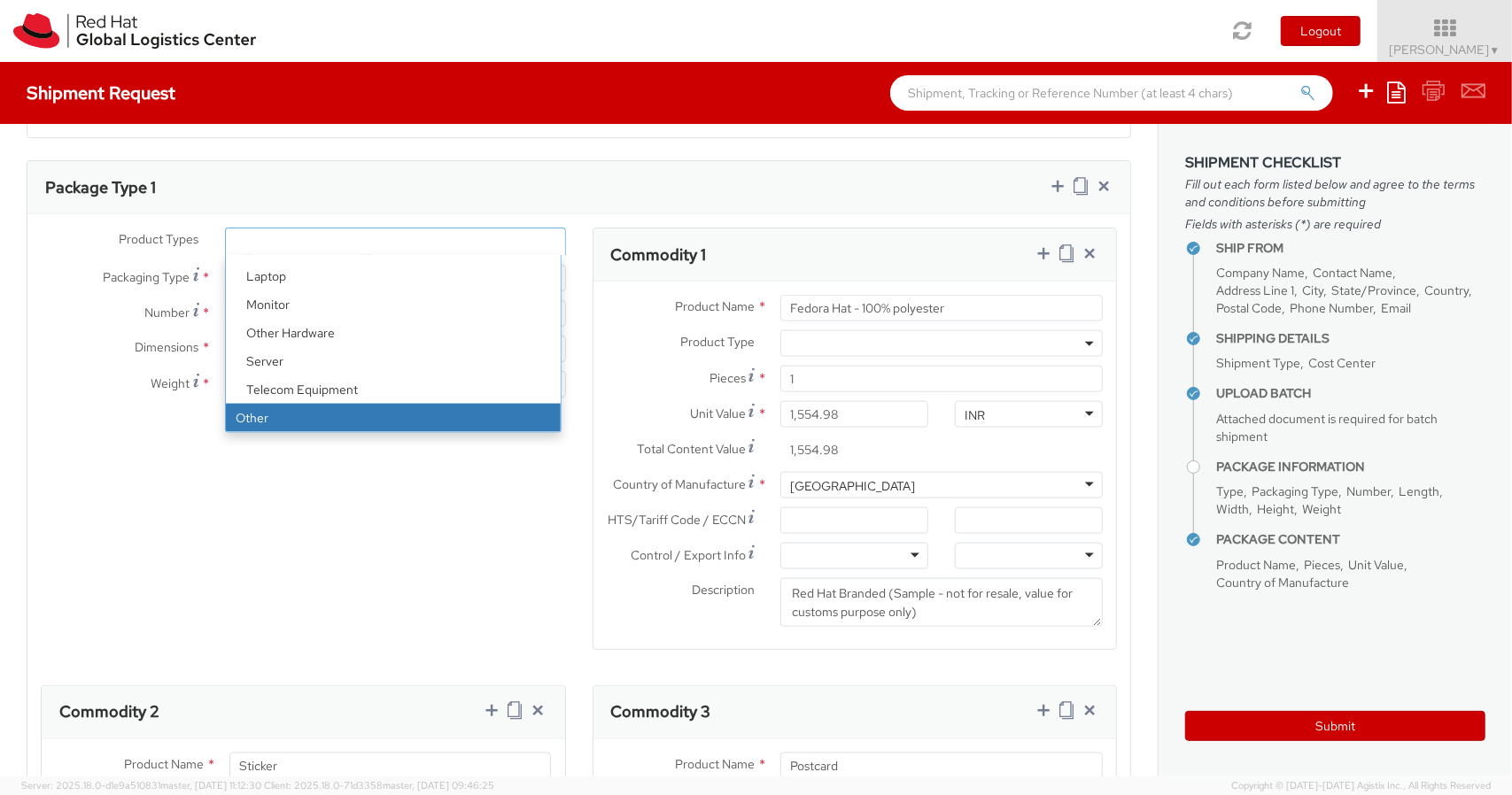
select select "OTHER"
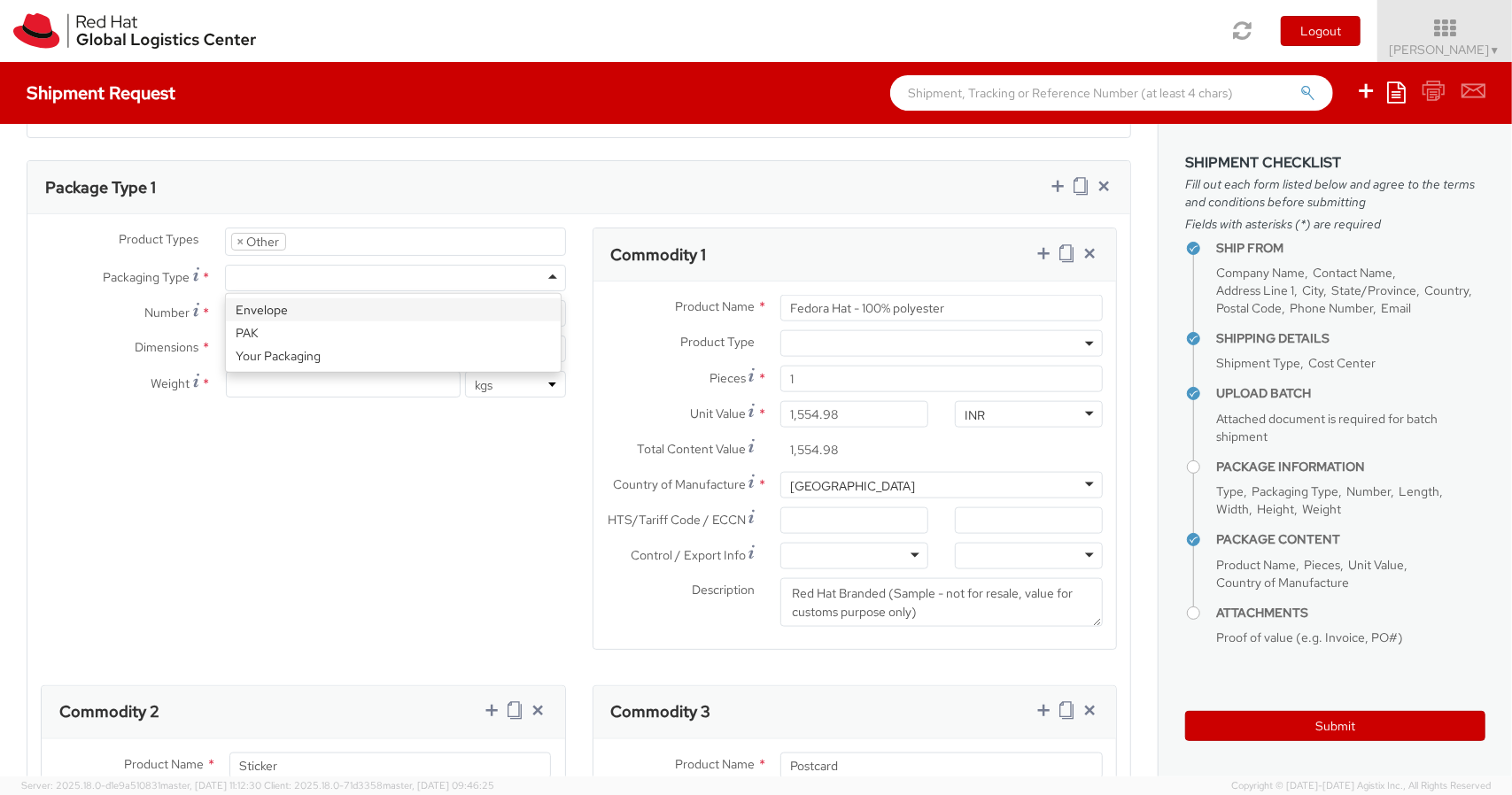
click at [350, 265] on div at bounding box center [395, 277] width 341 height 26
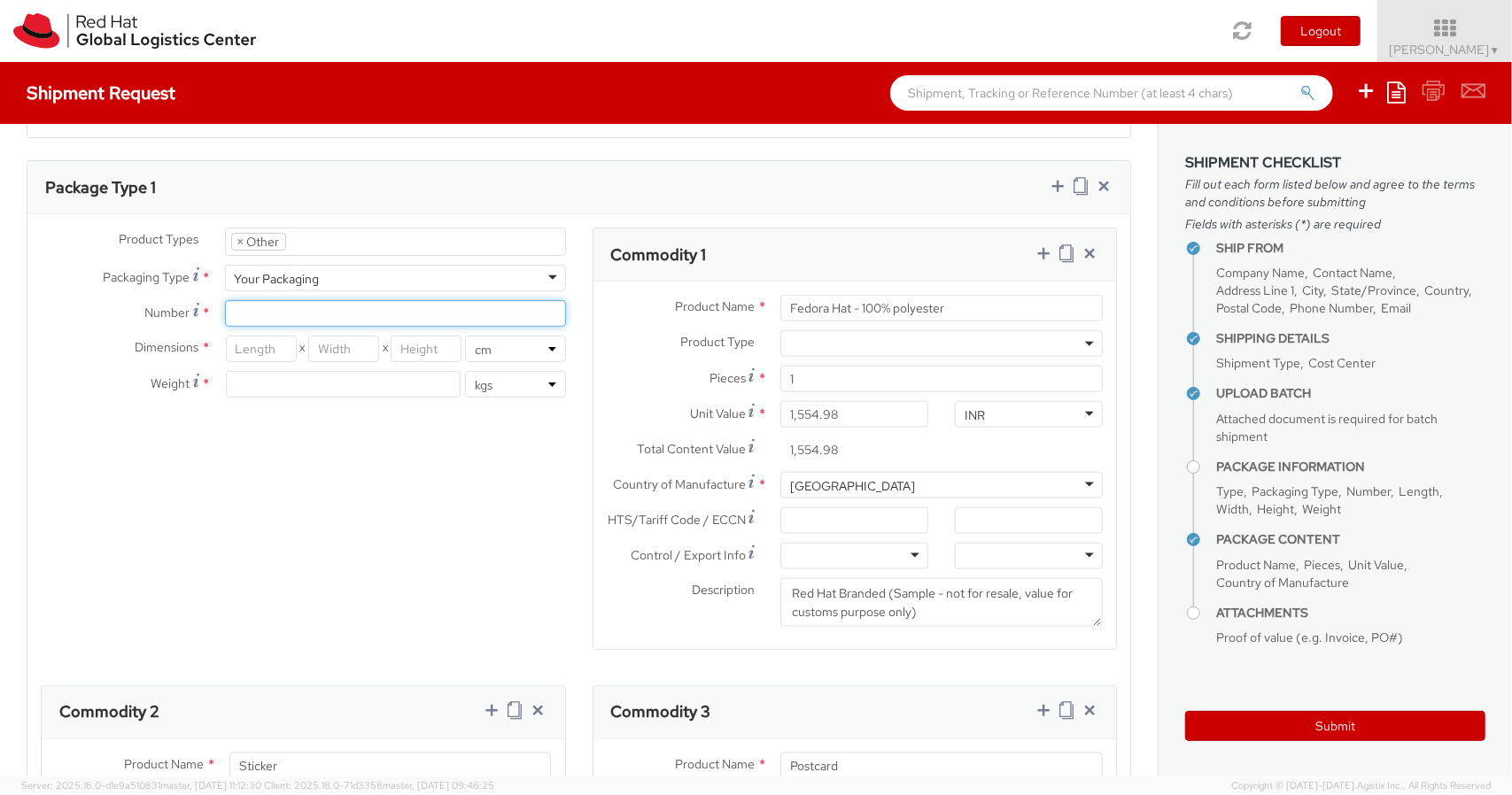
click at [280, 309] on input "Number *" at bounding box center [395, 313] width 341 height 26
type input "1"
click at [254, 343] on input "number" at bounding box center [261, 348] width 71 height 26
type input "35"
type input "30"
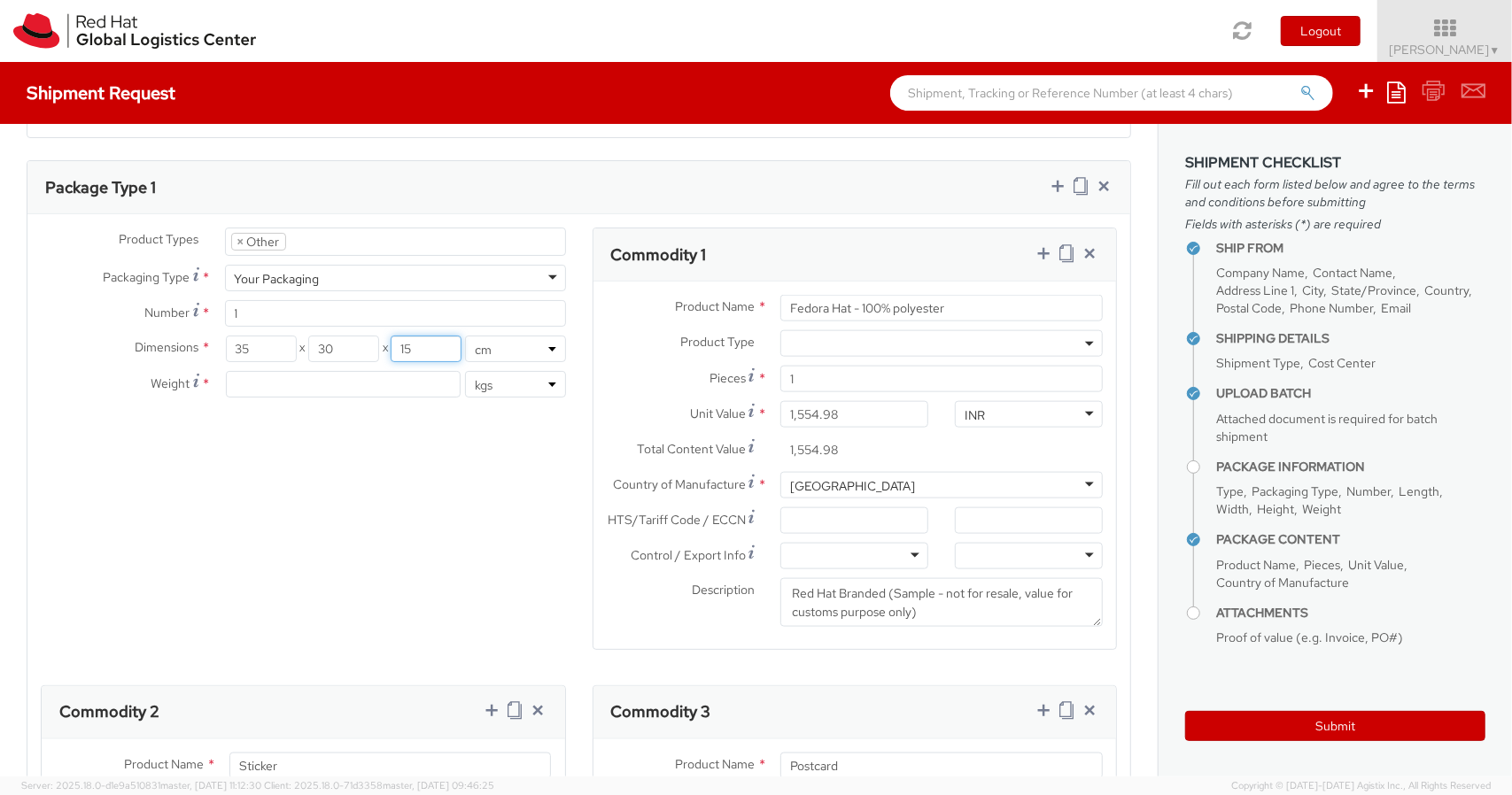
type input "15"
click at [249, 378] on input "number" at bounding box center [344, 383] width 236 height 26
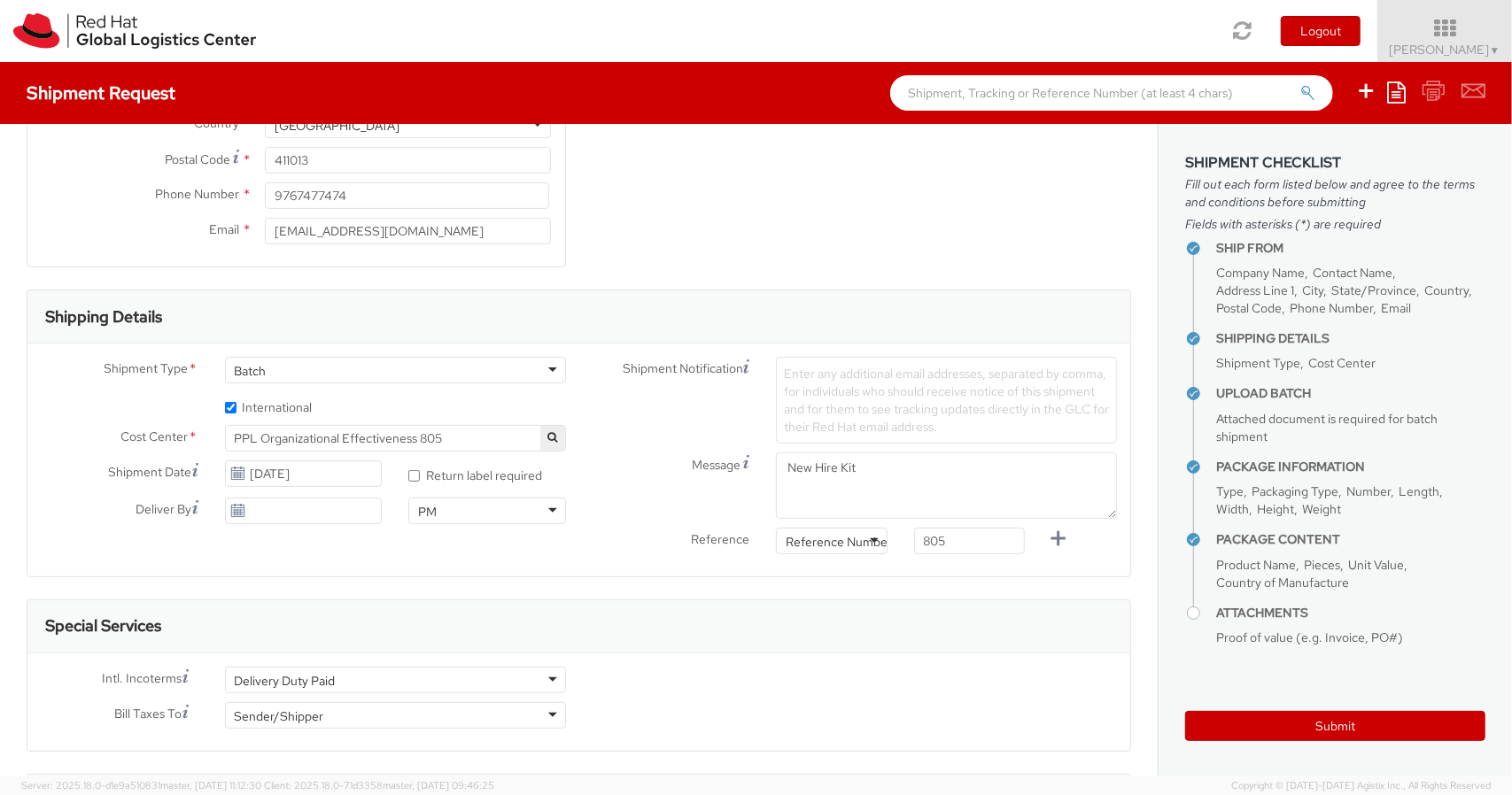
scroll to position [362, 0]
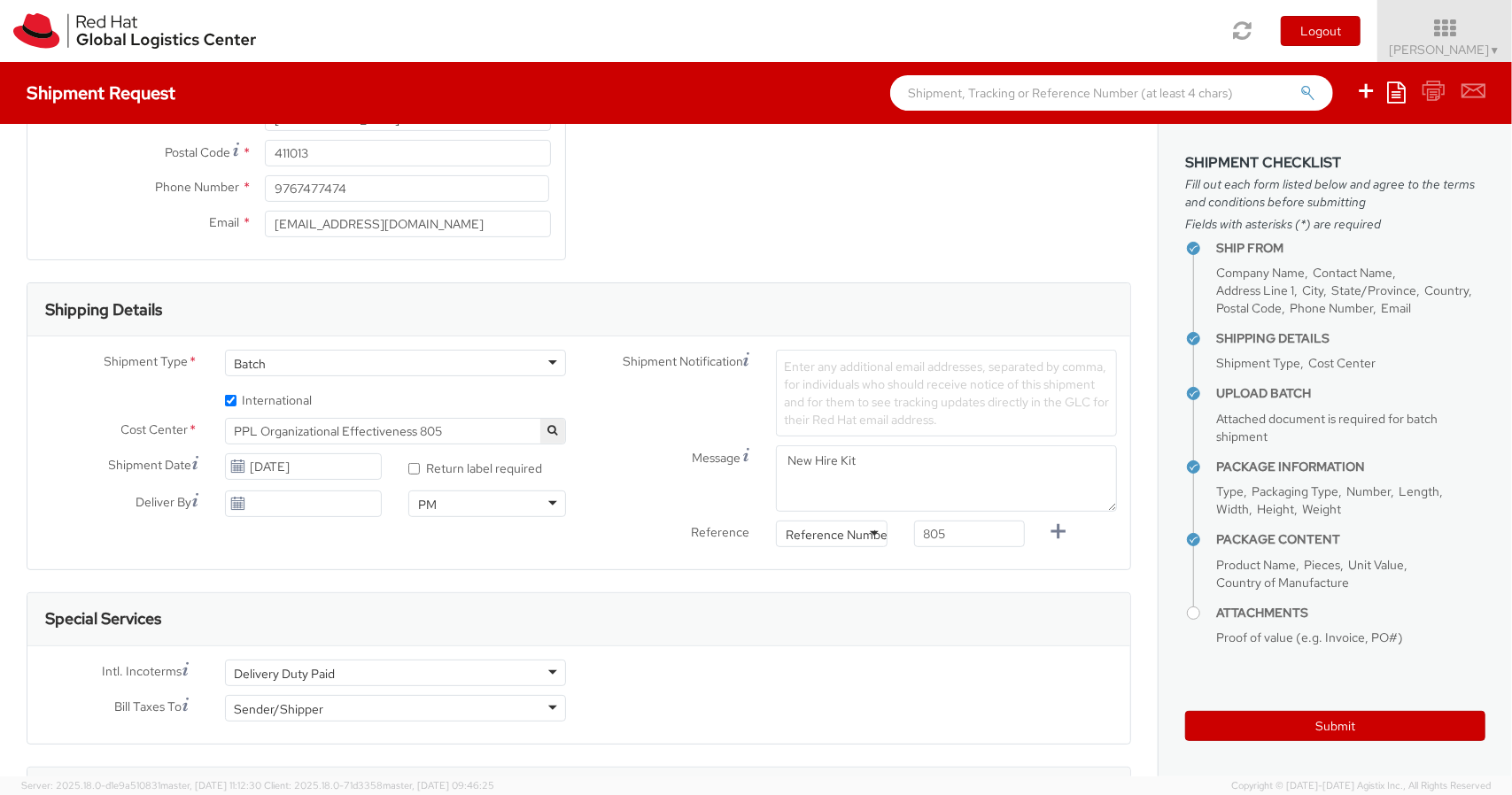
type input "0.50"
click at [883, 460] on textarea "New Hire Kit" at bounding box center [947, 478] width 341 height 66
type textarea "New Hire Kit"
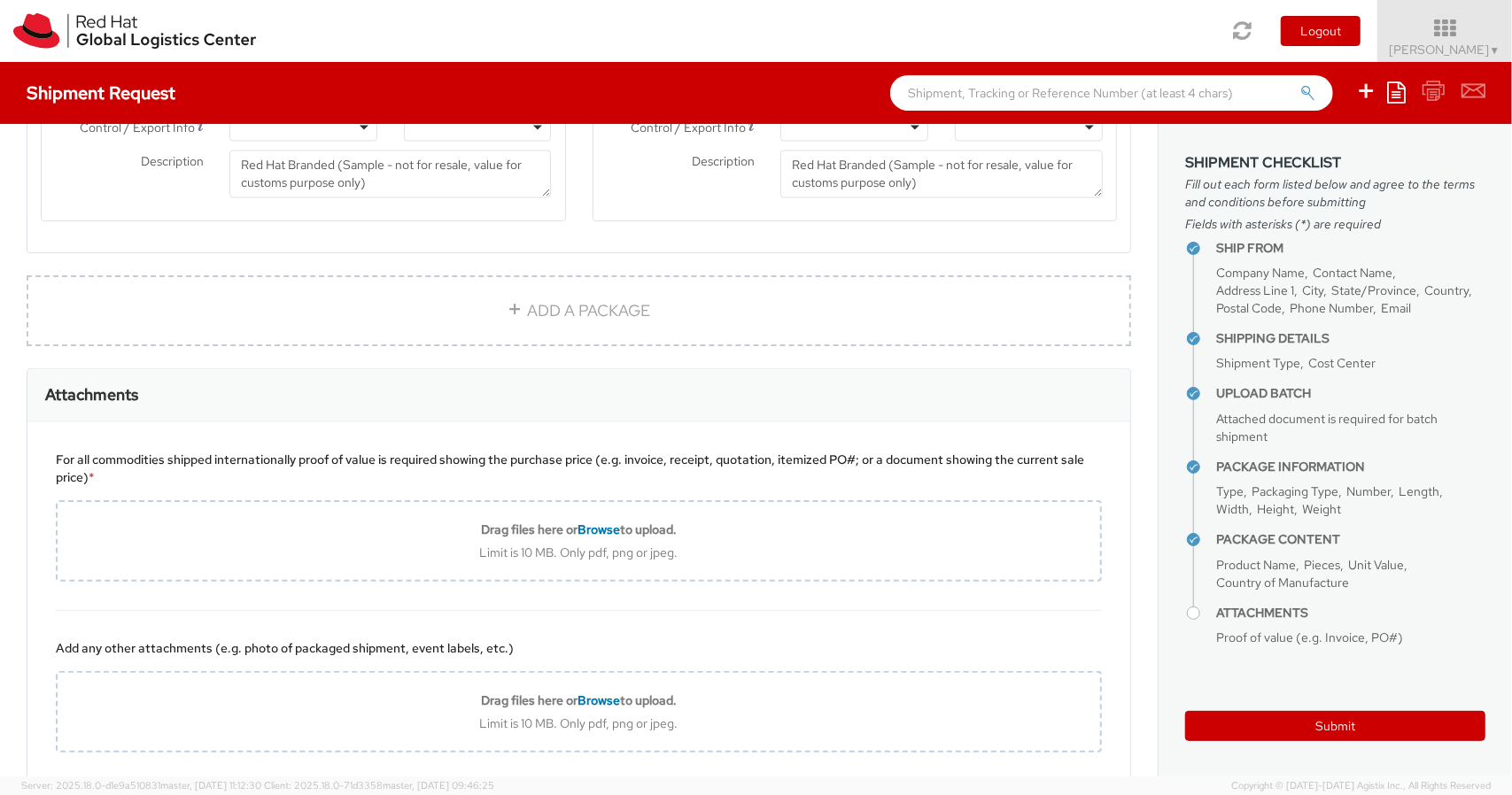
scroll to position [2335, 0]
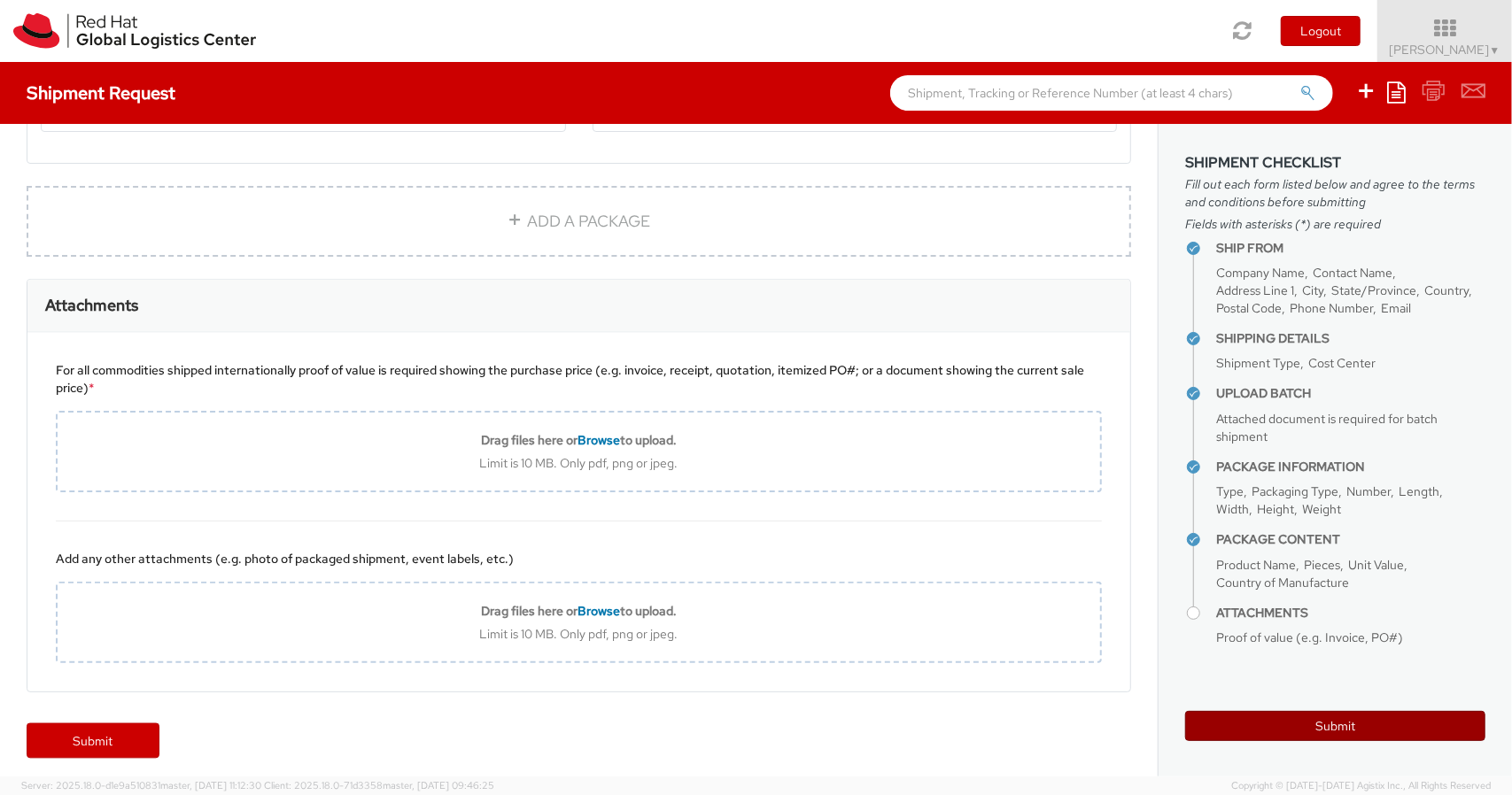
click at [1292, 723] on button "Submit" at bounding box center [1335, 725] width 300 height 30
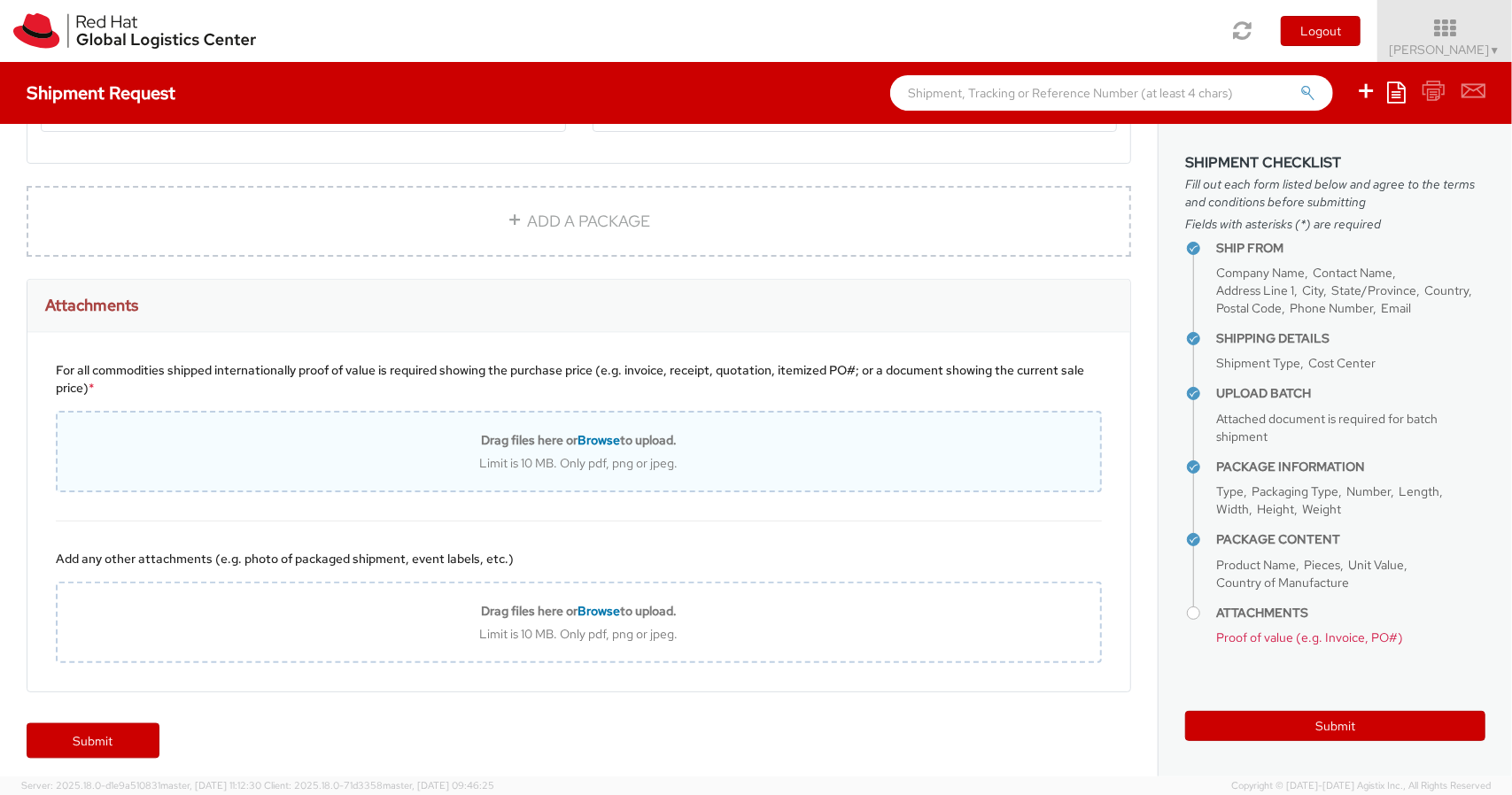
click at [630, 455] on div "Limit is 10 MB. Only pdf, png or jpeg." at bounding box center [579, 463] width 1043 height 16
type input "C:\fakepath\Screenshot 2025-09-11 113040.png"
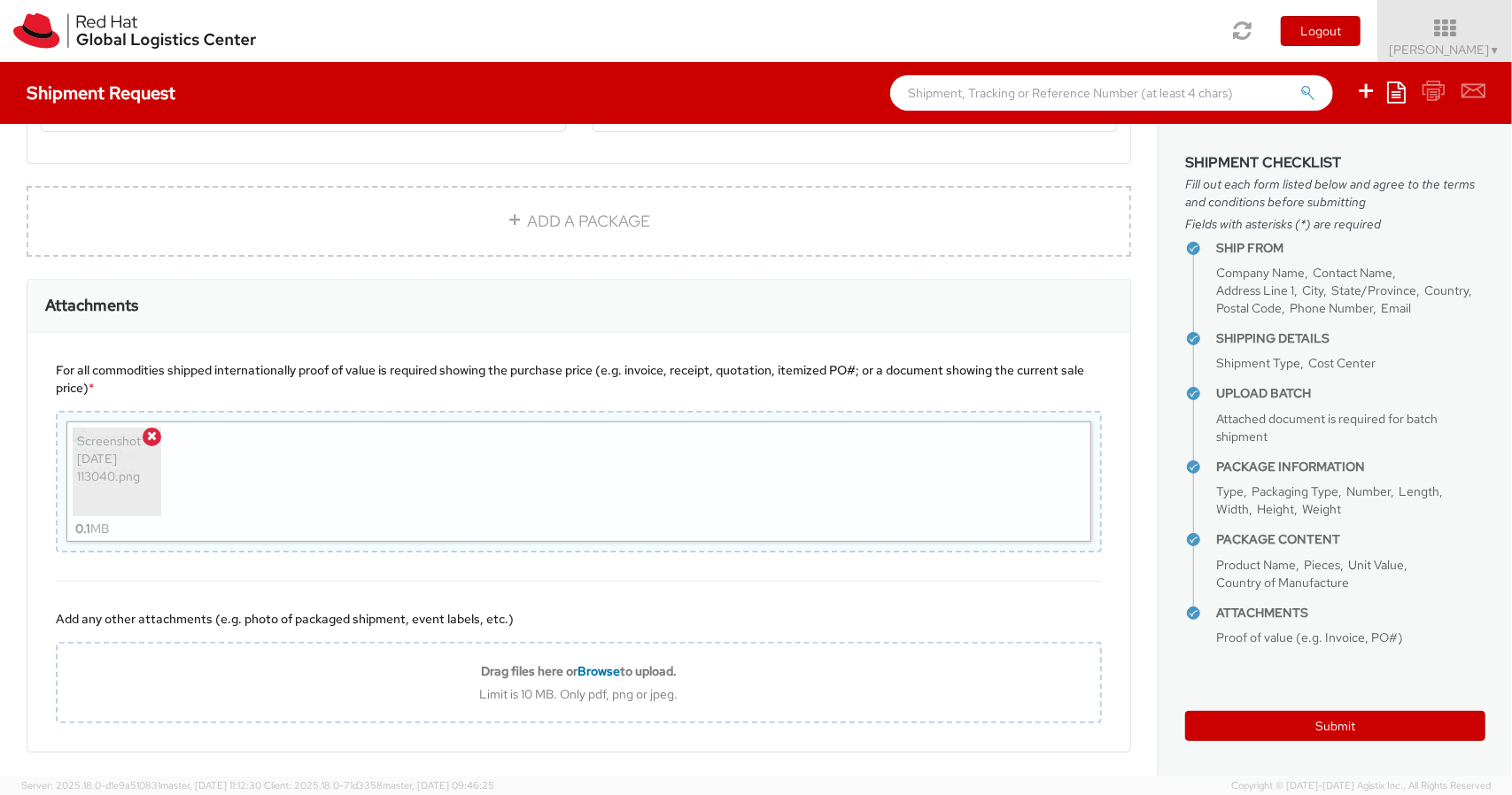
scroll to position [2394, 0]
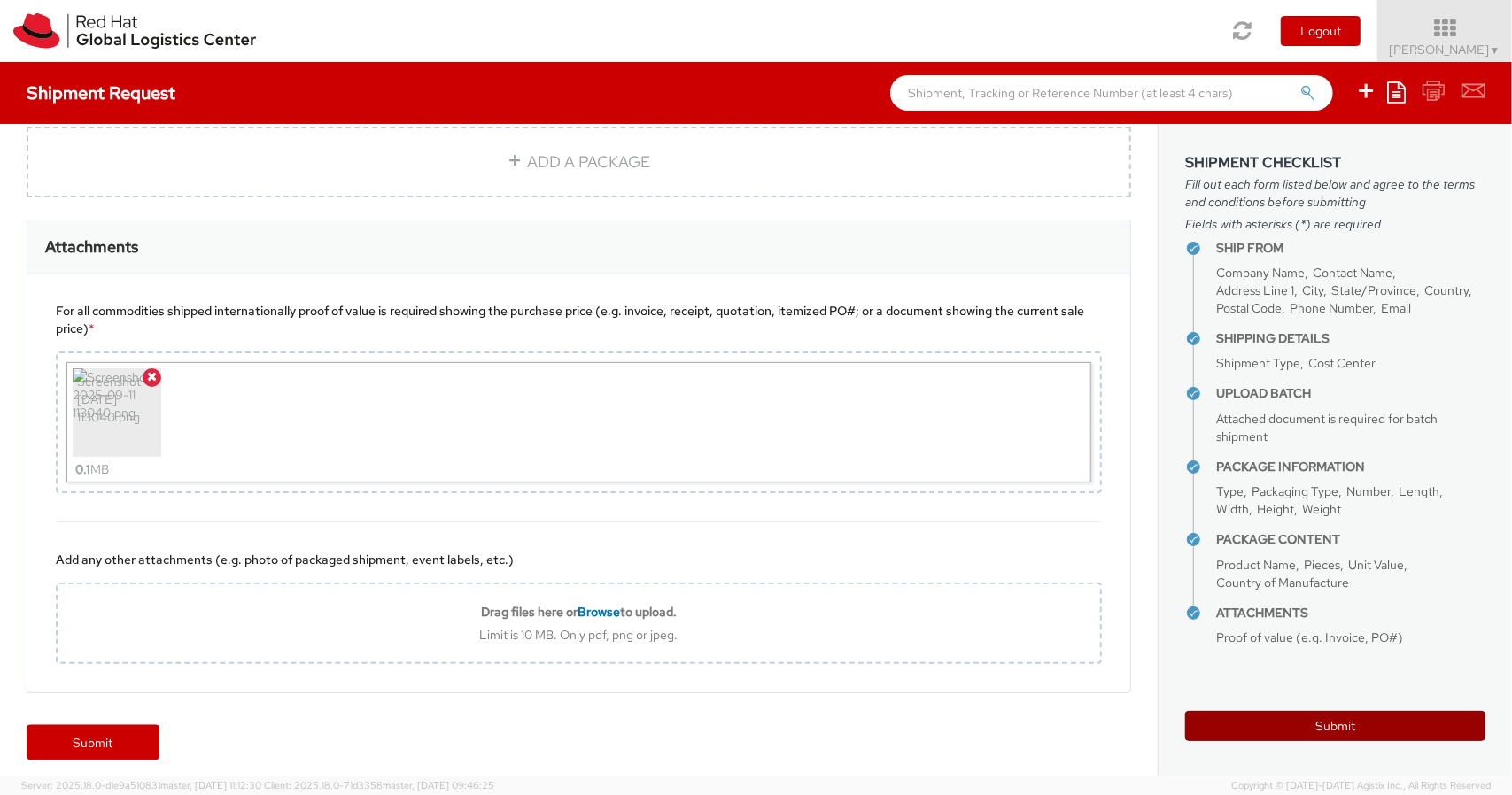
click at [1348, 731] on button "Submit" at bounding box center [1335, 725] width 300 height 30
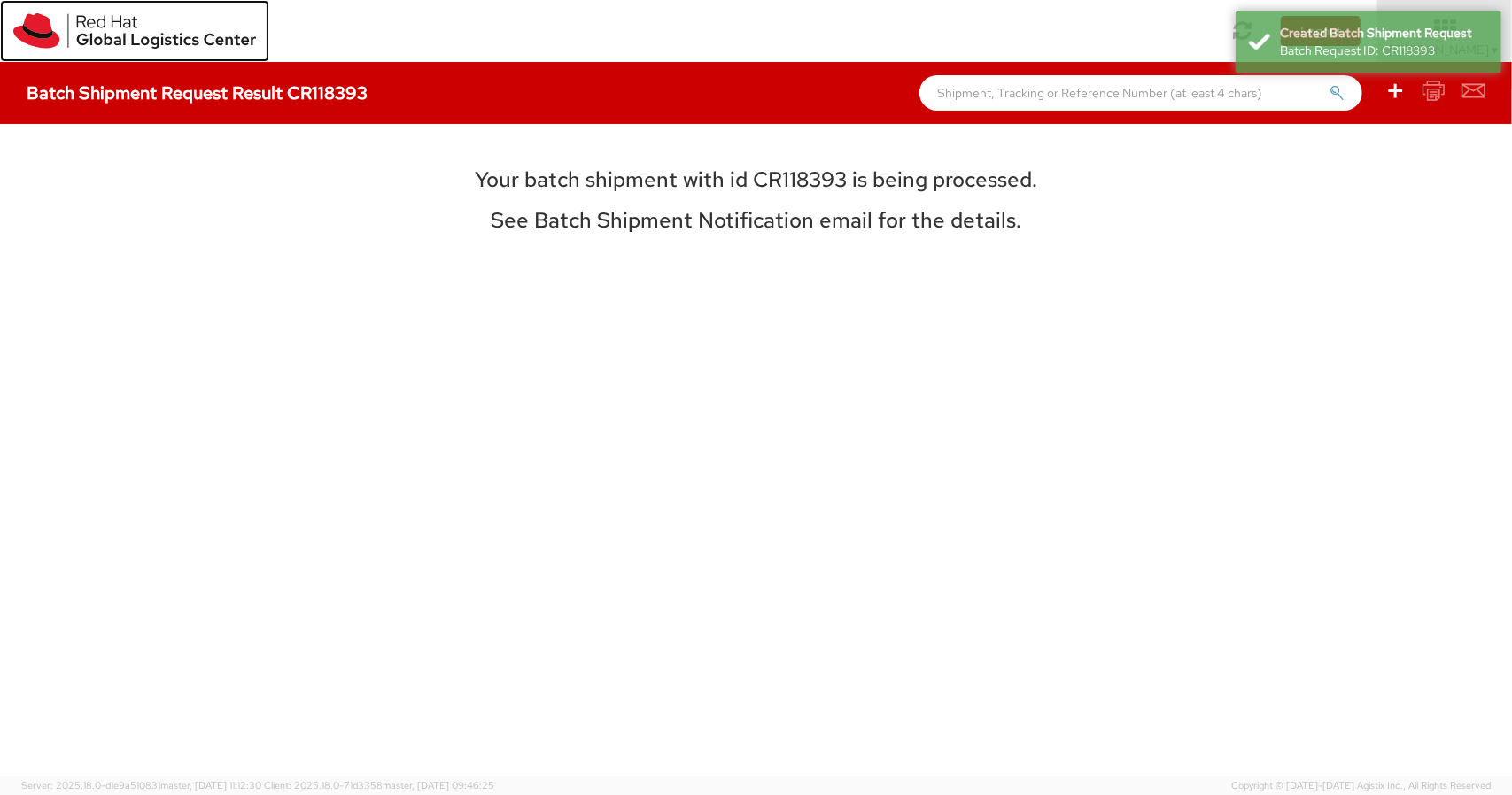
click at [27, 36] on img at bounding box center [135, 31] width 243 height 35
